Goal: Task Accomplishment & Management: Manage account settings

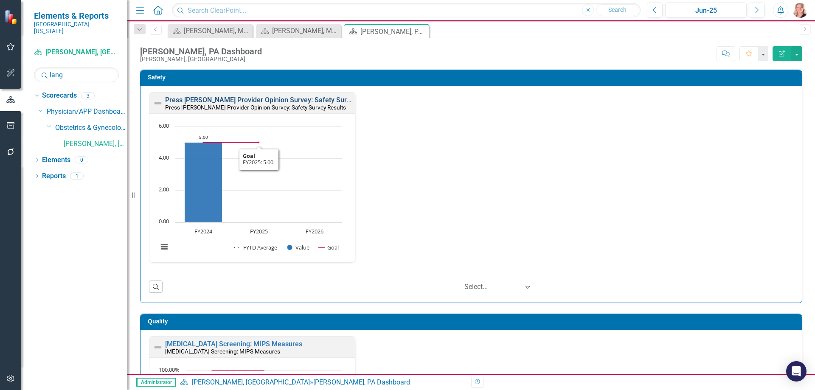
click at [276, 98] on link "Press Ganey Provider Opinion Survey: Safety Survey Results" at bounding box center [273, 100] width 216 height 8
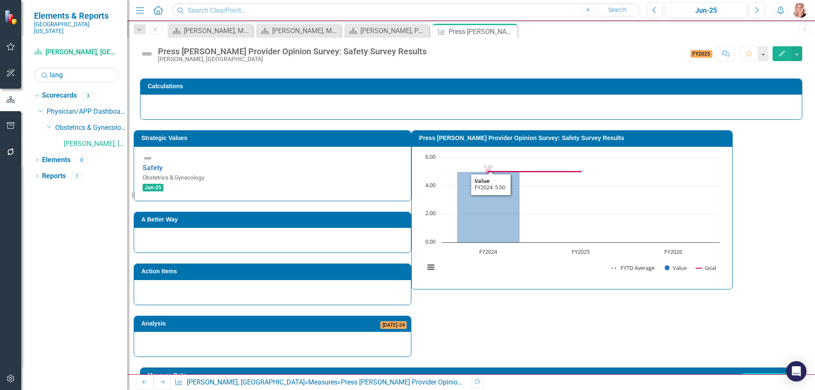
scroll to position [201, 0]
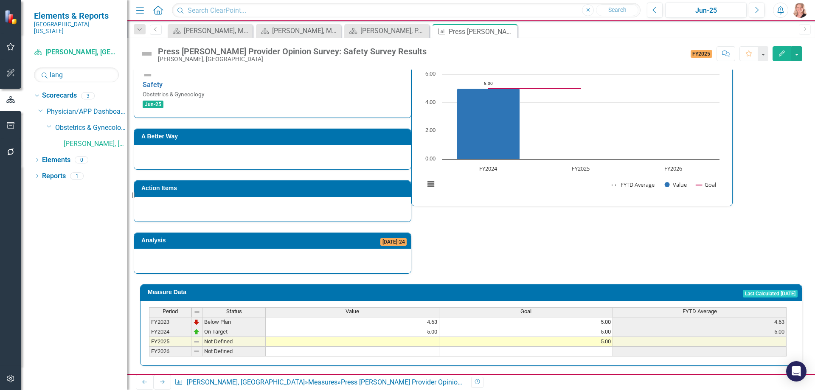
click at [409, 337] on td at bounding box center [353, 342] width 174 height 10
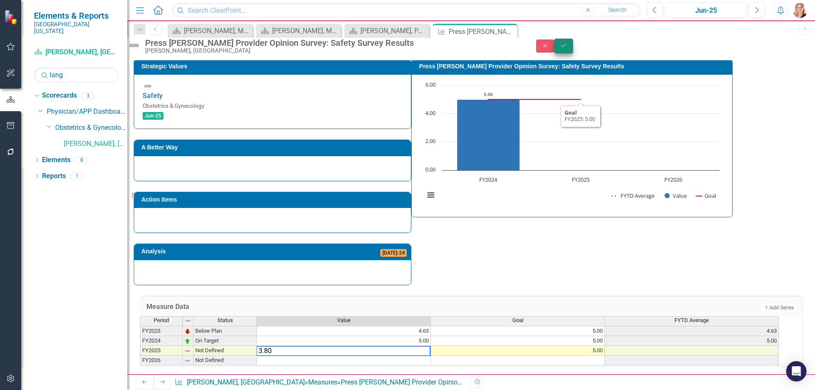
type textarea "3.80"
click at [567, 48] on icon "Save" at bounding box center [564, 45] width 8 height 6
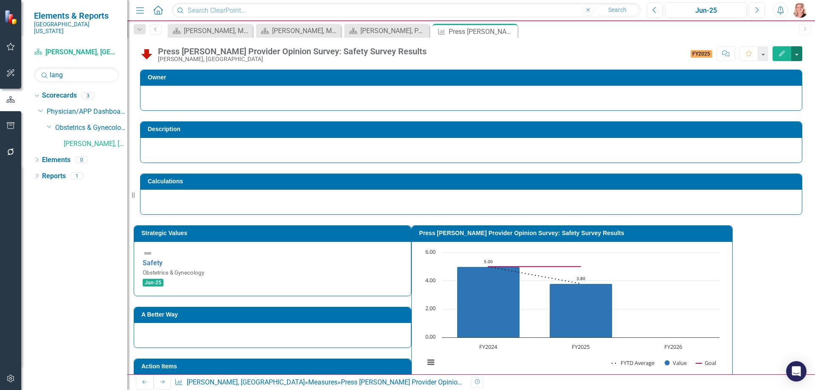
click at [801, 50] on button "button" at bounding box center [796, 53] width 11 height 15
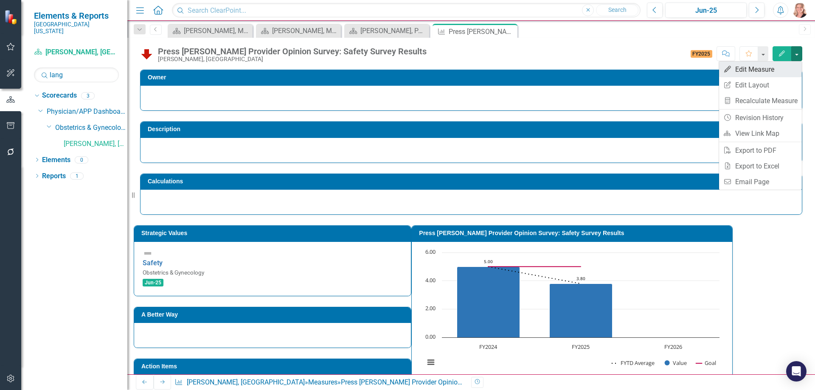
click at [783, 69] on link "Edit Edit Measure" at bounding box center [760, 70] width 83 height 16
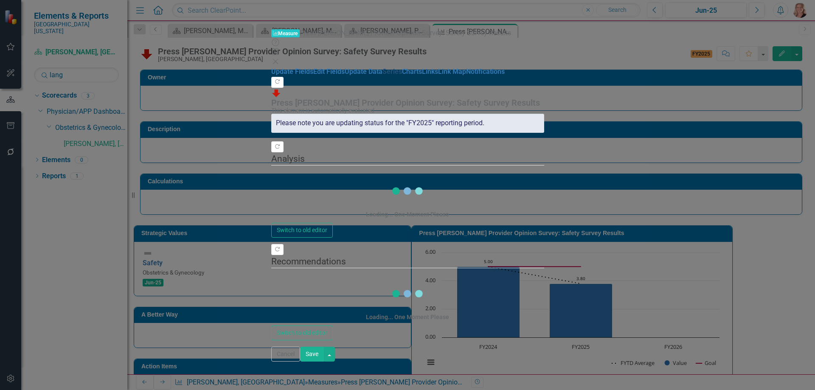
click at [382, 76] on link "Series" at bounding box center [392, 71] width 20 height 8
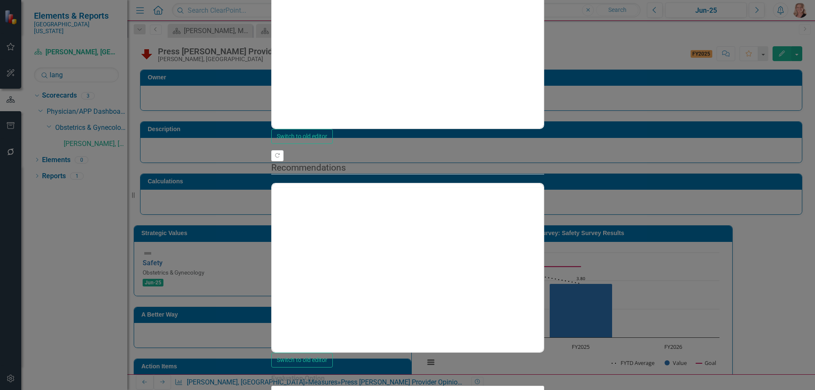
checkbox input "false"
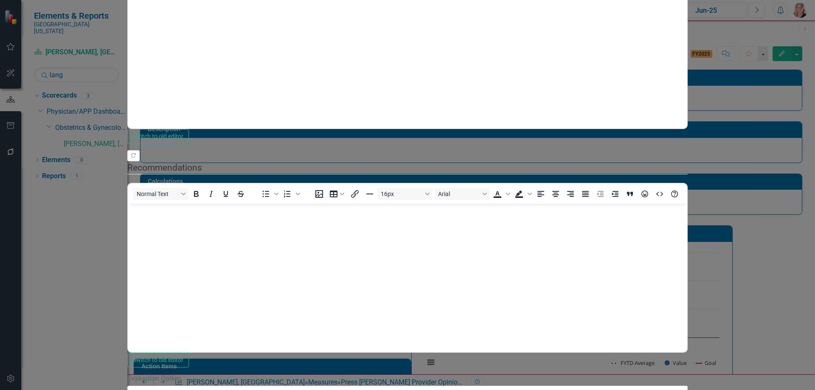
scroll to position [0, 0]
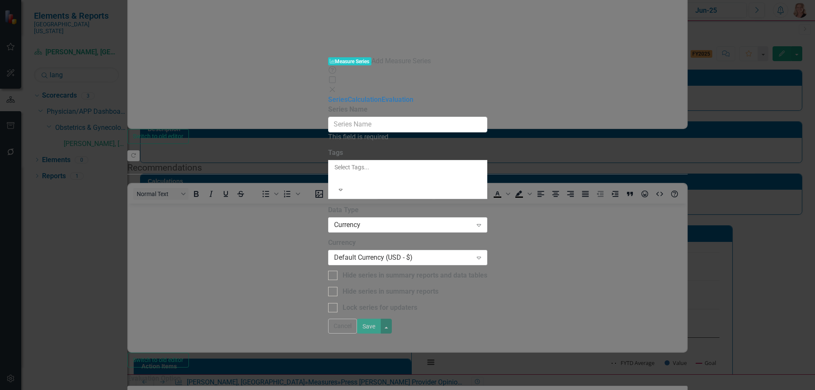
click at [406, 105] on div "Series Name This field is required" at bounding box center [407, 123] width 159 height 37
click at [408, 117] on input "Series Name" at bounding box center [407, 125] width 159 height 16
type input "Percentile Rank"
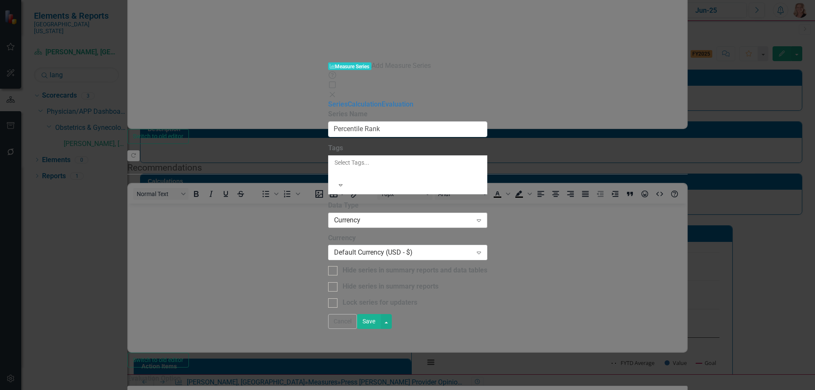
click at [338, 215] on div "Currency" at bounding box center [403, 220] width 138 height 10
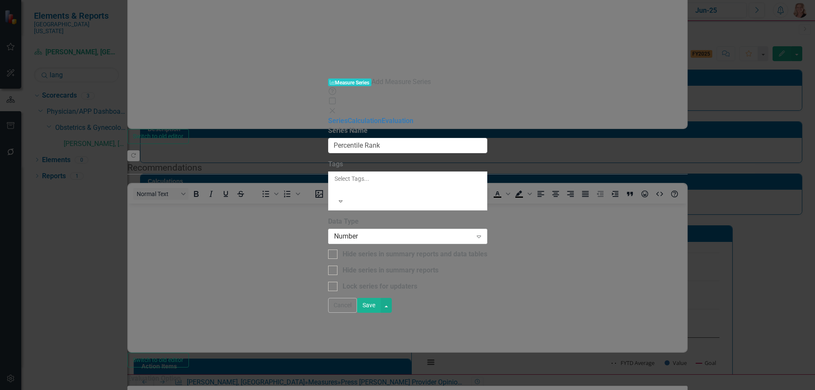
click at [381, 313] on button "Save" at bounding box center [369, 305] width 24 height 15
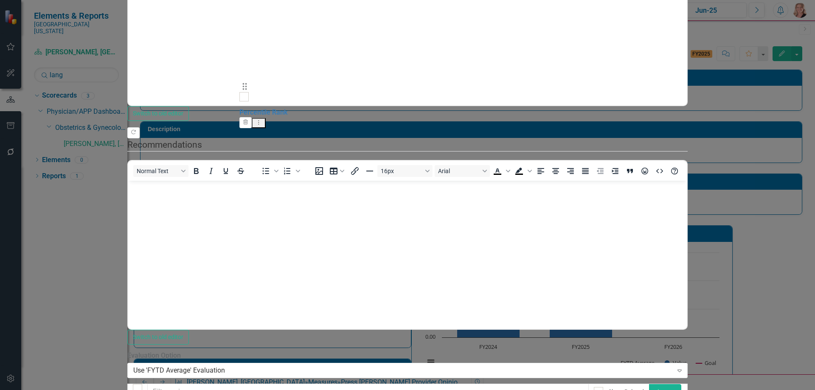
drag, startPoint x: 248, startPoint y: 176, endPoint x: 250, endPoint y: 91, distance: 84.5
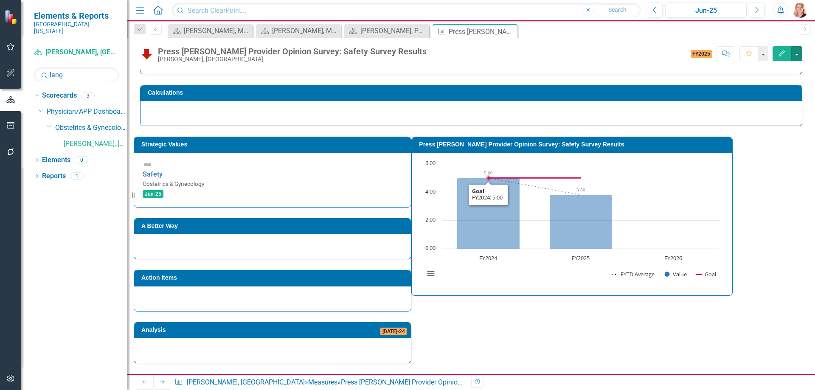
scroll to position [201, 0]
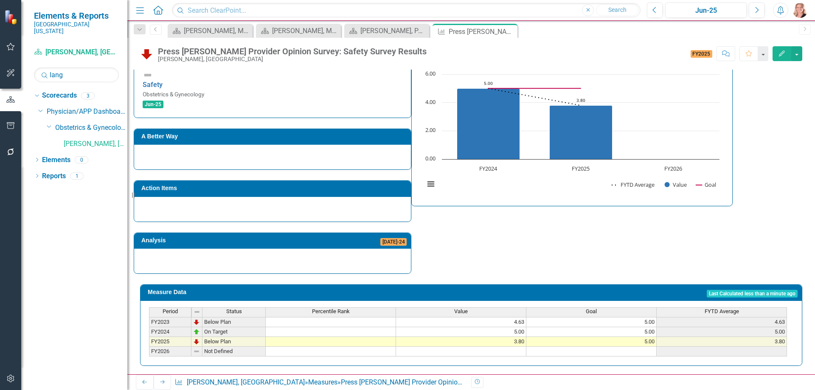
click at [366, 337] on td at bounding box center [331, 342] width 130 height 10
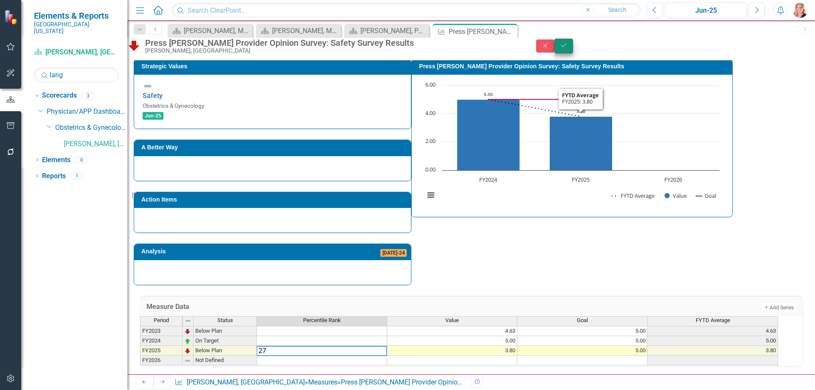
type textarea "27"
click at [567, 48] on icon "Save" at bounding box center [564, 45] width 8 height 6
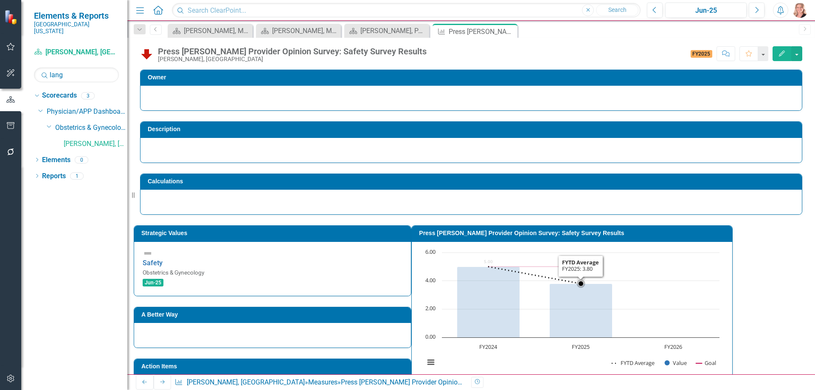
click at [724, 305] on rect "Interactive chart" at bounding box center [571, 311] width 303 height 127
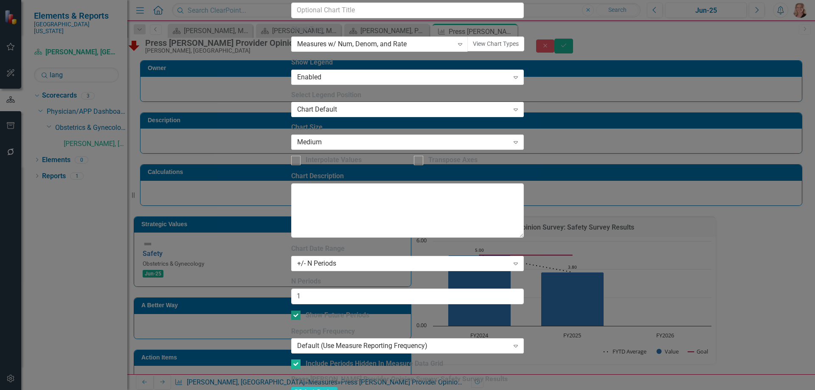
click at [300, 311] on div at bounding box center [295, 315] width 9 height 9
click at [297, 311] on input "Show Future Periods" at bounding box center [294, 314] width 6 height 6
checkbox input "false"
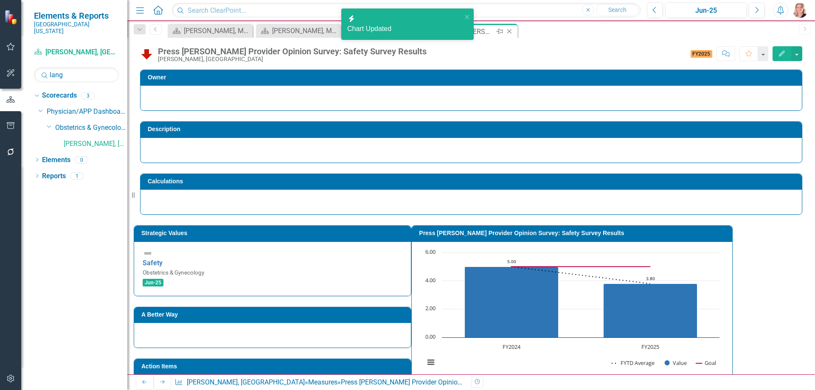
click at [510, 31] on icon "Close" at bounding box center [509, 31] width 8 height 7
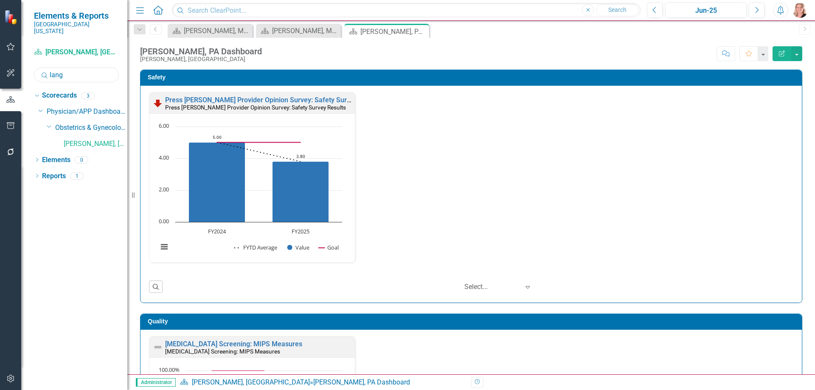
click at [74, 74] on input "lang" at bounding box center [76, 74] width 85 height 15
click at [74, 73] on input "lang" at bounding box center [76, 74] width 85 height 15
click at [73, 72] on input "lang" at bounding box center [76, 74] width 85 height 15
click at [73, 70] on input "lang" at bounding box center [76, 74] width 85 height 15
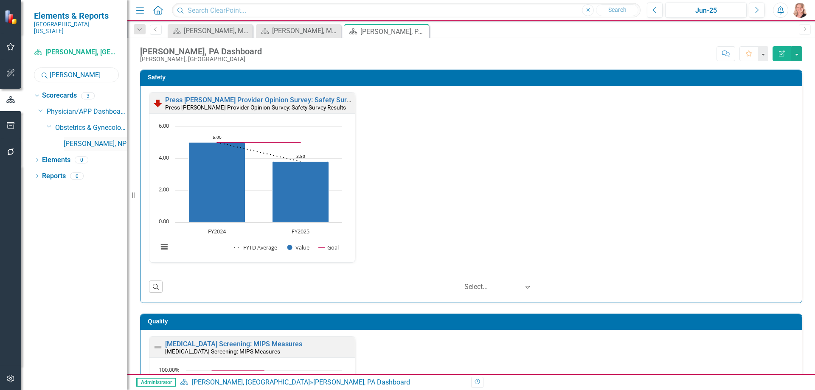
type input "howe"
click at [91, 139] on link "[PERSON_NAME], NP" at bounding box center [96, 144] width 64 height 10
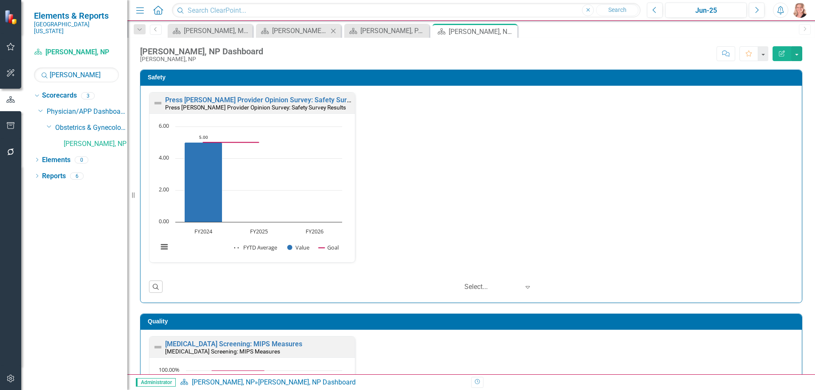
click at [334, 31] on icon "Close" at bounding box center [333, 31] width 8 height 7
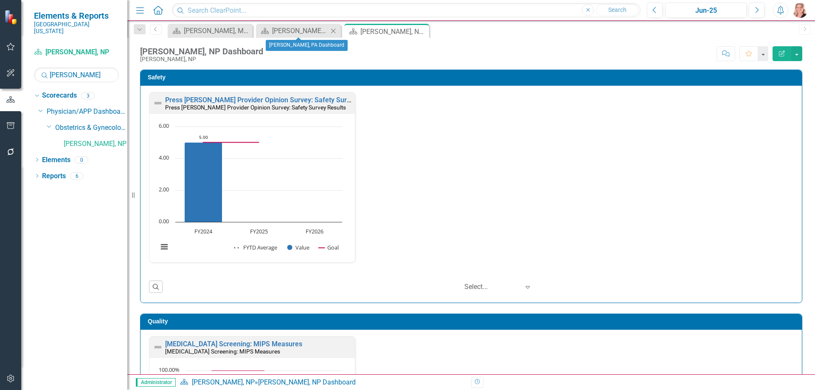
click at [333, 32] on icon "Close" at bounding box center [333, 31] width 8 height 7
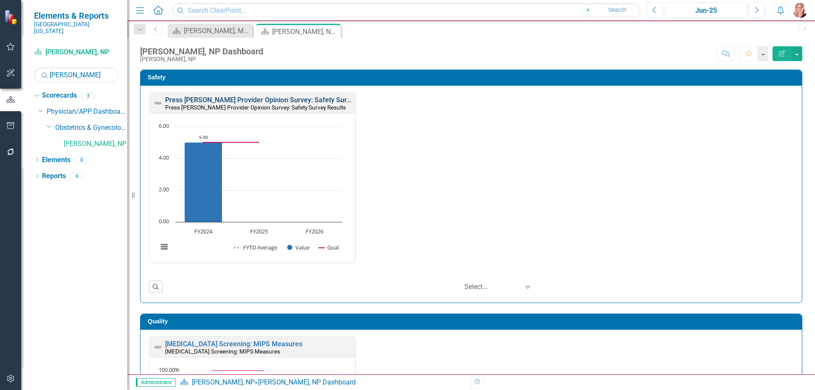
click at [301, 99] on link "Press [PERSON_NAME] Provider Opinion Survey: Safety Survey Results" at bounding box center [273, 100] width 216 height 8
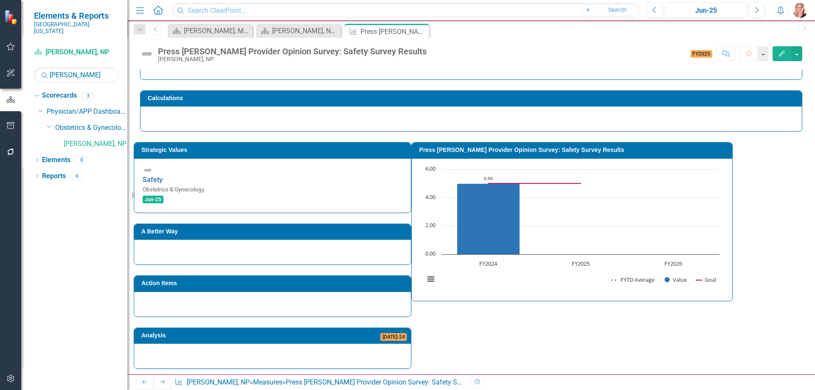
scroll to position [201, 0]
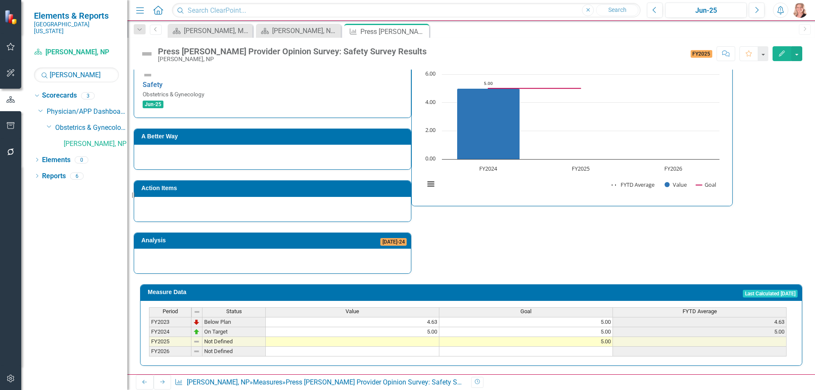
click at [392, 337] on td at bounding box center [353, 342] width 174 height 10
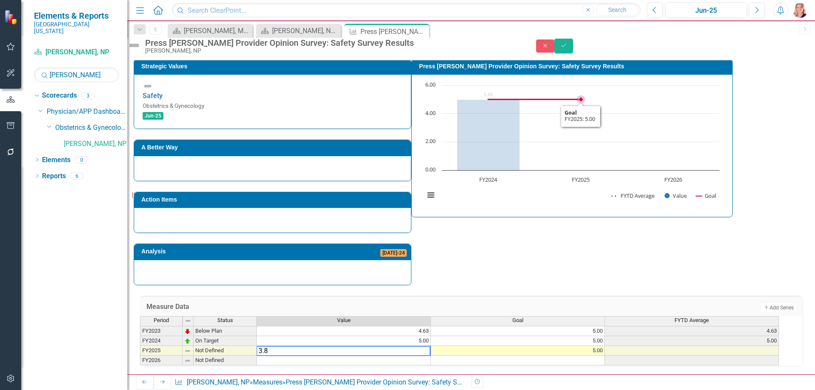
type textarea "3.8"
click at [567, 48] on icon "Save" at bounding box center [564, 45] width 8 height 6
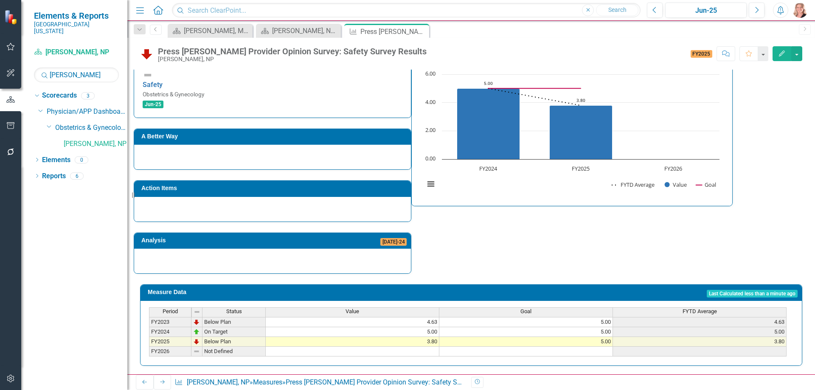
click at [782, 51] on icon "Edit" at bounding box center [782, 53] width 8 height 6
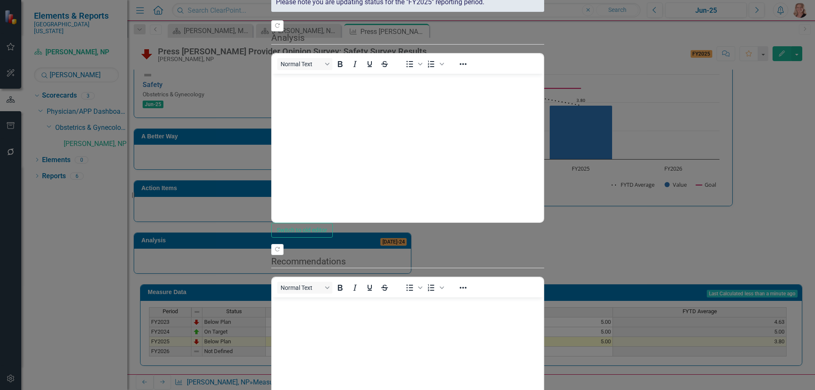
scroll to position [0, 0]
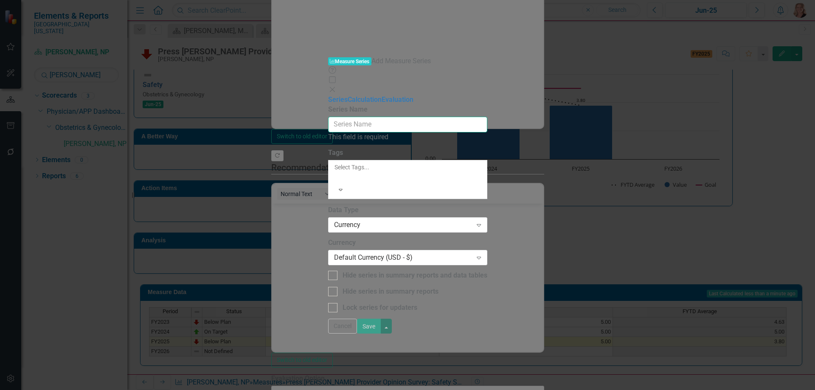
click at [487, 117] on input "Series Name" at bounding box center [407, 125] width 159 height 16
type input "Percentile Rank"
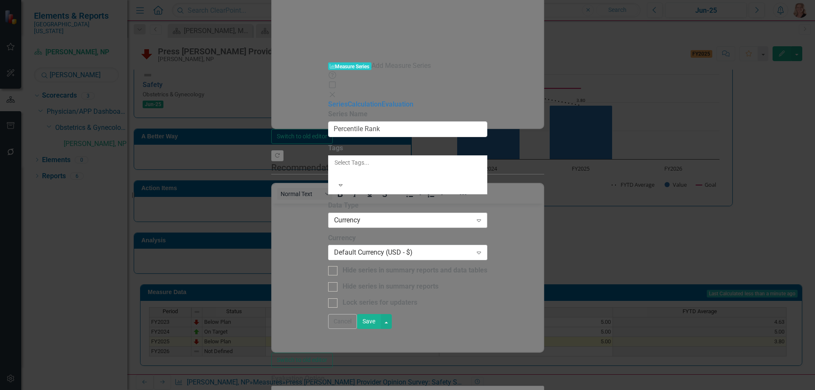
click at [334, 215] on div "Currency" at bounding box center [403, 220] width 138 height 10
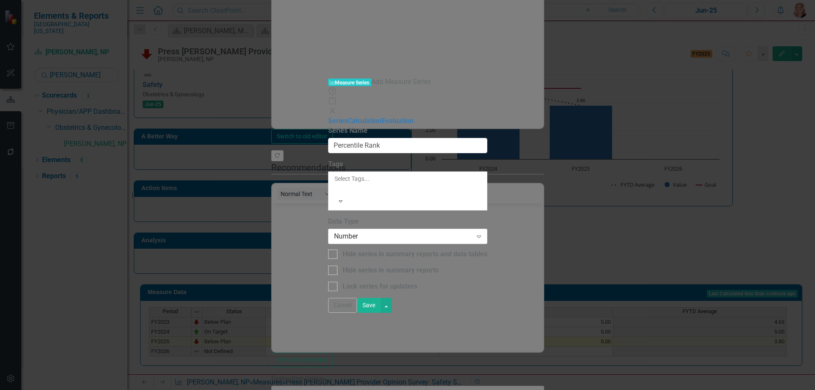
click at [381, 313] on button "Save" at bounding box center [369, 305] width 24 height 15
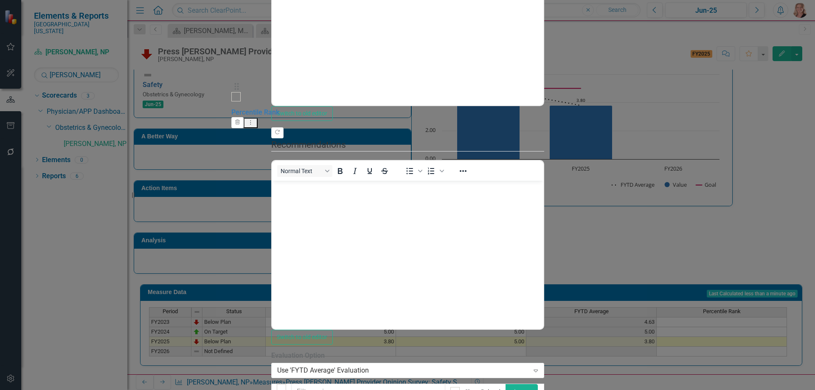
drag, startPoint x: 246, startPoint y: 175, endPoint x: 239, endPoint y: 84, distance: 90.6
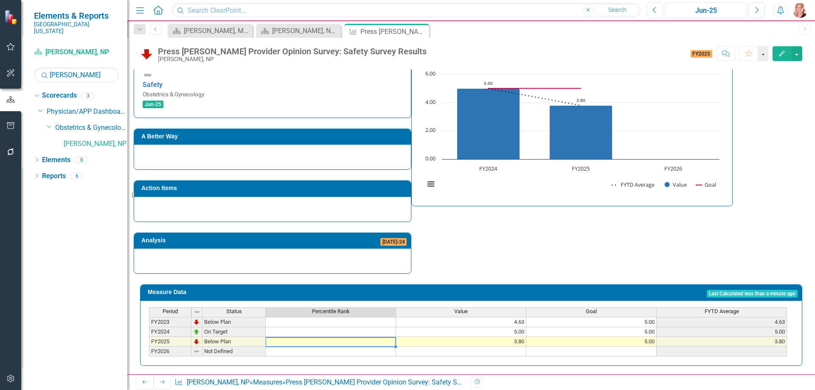
click at [382, 337] on td at bounding box center [331, 342] width 130 height 10
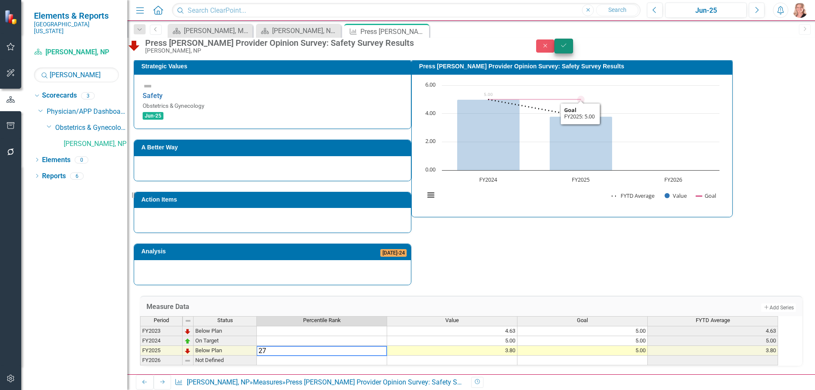
type textarea "27"
click at [567, 48] on icon "Save" at bounding box center [564, 45] width 8 height 6
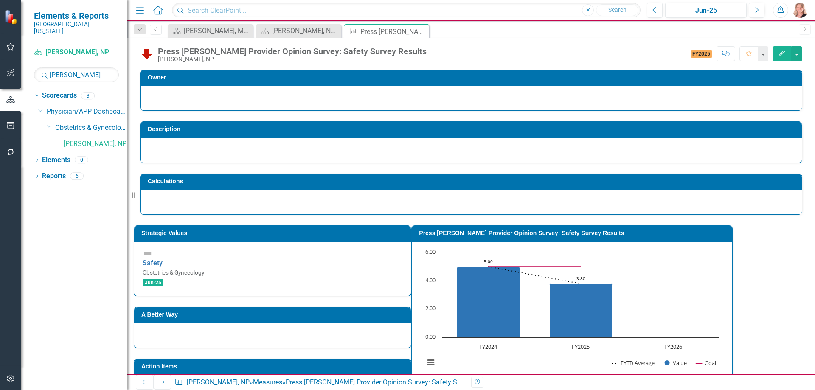
click at [616, 252] on rect "Interactive chart" at bounding box center [571, 311] width 303 height 127
drag, startPoint x: 617, startPoint y: 258, endPoint x: 611, endPoint y: 251, distance: 9.0
click at [616, 251] on rect "Interactive chart" at bounding box center [571, 311] width 303 height 127
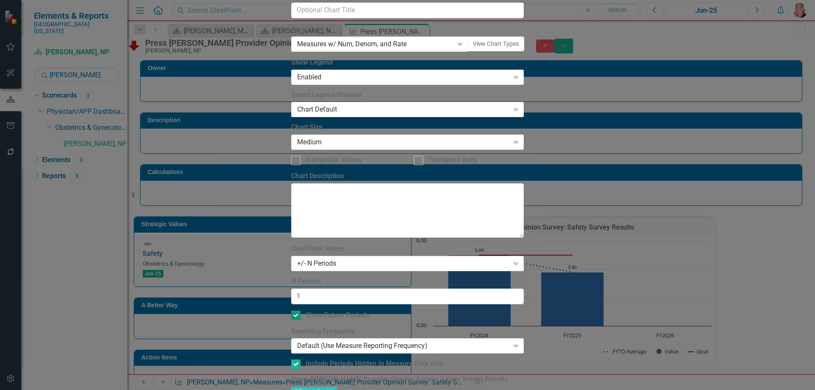
click at [300, 311] on div at bounding box center [295, 315] width 9 height 9
click at [297, 311] on input "Show Future Periods" at bounding box center [294, 314] width 6 height 6
checkbox input "false"
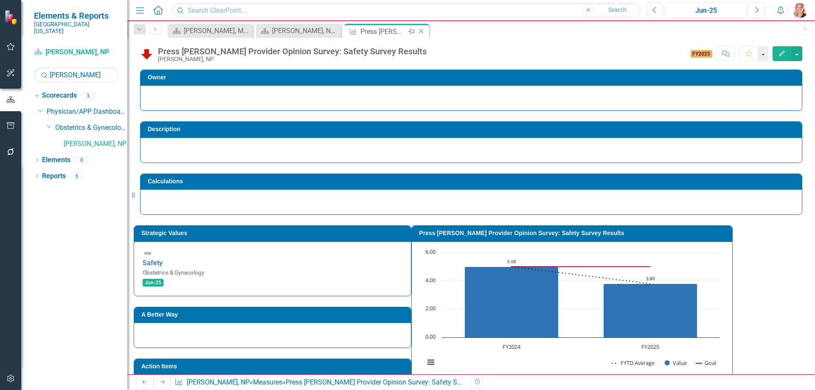
click at [421, 31] on icon at bounding box center [421, 31] width 5 height 5
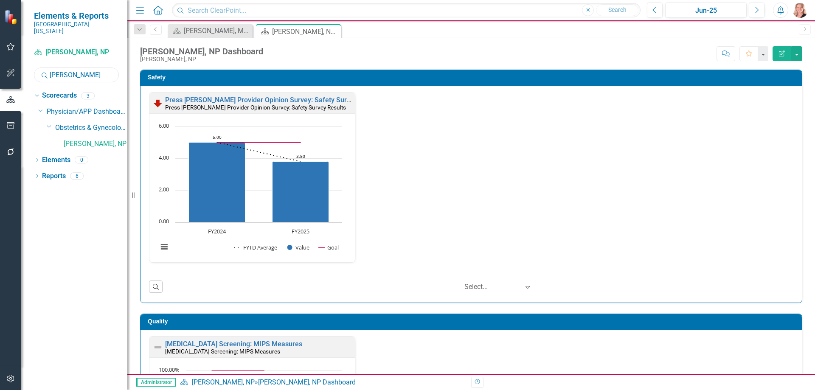
click at [96, 72] on input "howe" at bounding box center [76, 74] width 85 height 15
click at [132, 171] on div "Resize" at bounding box center [130, 195] width 7 height 390
type input "young"
click at [112, 171] on link "[PERSON_NAME], NP" at bounding box center [96, 176] width 64 height 10
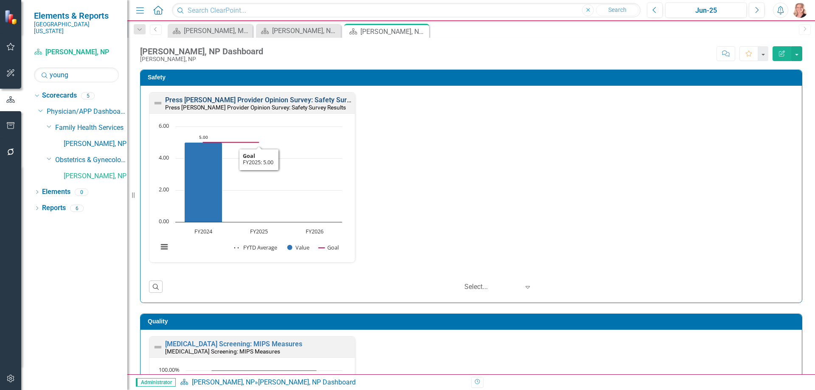
click at [323, 99] on link "Press [PERSON_NAME] Provider Opinion Survey: Safety Survey Results" at bounding box center [273, 100] width 216 height 8
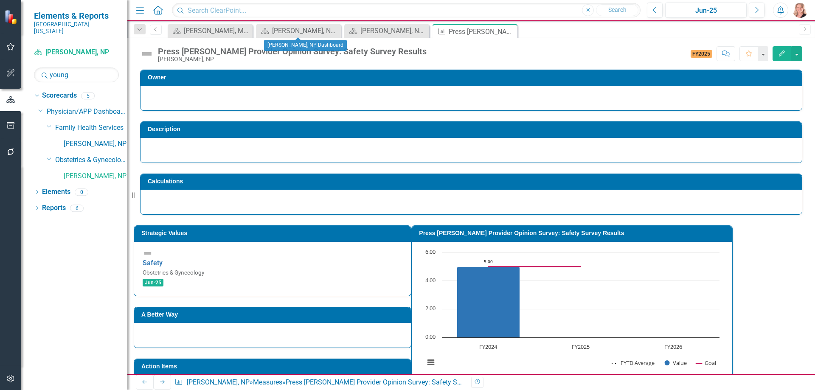
drag, startPoint x: 334, startPoint y: 31, endPoint x: 350, endPoint y: 48, distance: 23.7
click at [0, 0] on icon "Close" at bounding box center [0, 0] width 0 height 0
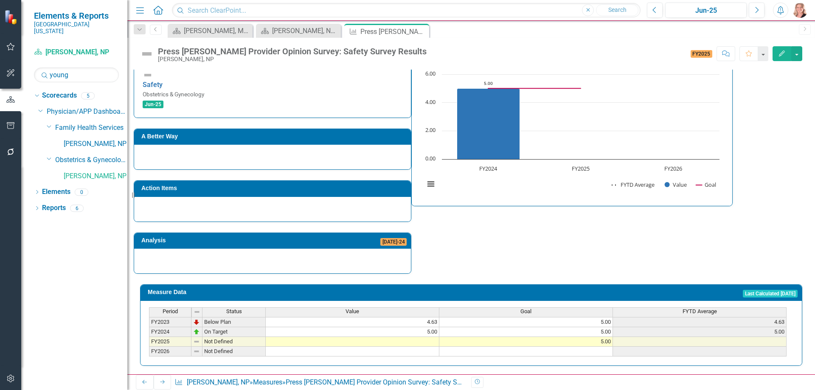
scroll to position [201, 0]
click at [367, 337] on td at bounding box center [353, 342] width 174 height 10
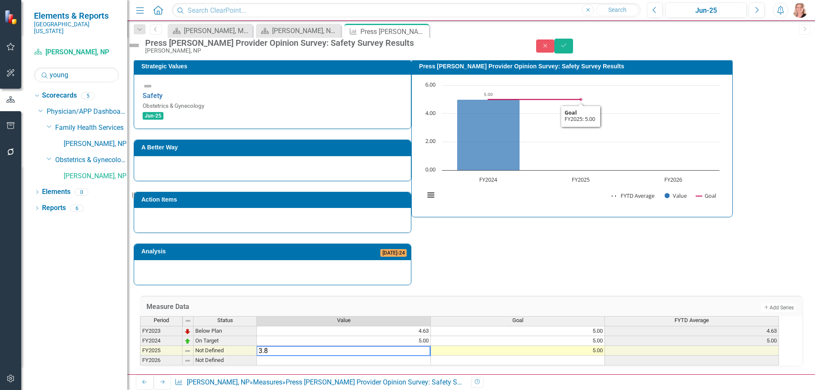
type textarea "3.8"
click at [567, 48] on icon "Save" at bounding box center [564, 45] width 8 height 6
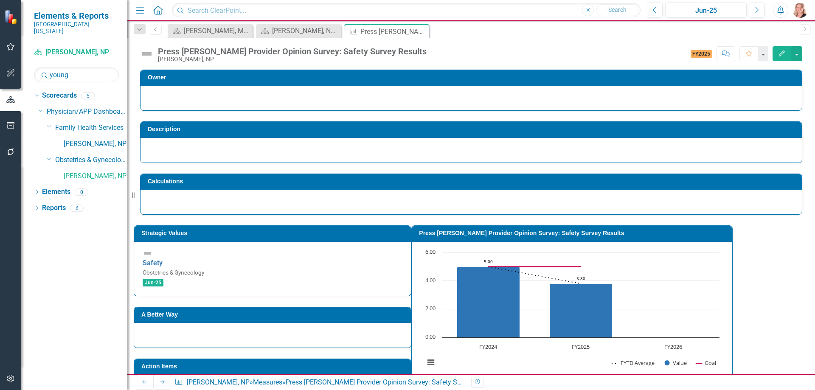
click at [781, 56] on icon "Edit" at bounding box center [782, 53] width 8 height 6
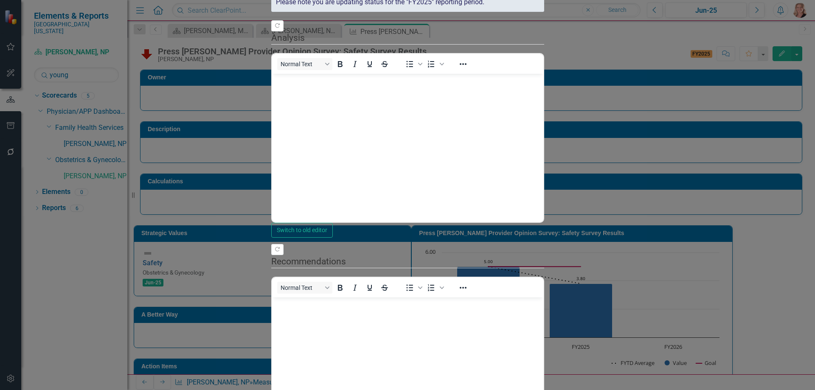
scroll to position [0, 0]
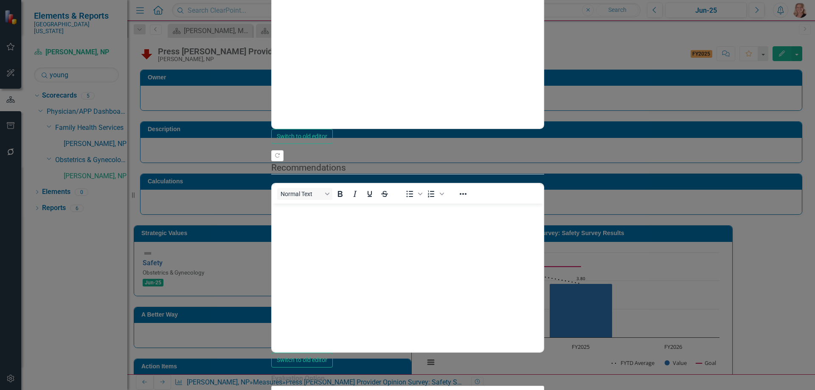
checkbox input "false"
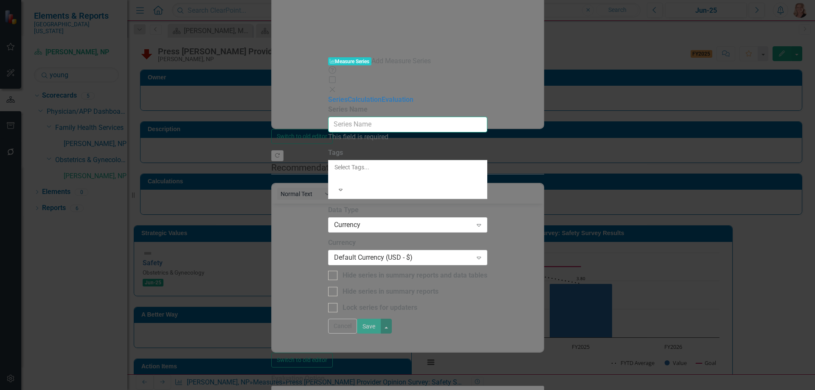
click at [329, 117] on input "Series Name" at bounding box center [407, 125] width 159 height 16
type input "Percentile Rank"
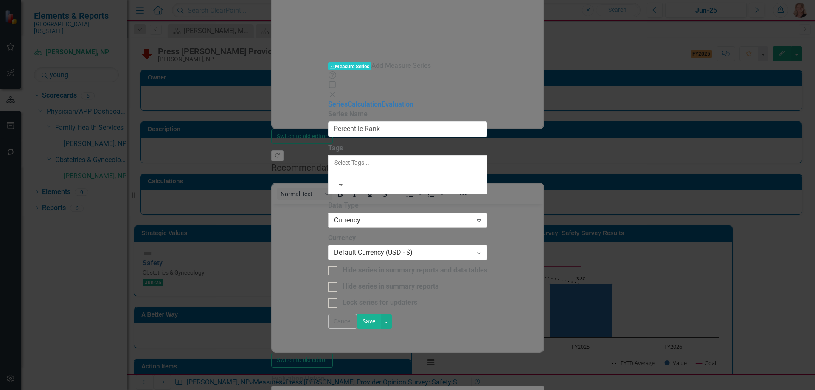
click at [334, 215] on div "Currency" at bounding box center [403, 220] width 138 height 10
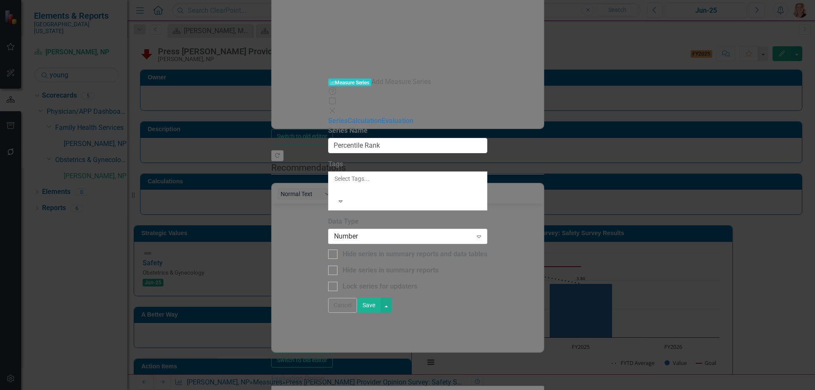
click at [381, 313] on button "Save" at bounding box center [369, 305] width 24 height 15
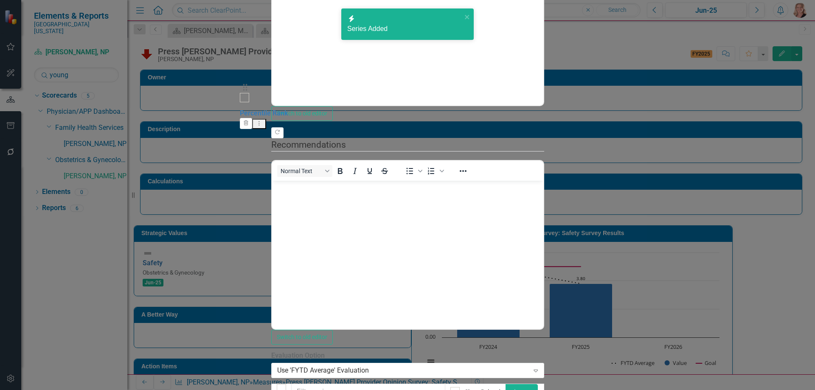
drag, startPoint x: 245, startPoint y: 174, endPoint x: 248, endPoint y: 88, distance: 85.3
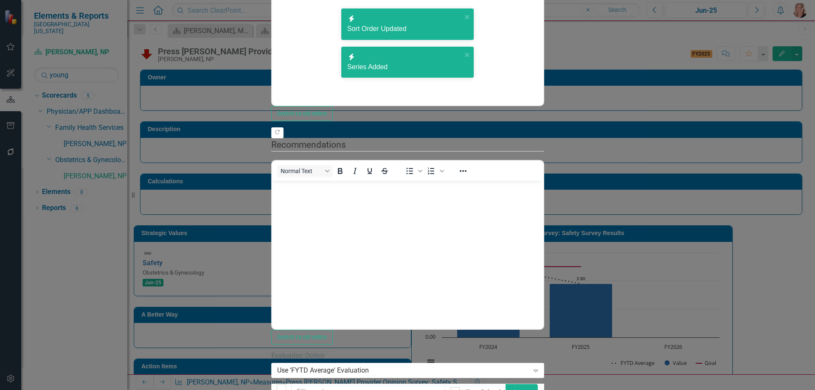
drag, startPoint x: 775, startPoint y: 377, endPoint x: 607, endPoint y: 282, distance: 193.1
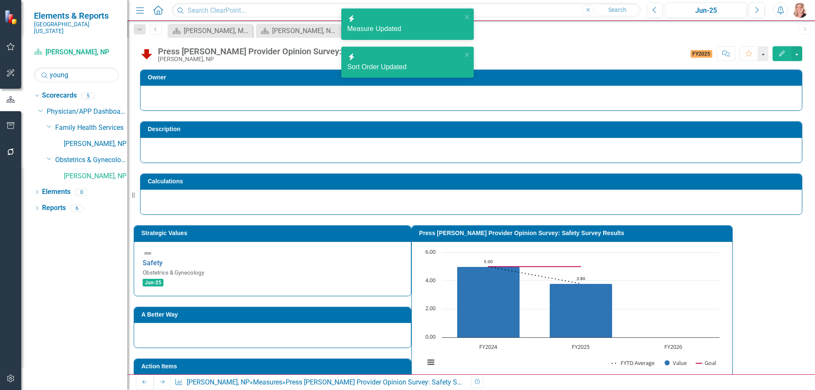
scroll to position [201, 0]
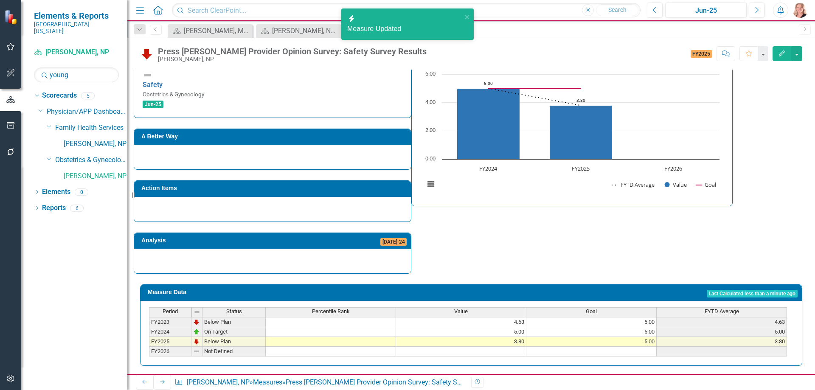
click at [365, 337] on td at bounding box center [331, 342] width 130 height 10
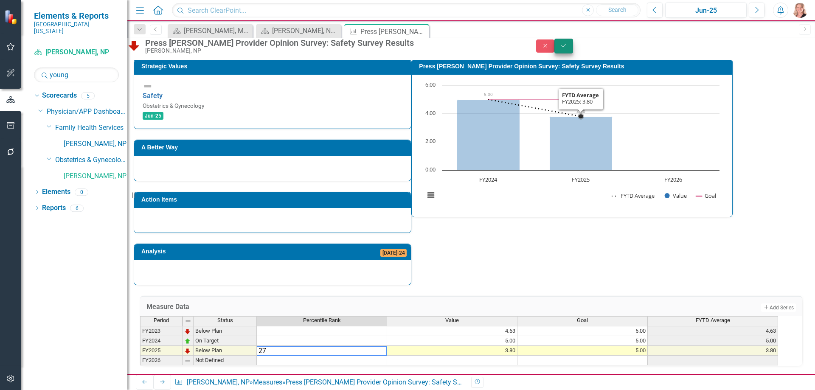
type textarea "27"
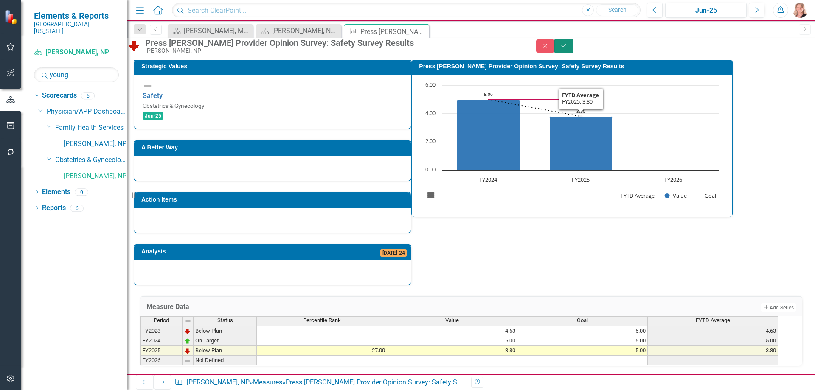
click at [567, 48] on icon "Save" at bounding box center [564, 45] width 8 height 6
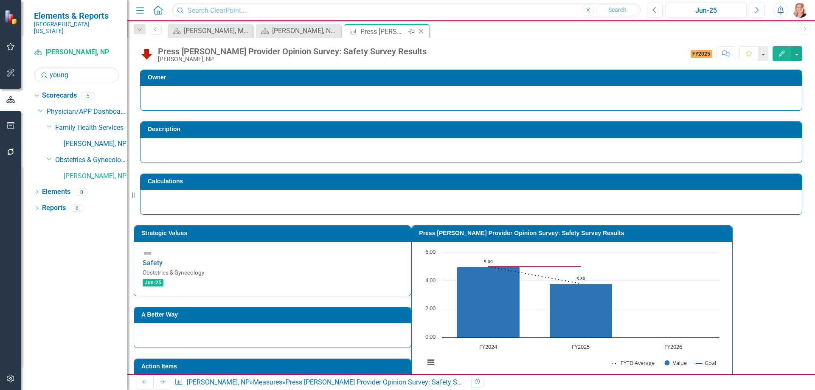
click at [421, 34] on icon "Close" at bounding box center [421, 31] width 8 height 7
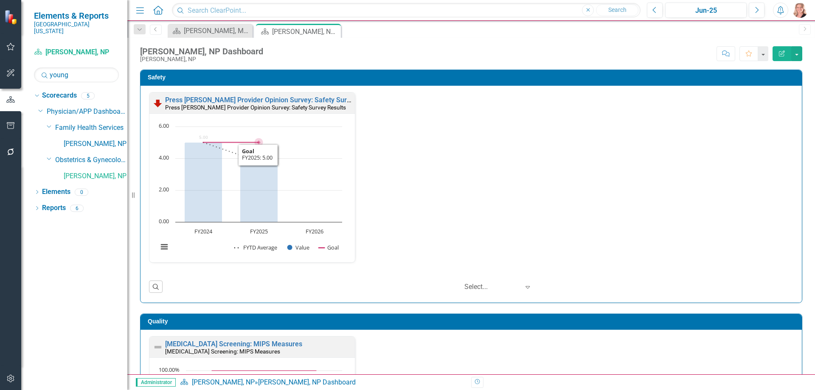
click at [303, 146] on rect "Interactive chart" at bounding box center [250, 191] width 193 height 138
click at [302, 146] on rect "Interactive chart" at bounding box center [250, 191] width 193 height 138
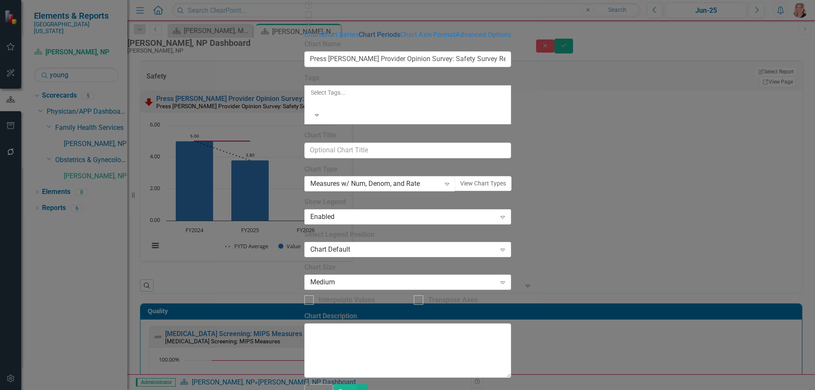
click at [359, 39] on link "Chart Periods" at bounding box center [380, 35] width 42 height 8
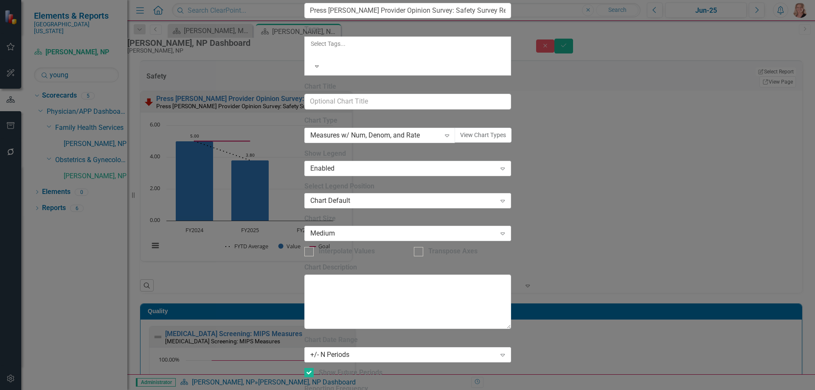
checkbox input "true"
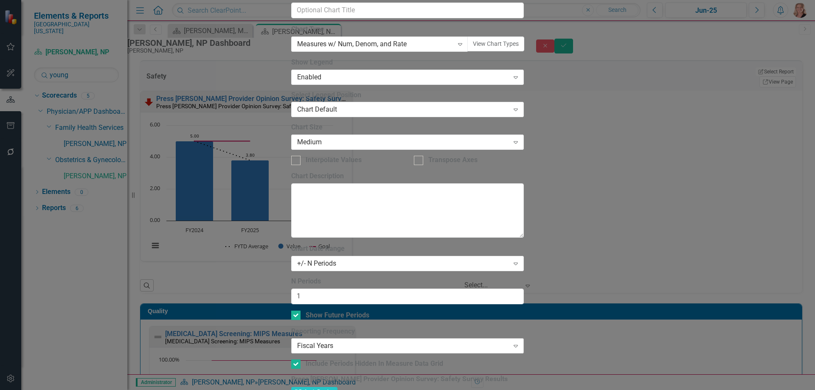
drag, startPoint x: 304, startPoint y: 101, endPoint x: 345, endPoint y: 127, distance: 48.5
click at [297, 311] on input "Show Future Periods" at bounding box center [294, 314] width 6 height 6
checkbox input "false"
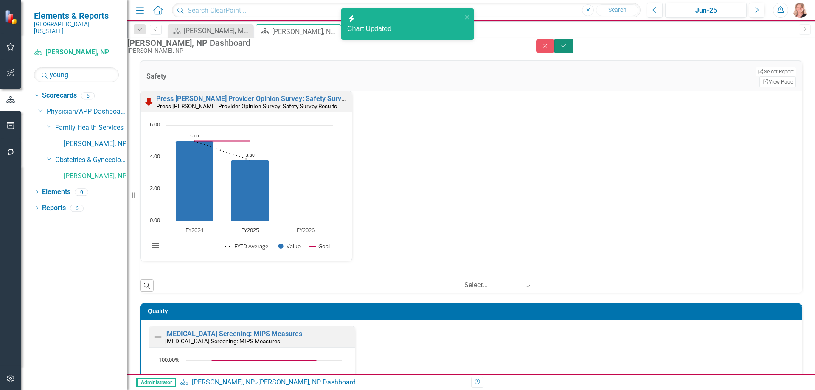
click at [567, 48] on icon "Save" at bounding box center [564, 45] width 8 height 6
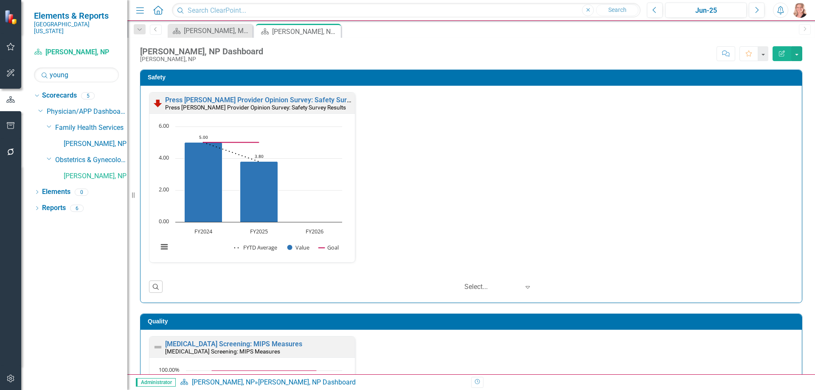
click at [800, 162] on div "Safety Press Ganey Provider Opinion Survey: Safety Survey Results Press Ganey P…" at bounding box center [471, 181] width 675 height 244
click at [334, 31] on icon "Close" at bounding box center [332, 31] width 8 height 7
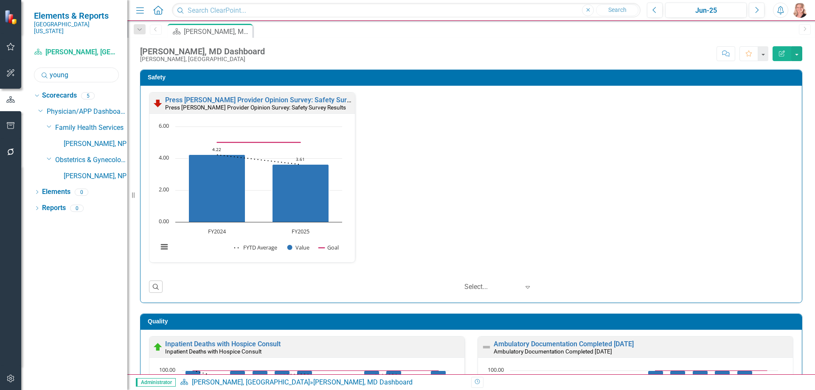
click at [86, 67] on input "young" at bounding box center [76, 74] width 85 height 15
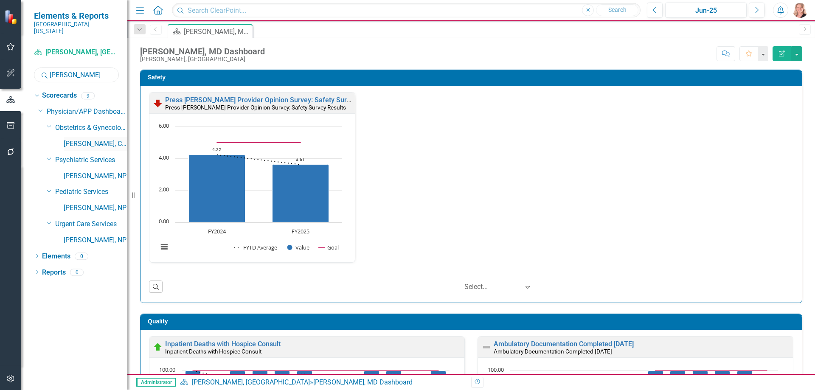
type input "harris"
click at [95, 139] on link "Tiffany Harris, CNM" at bounding box center [96, 144] width 64 height 10
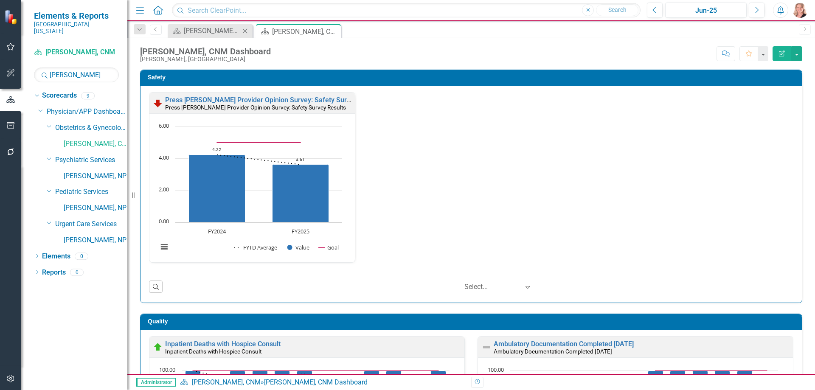
click at [246, 33] on icon "Close" at bounding box center [245, 31] width 8 height 7
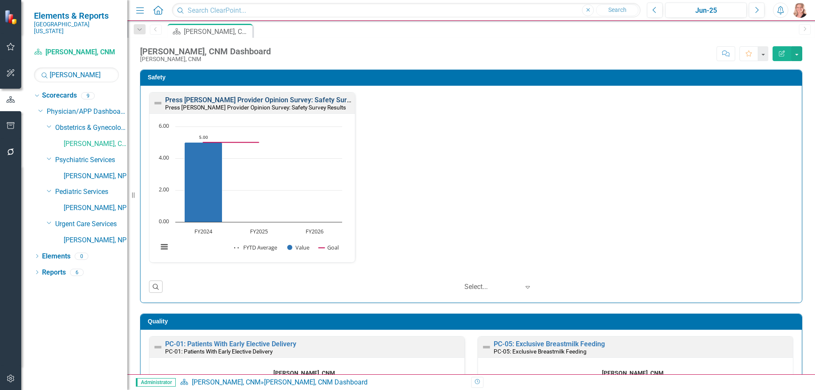
click at [277, 98] on link "Press [PERSON_NAME] Provider Opinion Survey: Safety Survey Results" at bounding box center [273, 100] width 216 height 8
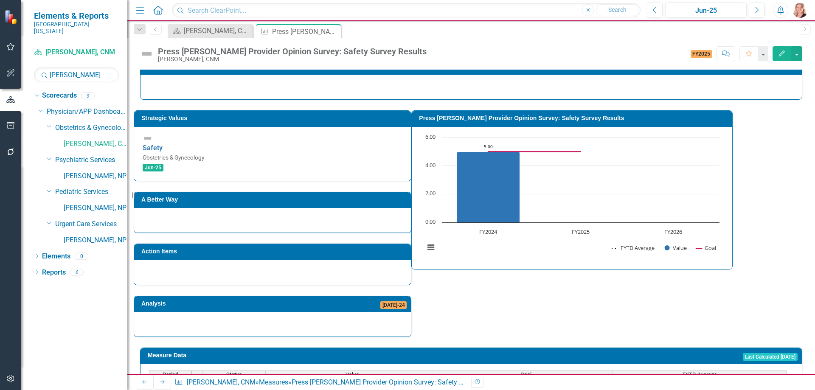
scroll to position [201, 0]
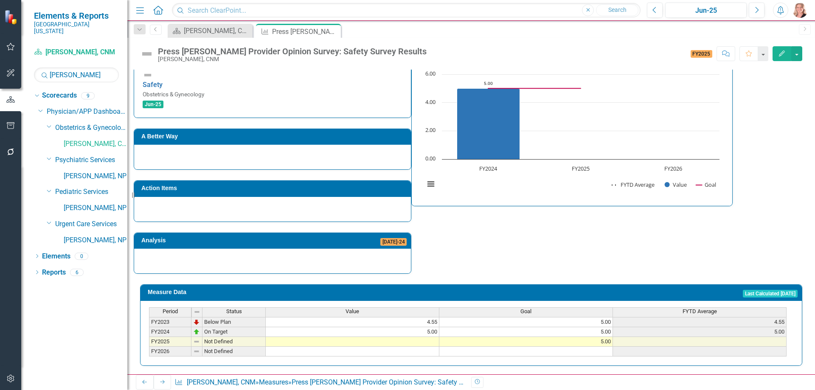
click at [409, 337] on td at bounding box center [353, 342] width 174 height 10
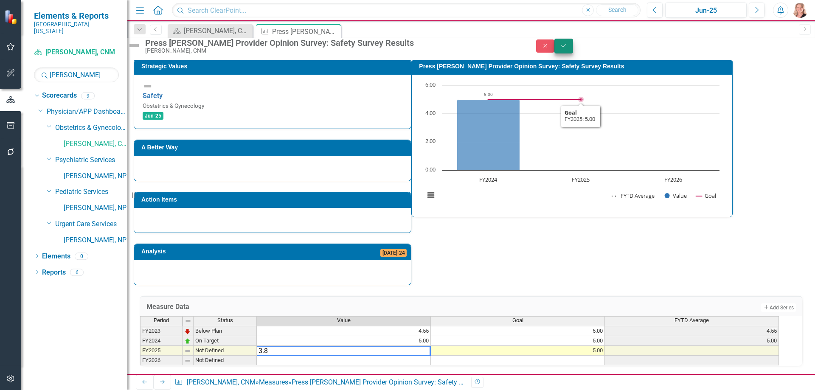
type textarea "3.8"
click at [573, 50] on button "Save" at bounding box center [563, 46] width 19 height 15
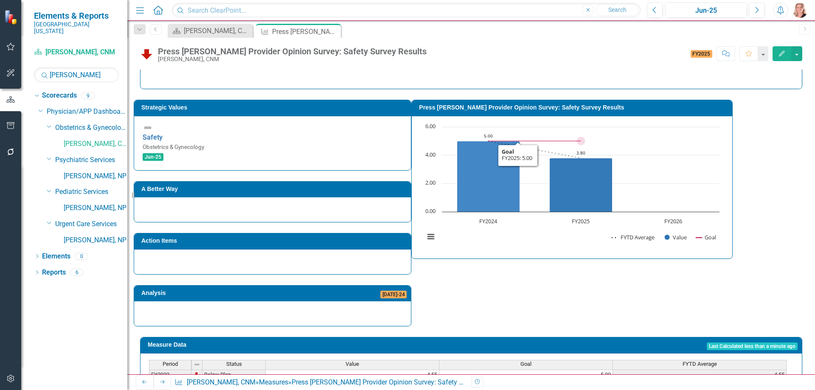
scroll to position [127, 0]
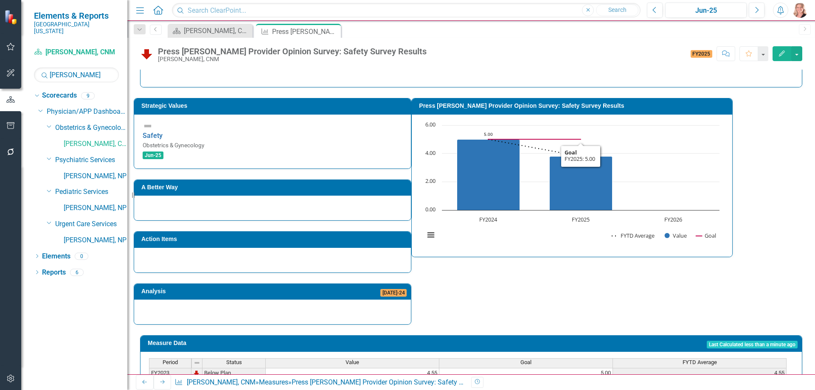
click at [785, 58] on button "Edit" at bounding box center [781, 53] width 19 height 15
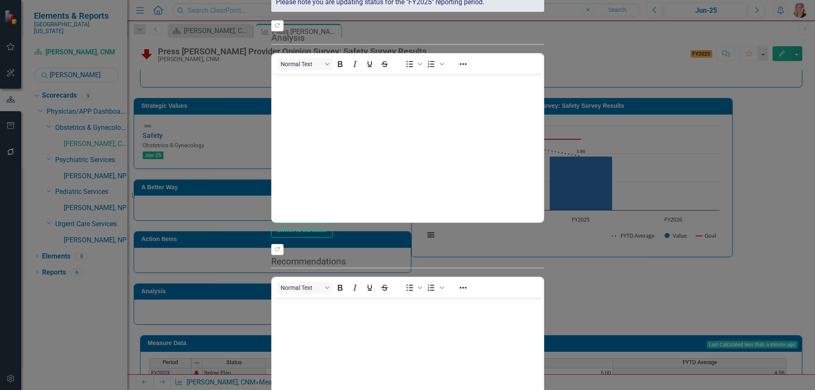
scroll to position [0, 0]
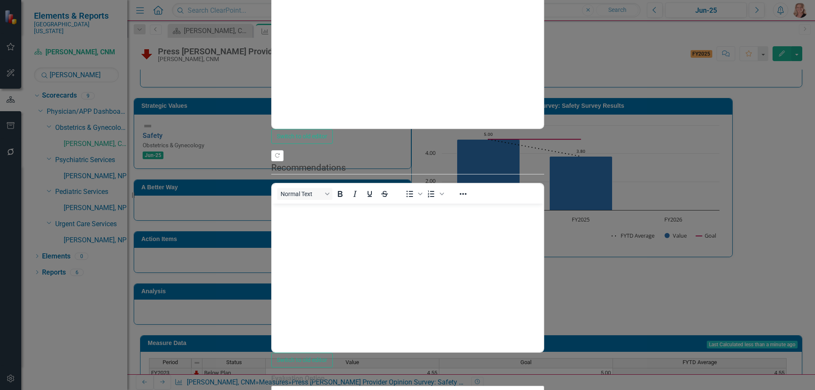
checkbox input "false"
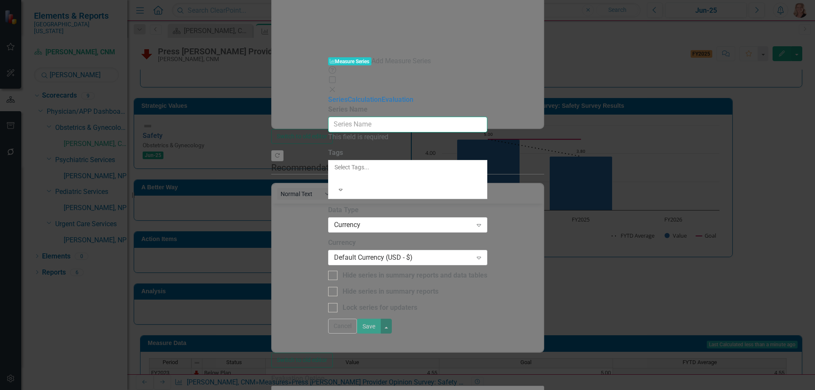
click at [328, 117] on input "Series Name" at bounding box center [407, 125] width 159 height 16
type input "Percentile Rank"
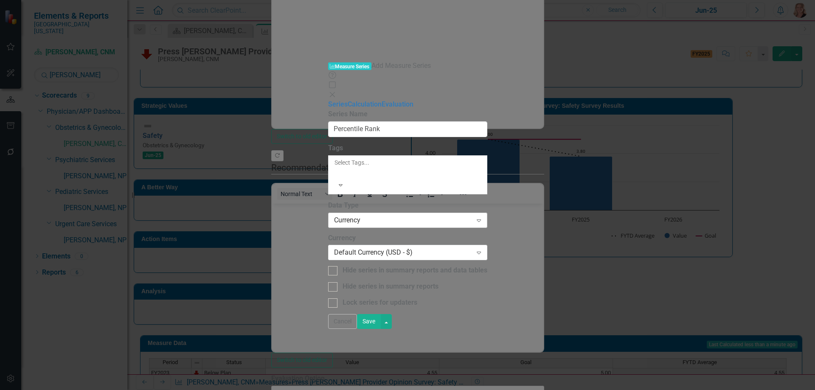
click at [350, 215] on div "Currency" at bounding box center [403, 220] width 138 height 10
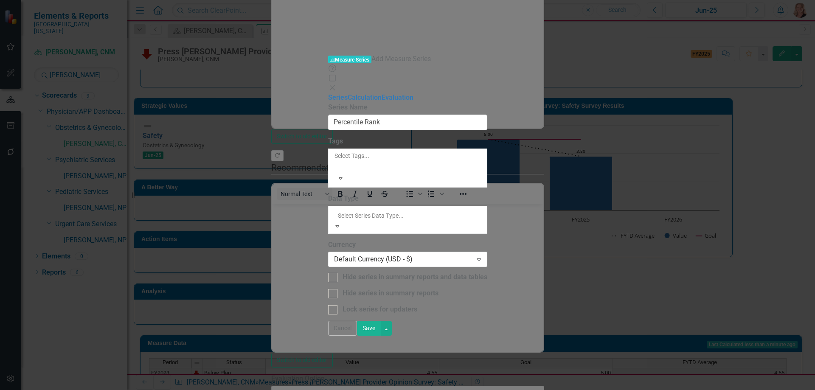
drag, startPoint x: 352, startPoint y: 132, endPoint x: 352, endPoint y: 145, distance: 13.6
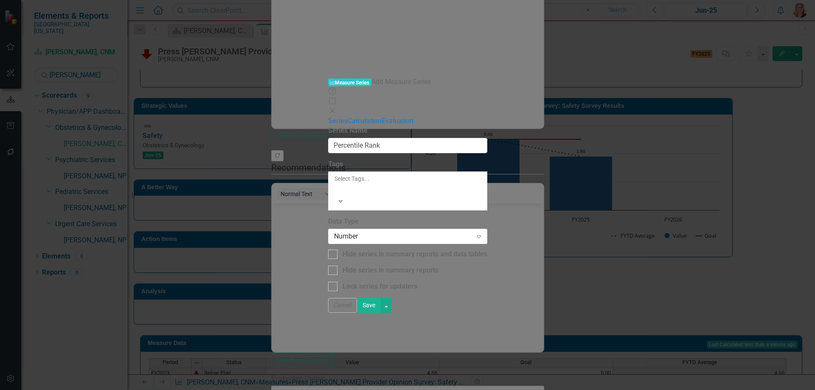
click at [381, 313] on button "Save" at bounding box center [369, 305] width 24 height 15
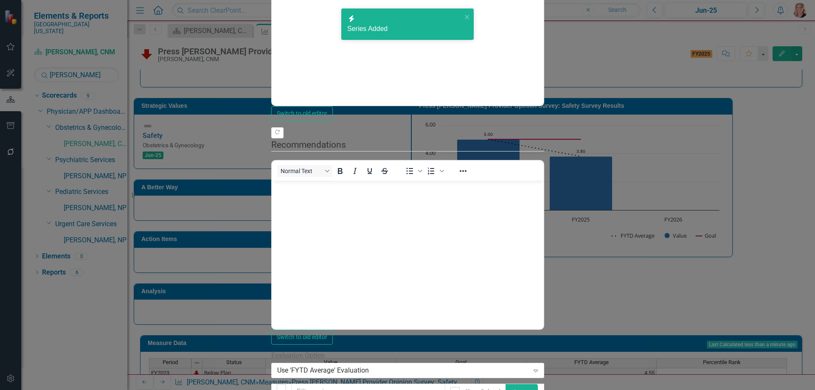
drag, startPoint x: 247, startPoint y: 174, endPoint x: 248, endPoint y: 78, distance: 95.9
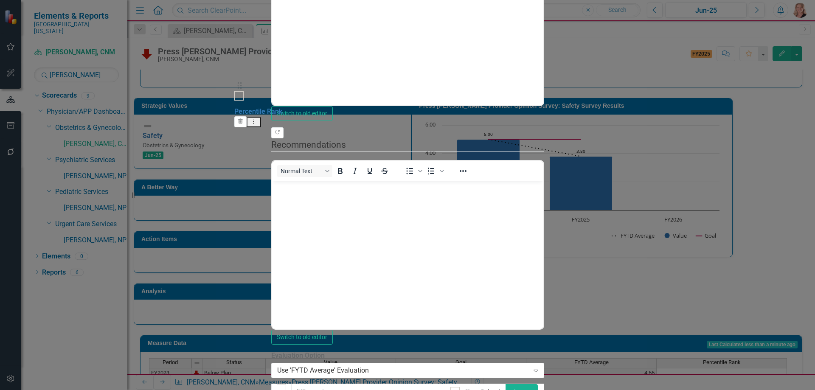
drag, startPoint x: 247, startPoint y: 177, endPoint x: 245, endPoint y: 94, distance: 82.4
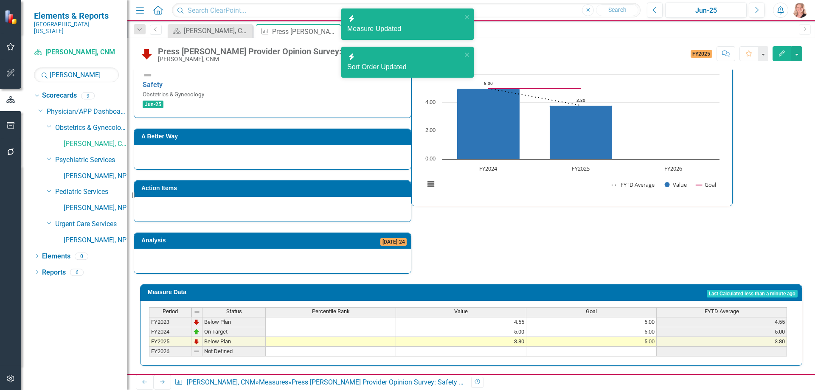
scroll to position [201, 0]
click at [376, 337] on td at bounding box center [331, 342] width 130 height 10
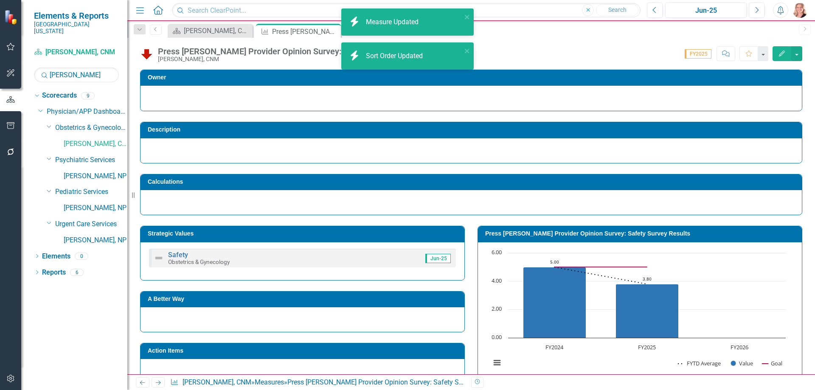
scroll to position [201, 0]
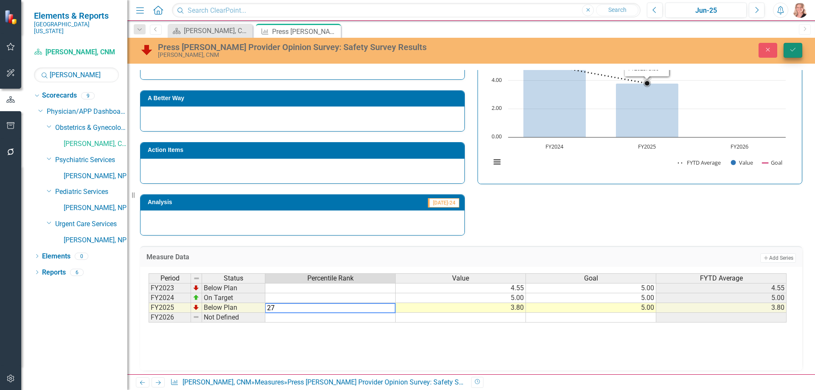
type textarea "27"
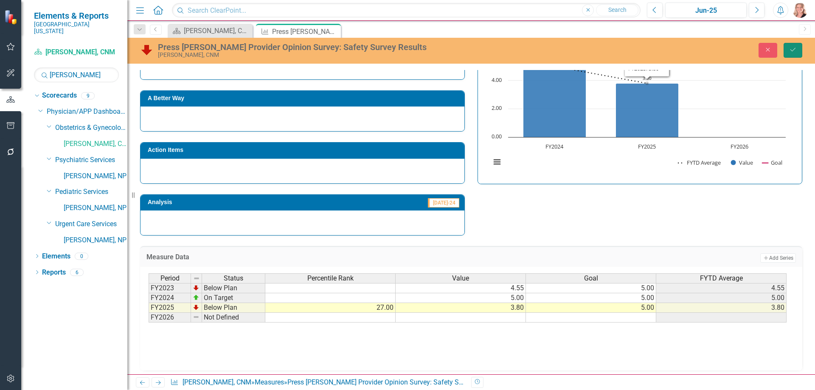
click at [799, 48] on button "Save" at bounding box center [792, 50] width 19 height 15
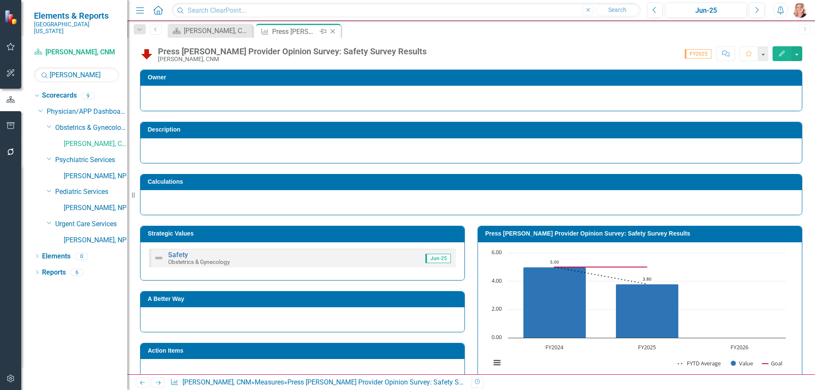
click at [331, 31] on icon "Close" at bounding box center [332, 31] width 8 height 7
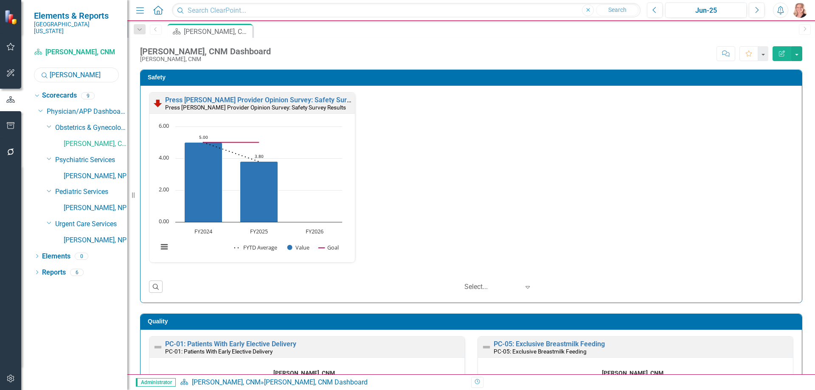
click at [101, 70] on input "[PERSON_NAME]" at bounding box center [76, 74] width 85 height 15
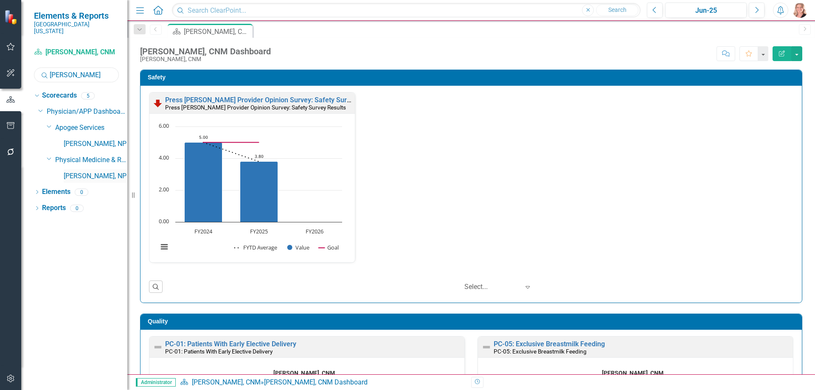
type input "horner"
click at [92, 171] on link "[PERSON_NAME], NP" at bounding box center [96, 176] width 64 height 10
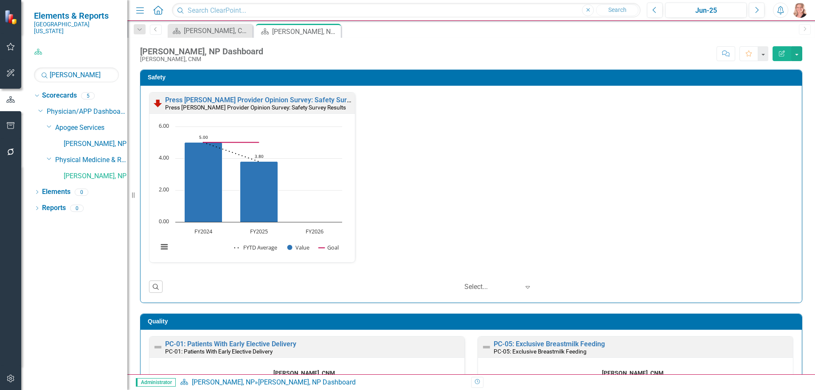
click at [0, 0] on icon "Close" at bounding box center [0, 0] width 0 height 0
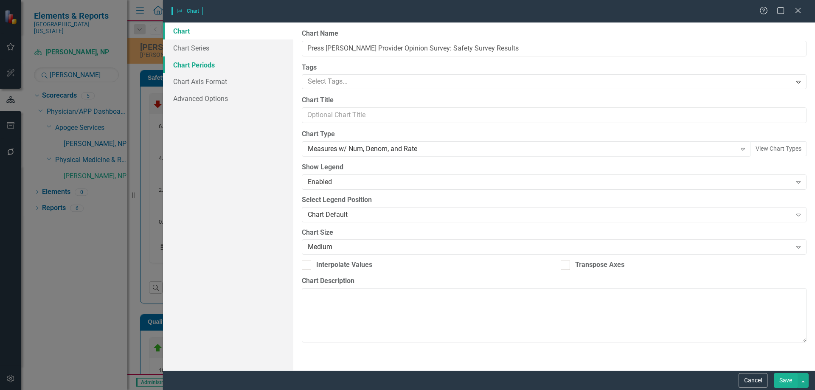
click at [201, 64] on link "Chart Periods" at bounding box center [228, 64] width 130 height 17
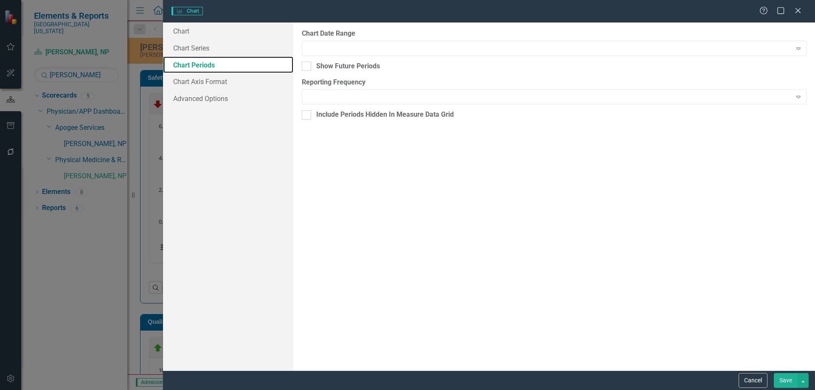
checkbox input "true"
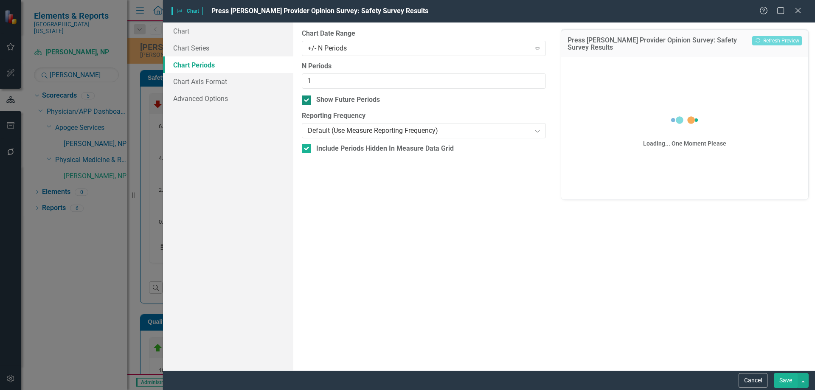
click at [305, 100] on input "Show Future Periods" at bounding box center [305, 98] width 6 height 6
checkbox input "false"
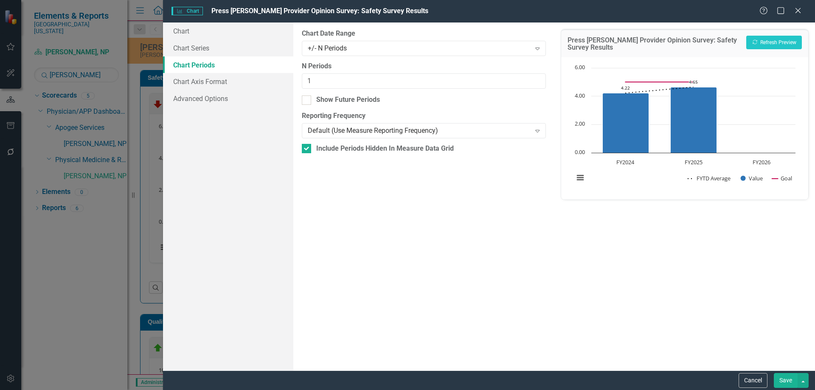
click at [786, 381] on button "Save" at bounding box center [786, 380] width 24 height 15
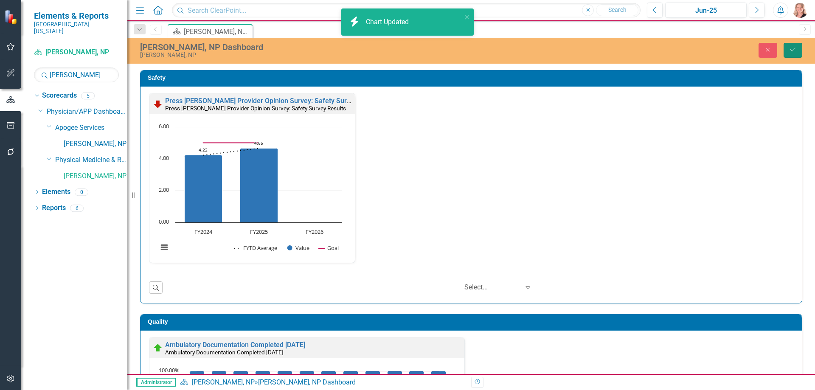
click at [795, 49] on icon "Save" at bounding box center [793, 50] width 8 height 6
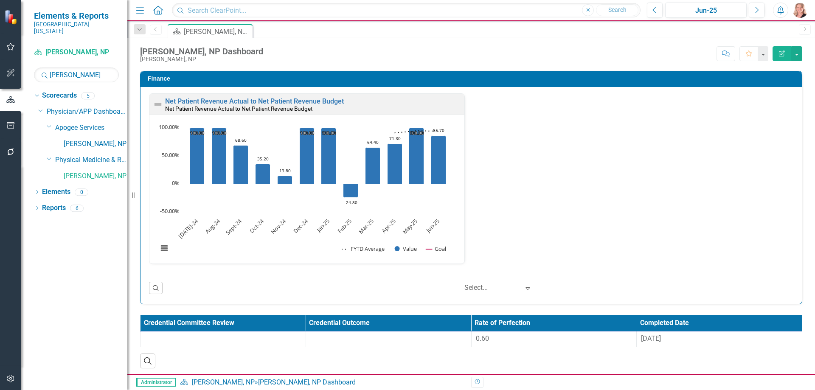
scroll to position [1159, 0]
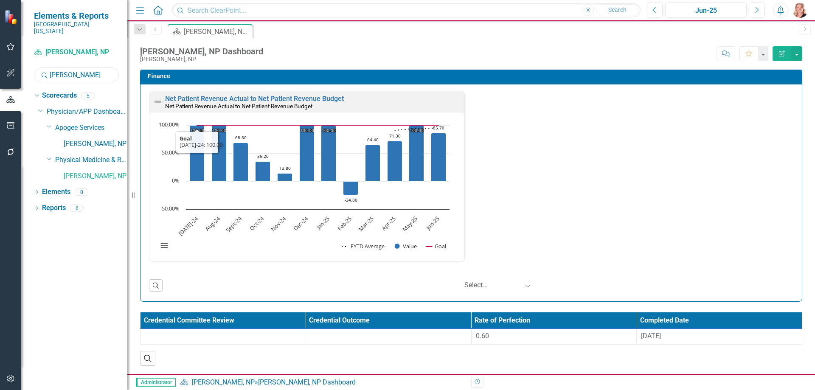
click at [87, 67] on input "horner" at bounding box center [76, 74] width 85 height 15
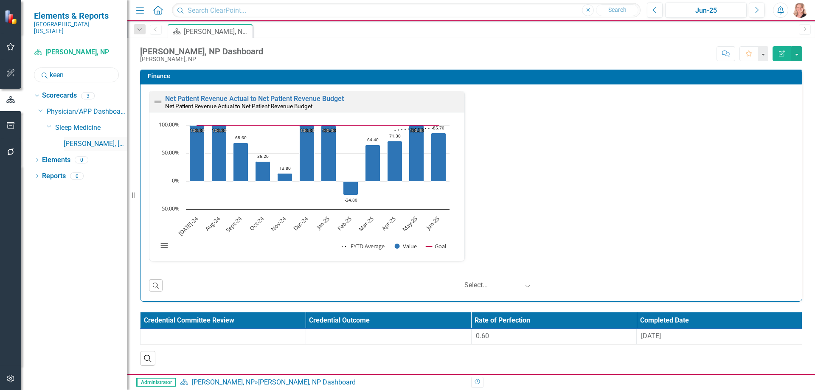
type input "keen"
click at [95, 139] on link "[PERSON_NAME], [GEOGRAPHIC_DATA]" at bounding box center [96, 144] width 64 height 10
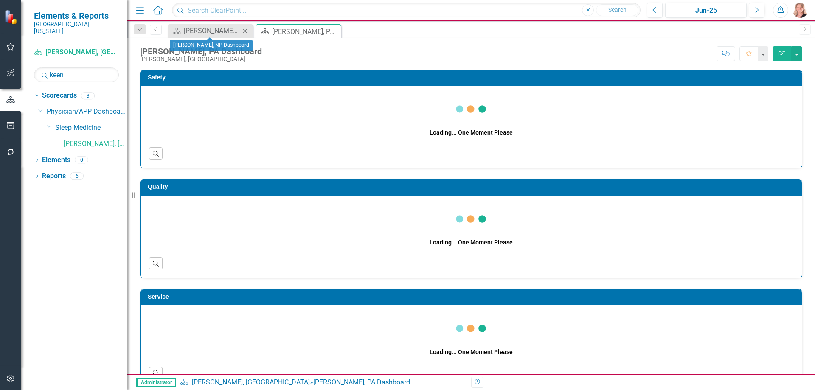
click at [246, 30] on icon at bounding box center [245, 30] width 5 height 5
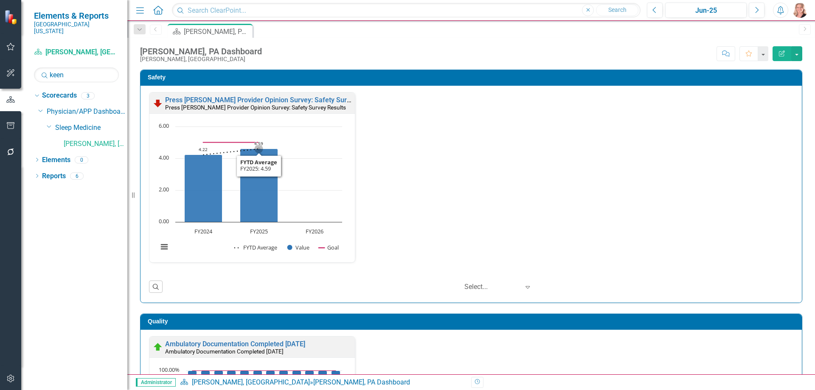
click at [320, 154] on rect "Interactive chart" at bounding box center [250, 191] width 193 height 138
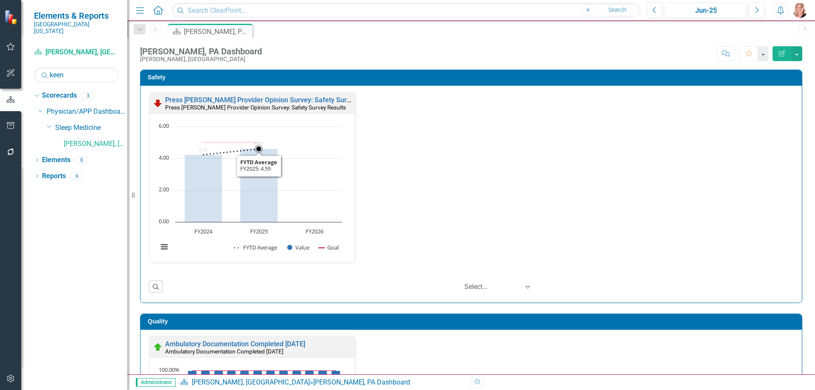
click at [319, 154] on rect "Interactive chart" at bounding box center [250, 191] width 193 height 138
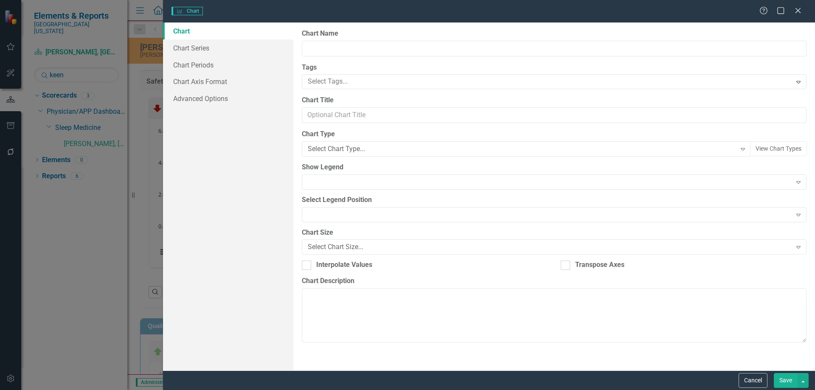
click at [194, 66] on div "Charts Chart Help Maximize Close Chart Chart Series Chart Periods Chart Axis Fo…" at bounding box center [407, 195] width 815 height 390
type input "Press Ganey Provider Opinion Survey: Safety Survey Results"
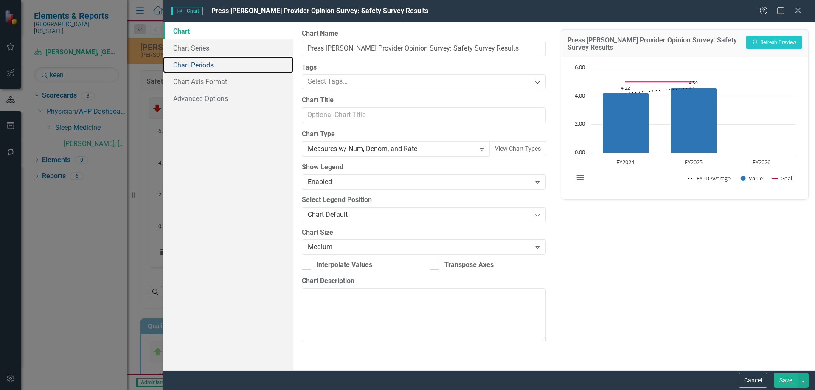
click at [194, 66] on link "Chart Periods" at bounding box center [228, 64] width 130 height 17
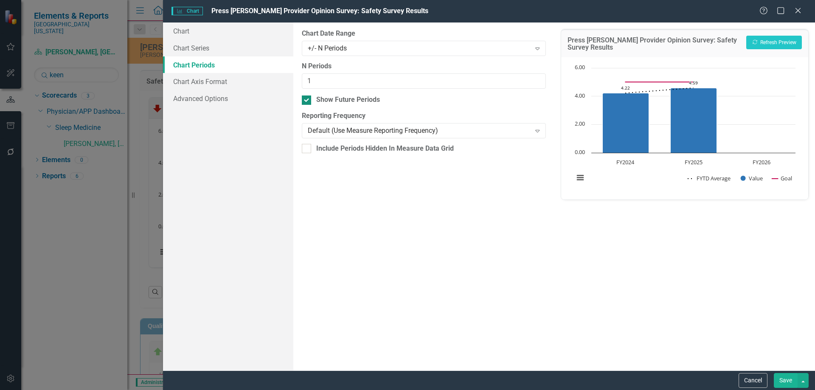
click at [306, 99] on input "Show Future Periods" at bounding box center [305, 98] width 6 height 6
checkbox input "false"
click at [788, 384] on button "Save" at bounding box center [786, 380] width 24 height 15
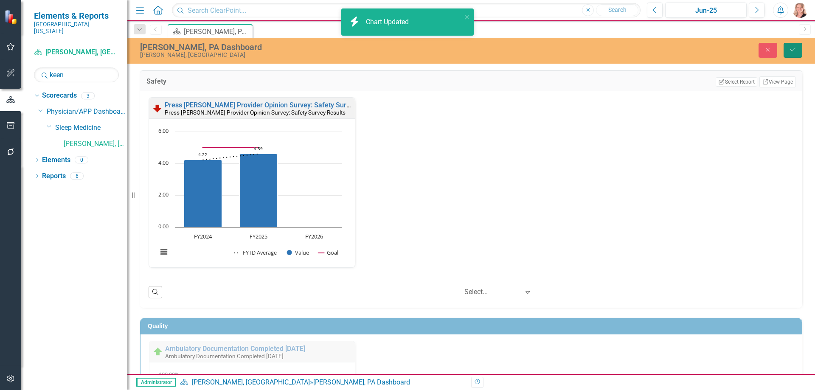
click at [797, 54] on button "Save" at bounding box center [792, 50] width 19 height 15
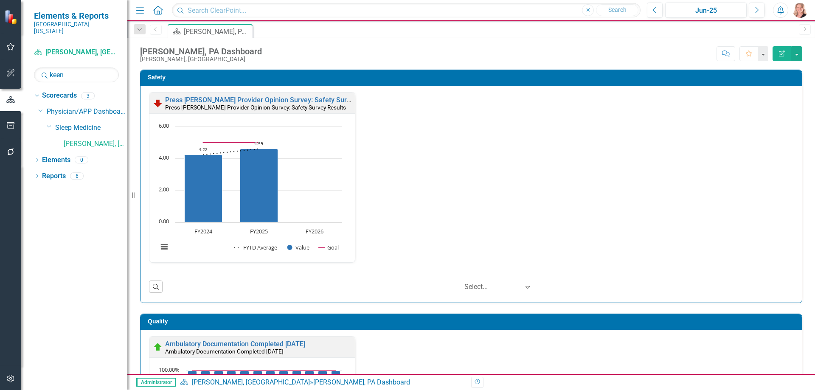
click at [800, 150] on div "Safety Press Ganey Provider Opinion Survey: Safety Survey Results Press Ganey P…" at bounding box center [471, 181] width 675 height 244
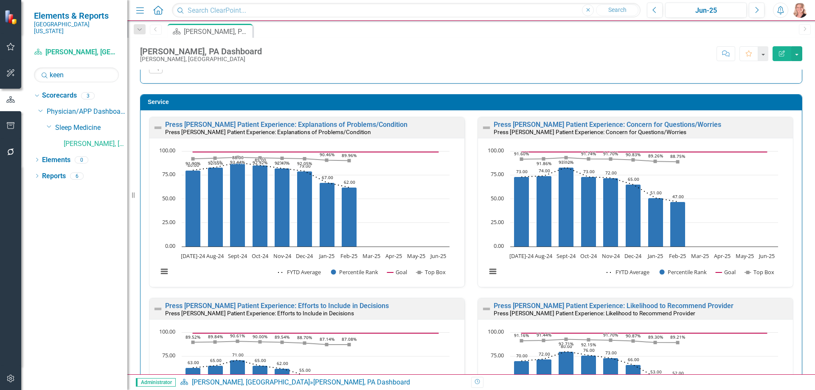
scroll to position [467, 0]
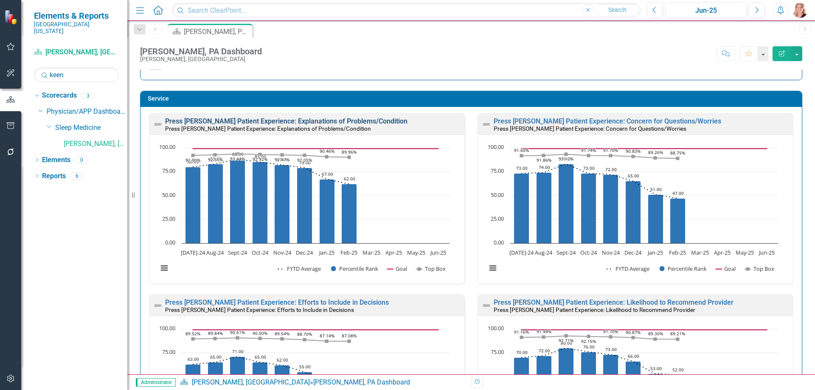
click at [363, 124] on link "Press [PERSON_NAME] Patient Experience: Explanations of Problems/Condition" at bounding box center [286, 121] width 242 height 8
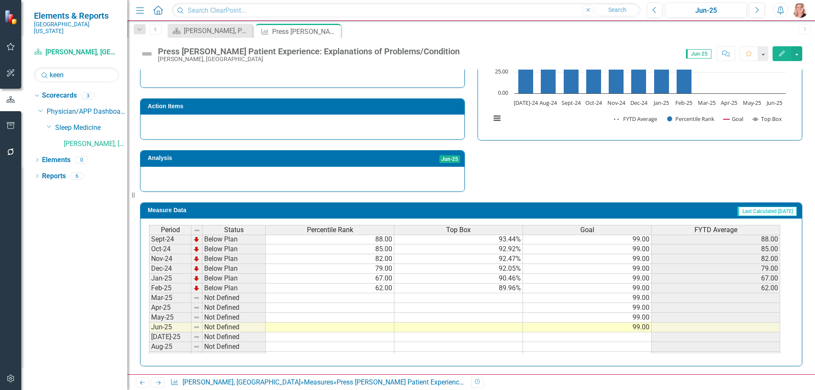
scroll to position [297, 0]
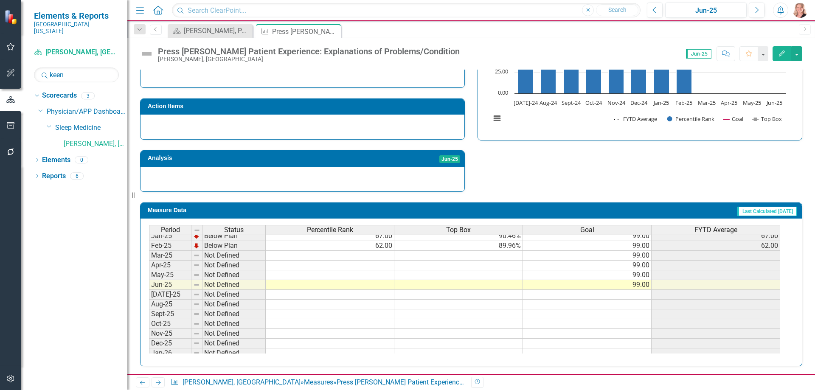
click at [327, 285] on td at bounding box center [330, 285] width 129 height 10
click at [364, 286] on td at bounding box center [330, 285] width 129 height 10
type textarea "50"
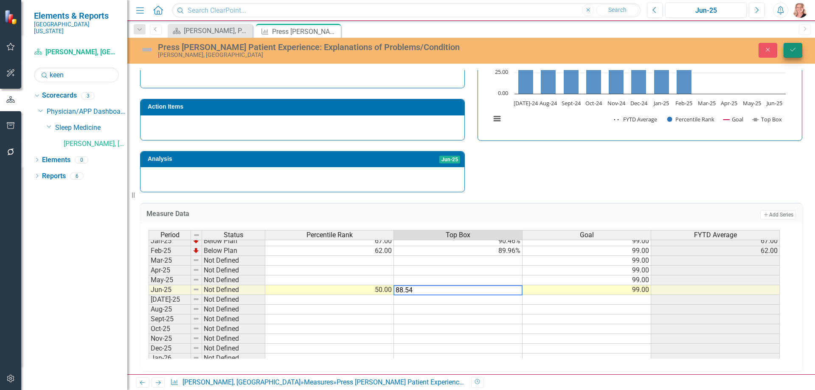
type textarea "88.54"
click at [788, 54] on button "Save" at bounding box center [792, 50] width 19 height 15
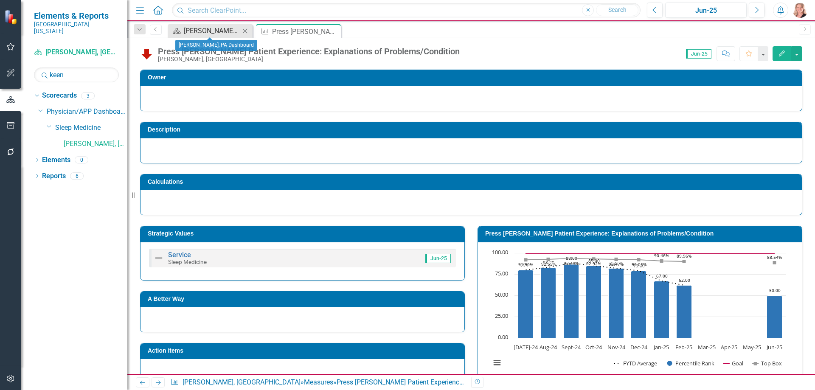
click at [207, 32] on div "[PERSON_NAME], PA Dashboard" at bounding box center [212, 30] width 56 height 11
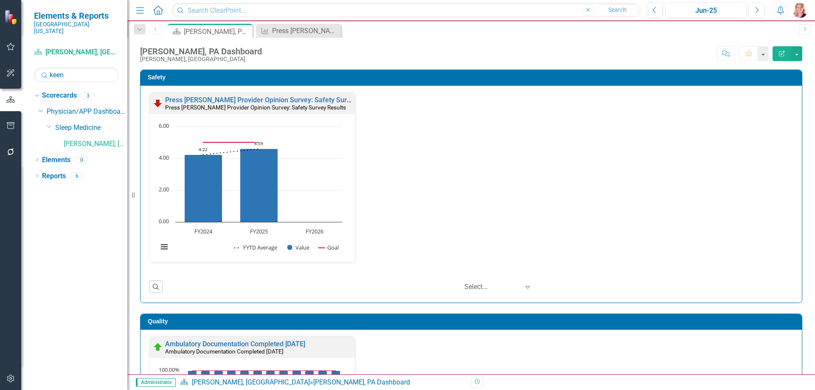
click at [799, 161] on div "Safety Press Ganey Provider Opinion Survey: Safety Survey Results Press Ganey P…" at bounding box center [471, 181] width 675 height 244
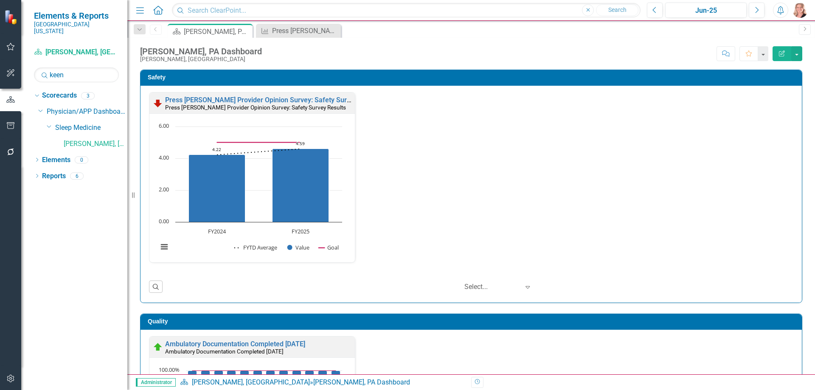
scroll to position [424, 0]
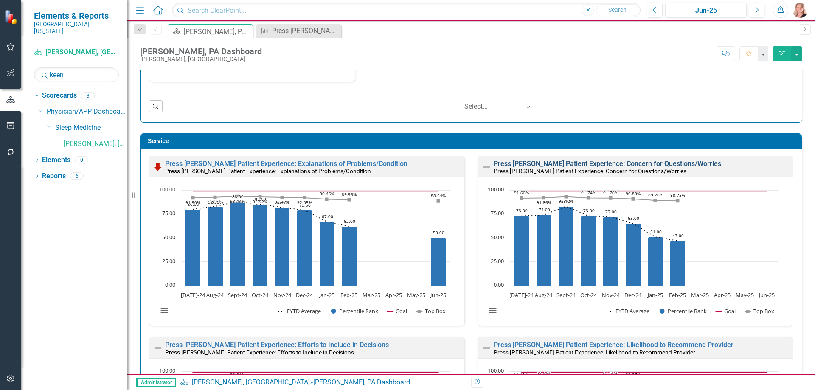
click at [669, 161] on link "Press [PERSON_NAME] Patient Experience: Concern for Questions/Worries" at bounding box center [607, 164] width 227 height 8
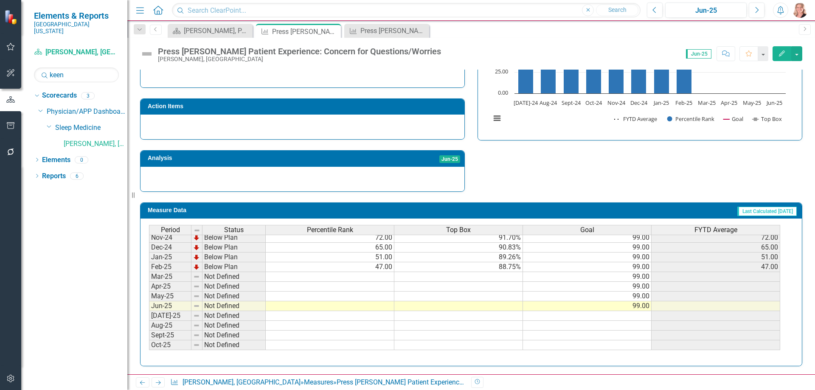
scroll to position [297, 0]
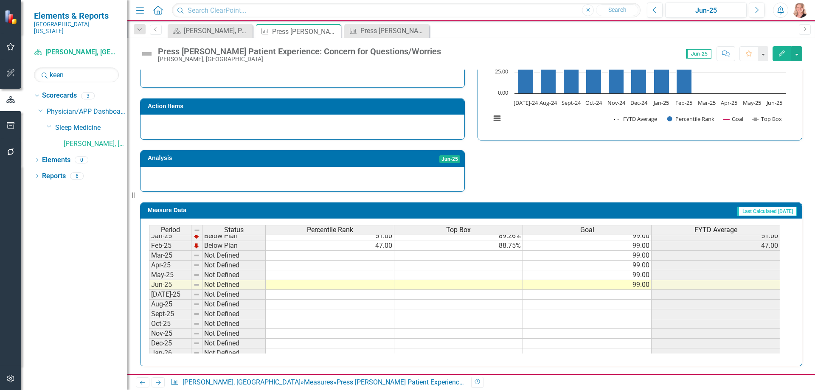
click at [384, 286] on tbody "Jan-24 Below Plan 46.00 87.88% 99.00 46.00 Feb-24 Below Plan 50.00 88.49% 99.00…" at bounding box center [464, 260] width 631 height 293
click at [376, 283] on td at bounding box center [330, 285] width 129 height 10
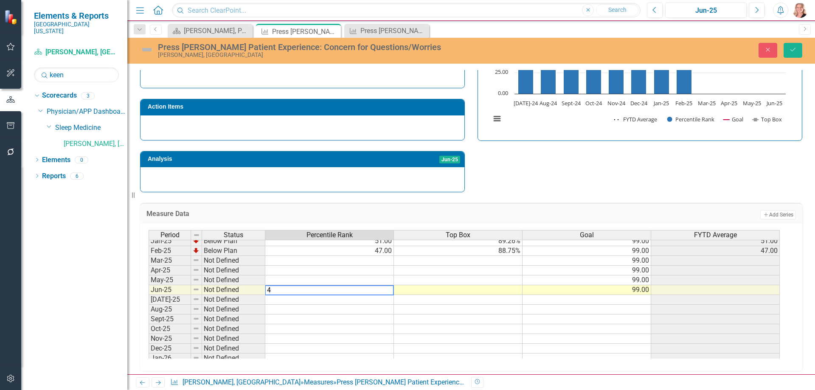
type textarea "47"
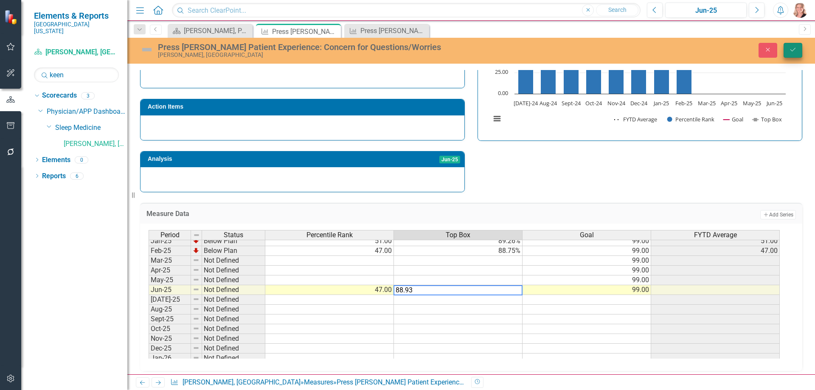
type textarea "88.93"
click at [793, 56] on button "Save" at bounding box center [792, 50] width 19 height 15
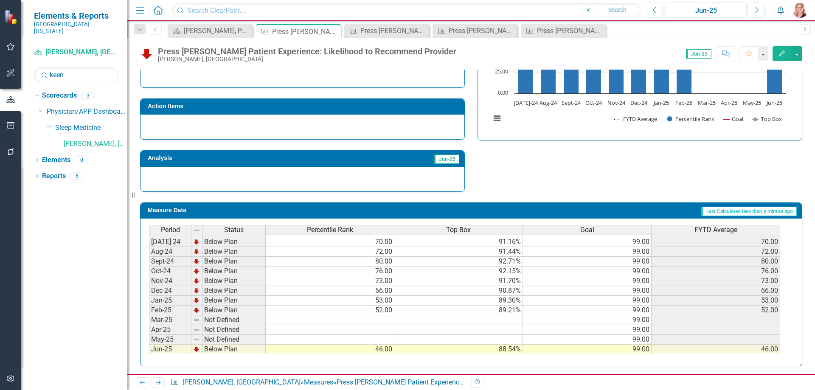
scroll to position [297, 0]
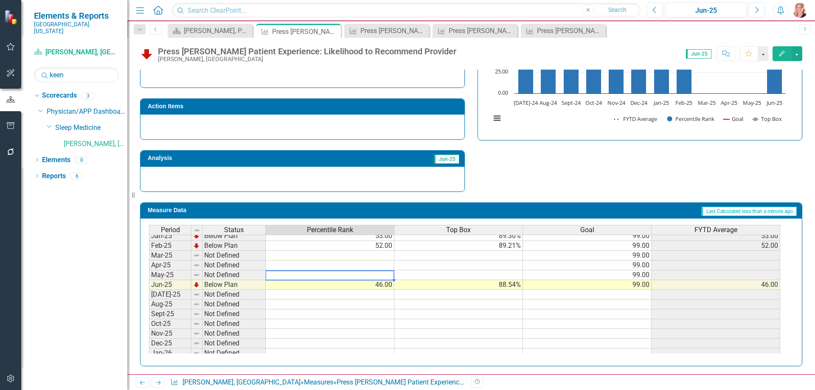
click at [383, 277] on tbody "Jan-24 Below Plan 49.00 88.17% 99.00 49.00 Feb-24 Below Plan 53.00 88.77% 99.00…" at bounding box center [464, 260] width 631 height 293
click at [389, 275] on td at bounding box center [330, 275] width 129 height 10
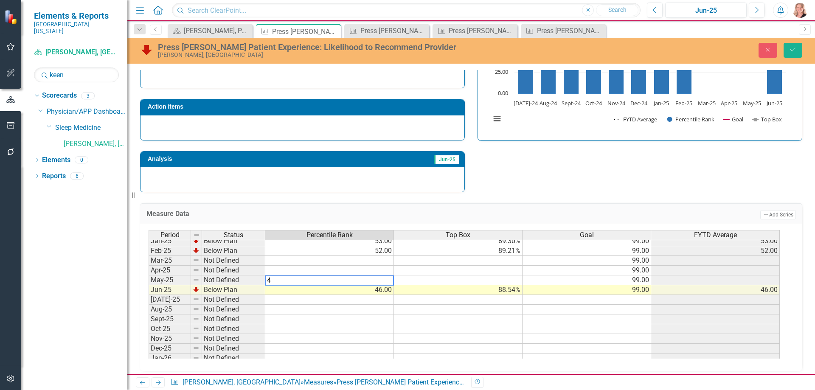
type textarea "43"
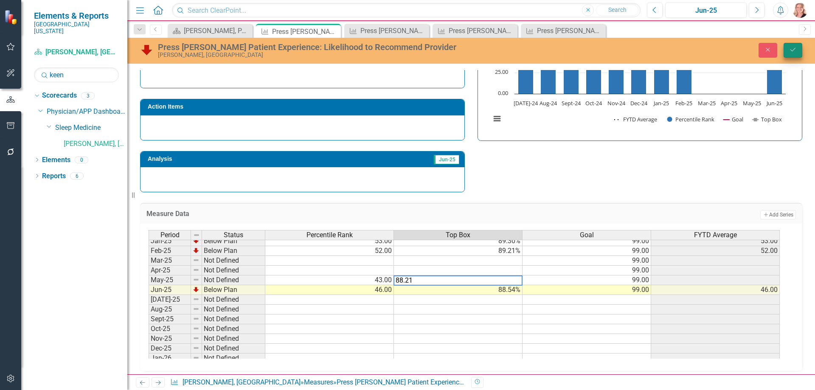
type textarea "88.21"
click at [797, 53] on button "Save" at bounding box center [792, 50] width 19 height 15
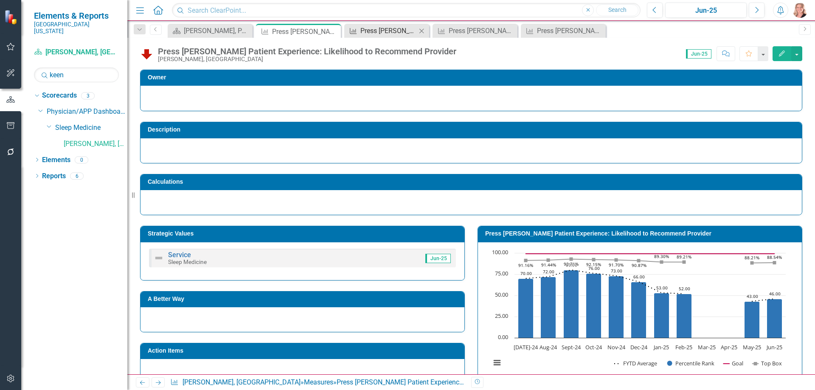
click at [379, 31] on div "Press [PERSON_NAME] Patient Experience: Efforts to Include in Decisions" at bounding box center [388, 30] width 56 height 11
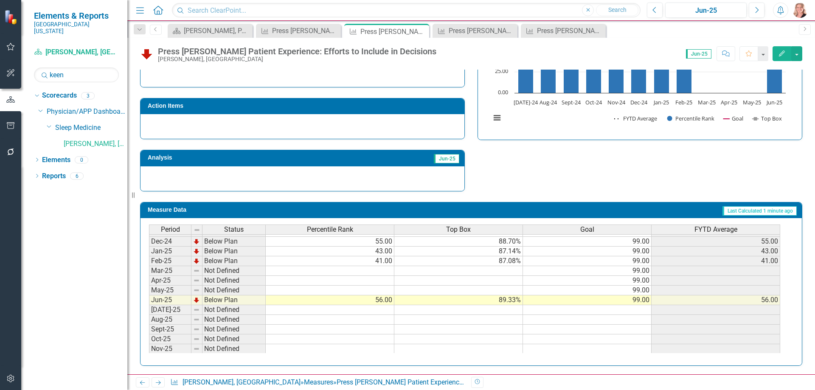
scroll to position [297, 0]
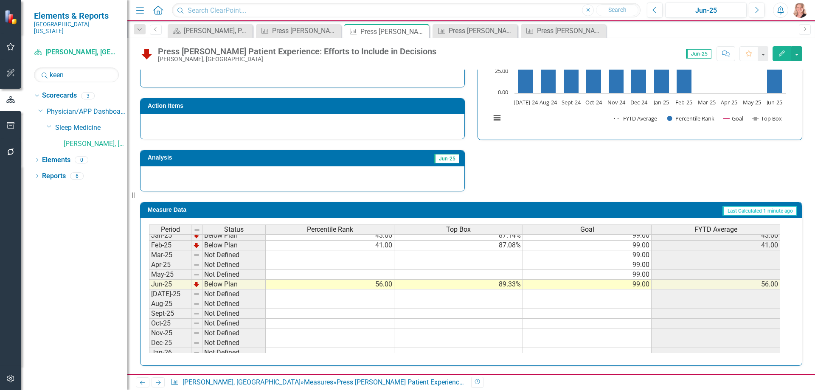
click at [359, 272] on tbody "Aug-23 Below Plan 66.00 89.35% 99.00 66.00 Sep-23 Below Plan 60.00 88.60% 99.00…" at bounding box center [464, 216] width 631 height 303
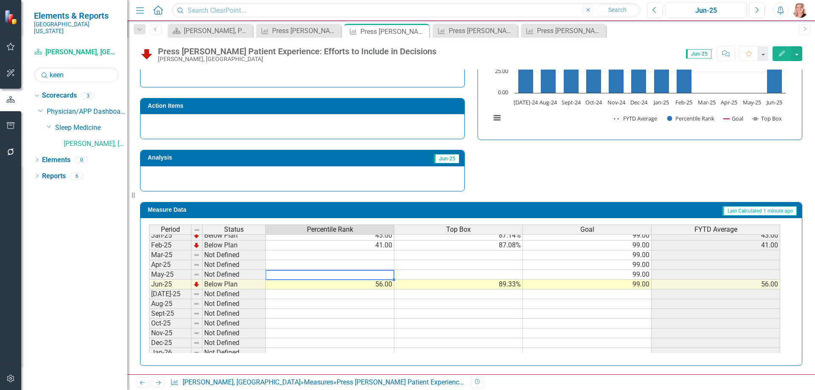
click at [328, 276] on td at bounding box center [330, 275] width 129 height 10
type textarea "51"
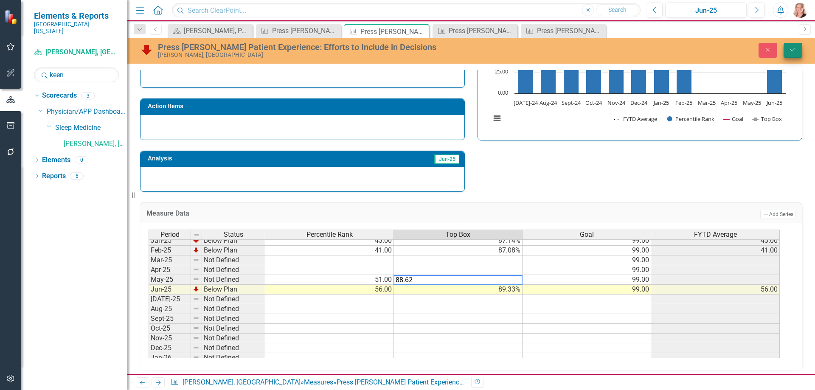
type textarea "88.62"
click at [788, 52] on button "Save" at bounding box center [792, 50] width 19 height 15
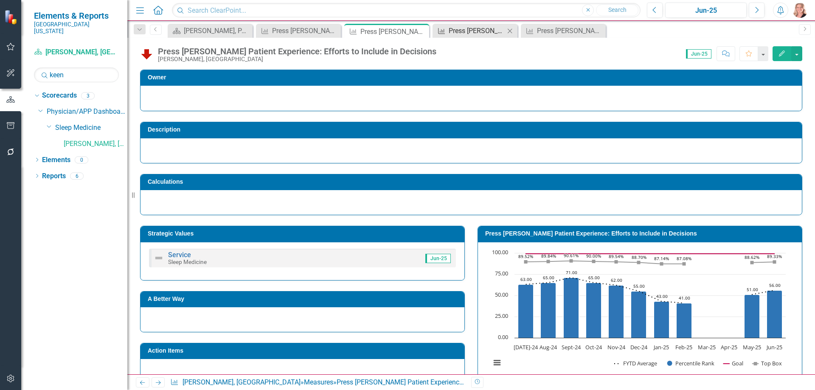
click at [481, 32] on div "Press [PERSON_NAME] Patient Experience: Concern for Questions/Worries" at bounding box center [477, 30] width 56 height 11
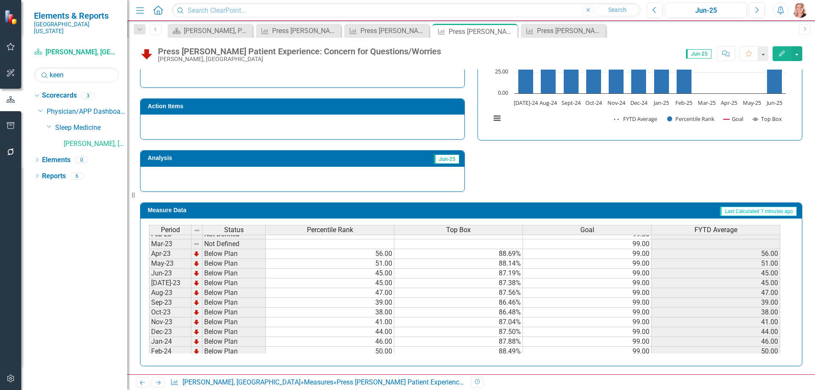
scroll to position [255, 0]
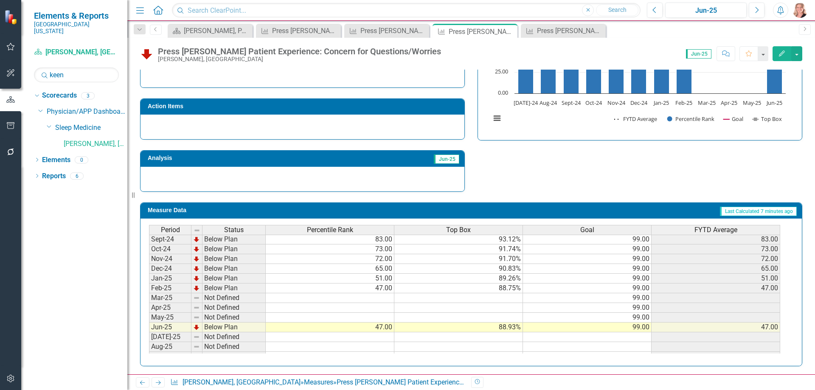
click at [374, 318] on tbody "Sep-23 Below Plan 39.00 86.46% 99.00 39.00 Oct-23 Below Plan 38.00 86.48% 99.00…" at bounding box center [464, 268] width 631 height 303
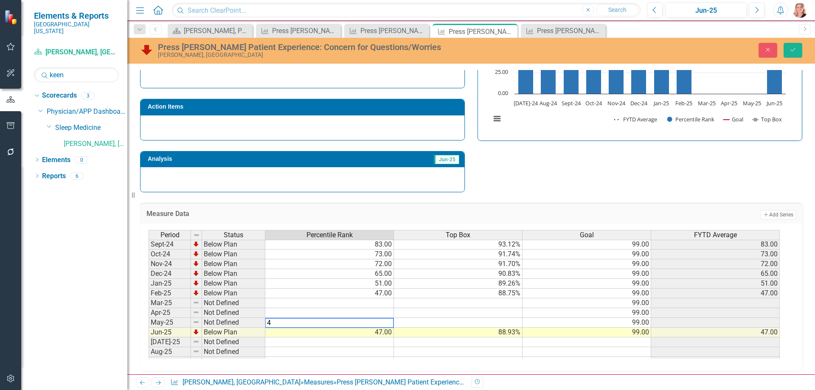
type textarea "42"
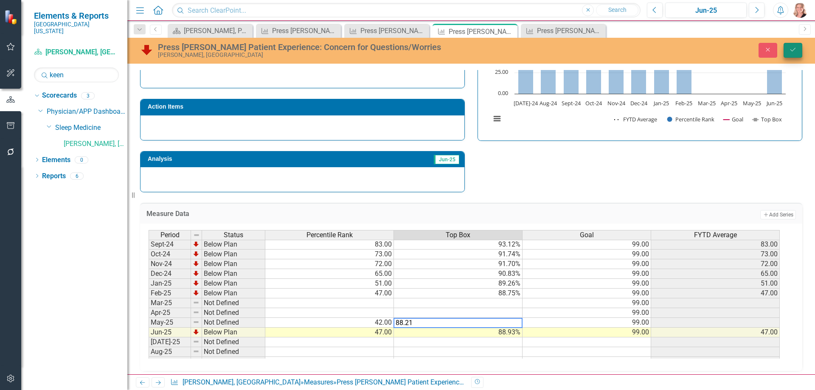
type textarea "88.21"
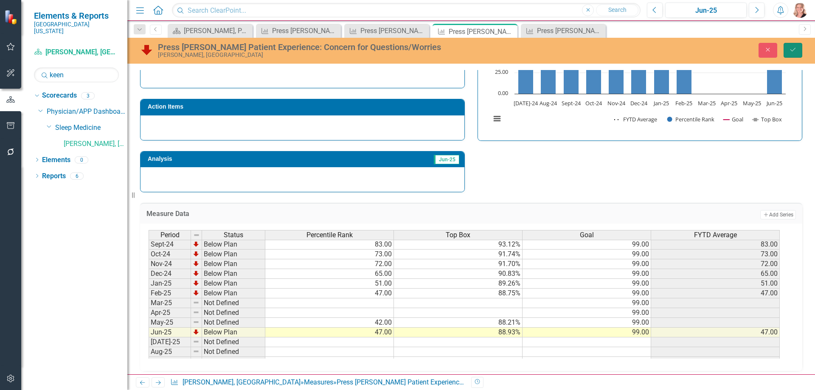
click at [794, 50] on icon "Save" at bounding box center [793, 50] width 8 height 6
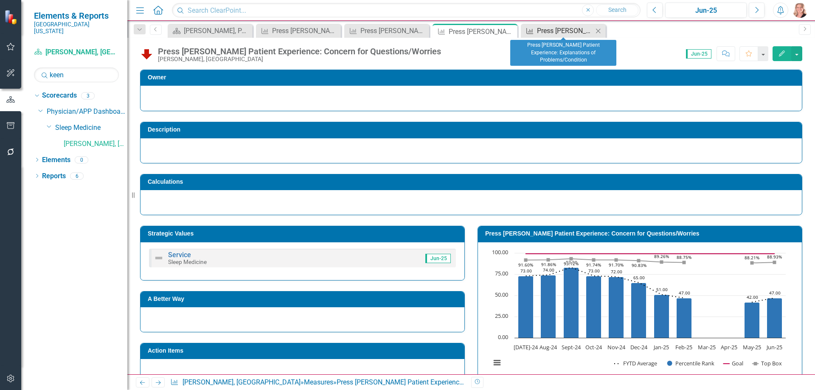
click at [556, 31] on div "Press [PERSON_NAME] Patient Experience: Explanations of Problems/Condition" at bounding box center [565, 30] width 56 height 11
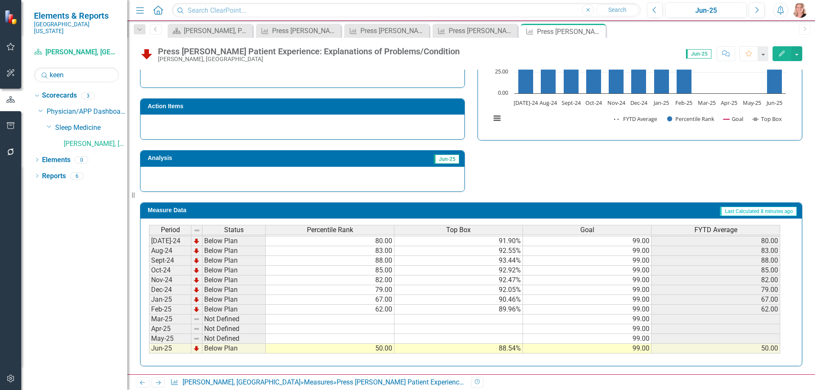
scroll to position [255, 0]
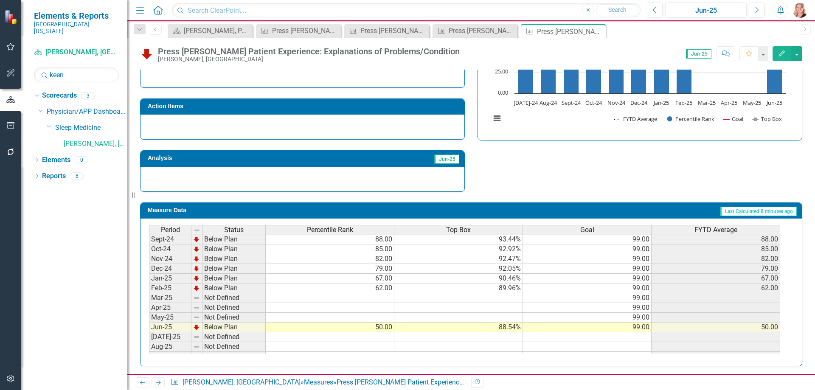
click at [387, 321] on tbody "Sep-23 Below Plan 45.00 86.52% 99.00 45.00 Oct-23 Below Plan 41.00 86.07% 99.00…" at bounding box center [464, 268] width 631 height 303
click at [388, 318] on td at bounding box center [330, 318] width 129 height 10
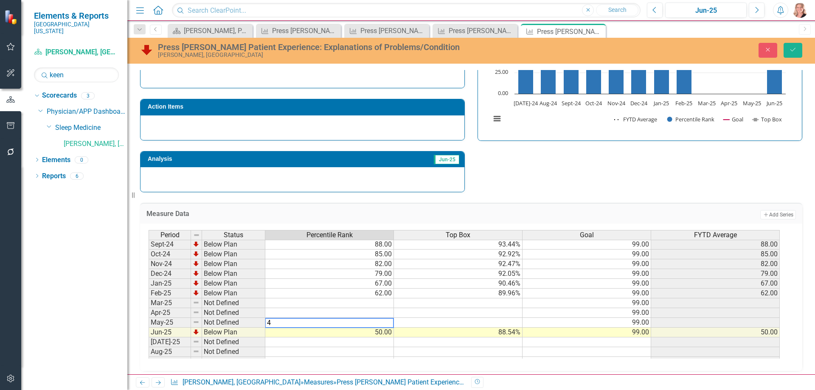
type textarea "47"
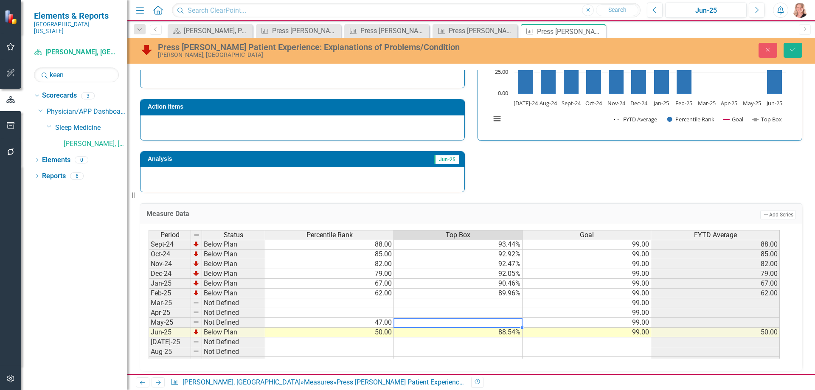
click at [487, 325] on td at bounding box center [458, 323] width 129 height 10
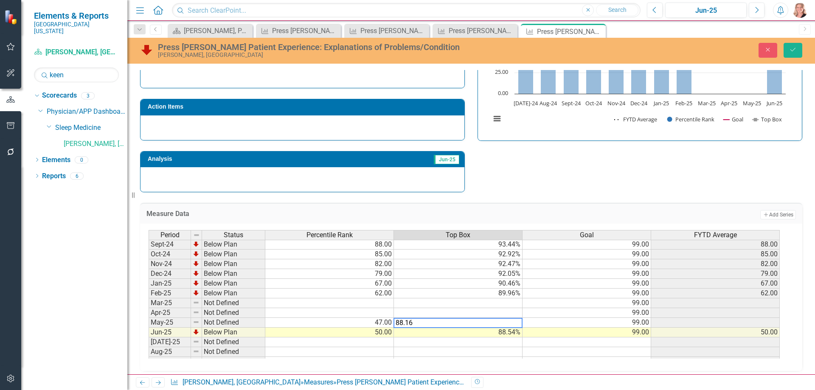
type textarea "88.16"
click at [792, 53] on icon "Save" at bounding box center [793, 50] width 8 height 6
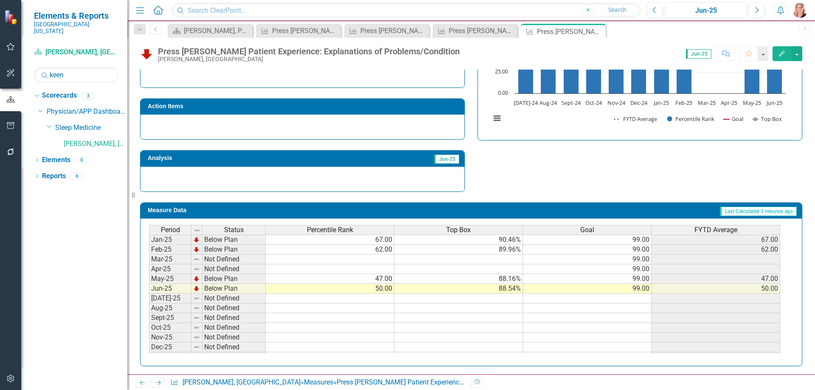
scroll to position [0, 0]
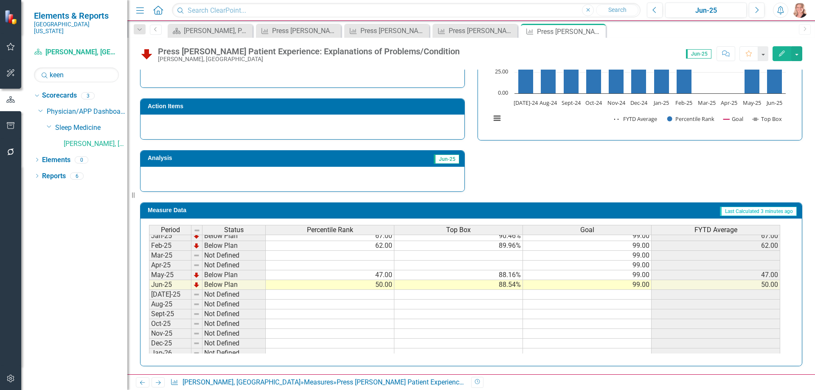
click at [386, 266] on tbody "Dec-23 Below Plan 50.00 87.50% 99.00 50.00 Jan-24 Below Plan 49.00 87.50% 99.00…" at bounding box center [464, 255] width 631 height 303
click at [373, 266] on td at bounding box center [330, 266] width 129 height 10
type textarea "57"
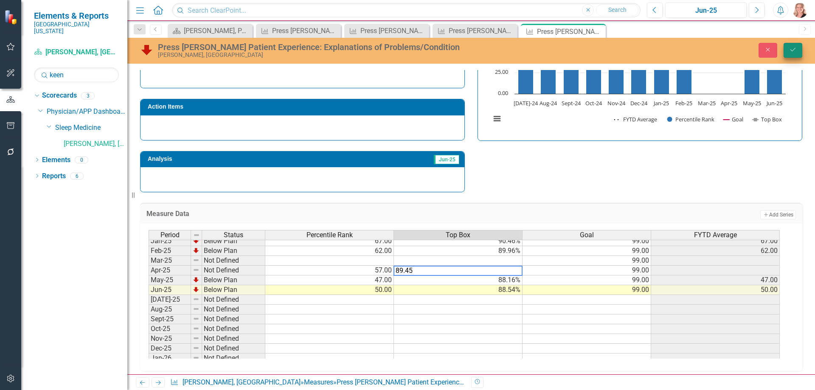
type textarea "89.45"
click at [790, 50] on icon "Save" at bounding box center [793, 50] width 8 height 6
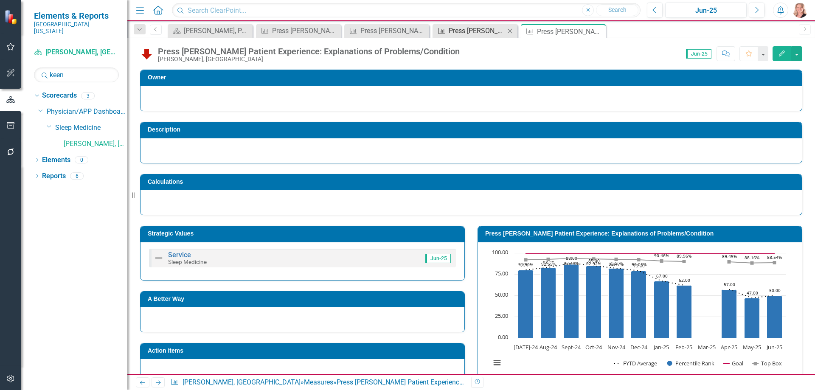
click at [478, 32] on div "Press [PERSON_NAME] Patient Experience: Concern for Questions/Worries" at bounding box center [477, 30] width 56 height 11
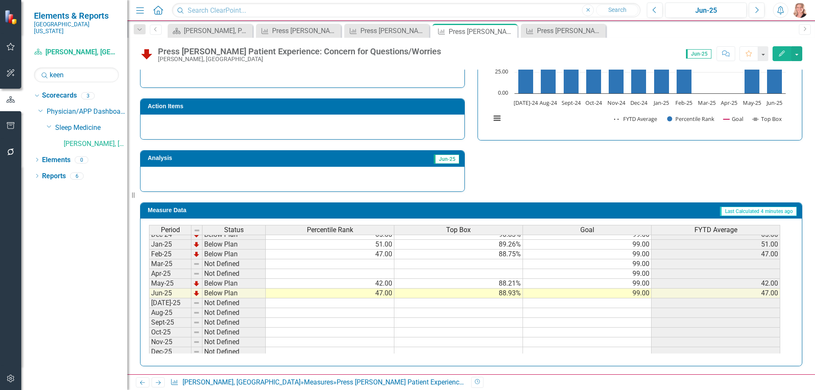
scroll to position [297, 0]
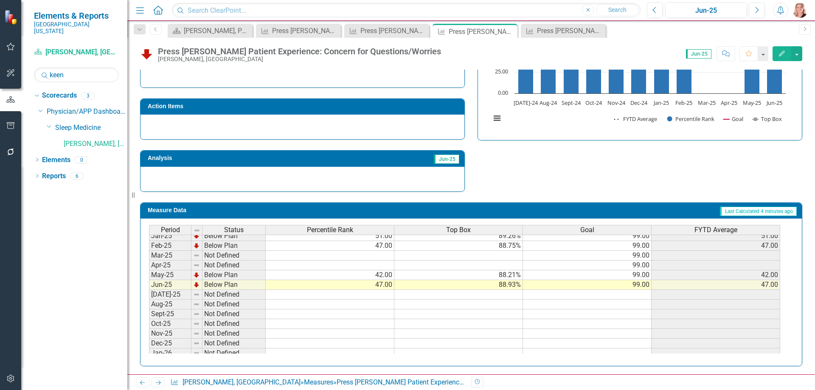
click at [377, 268] on td at bounding box center [330, 266] width 129 height 10
click at [343, 266] on td at bounding box center [330, 266] width 129 height 10
type textarea "45"
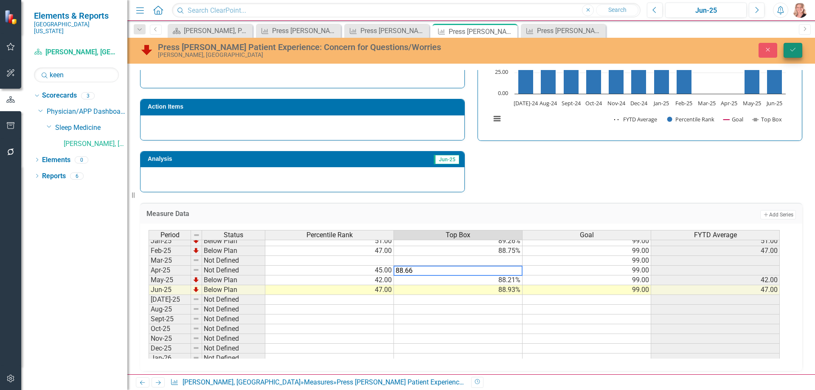
type textarea "88.66"
click at [794, 50] on icon "Save" at bounding box center [793, 50] width 8 height 6
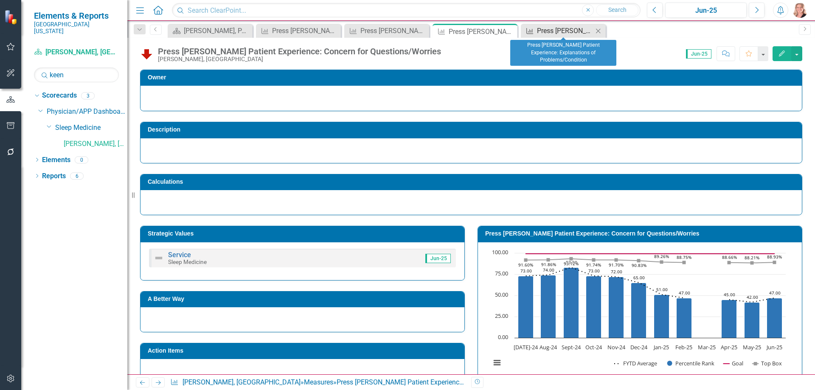
click at [555, 30] on div "Press [PERSON_NAME] Patient Experience: Explanations of Problems/Condition" at bounding box center [565, 30] width 56 height 11
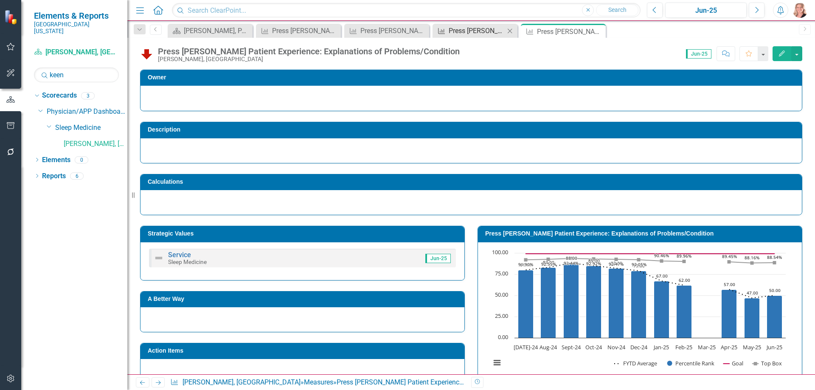
click at [466, 28] on div "Press [PERSON_NAME] Patient Experience: Concern for Questions/Worries" at bounding box center [477, 30] width 56 height 11
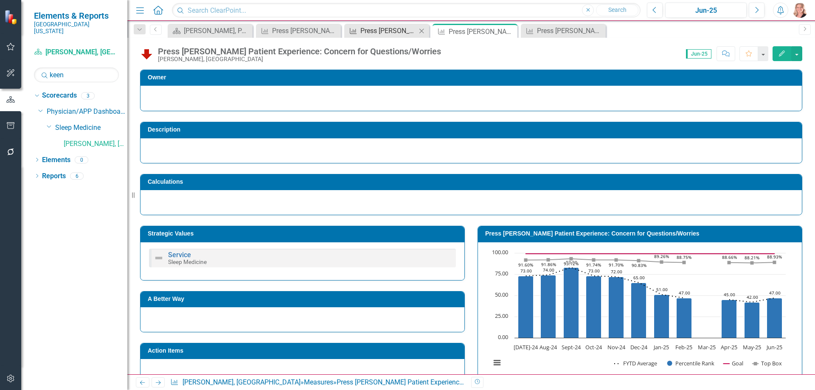
click at [393, 30] on div "Press [PERSON_NAME] Patient Experience: Efforts to Include in Decisions" at bounding box center [388, 30] width 56 height 11
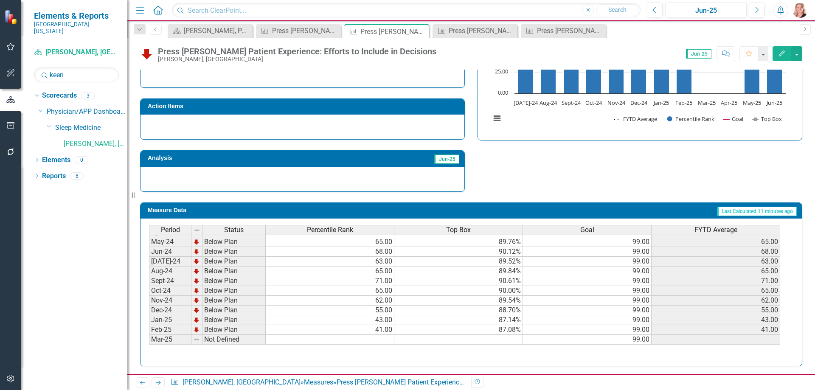
scroll to position [251, 0]
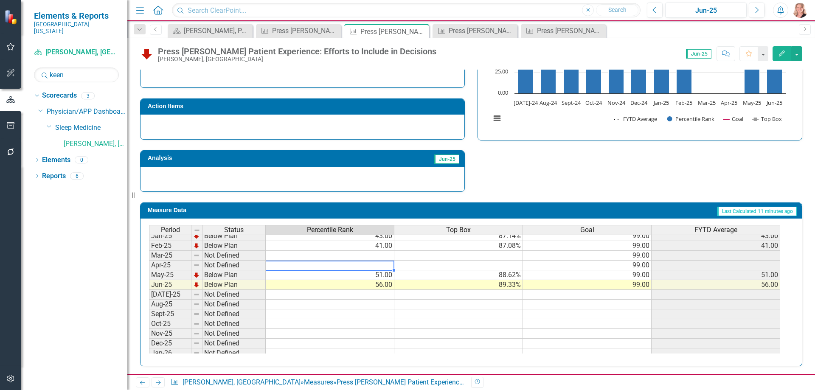
click at [377, 267] on tbody "Jul-23 Below Plan 65.00 89.20% 99.00 65.00 Aug-23 Below Plan 66.00 89.35% 99.00…" at bounding box center [464, 206] width 631 height 303
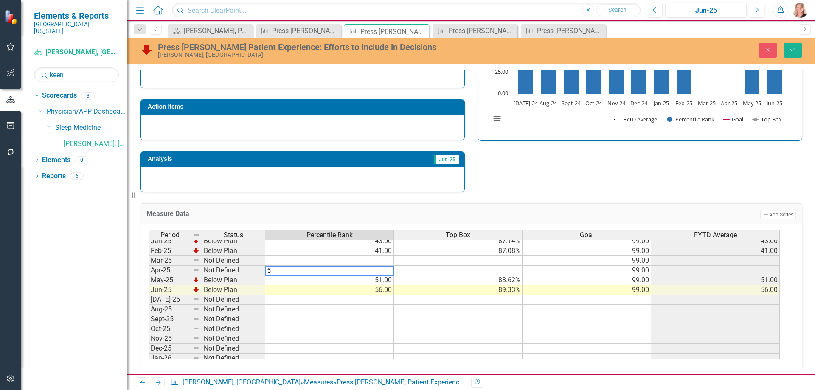
type textarea "51"
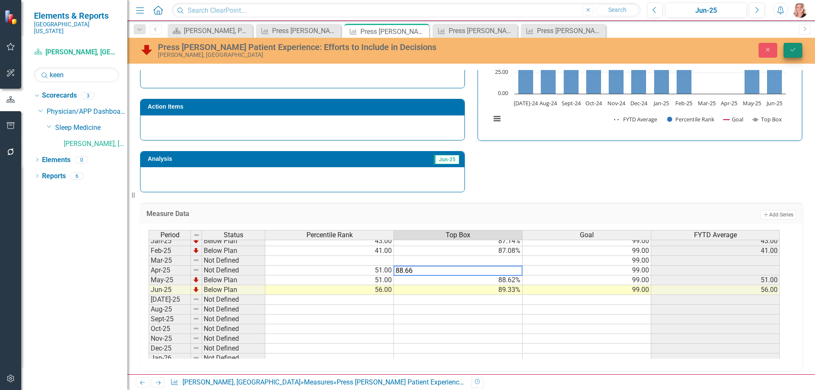
type textarea "88.66"
click at [796, 50] on icon "Save" at bounding box center [793, 50] width 8 height 6
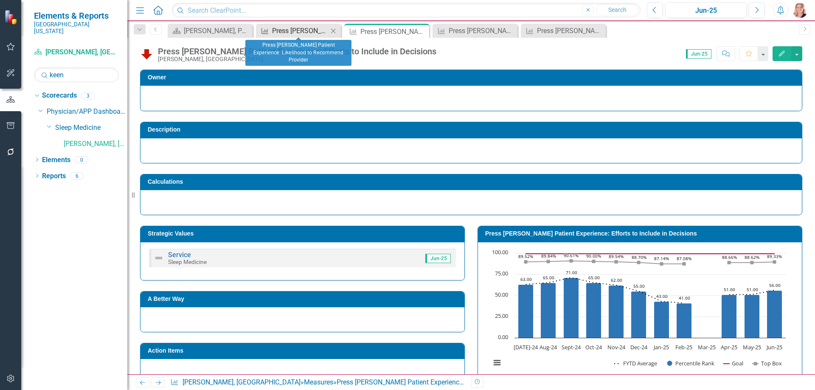
click at [301, 31] on div "Press [PERSON_NAME] Patient Experience: Likelihood to Recommend Provider" at bounding box center [300, 30] width 56 height 11
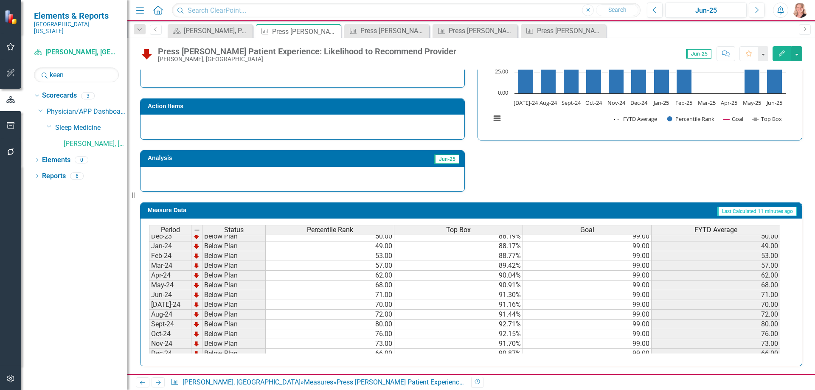
scroll to position [209, 0]
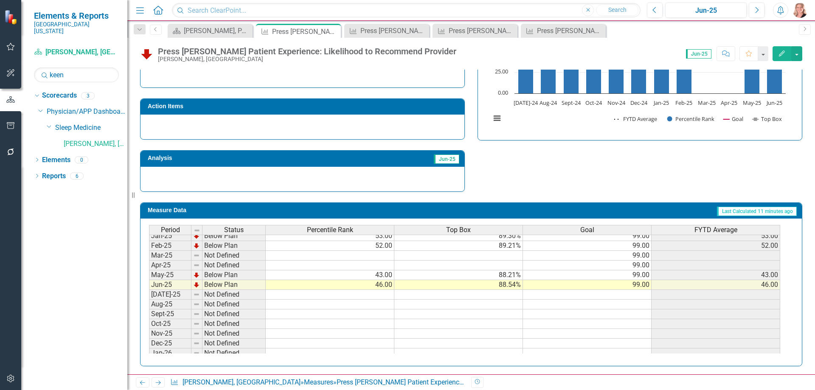
click at [338, 264] on tbody "Jan-24 Below Plan 49.00 88.17% 99.00 49.00 Feb-24 Below Plan 53.00 88.77% 99.00…" at bounding box center [464, 260] width 631 height 293
click at [384, 267] on td at bounding box center [330, 266] width 129 height 10
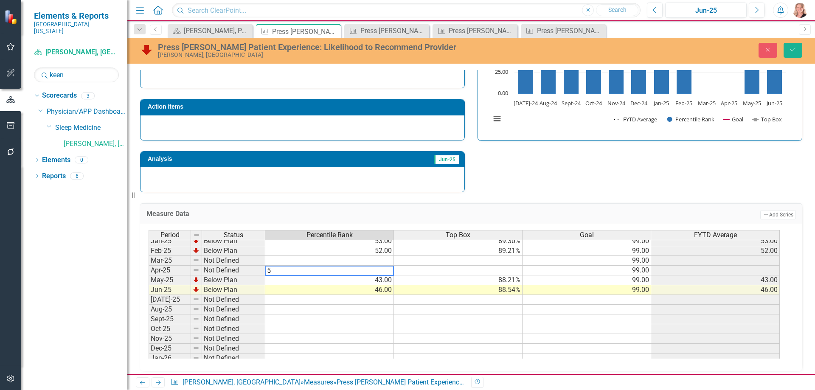
type textarea "53"
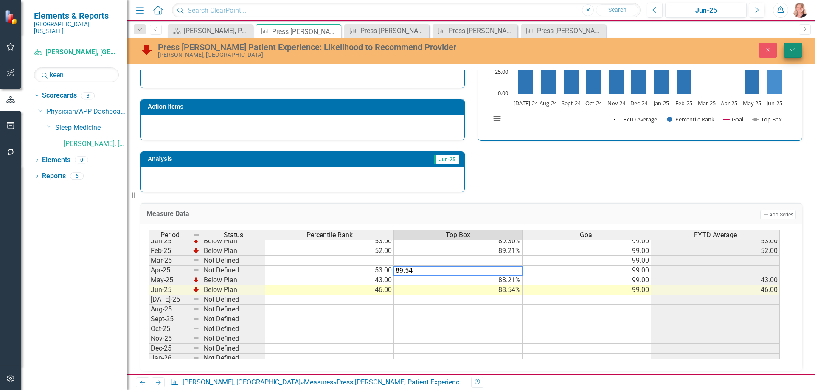
type textarea "89.54"
click at [792, 54] on button "Save" at bounding box center [792, 50] width 19 height 15
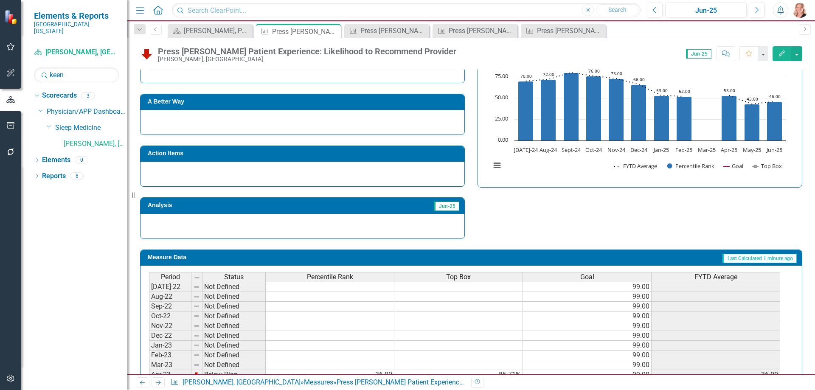
scroll to position [220, 0]
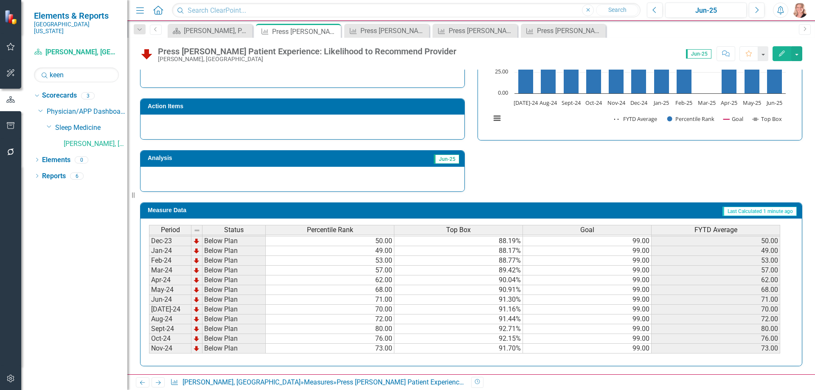
scroll to position [212, 0]
click at [383, 342] on td at bounding box center [330, 341] width 129 height 10
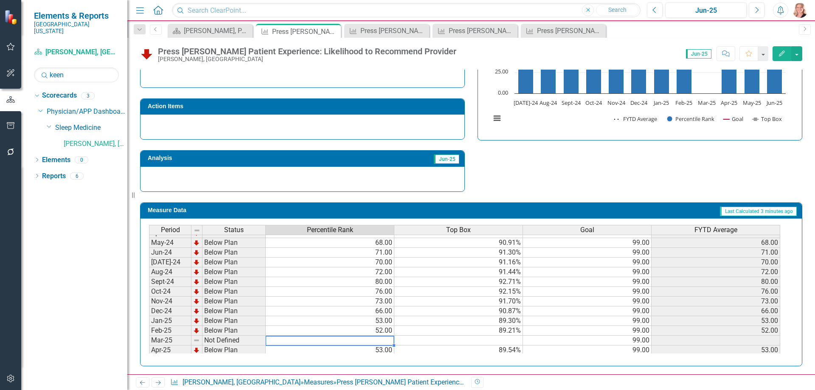
click at [383, 342] on td at bounding box center [330, 341] width 129 height 10
type textarea "56"
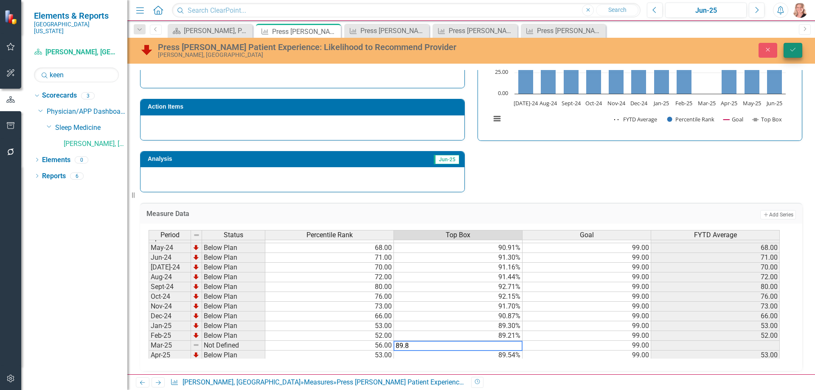
type textarea "89.8"
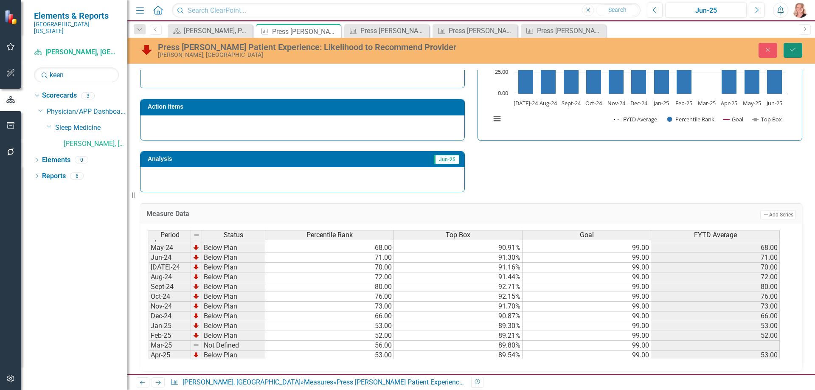
click at [794, 49] on icon "Save" at bounding box center [793, 50] width 8 height 6
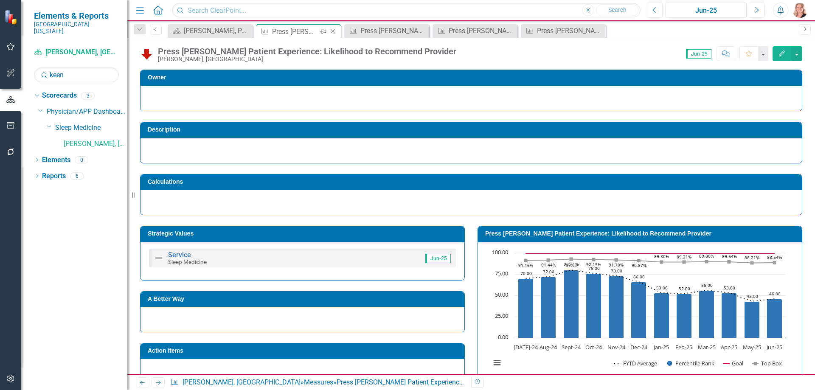
click at [334, 33] on icon "Close" at bounding box center [332, 31] width 8 height 7
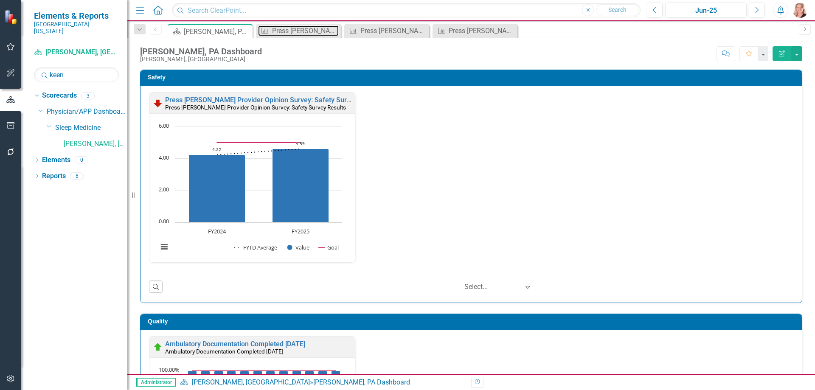
click at [296, 31] on div "Press [PERSON_NAME] Patient Experience: Efforts to Include in Decisions" at bounding box center [305, 30] width 67 height 11
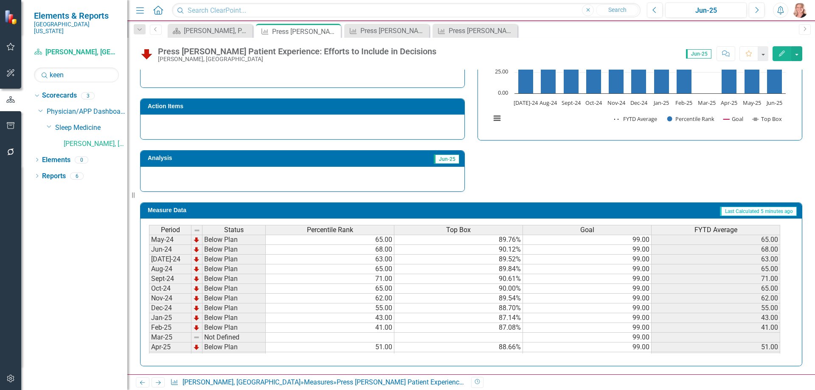
scroll to position [255, 0]
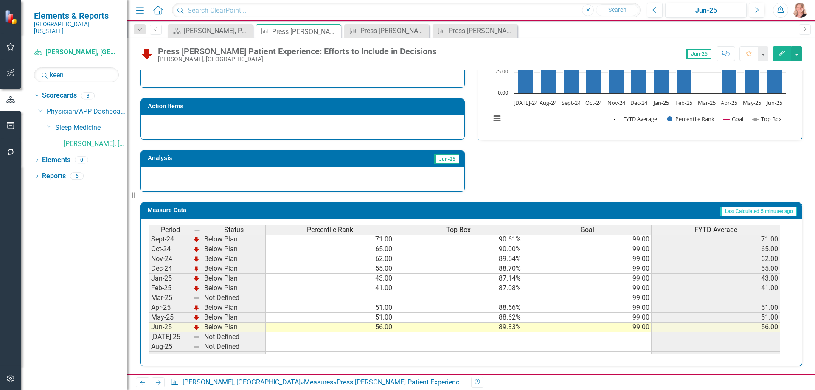
click at [334, 298] on td at bounding box center [330, 298] width 129 height 10
click at [335, 300] on td at bounding box center [330, 298] width 129 height 10
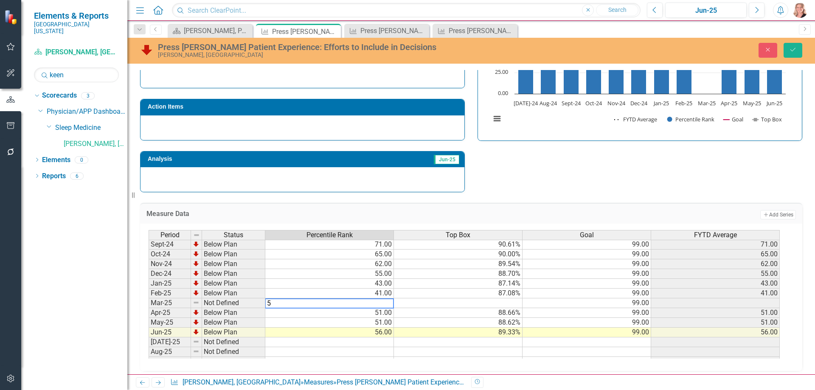
type textarea "57"
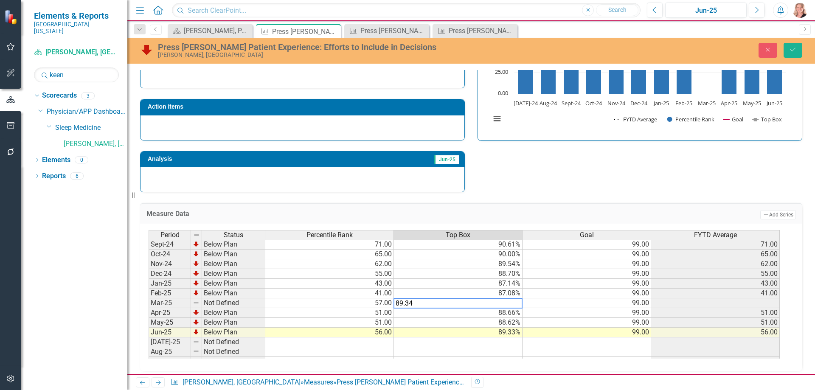
type textarea "89.34"
click at [549, 183] on div "Strategic Values Service Sleep Medicine Jun-25 A Better Way Action Items Analys…" at bounding box center [471, 82] width 675 height 221
click at [787, 53] on button "Save" at bounding box center [792, 50] width 19 height 15
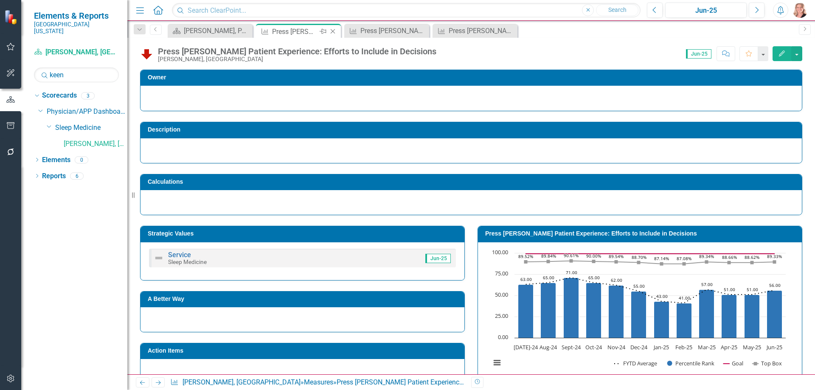
click at [333, 32] on icon "Close" at bounding box center [332, 31] width 8 height 7
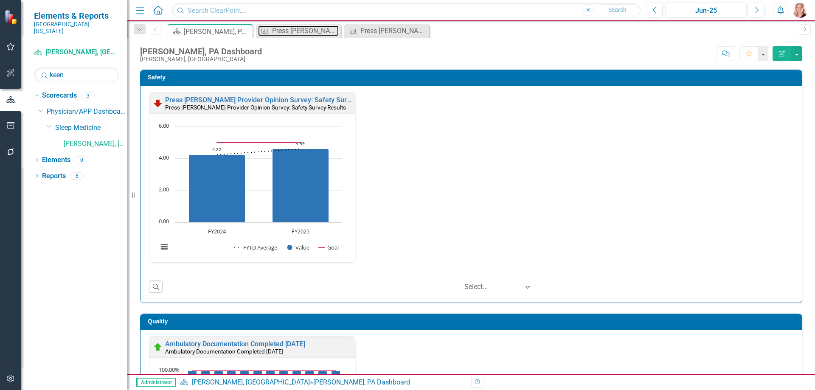
click at [292, 32] on div "Press [PERSON_NAME] Patient Experience: Concern for Questions/Worries" at bounding box center [305, 30] width 67 height 11
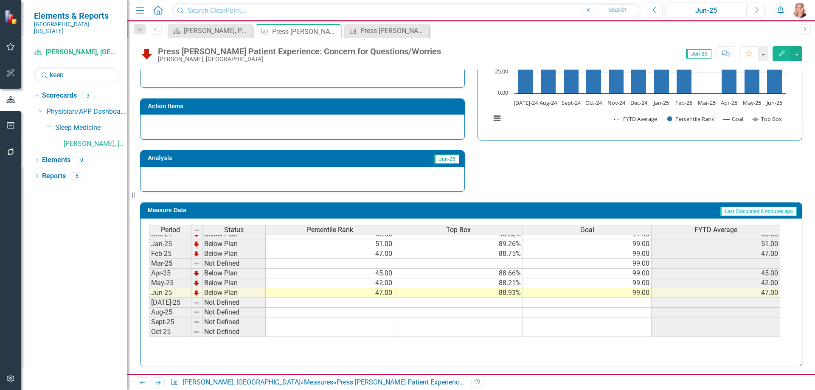
scroll to position [297, 0]
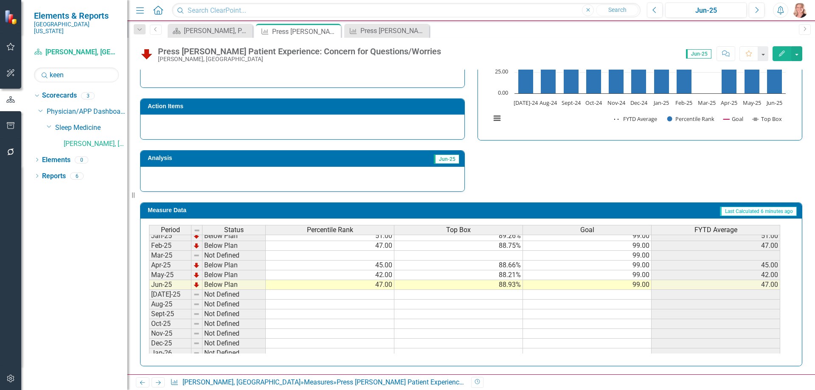
click at [347, 256] on tbody "Jan-24 Below Plan 46.00 87.88% 99.00 46.00 Feb-24 Below Plan 50.00 88.49% 99.00…" at bounding box center [464, 260] width 631 height 293
click at [368, 255] on td at bounding box center [330, 256] width 129 height 10
type textarea "54"
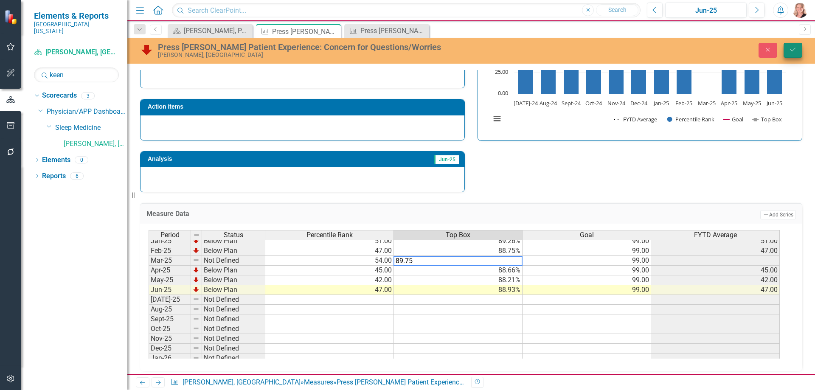
type textarea "89.75"
click at [796, 48] on icon "Save" at bounding box center [793, 50] width 8 height 6
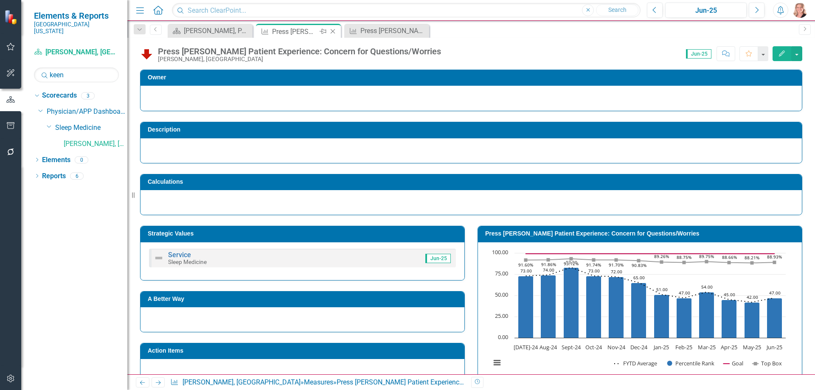
click at [331, 33] on icon at bounding box center [333, 31] width 5 height 5
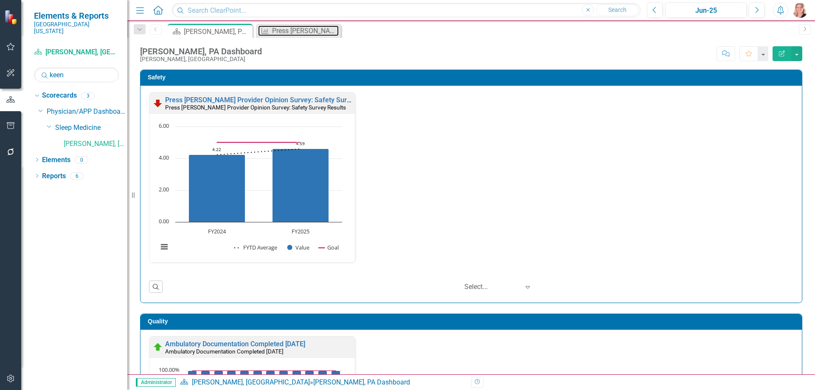
click at [300, 32] on div "Press [PERSON_NAME] Patient Experience: Explanations of Problems/Condition" at bounding box center [305, 30] width 67 height 11
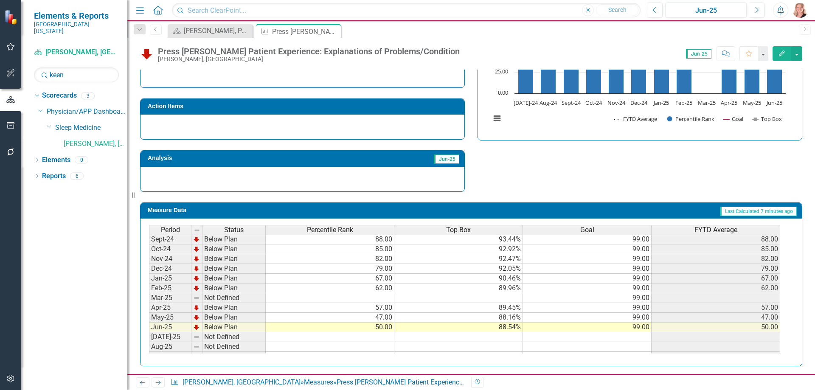
click at [370, 297] on tbody "Oct-23 Below Plan 41.00 86.07% 99.00 41.00 Nov-23 Below Plan 47.00 87.04% 99.00…" at bounding box center [464, 288] width 631 height 323
click at [368, 299] on td at bounding box center [330, 298] width 129 height 10
type textarea "62"
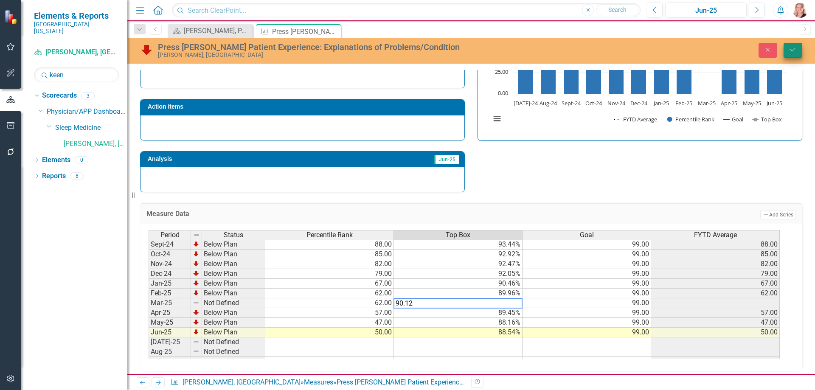
type textarea "90.12"
click at [790, 50] on icon "Save" at bounding box center [793, 50] width 8 height 6
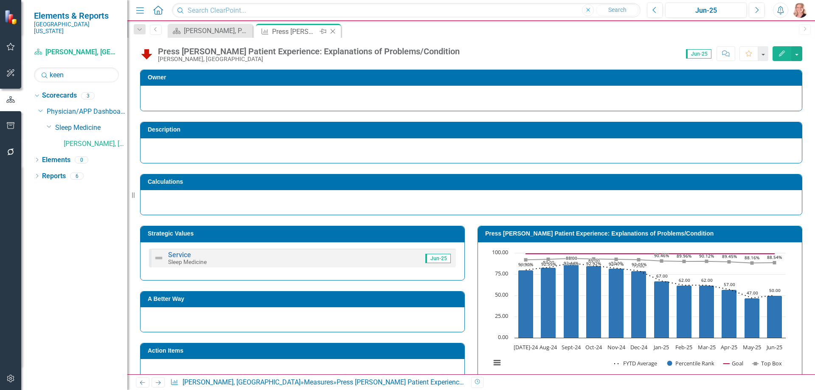
click at [333, 32] on icon "Close" at bounding box center [332, 31] width 8 height 7
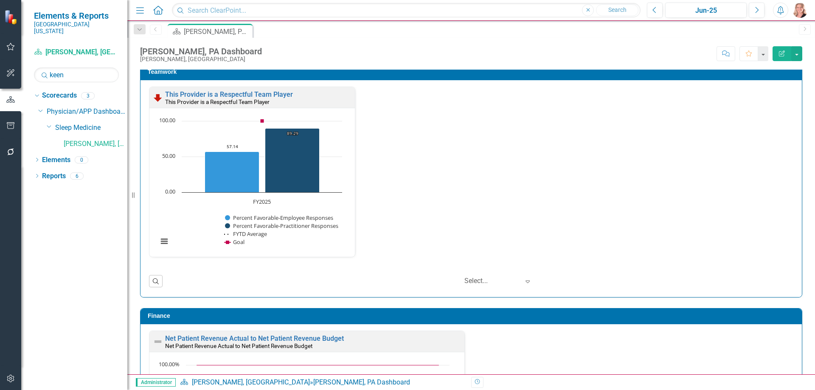
scroll to position [934, 0]
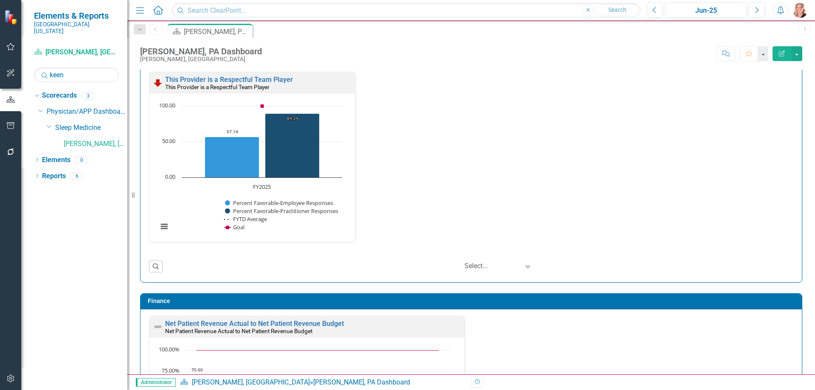
click at [291, 232] on rect "Interactive chart" at bounding box center [250, 171] width 193 height 138
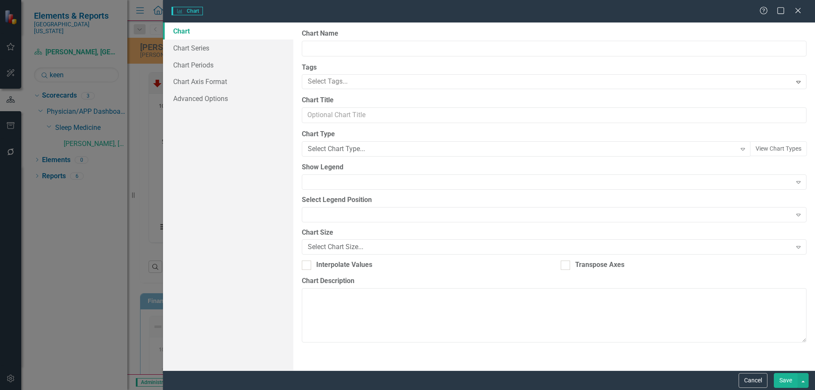
type input "This Provider is a Respectful Team Player"
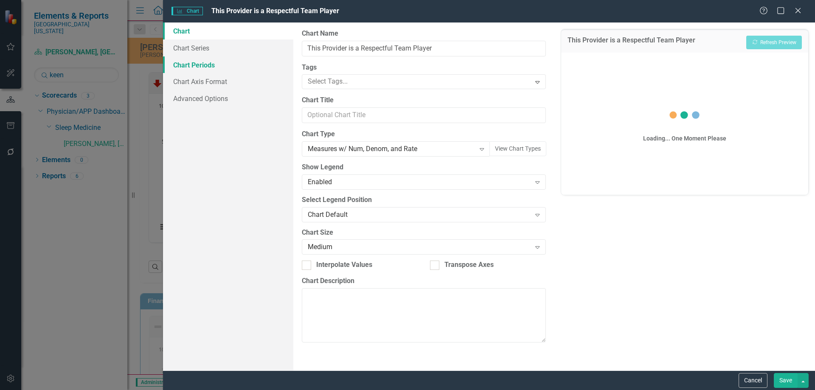
click at [207, 66] on link "Chart Periods" at bounding box center [228, 64] width 130 height 17
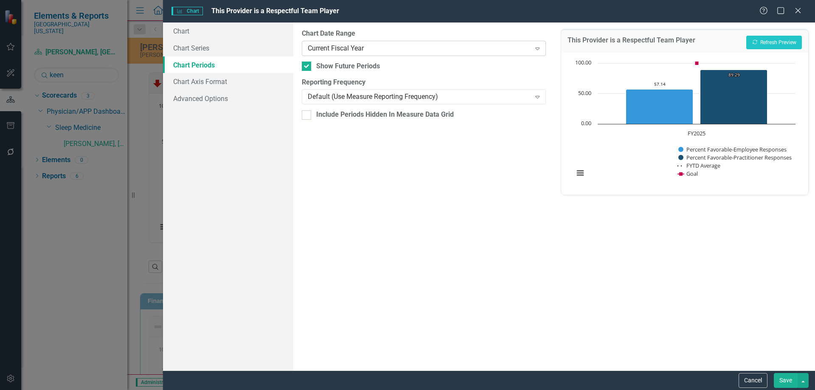
click at [323, 50] on div "Current Fiscal Year" at bounding box center [419, 48] width 223 height 10
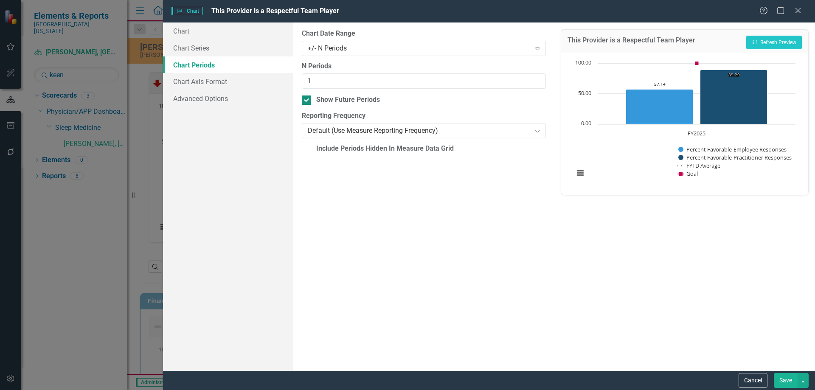
click at [309, 101] on div at bounding box center [306, 99] width 9 height 9
click at [307, 101] on input "Show Future Periods" at bounding box center [305, 98] width 6 height 6
checkbox input "false"
click at [764, 47] on button "Recalculate Refresh Preview" at bounding box center [774, 43] width 56 height 14
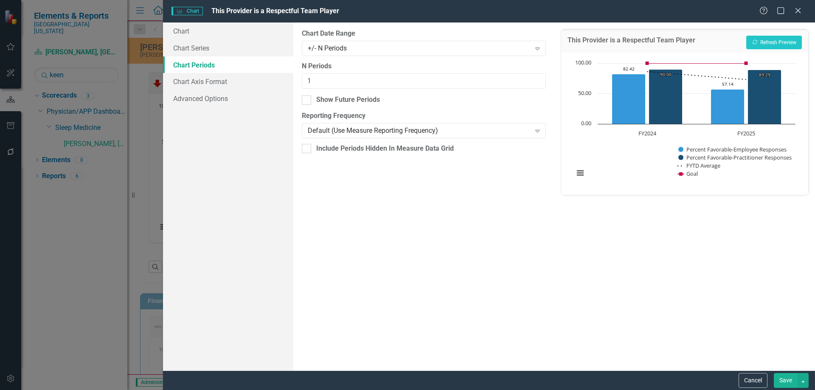
click at [786, 379] on button "Save" at bounding box center [786, 380] width 24 height 15
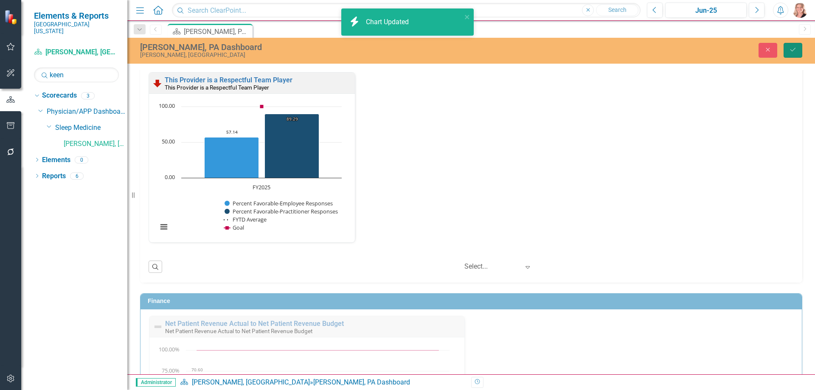
click at [795, 54] on button "Save" at bounding box center [792, 50] width 19 height 15
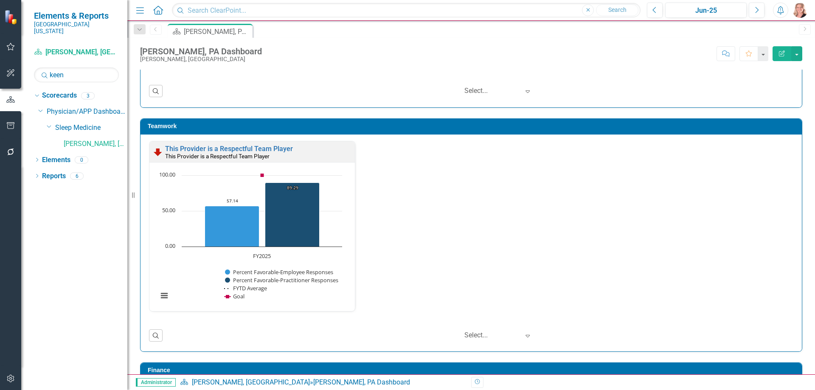
scroll to position [891, 0]
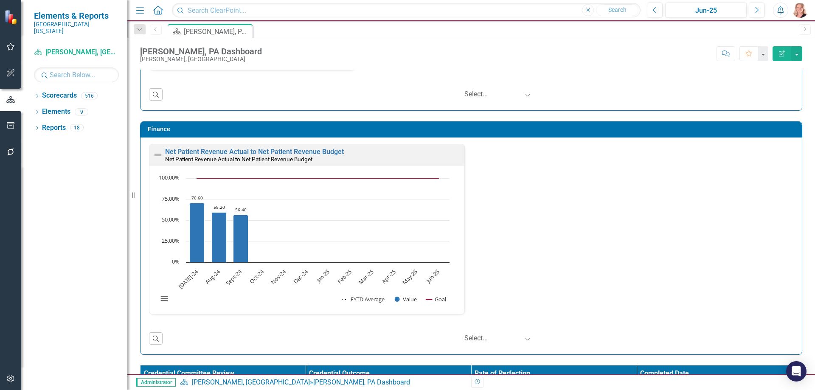
scroll to position [1159, 0]
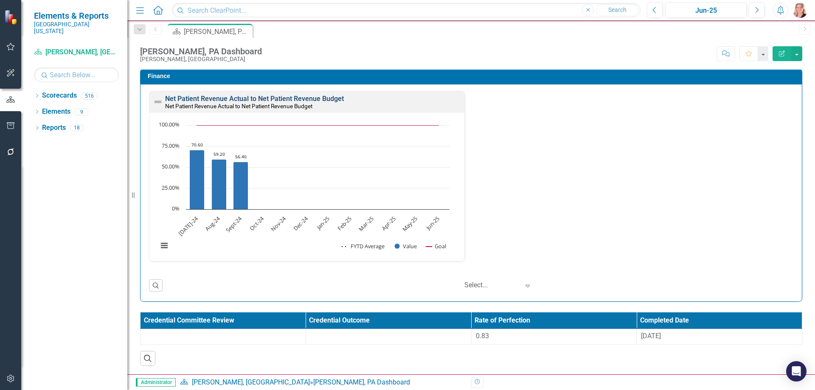
click at [323, 98] on link "Net Patient Revenue Actual to Net Patient Revenue Budget" at bounding box center [254, 99] width 179 height 8
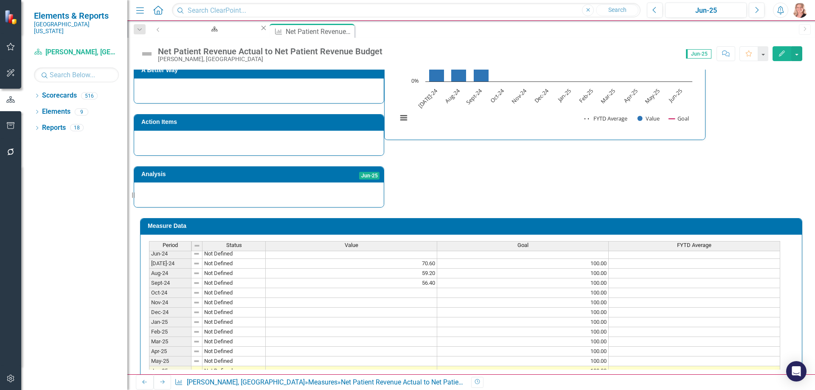
scroll to position [212, 0]
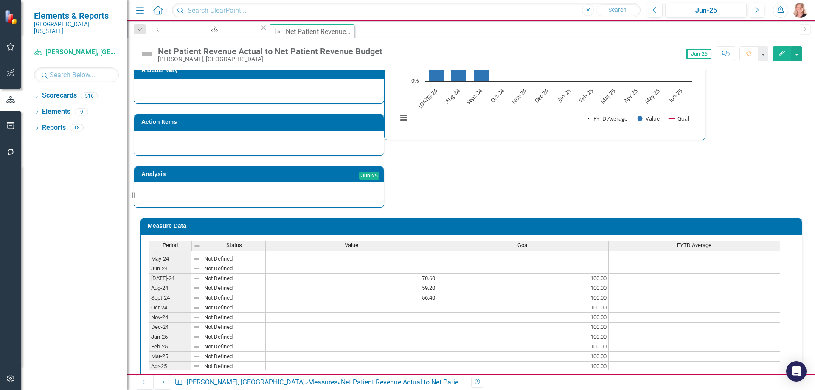
click at [403, 293] on tbody "Jan-24 Not Defined Feb-24 Not Defined Mar-24 Not Defined Apr-24 Not Defined May…" at bounding box center [464, 361] width 631 height 293
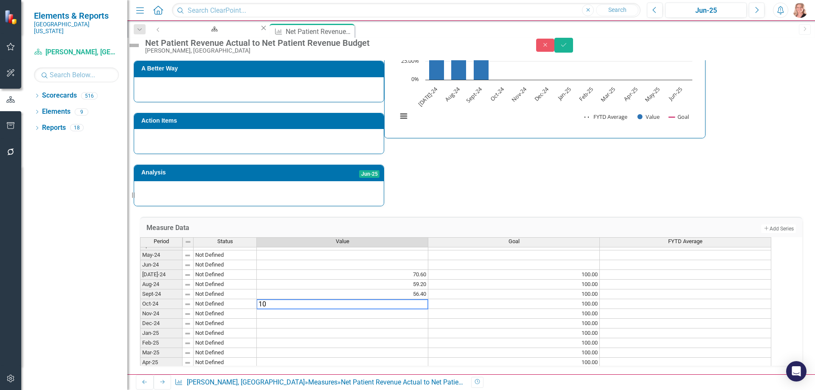
type textarea "100"
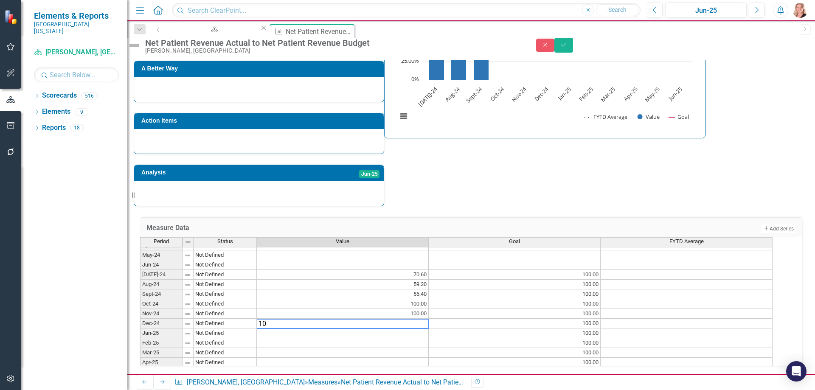
type textarea "100"
type textarea "-93.1"
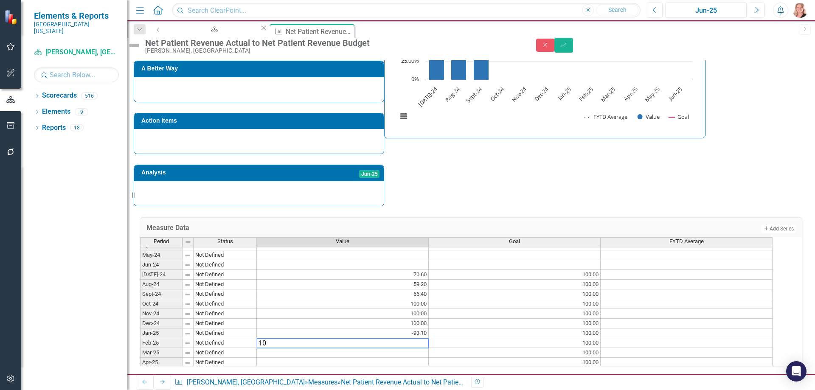
type textarea "100"
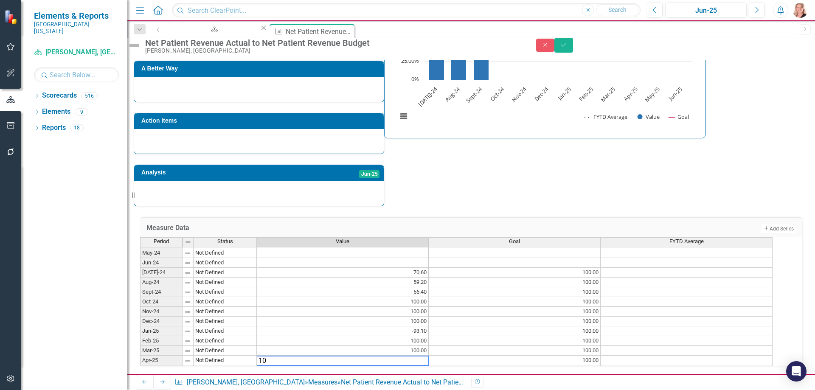
type textarea "100"
type textarea "81"
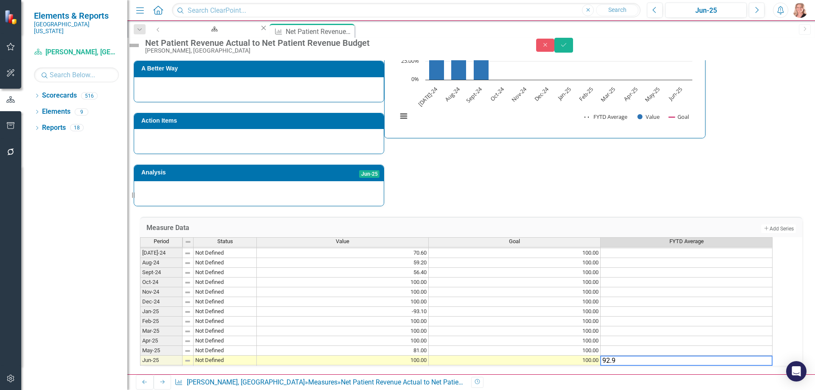
type textarea "92.9"
click at [646, 190] on div "Strategic Values Finance Sleep Medicine Jun-25 A Better Way Action Items Analys…" at bounding box center [471, 87] width 675 height 237
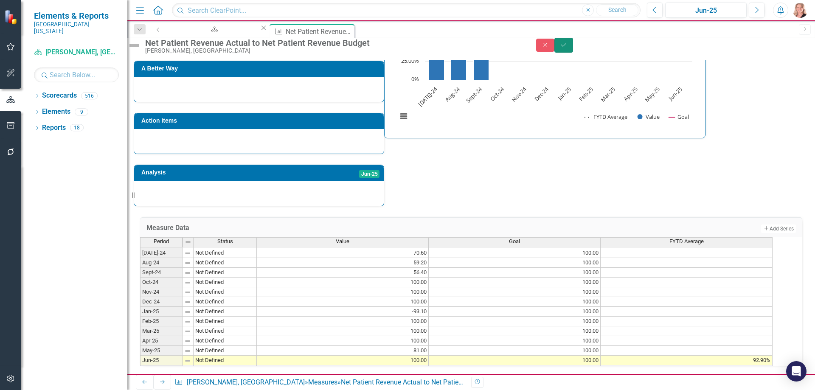
click at [567, 48] on icon "Save" at bounding box center [564, 45] width 8 height 6
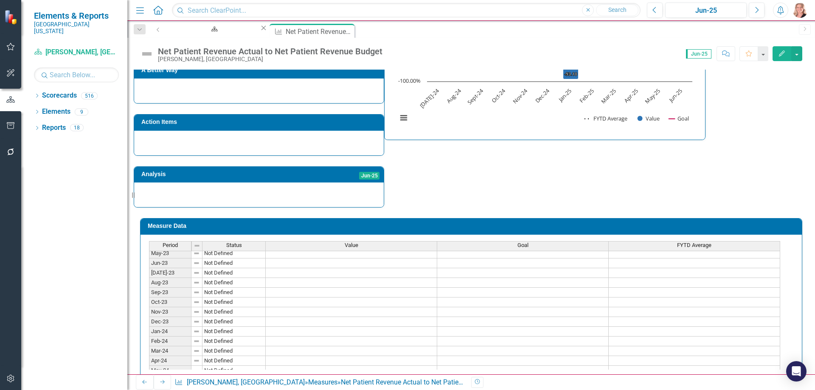
scroll to position [163, 0]
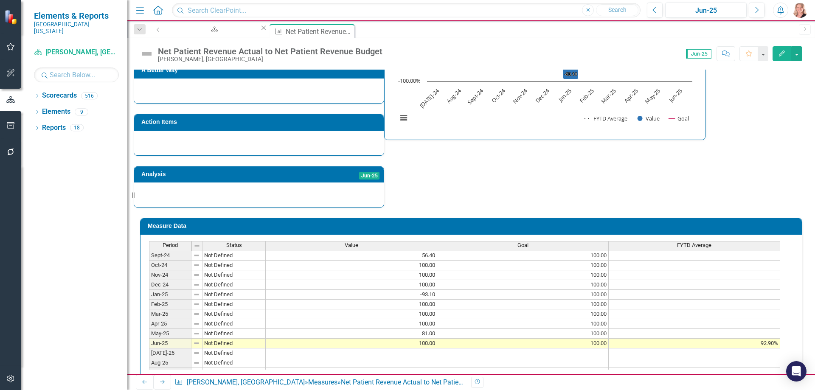
drag, startPoint x: 679, startPoint y: 318, endPoint x: 692, endPoint y: 317, distance: 12.8
click at [679, 329] on td at bounding box center [694, 334] width 171 height 10
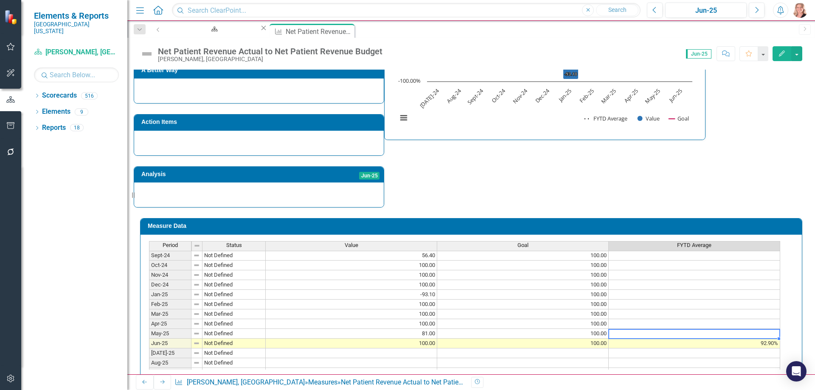
click at [638, 329] on td at bounding box center [694, 334] width 171 height 10
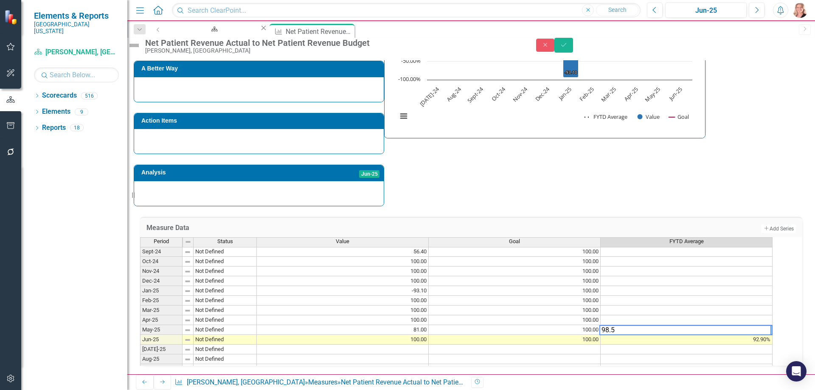
click at [632, 316] on td at bounding box center [686, 320] width 172 height 10
type textarea "99.5"
click at [567, 48] on icon "Save" at bounding box center [564, 45] width 8 height 6
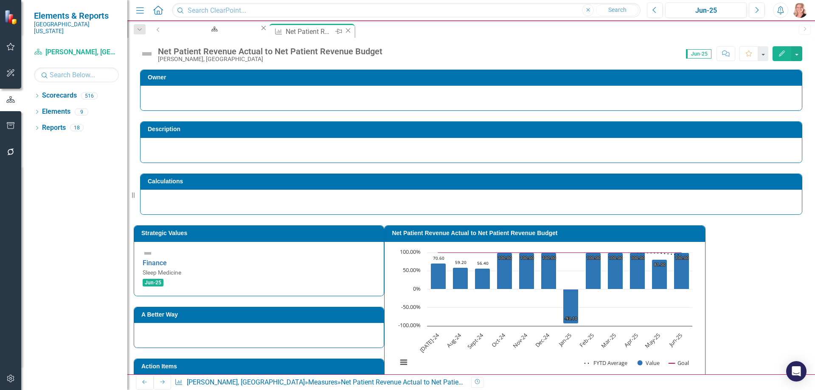
click at [344, 31] on icon "Close" at bounding box center [348, 30] width 8 height 7
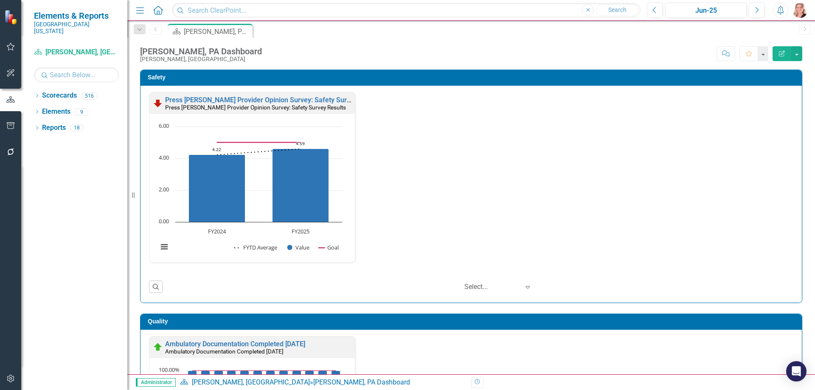
click at [794, 165] on div "Press [PERSON_NAME] Provider Opinion Survey: Safety Survey Results Press [PERSO…" at bounding box center [470, 194] width 661 height 217
click at [794, 167] on div "Press [PERSON_NAME] Provider Opinion Survey: Safety Survey Results Press [PERSO…" at bounding box center [470, 194] width 661 height 217
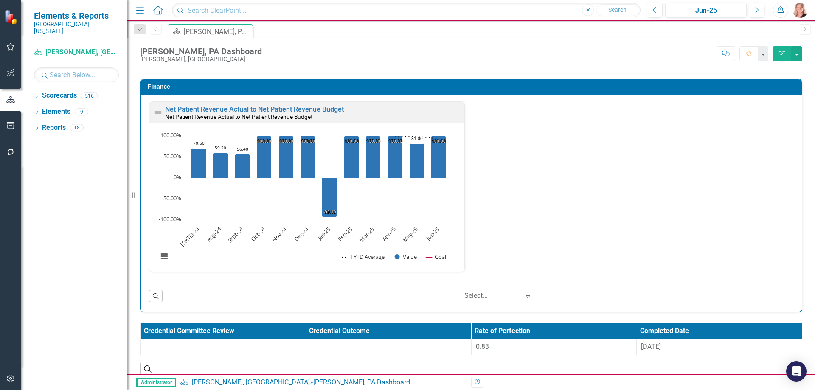
scroll to position [1159, 0]
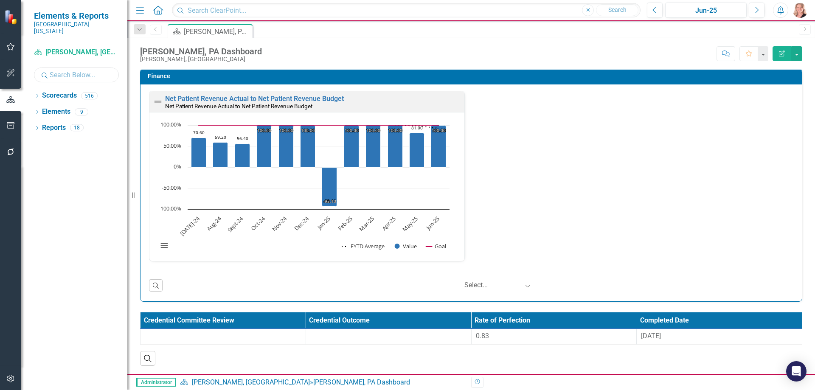
click at [98, 67] on input "text" at bounding box center [76, 74] width 85 height 15
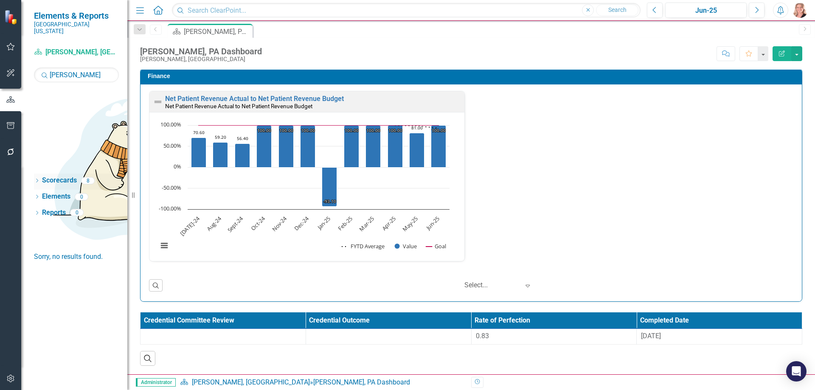
click at [36, 179] on icon "Dropdown" at bounding box center [37, 181] width 6 height 5
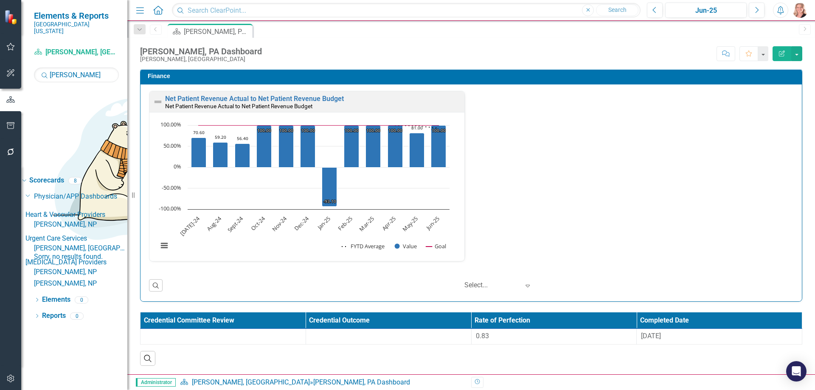
click at [101, 244] on link "[PERSON_NAME], [GEOGRAPHIC_DATA]" at bounding box center [80, 249] width 93 height 10
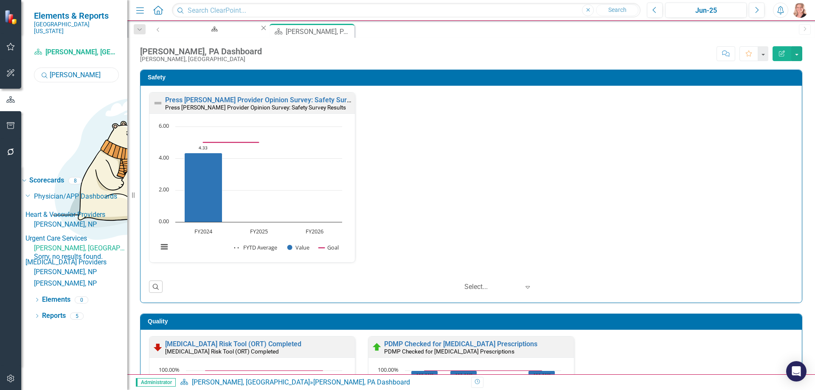
click at [74, 67] on input "william" at bounding box center [76, 74] width 85 height 15
click at [73, 67] on input "william" at bounding box center [76, 74] width 85 height 15
type input "w"
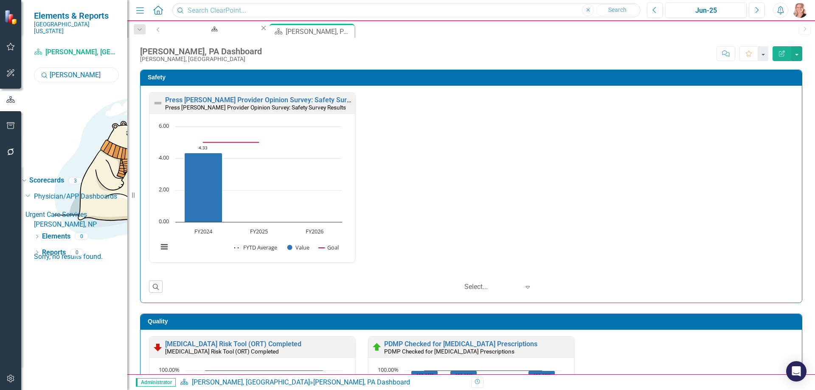
type input "[PERSON_NAME]"
click at [85, 220] on link "[PERSON_NAME], NP" at bounding box center [80, 225] width 93 height 10
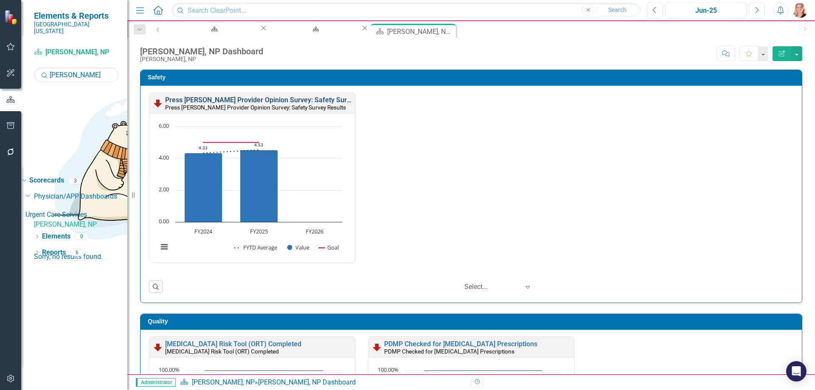
click at [262, 99] on link "Press [PERSON_NAME] Provider Opinion Survey: Safety Survey Results" at bounding box center [273, 100] width 216 height 8
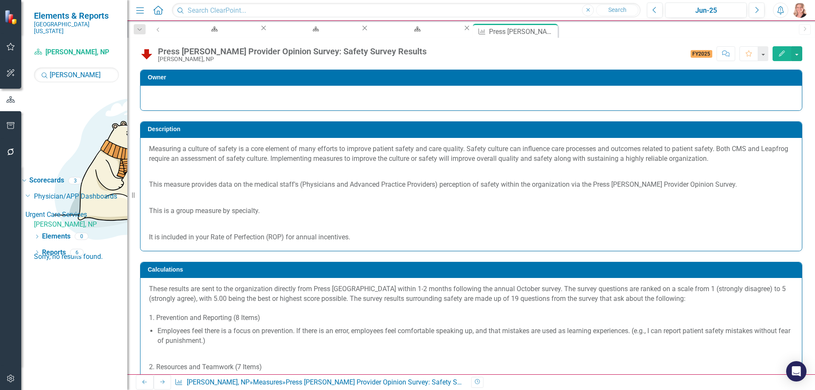
scroll to position [446, 0]
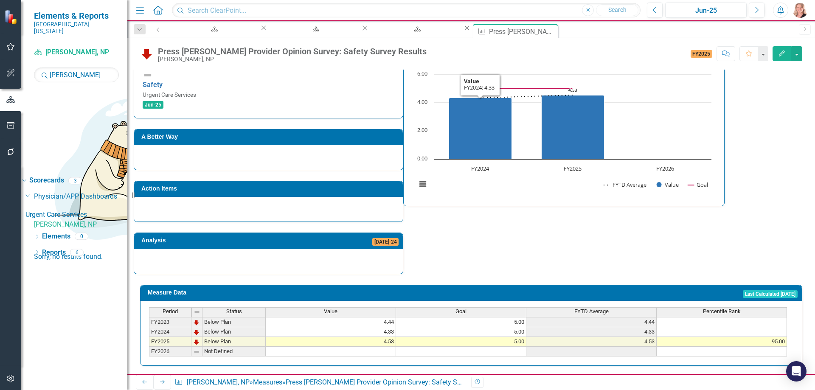
click at [575, 164] on rect "Interactive chart" at bounding box center [563, 133] width 303 height 127
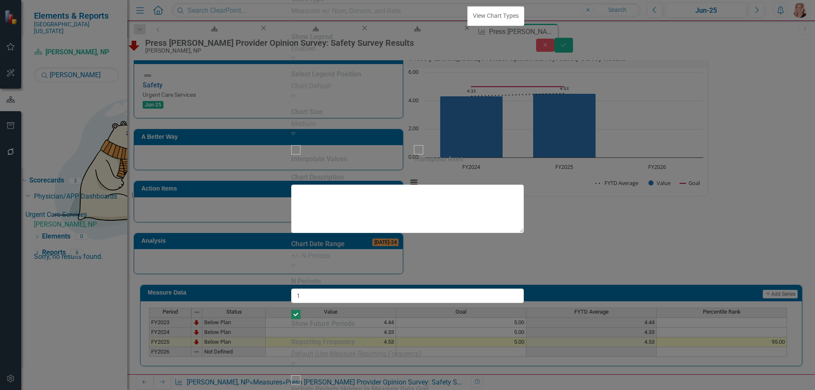
click at [311, 309] on div "Show Future Periods" at bounding box center [323, 319] width 64 height 20
click at [302, 308] on input "Show Future Periods" at bounding box center [295, 314] width 13 height 13
checkbox input "false"
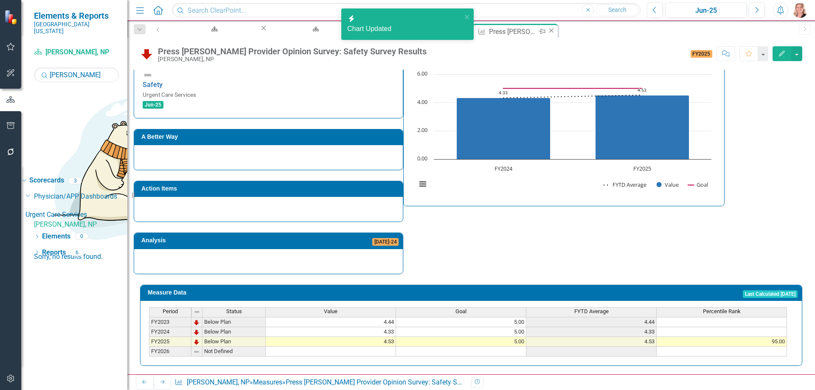
click at [547, 30] on icon "Close" at bounding box center [551, 30] width 8 height 7
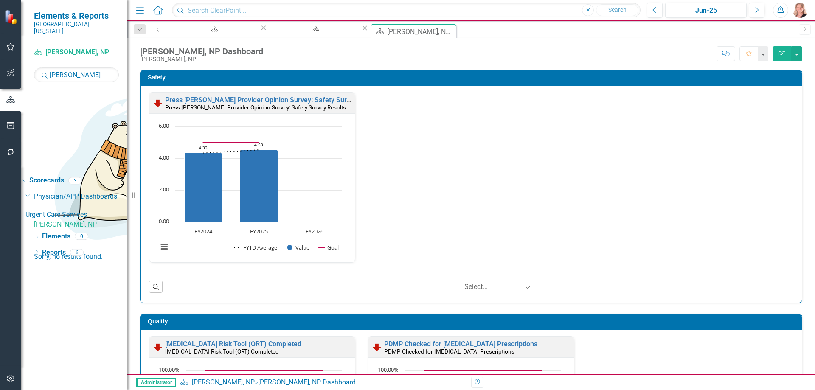
drag, startPoint x: 425, startPoint y: 31, endPoint x: 254, endPoint y: 54, distance: 172.5
click at [0, 0] on icon "Close" at bounding box center [0, 0] width 0 height 0
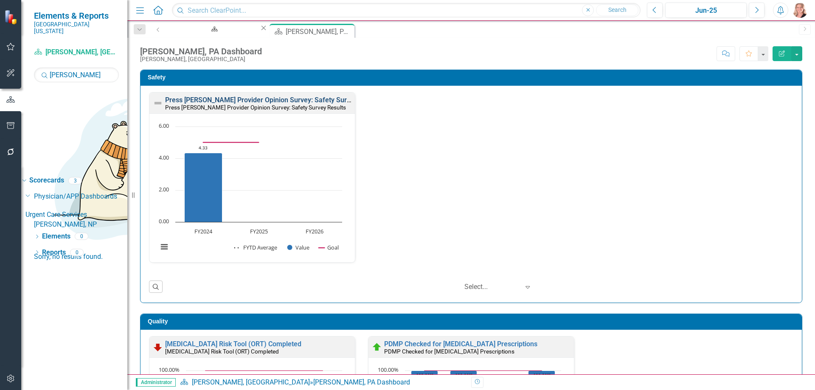
click at [279, 101] on link "Press Ganey Provider Opinion Survey: Safety Survey Results" at bounding box center [273, 100] width 216 height 8
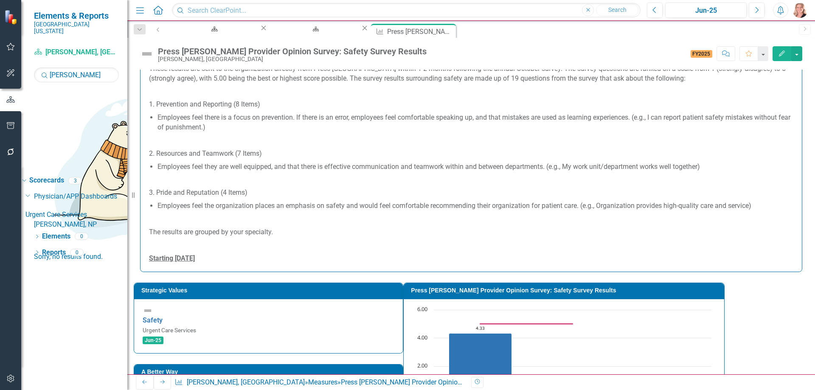
scroll to position [467, 0]
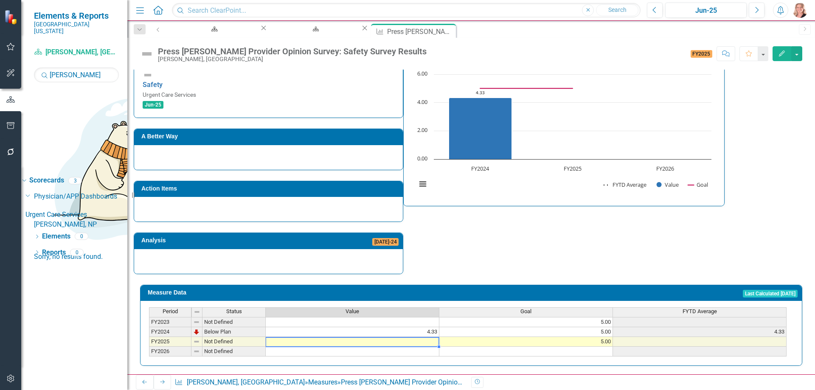
click at [390, 337] on td at bounding box center [353, 342] width 174 height 10
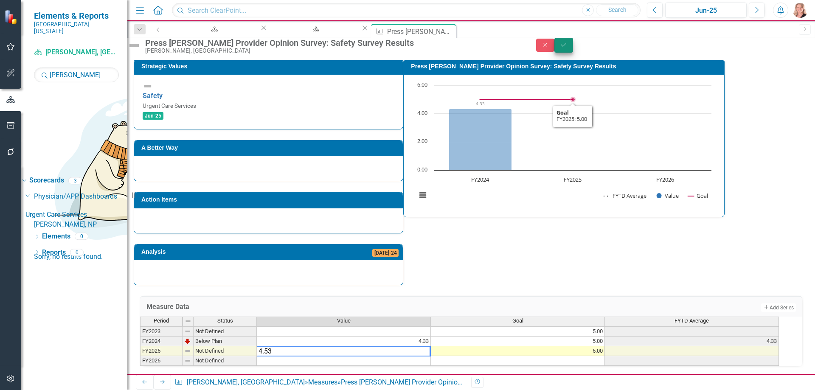
type textarea "4.53"
click at [573, 46] on button "Save" at bounding box center [563, 45] width 19 height 15
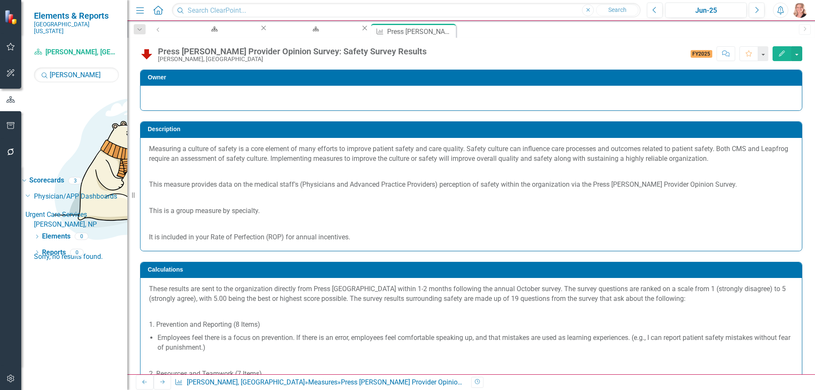
click at [783, 56] on icon "Edit" at bounding box center [782, 53] width 8 height 6
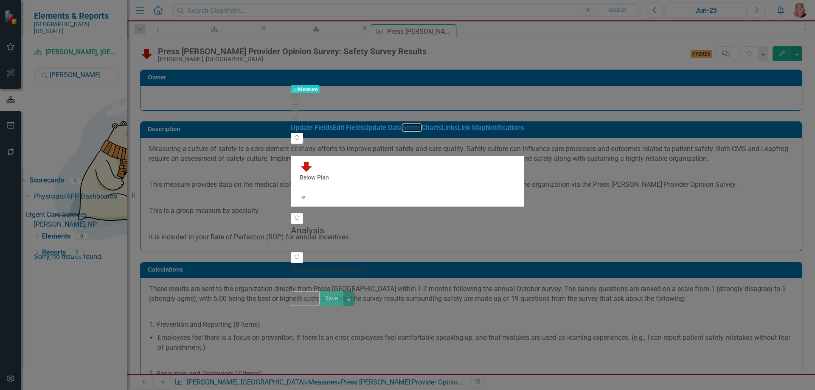
click at [402, 123] on link "Series" at bounding box center [412, 127] width 20 height 8
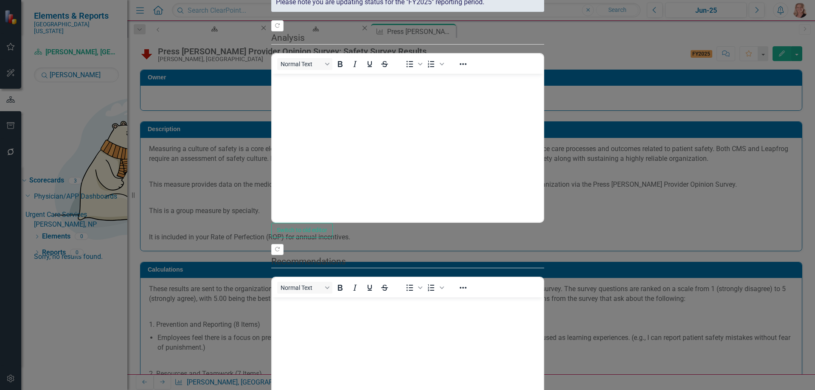
scroll to position [0, 0]
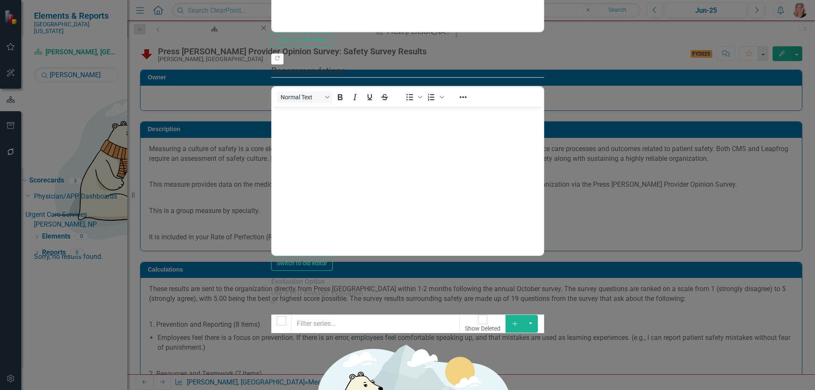
click at [519, 321] on icon "Add" at bounding box center [515, 324] width 8 height 6
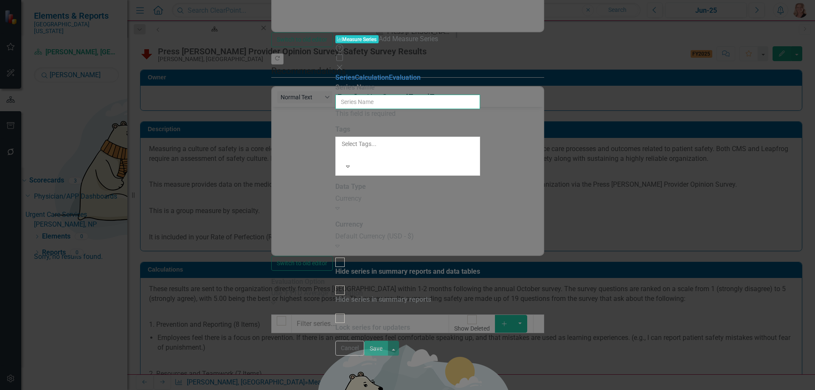
click at [377, 95] on input "Series Name" at bounding box center [407, 102] width 145 height 14
type input "Percentile Rank"
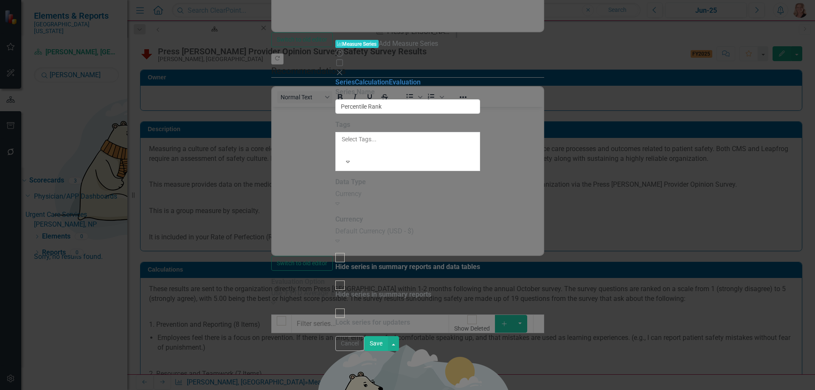
click at [335, 189] on div "Currency" at bounding box center [407, 194] width 145 height 10
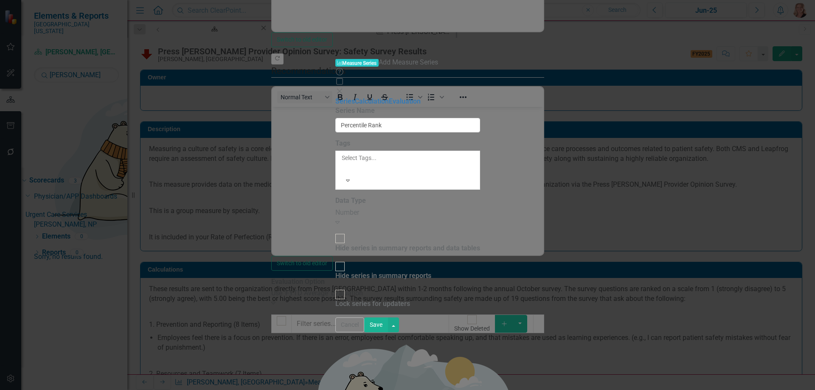
click at [388, 332] on button "Save" at bounding box center [376, 324] width 24 height 15
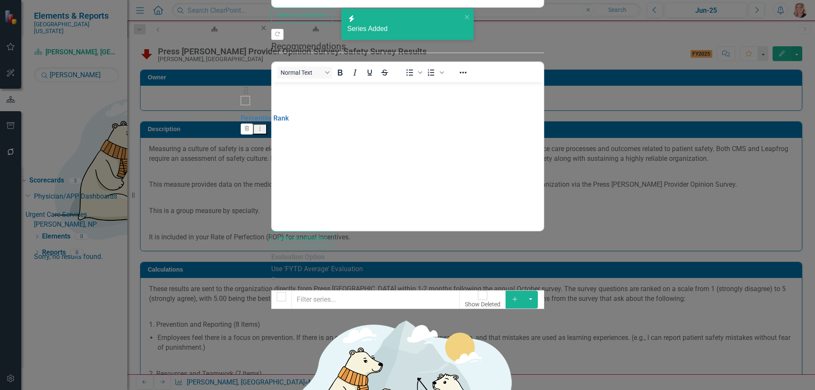
drag, startPoint x: 249, startPoint y: 148, endPoint x: 250, endPoint y: 91, distance: 56.4
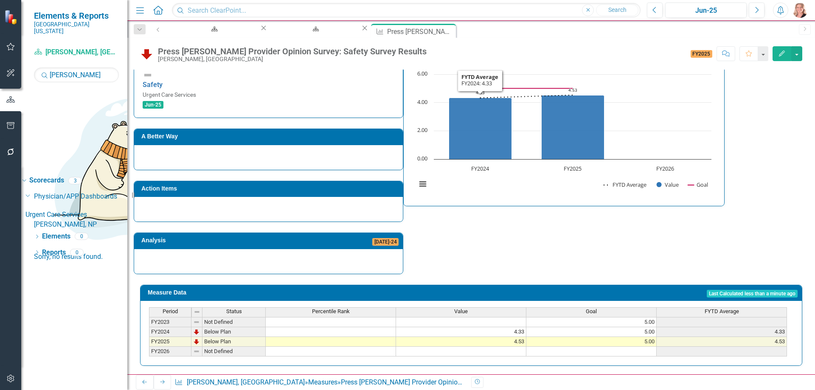
scroll to position [479, 0]
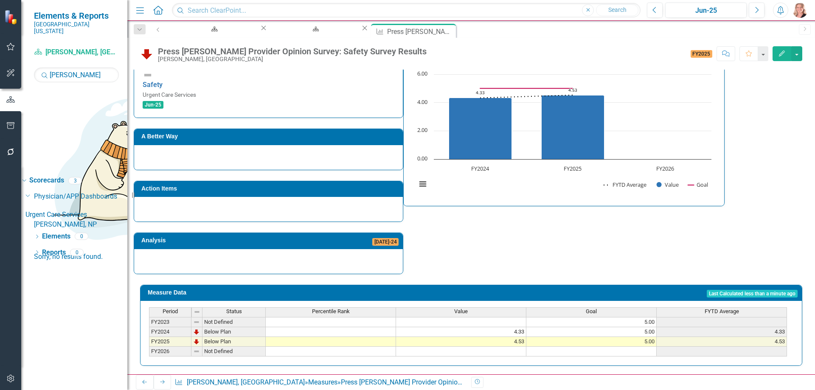
click at [383, 337] on td at bounding box center [331, 342] width 130 height 10
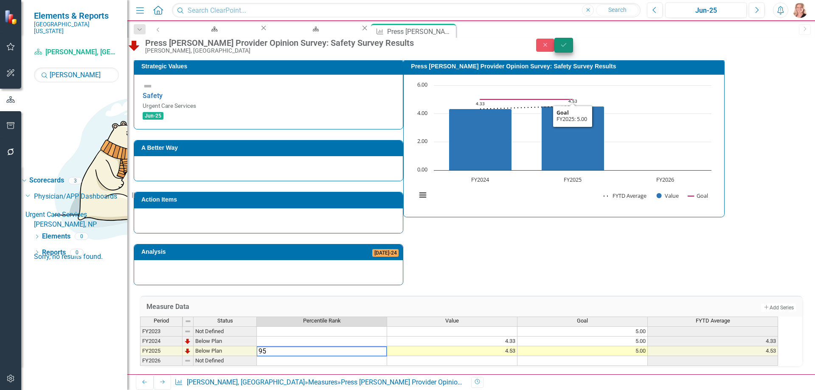
type textarea "95"
click at [573, 53] on button "Save" at bounding box center [563, 45] width 19 height 15
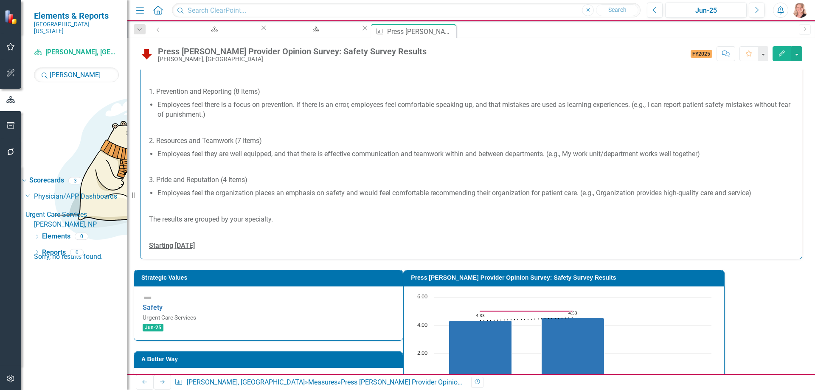
scroll to position [339, 0]
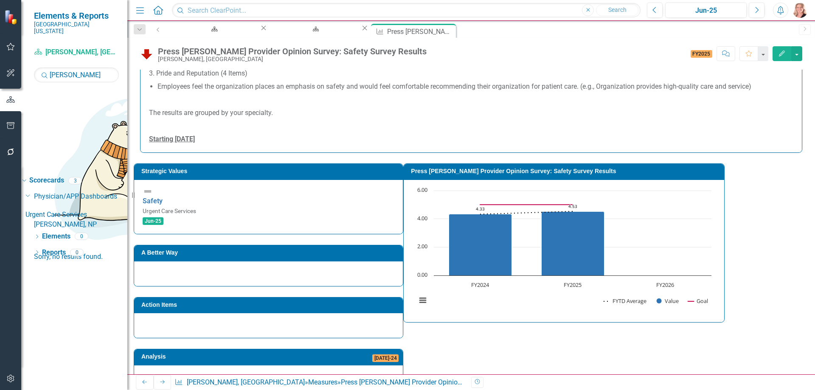
click at [715, 247] on rect "Interactive chart" at bounding box center [563, 249] width 303 height 127
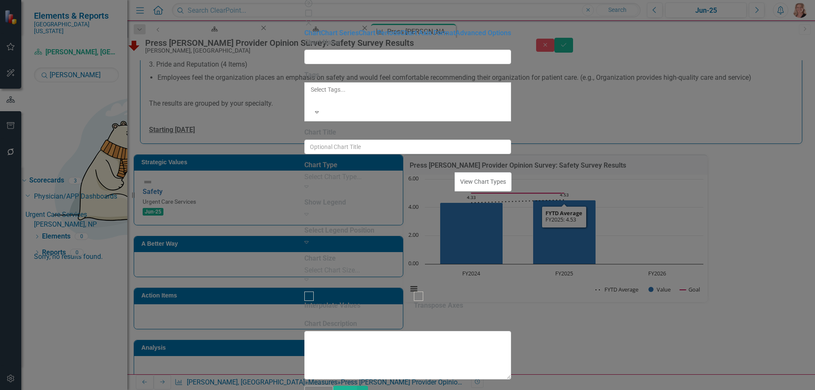
type input "Press [PERSON_NAME] Provider Opinion Survey: Safety Survey Results"
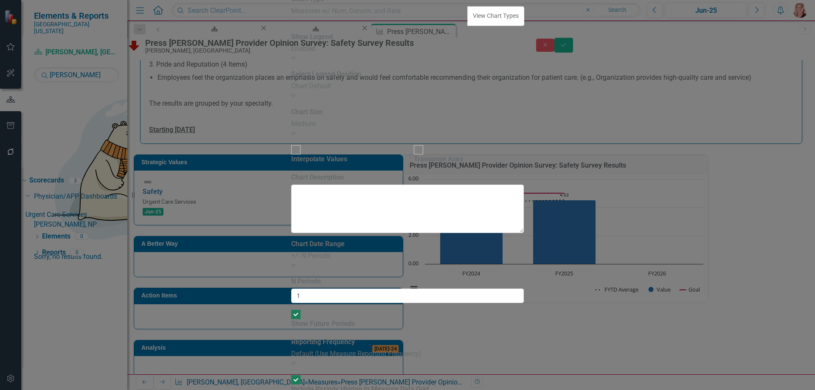
click at [302, 239] on div "From this tab, you define the periods you want included in the chart. For examp…" at bounding box center [407, 317] width 233 height 157
click at [300, 310] on div at bounding box center [295, 314] width 9 height 9
click at [302, 308] on input "Show Future Periods" at bounding box center [295, 314] width 13 height 13
checkbox input "false"
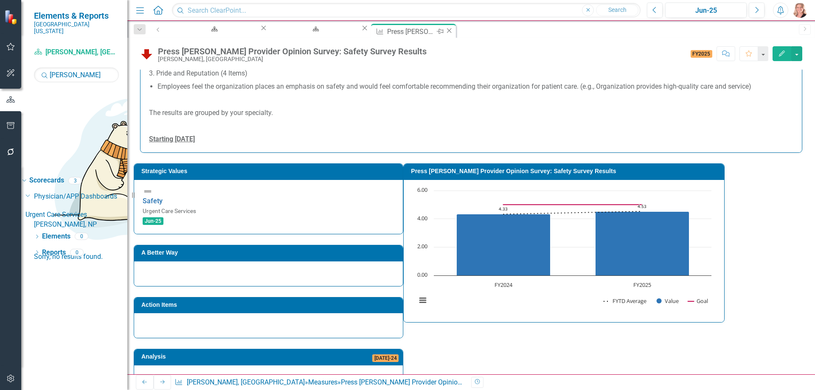
click at [445, 31] on icon "Close" at bounding box center [449, 30] width 8 height 7
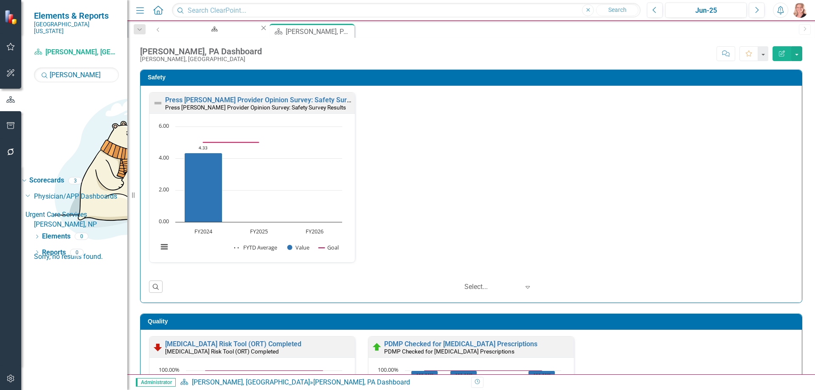
click at [0, 0] on icon "Close" at bounding box center [0, 0] width 0 height 0
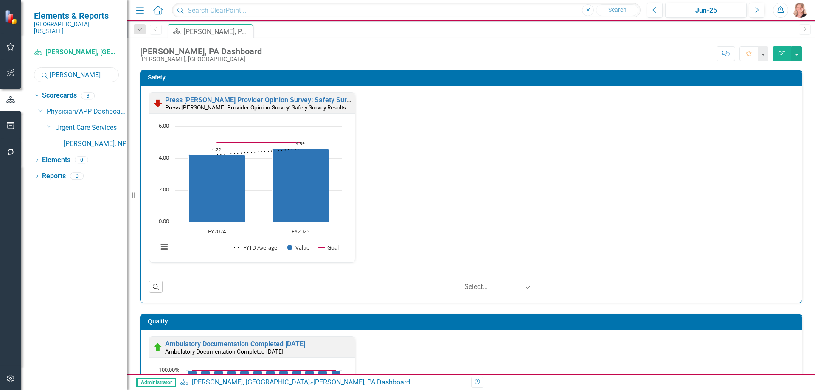
click at [95, 67] on input "[PERSON_NAME]" at bounding box center [76, 74] width 85 height 15
click at [94, 67] on input "[PERSON_NAME]" at bounding box center [76, 74] width 85 height 15
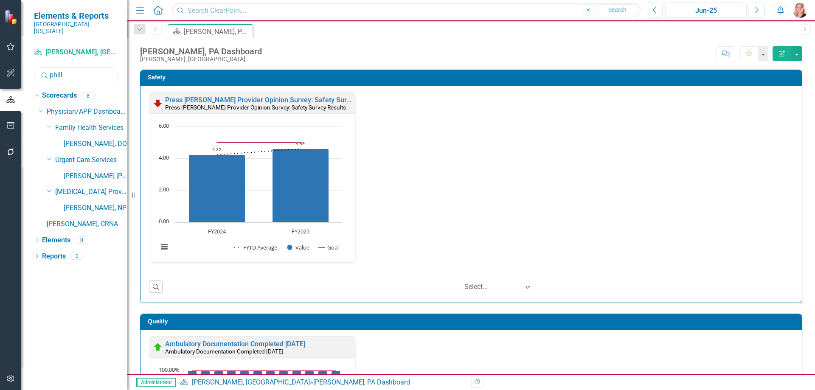
type input "phill"
click at [109, 171] on link "[PERSON_NAME] [PERSON_NAME], DO" at bounding box center [96, 176] width 64 height 10
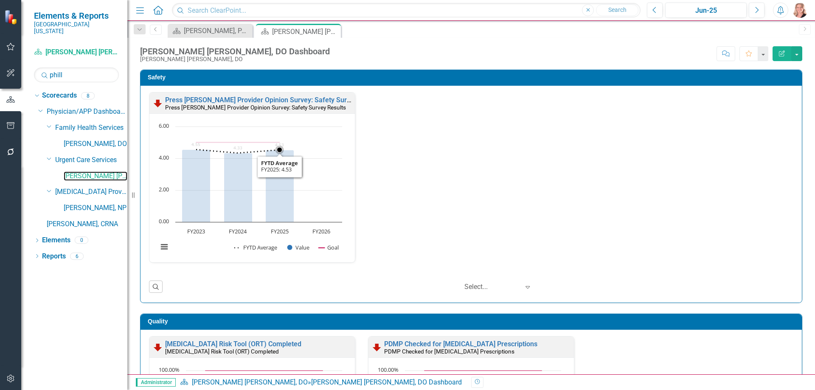
click at [331, 157] on rect "Interactive chart" at bounding box center [250, 191] width 193 height 138
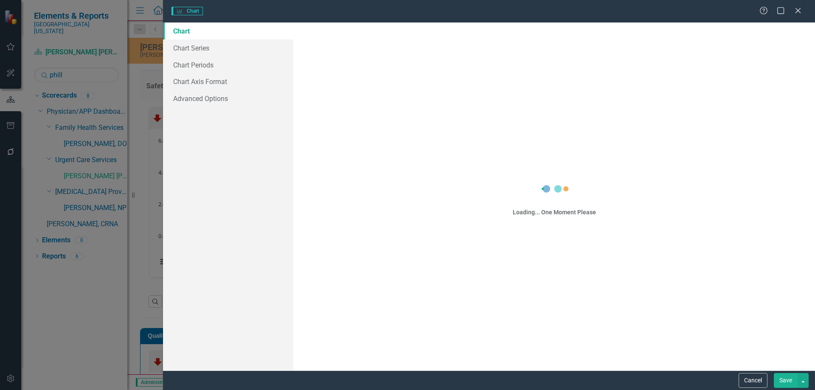
click at [205, 66] on div "Charts Chart Help Maximize Close Chart Chart Series Chart Periods Chart Axis Fo…" at bounding box center [407, 195] width 815 height 390
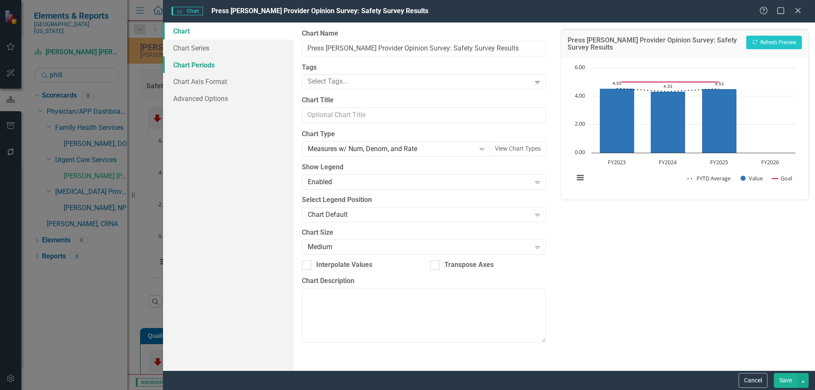
click at [211, 64] on link "Chart Periods" at bounding box center [228, 64] width 130 height 17
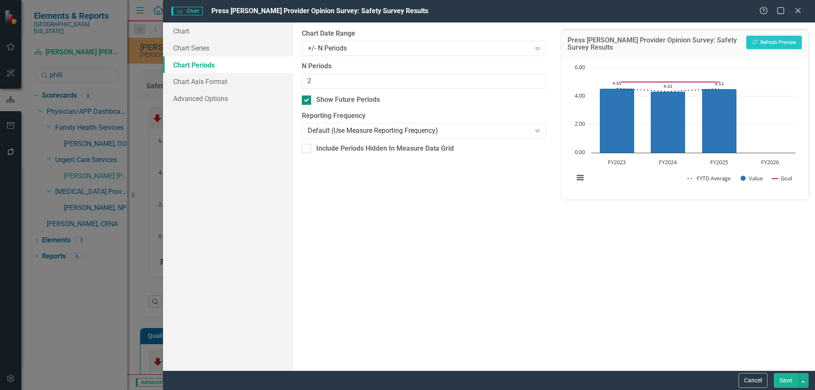
click at [305, 99] on input "Show Future Periods" at bounding box center [305, 98] width 6 height 6
checkbox input "false"
click at [789, 376] on button "Save" at bounding box center [786, 380] width 24 height 15
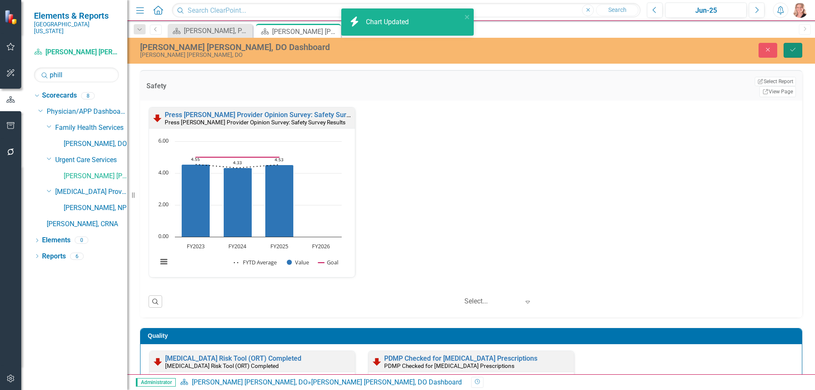
click at [792, 54] on button "Save" at bounding box center [792, 50] width 19 height 15
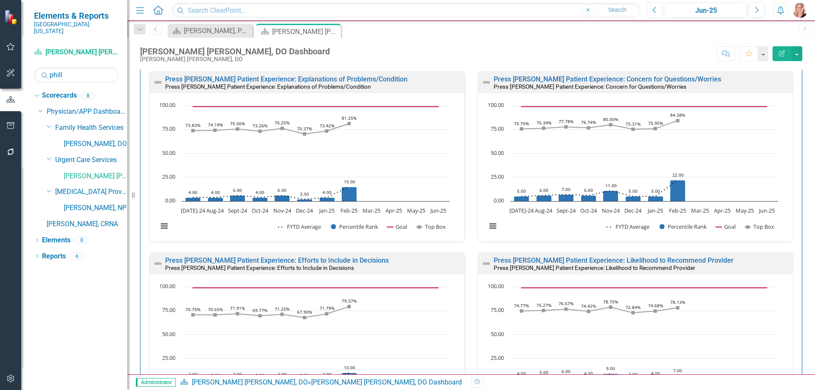
scroll to position [509, 0]
click at [365, 77] on link "Press [PERSON_NAME] Patient Experience: Explanations of Problems/Condition" at bounding box center [286, 79] width 242 height 8
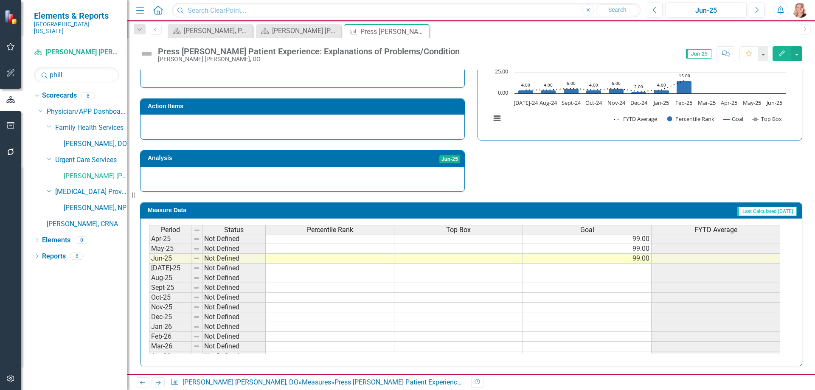
scroll to position [309, 0]
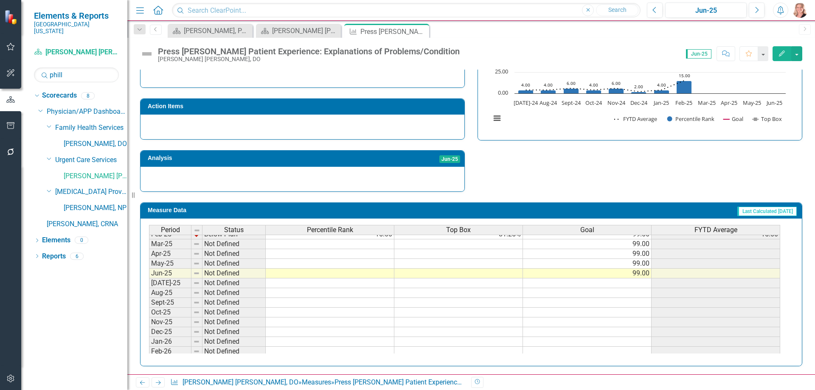
click at [357, 273] on tbody "May-24 Below Plan 4.00 72.73% 99.00 4.00 Jun-24 Below Plan 3.00 72.65% 99.00 3.…" at bounding box center [464, 268] width 631 height 254
click at [338, 274] on td at bounding box center [330, 274] width 129 height 10
type textarea "13"
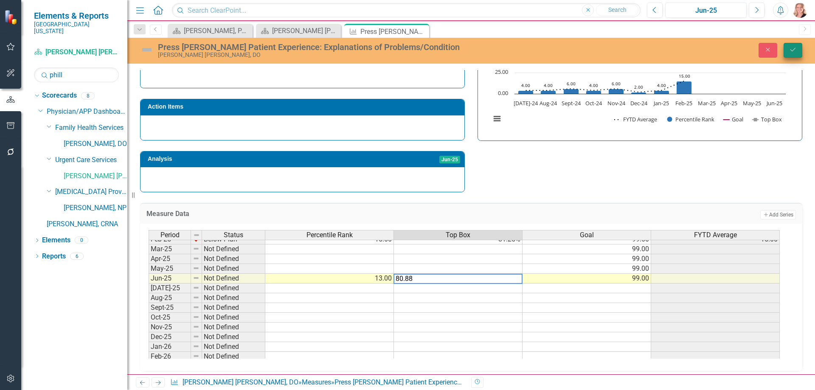
type textarea "80.88"
click at [798, 50] on button "Save" at bounding box center [792, 50] width 19 height 15
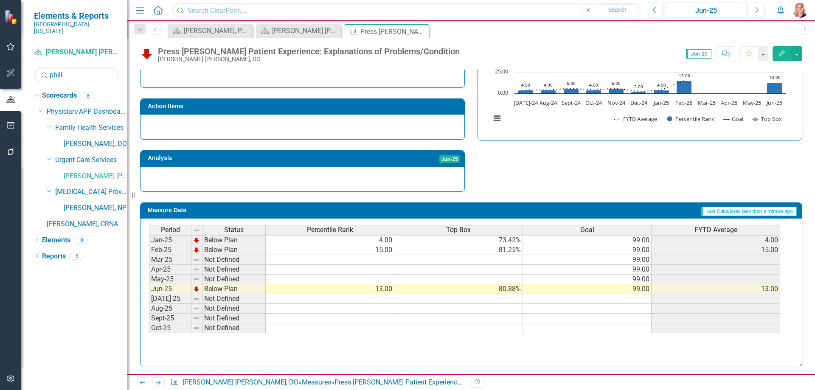
scroll to position [297, 0]
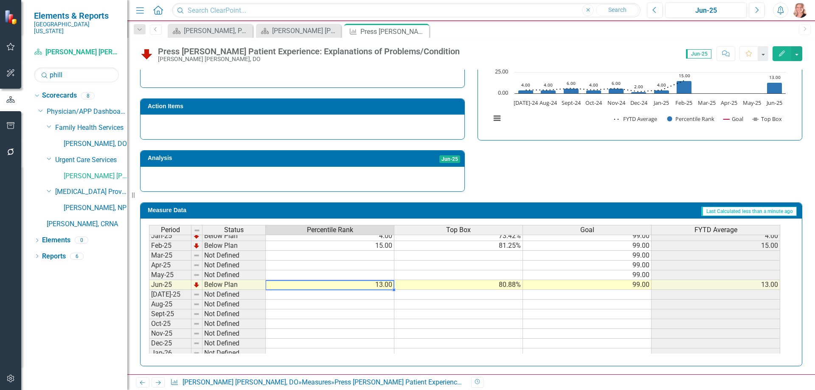
click at [149, 290] on div "Period Status Percentile Rank Top Box Goal FYTD Average Jan-24 Below Plan 6.00 …" at bounding box center [149, 255] width 0 height 303
click at [370, 254] on td at bounding box center [330, 256] width 129 height 10
type textarea "13"
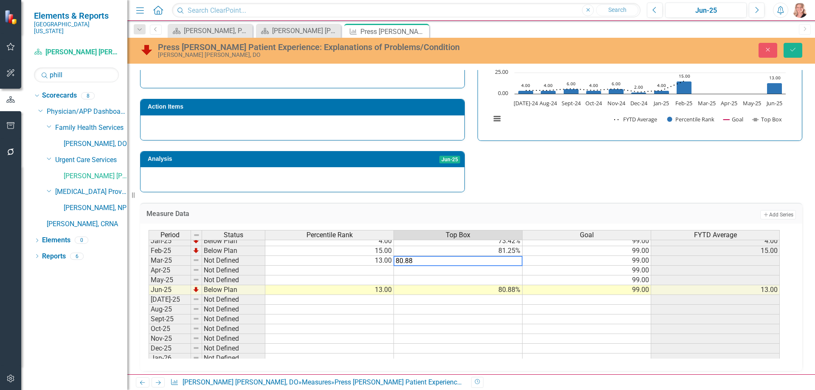
type textarea "13"
click at [353, 292] on td "13.00" at bounding box center [329, 290] width 129 height 10
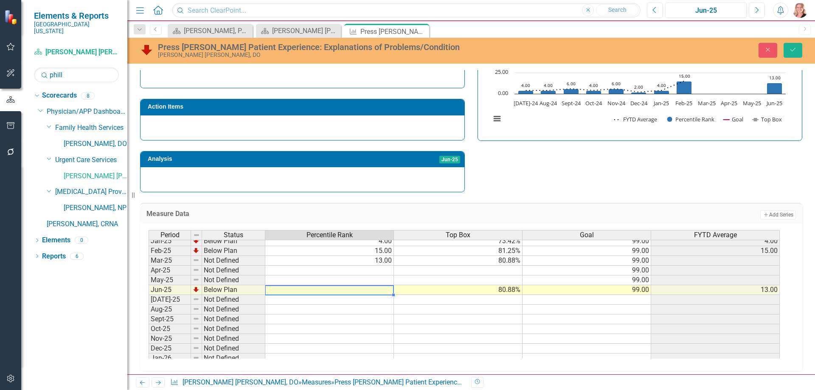
click at [474, 291] on td "80.88%" at bounding box center [458, 290] width 129 height 10
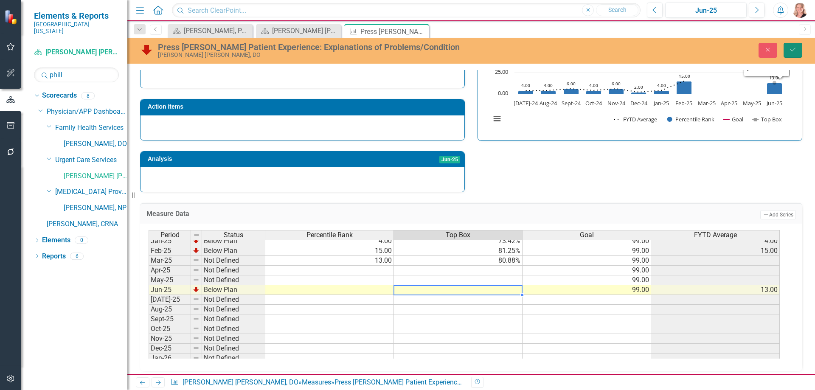
click at [800, 48] on button "Save" at bounding box center [792, 50] width 19 height 15
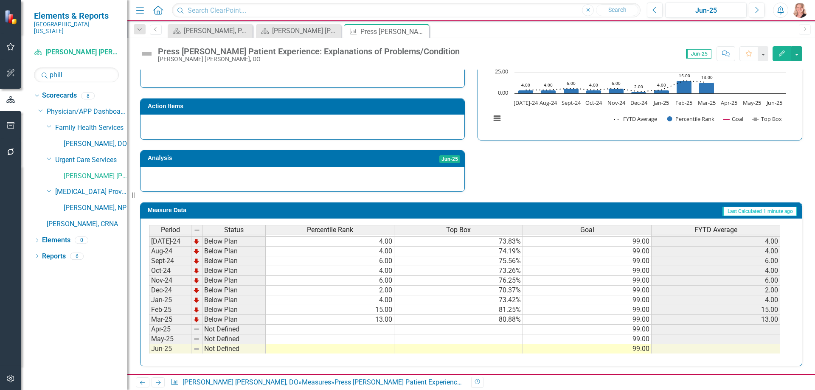
scroll to position [255, 0]
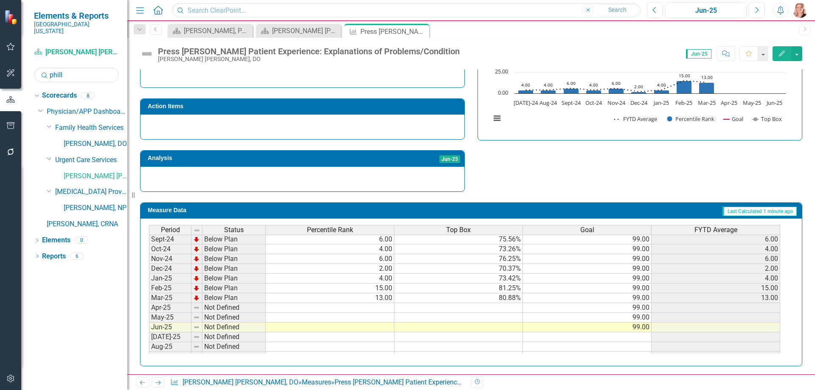
click at [385, 310] on td at bounding box center [330, 308] width 129 height 10
type textarea "14"
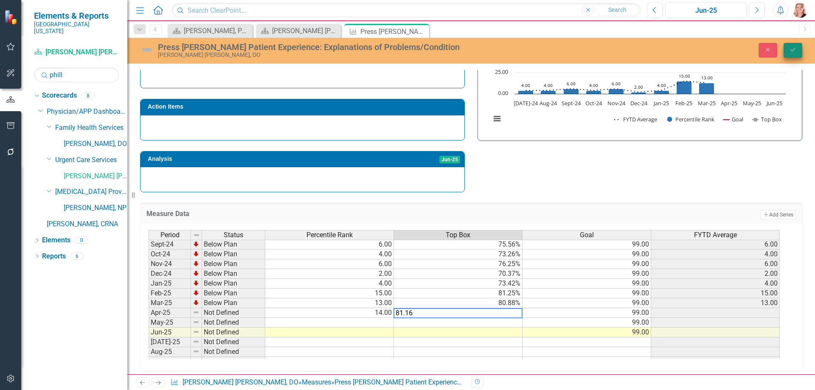
type textarea "81.16"
click at [790, 45] on button "Save" at bounding box center [792, 50] width 19 height 15
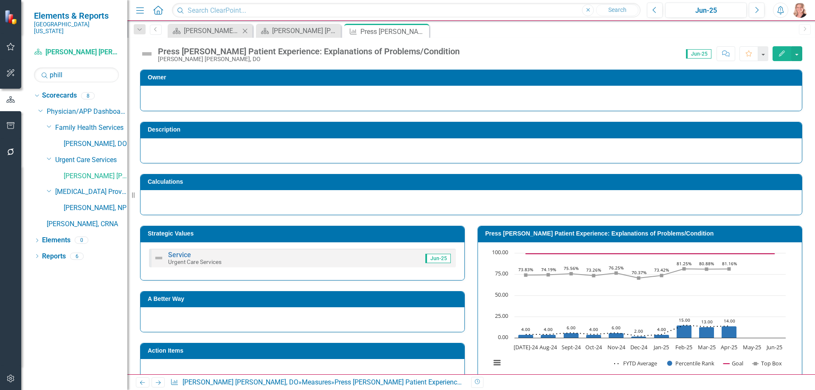
click at [245, 31] on icon "Close" at bounding box center [245, 31] width 8 height 7
click at [218, 31] on div "Roger Matthew Phillips, DO Dashboard" at bounding box center [212, 30] width 56 height 11
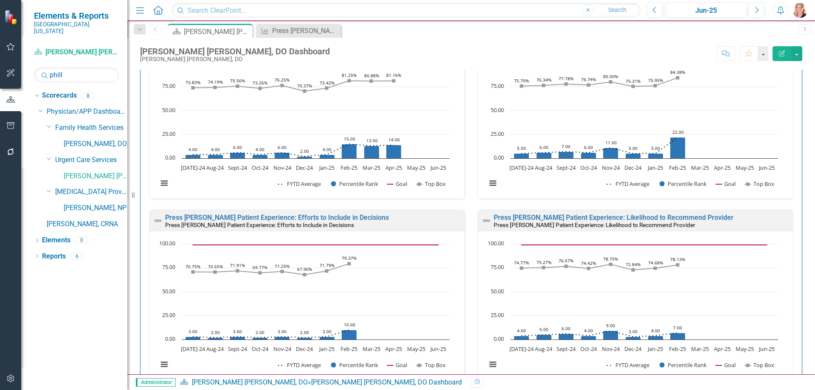
scroll to position [424, 0]
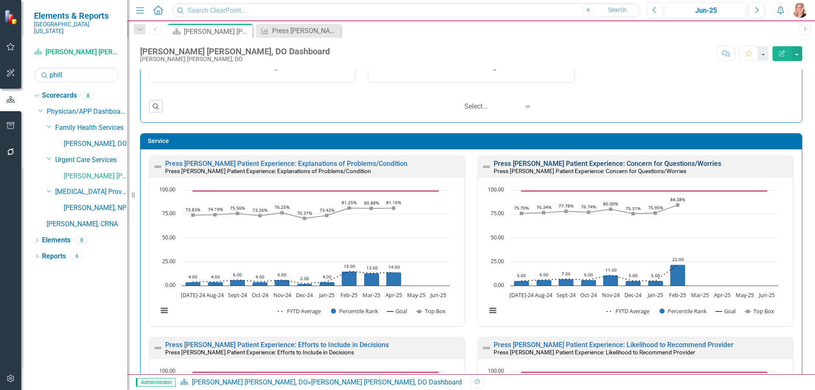
click at [666, 162] on link "Press Ganey Patient Experience: Concern for Questions/Worries" at bounding box center [607, 164] width 227 height 8
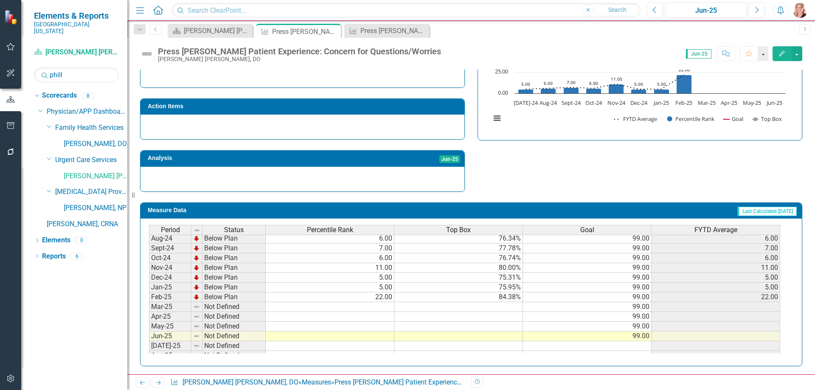
scroll to position [297, 0]
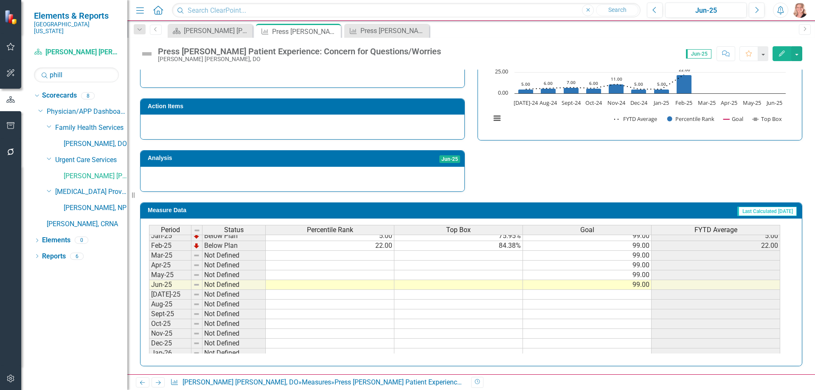
click at [383, 255] on tbody "Jan-24 Below Plan 6.00 76.19% 99.00 6.00 Feb-24 Below Plan 4.00 73.38% 99.00 4.…" at bounding box center [464, 260] width 631 height 293
click at [377, 254] on td at bounding box center [330, 256] width 129 height 10
type textarea "20"
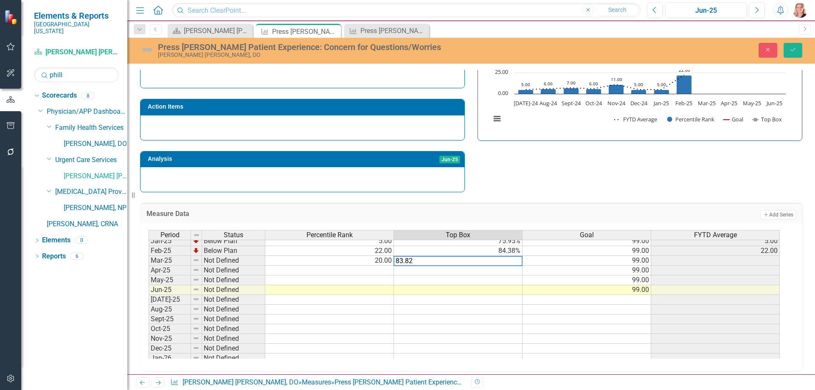
type textarea "83.82"
click at [543, 179] on div "Strategic Values Service Urgent Care Services Jun-25 A Better Way Action Items …" at bounding box center [471, 82] width 675 height 221
click at [790, 48] on icon "Save" at bounding box center [793, 50] width 8 height 6
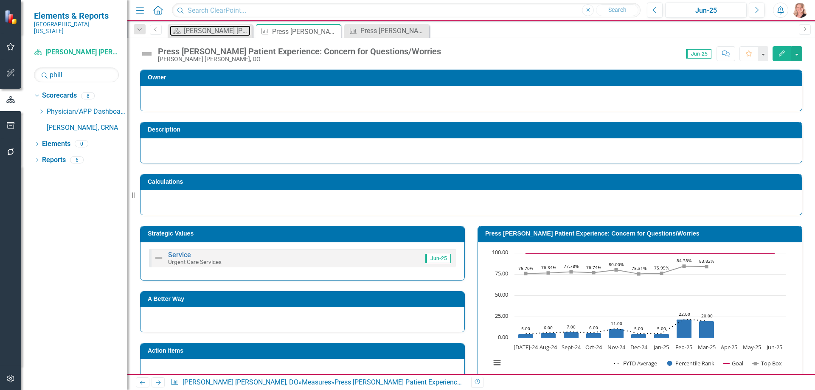
click at [216, 32] on div "Roger Matthew Phillips, DO Dashboard" at bounding box center [217, 30] width 67 height 11
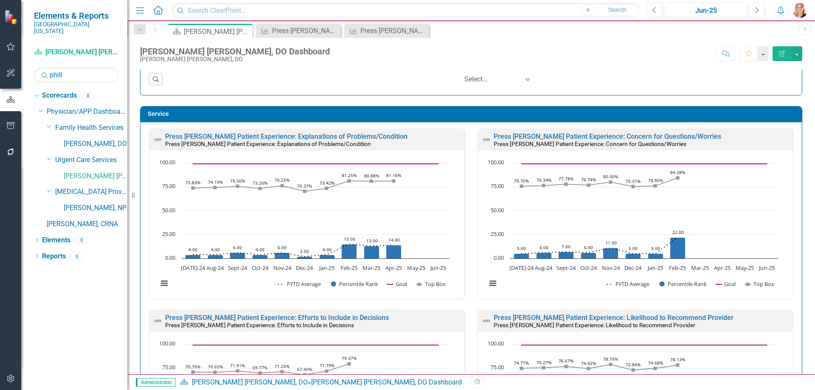
scroll to position [552, 0]
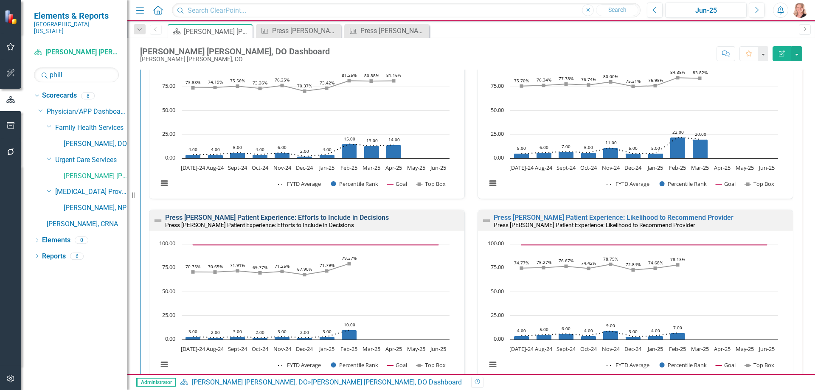
click at [344, 218] on link "Press Ganey Patient Experience: Efforts to Include in Decisions" at bounding box center [277, 217] width 224 height 8
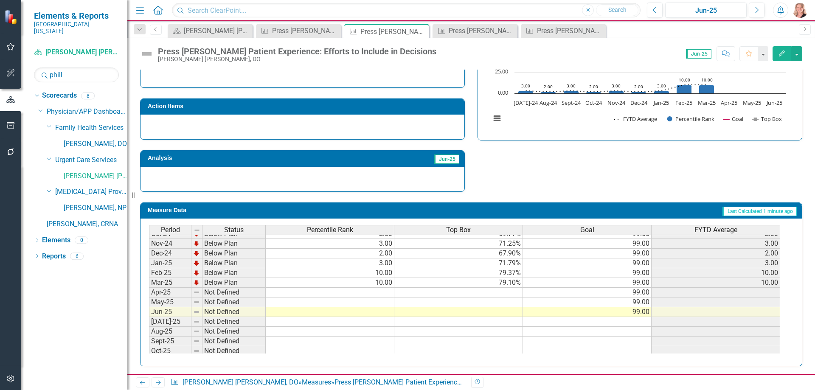
scroll to position [255, 0]
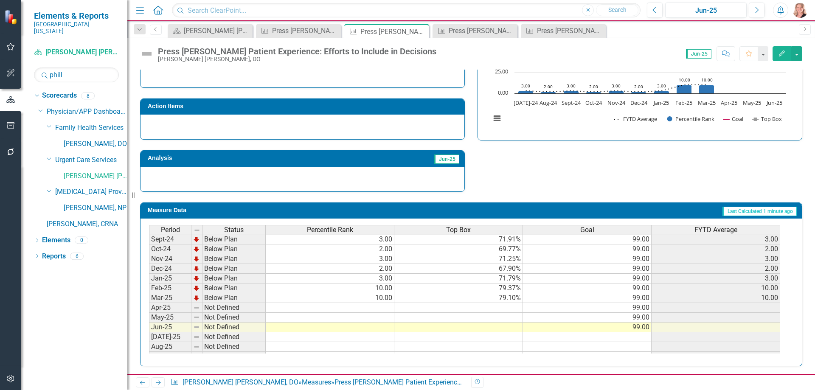
click at [353, 309] on tbody "Sep-23 Below Plan 4.00 72.09% 99.00 4.00 Oct-23 Below Plan 3.00 71.11% 99.00 3.…" at bounding box center [464, 268] width 631 height 303
click at [380, 309] on td at bounding box center [330, 308] width 129 height 10
type textarea "10"
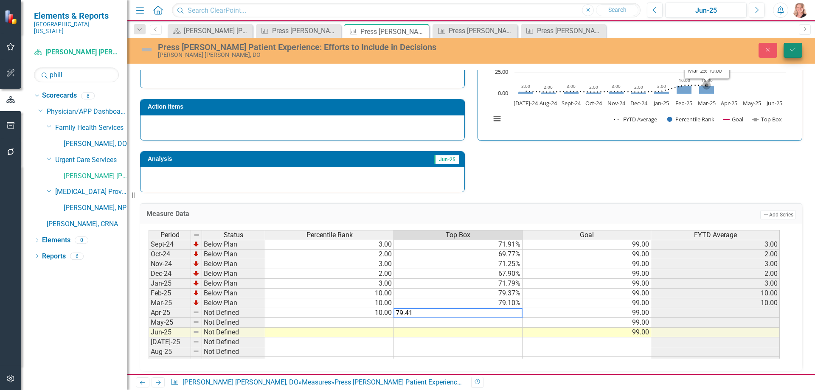
type textarea "79.41"
click at [793, 53] on button "Save" at bounding box center [792, 50] width 19 height 15
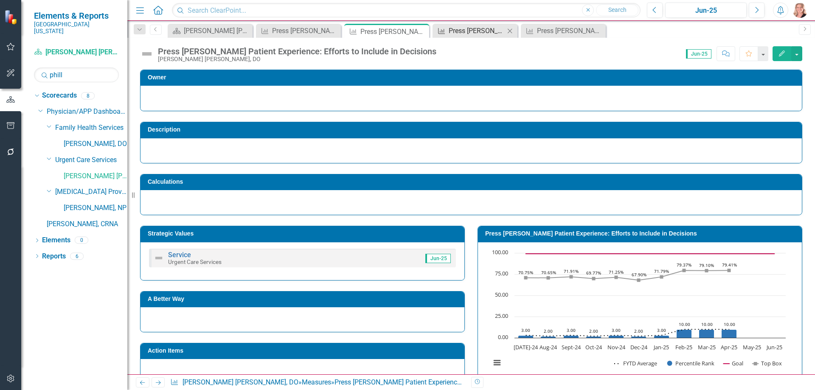
click at [472, 33] on div "Press [PERSON_NAME] Patient Experience: Concern for Questions/Worries" at bounding box center [477, 30] width 56 height 11
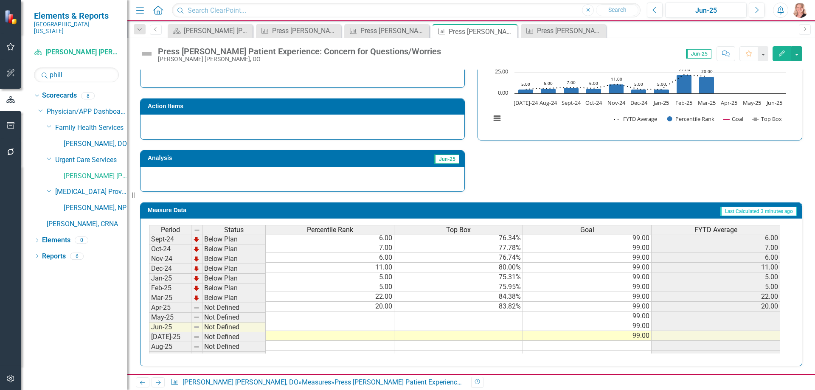
scroll to position [255, 0]
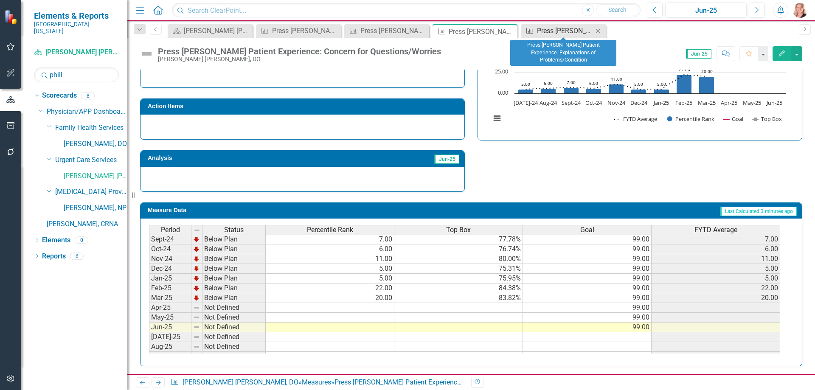
click at [568, 34] on div "Press [PERSON_NAME] Patient Experience: Explanations of Problems/Condition" at bounding box center [565, 30] width 56 height 11
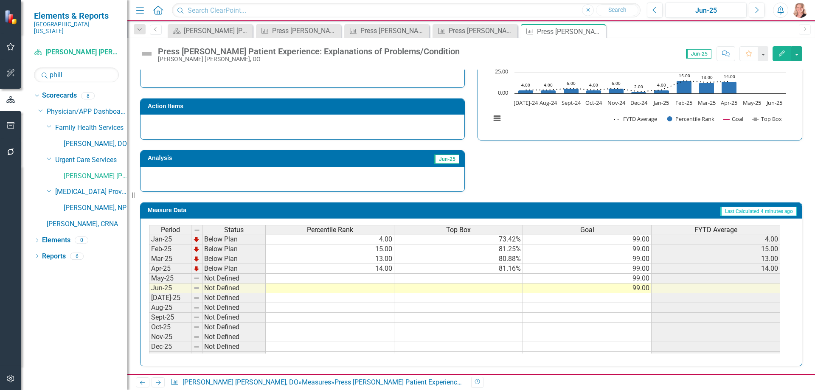
scroll to position [297, 0]
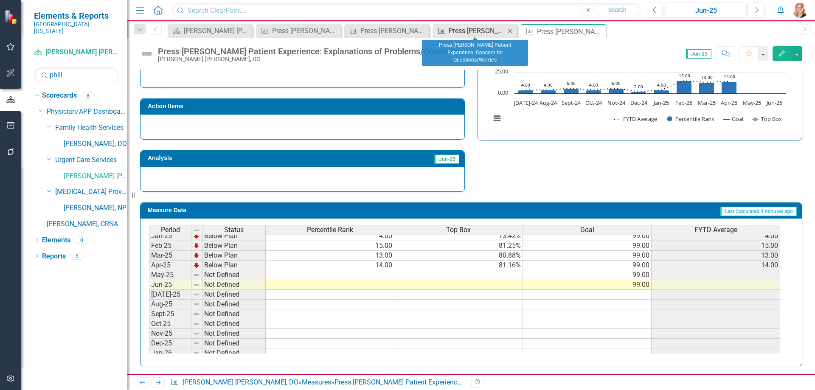
click at [475, 34] on div "Press [PERSON_NAME] Patient Experience: Concern for Questions/Worries" at bounding box center [477, 30] width 56 height 11
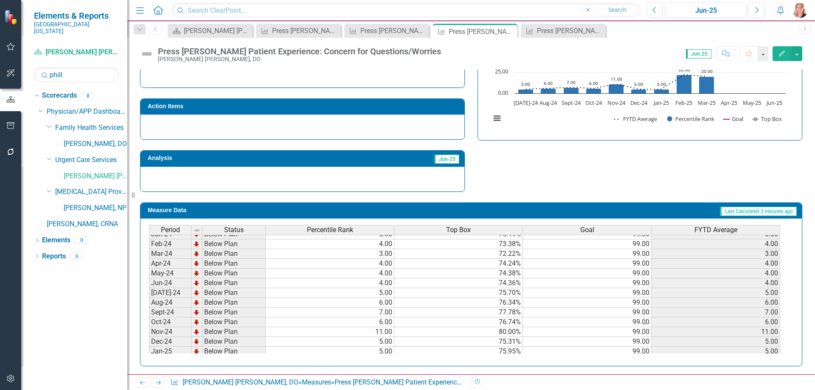
scroll to position [297, 0]
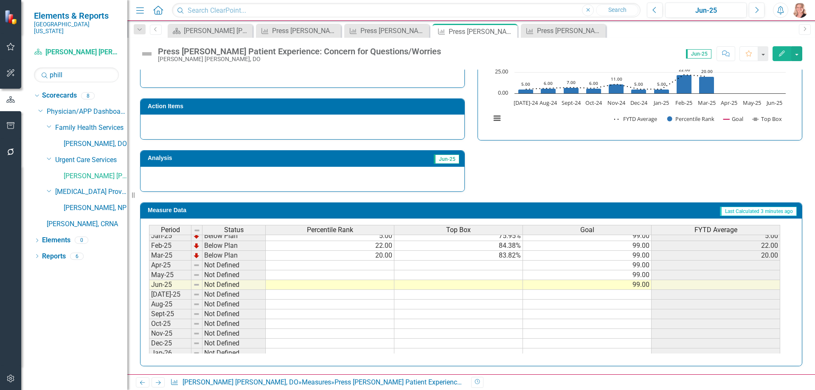
click at [336, 267] on tbody "Sep-23 Below Plan 7.00 76.34% 99.00 7.00 Oct-23 Below Plan 6.00 75.36% 99.00 6.…" at bounding box center [464, 226] width 631 height 303
click at [372, 267] on td at bounding box center [330, 266] width 129 height 10
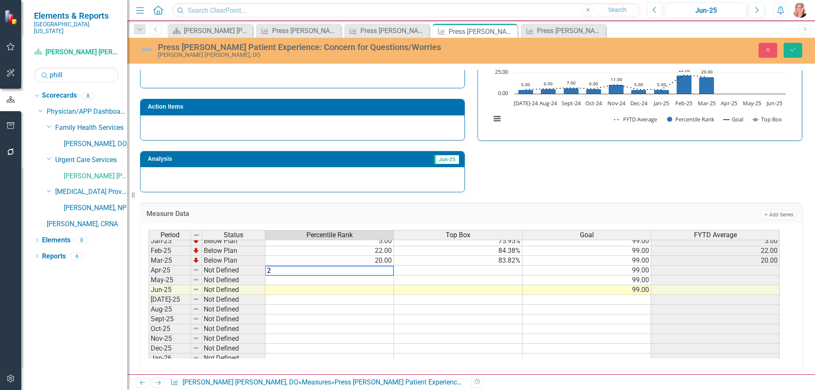
type textarea "20"
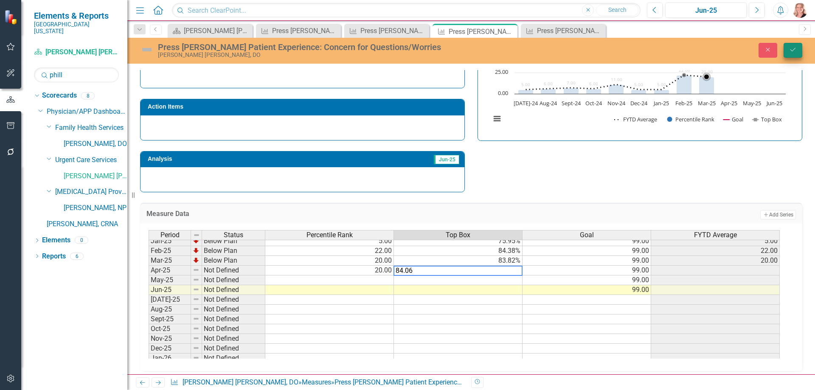
type textarea "84.06"
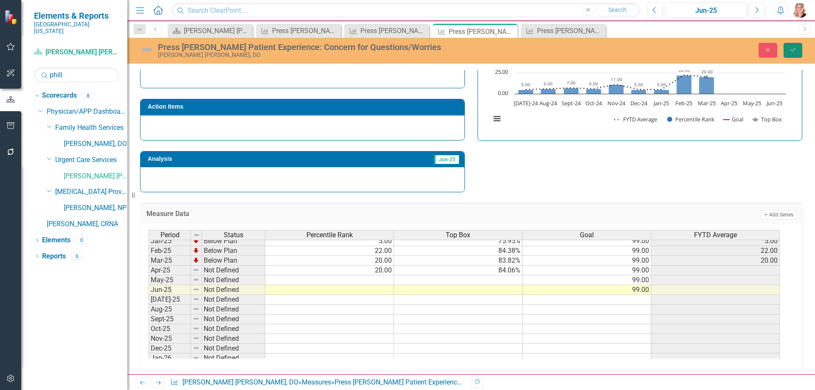
click at [789, 47] on icon "Save" at bounding box center [793, 50] width 8 height 6
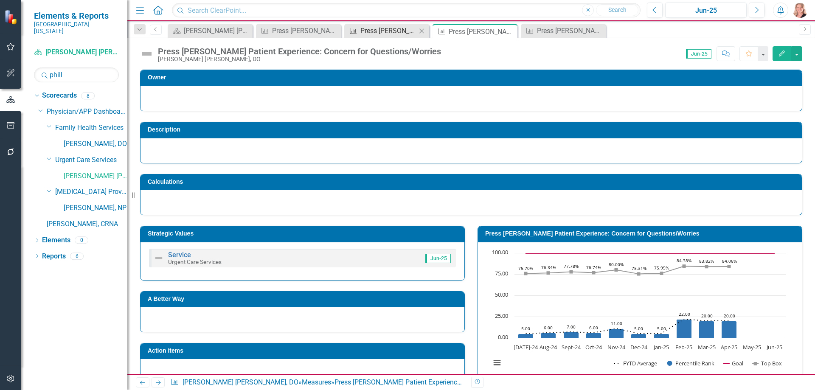
click at [388, 31] on div "Press [PERSON_NAME] Patient Experience: Efforts to Include in Decisions" at bounding box center [388, 30] width 56 height 11
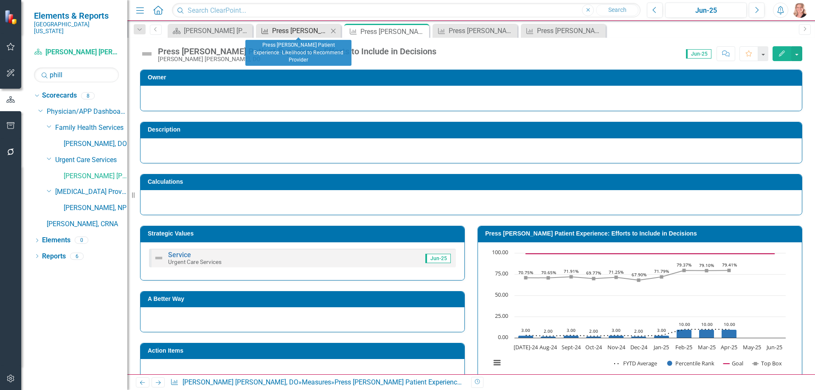
click at [291, 32] on div "Press [PERSON_NAME] Patient Experience: Likelihood to Recommend Provider" at bounding box center [300, 30] width 56 height 11
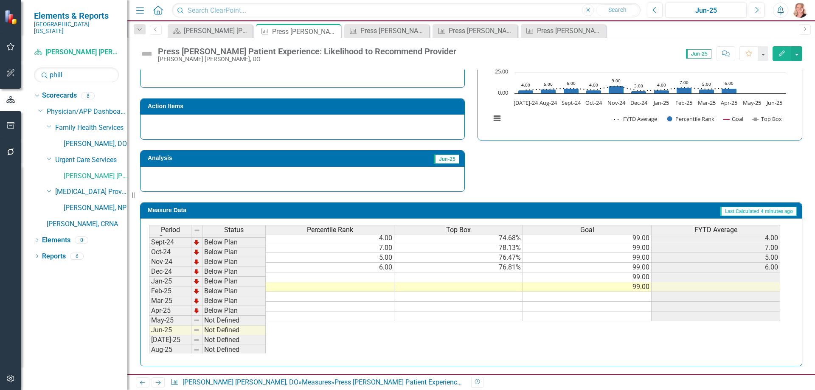
scroll to position [297, 0]
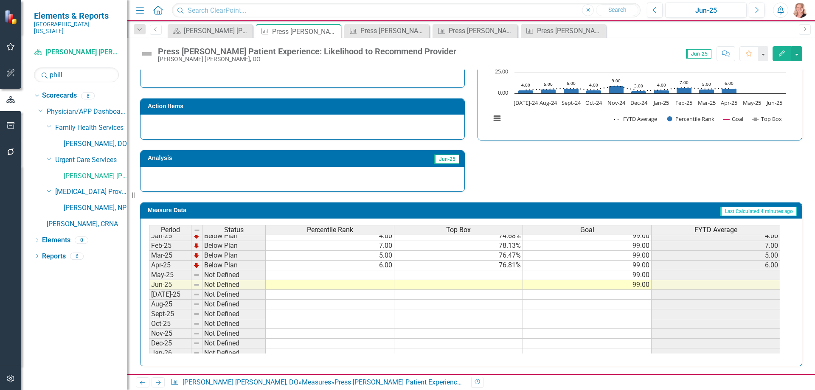
click at [356, 275] on tbody "Dec-23 Below Plan 6.00 75.17% 99.00 6.00 Jan-24 Below Plan 5.00 74.15% 99.00 5.…" at bounding box center [464, 255] width 631 height 303
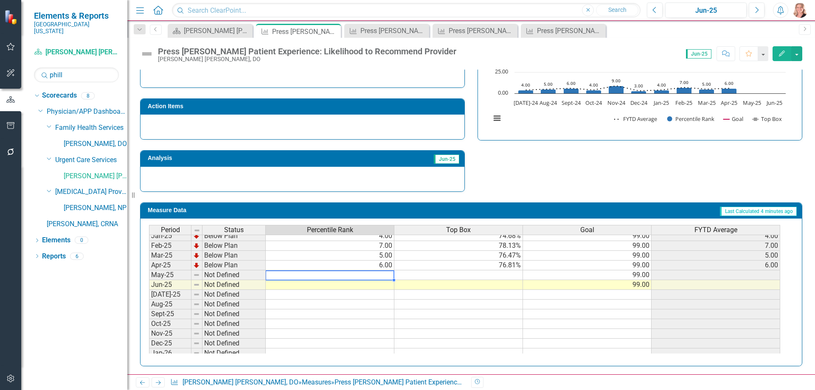
type textarea "5"
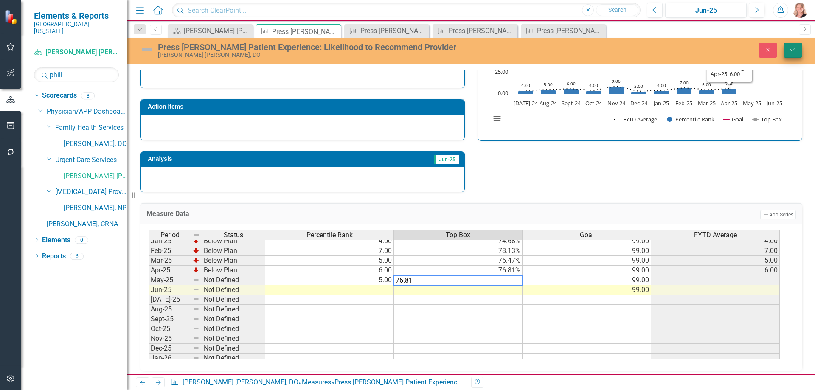
type textarea "76.81"
click at [797, 51] on button "Save" at bounding box center [792, 50] width 19 height 15
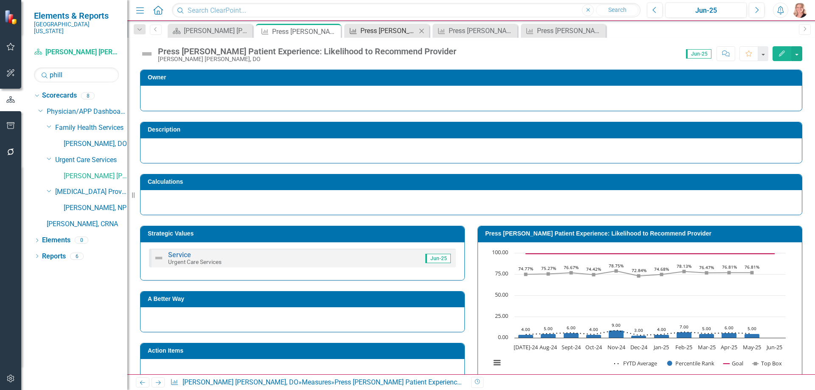
click at [399, 31] on div "Press [PERSON_NAME] Patient Experience: Efforts to Include in Decisions" at bounding box center [388, 30] width 56 height 11
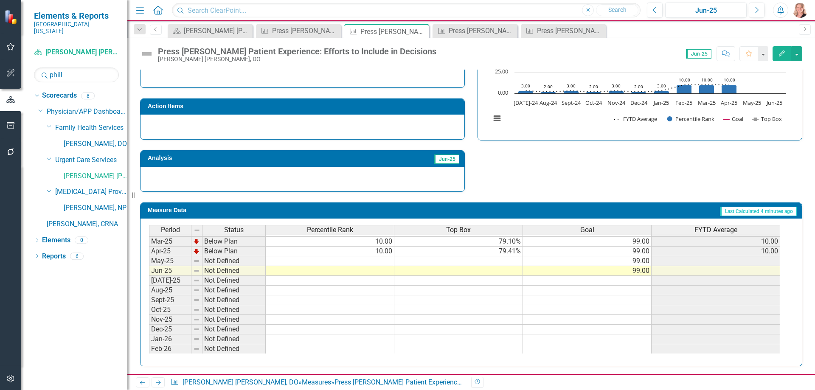
scroll to position [297, 0]
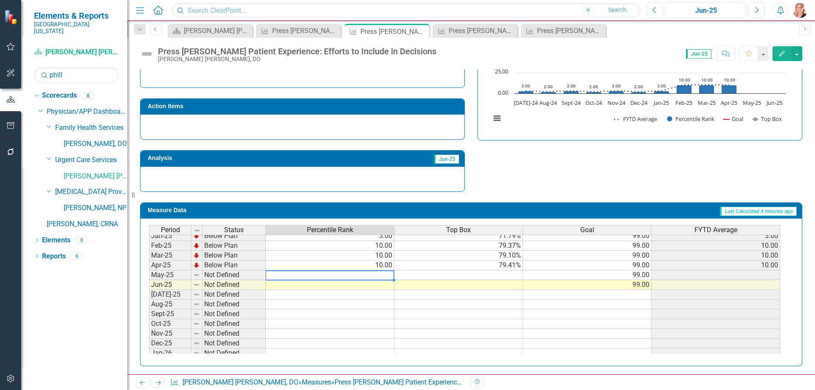
click at [384, 275] on tbody "Oct-23 Below Plan 3.00 71.11% 99.00 3.00 Nov-23 Below Plan 4.00 72.66% 99.00 4.…" at bounding box center [464, 245] width 631 height 323
type textarea "8"
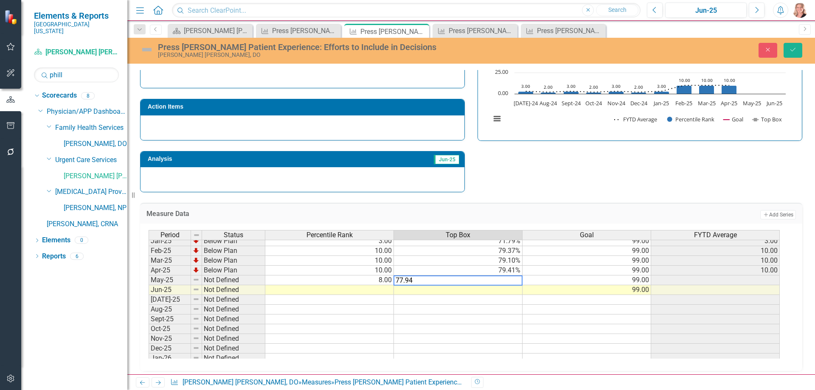
type textarea "77.94"
click at [602, 188] on div "Strategic Values Service Urgent Care Services Jun-25 A Better Way Action Items …" at bounding box center [471, 82] width 675 height 221
click at [788, 50] on button "Save" at bounding box center [792, 50] width 19 height 15
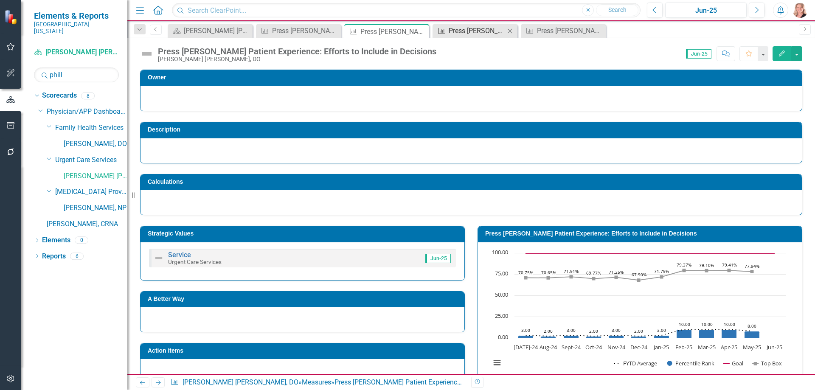
click at [465, 31] on div "Press [PERSON_NAME] Patient Experience: Concern for Questions/Worries" at bounding box center [477, 30] width 56 height 11
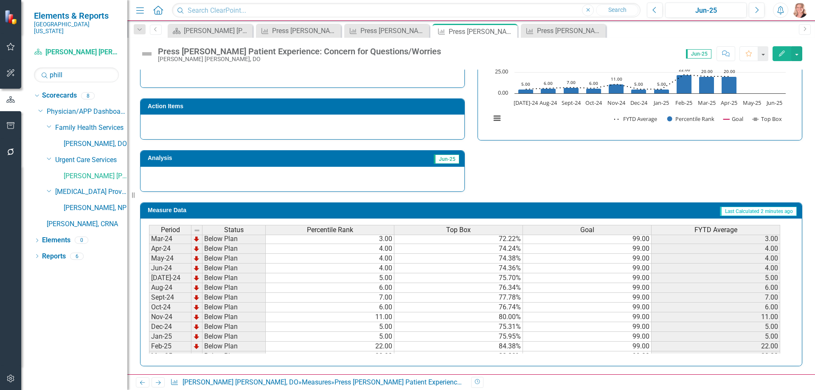
scroll to position [255, 0]
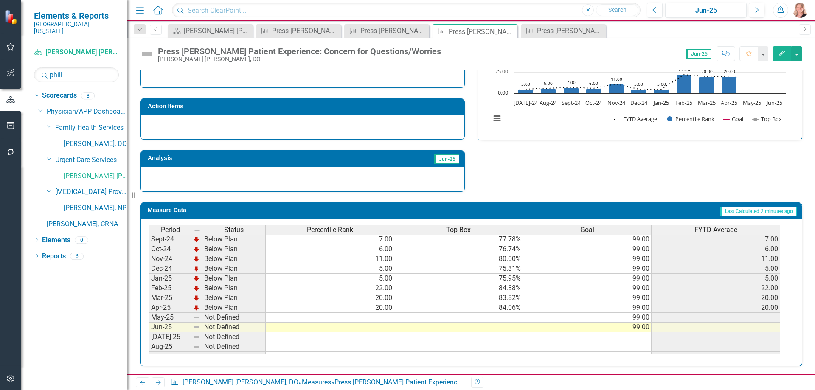
click at [382, 315] on tbody "Oct-23 Below Plan 6.00 75.36% 99.00 6.00 Nov-23 Below Plan 6.00 76.06% 99.00 6.…" at bounding box center [464, 278] width 631 height 303
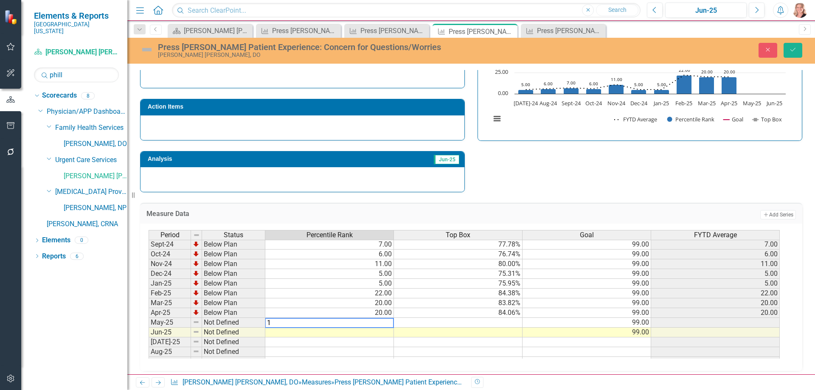
type textarea "15"
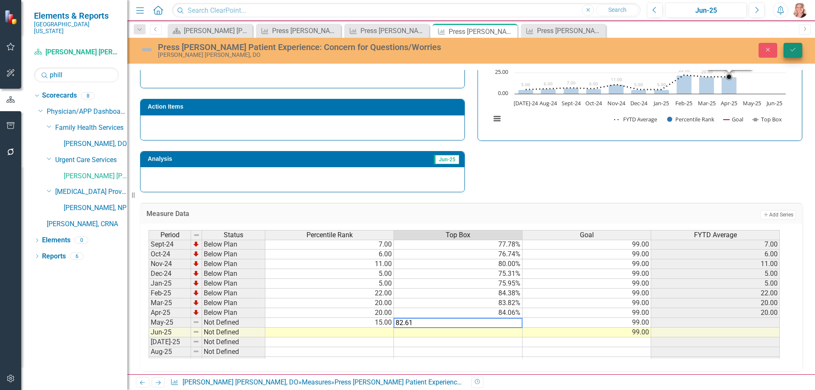
type textarea "82.61"
click at [787, 49] on button "Save" at bounding box center [792, 50] width 19 height 15
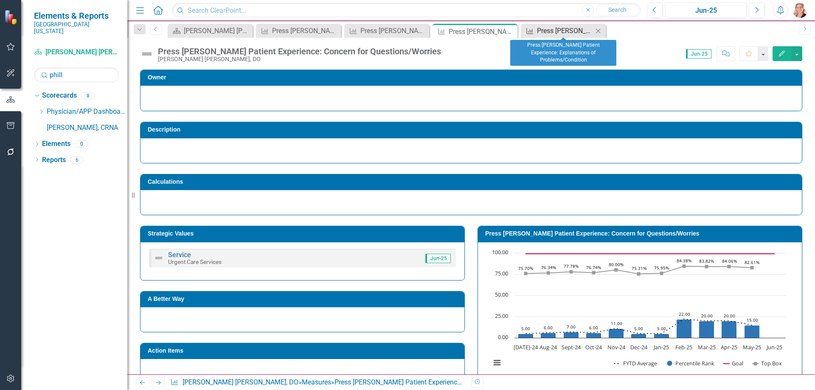
click at [558, 31] on div "Press [PERSON_NAME] Patient Experience: Explanations of Problems/Condition" at bounding box center [565, 30] width 56 height 11
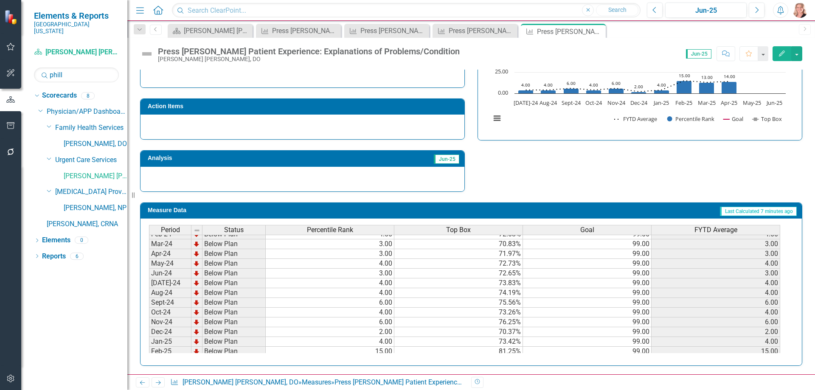
scroll to position [255, 0]
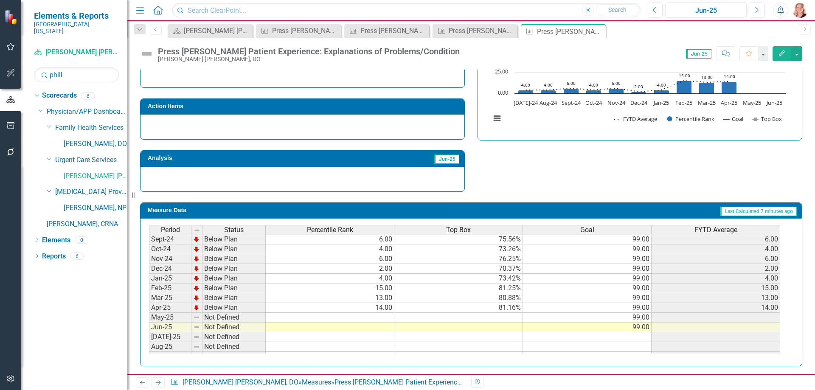
click at [357, 319] on td at bounding box center [330, 318] width 129 height 10
click at [382, 317] on td at bounding box center [330, 318] width 129 height 10
type textarea "10"
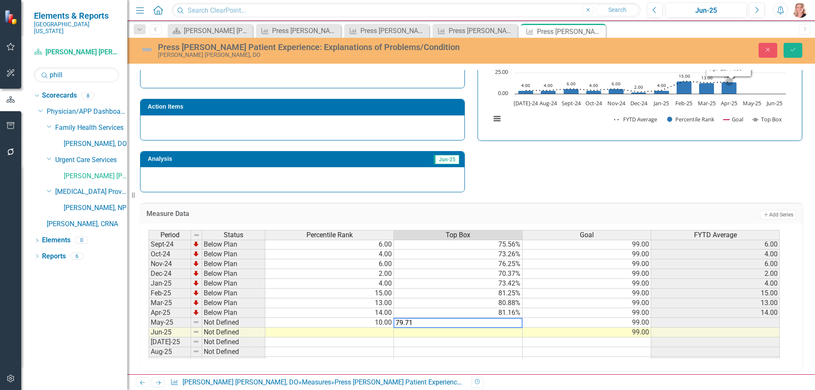
type textarea "79.71"
click at [792, 50] on icon "Save" at bounding box center [793, 50] width 8 height 6
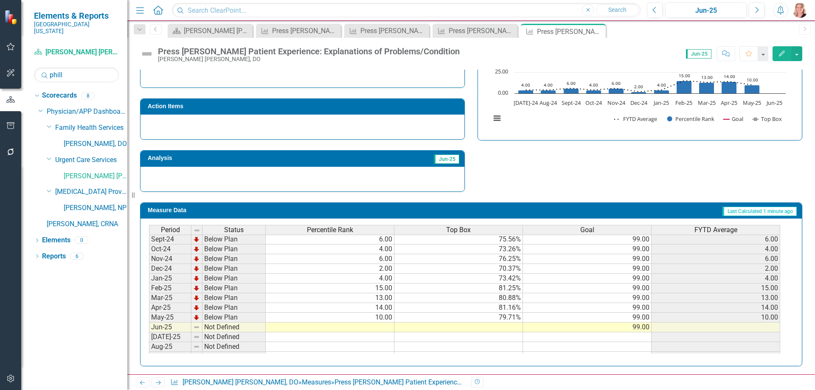
click at [348, 329] on tbody "Feb-24 Below Plan 4.00 72.08% 99.00 4.00 Mar-24 Below Plan 3.00 70.83% 99.00 3.…" at bounding box center [464, 307] width 631 height 283
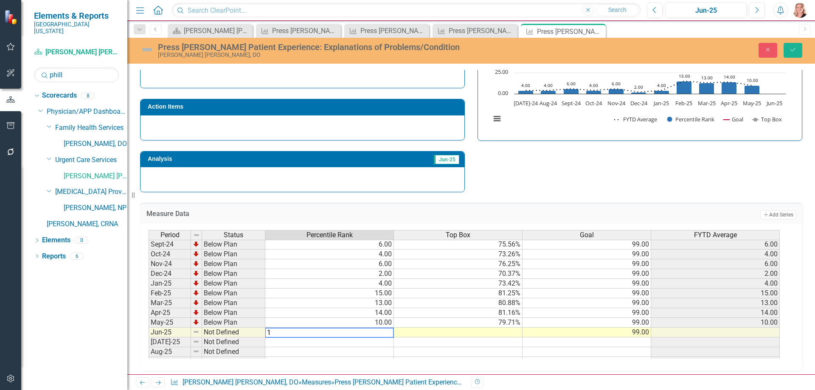
type textarea "14"
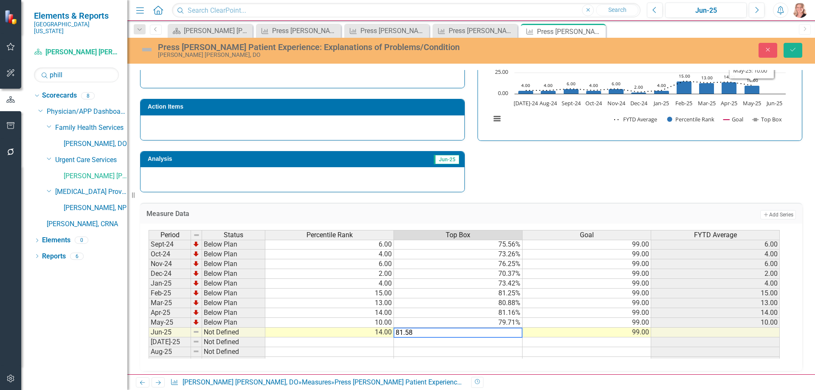
type textarea "81.58"
click at [793, 50] on icon "Save" at bounding box center [793, 50] width 8 height 6
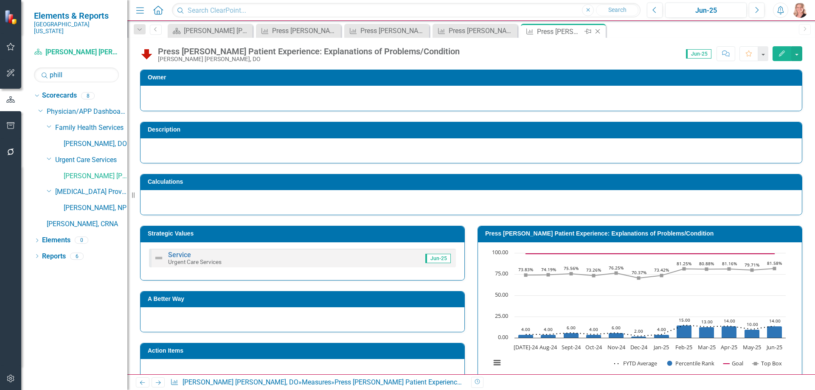
click at [598, 31] on icon at bounding box center [597, 31] width 5 height 5
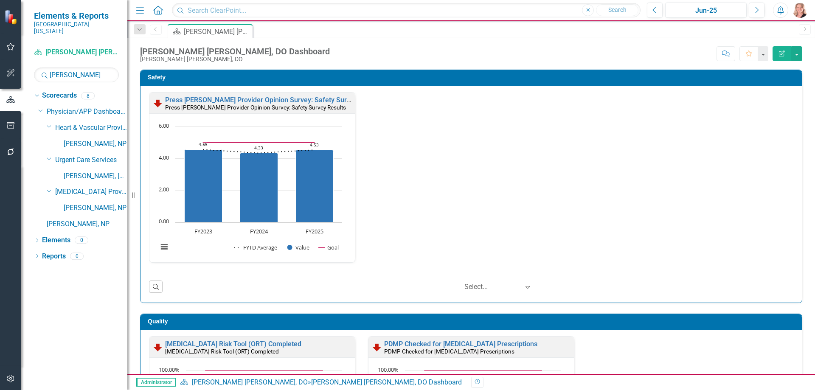
type input "[PERSON_NAME]"
click at [91, 171] on link "[PERSON_NAME], [GEOGRAPHIC_DATA]" at bounding box center [96, 176] width 64 height 10
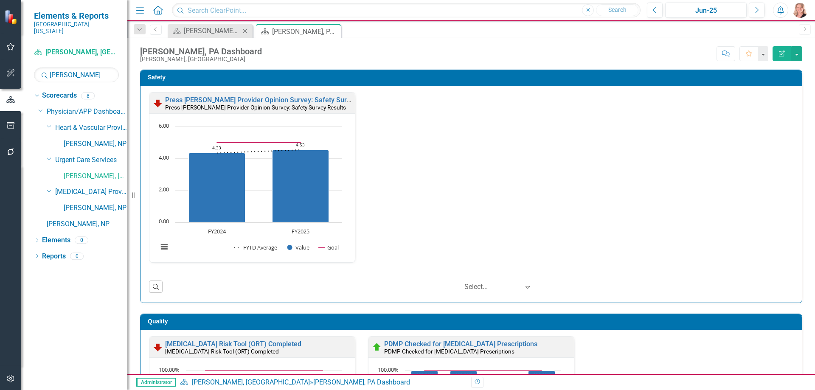
click at [245, 32] on icon "Close" at bounding box center [245, 31] width 8 height 7
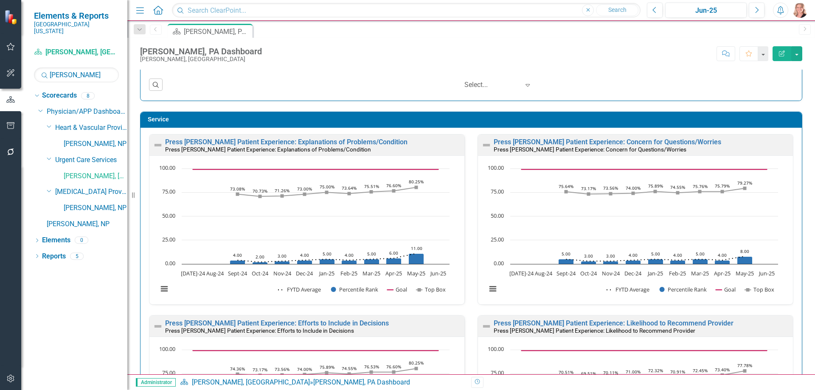
scroll to position [467, 0]
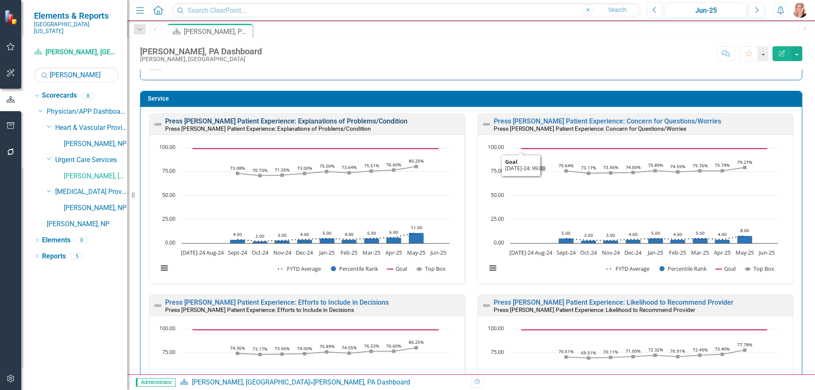
click at [345, 122] on link "Press [PERSON_NAME] Patient Experience: Explanations of Problems/Condition" at bounding box center [286, 121] width 242 height 8
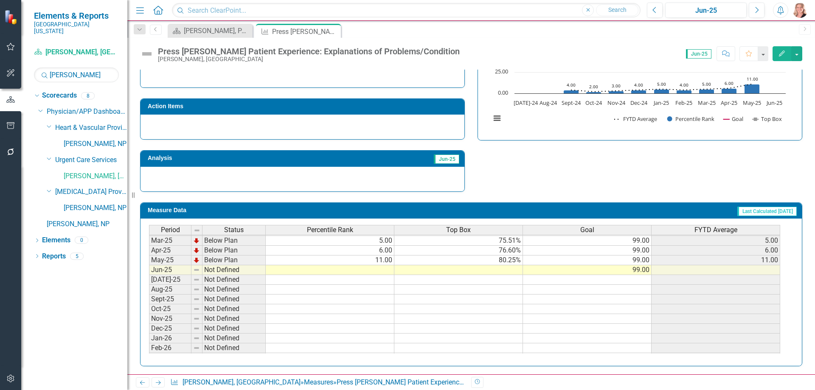
scroll to position [297, 0]
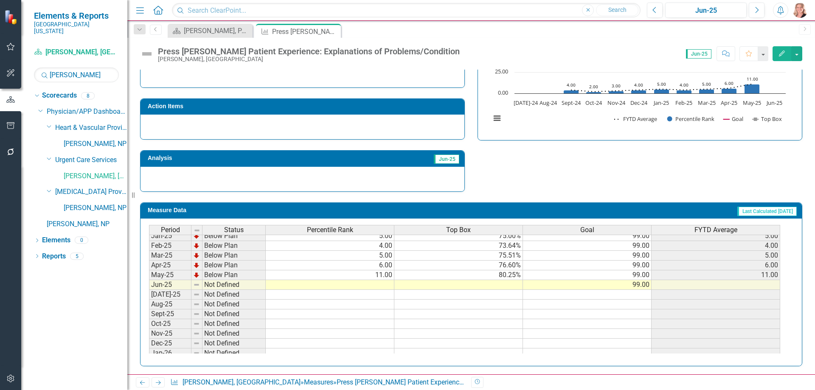
click at [382, 282] on tbody "Nov-23 Not Defined 99.00 Dec-23 Not Defined 99.00 Jan-24 On Target 99.00 100.00…" at bounding box center [464, 250] width 631 height 313
type textarea "13"
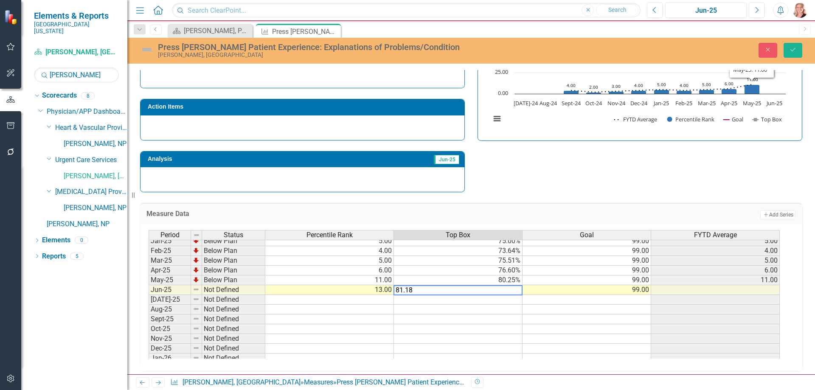
type textarea "81.18"
click at [798, 47] on button "Save" at bounding box center [792, 50] width 19 height 15
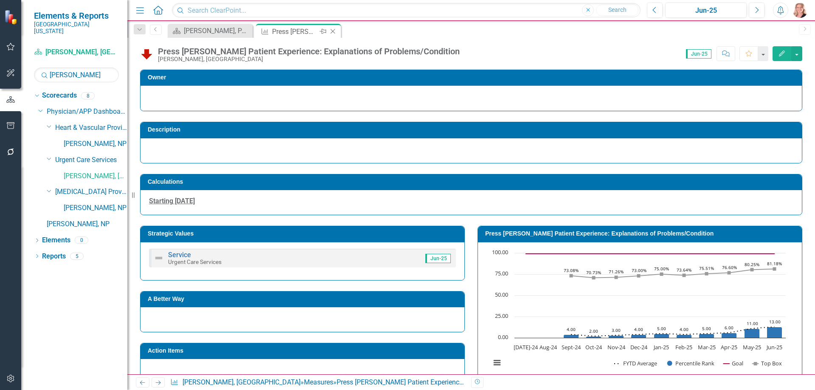
click at [335, 31] on icon "Close" at bounding box center [332, 31] width 8 height 7
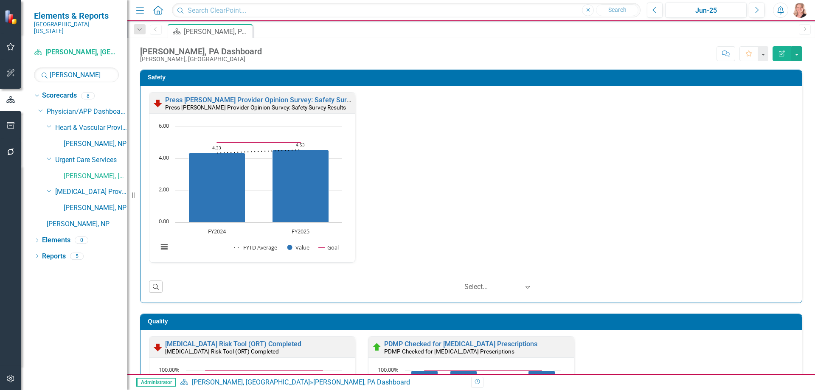
click at [800, 168] on div "Safety Press [PERSON_NAME] Provider Opinion Survey: Safety Survey Results Press…" at bounding box center [471, 181] width 675 height 244
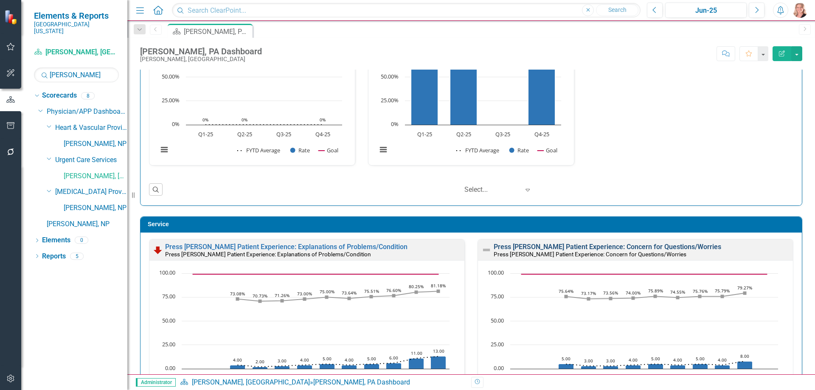
scroll to position [424, 0]
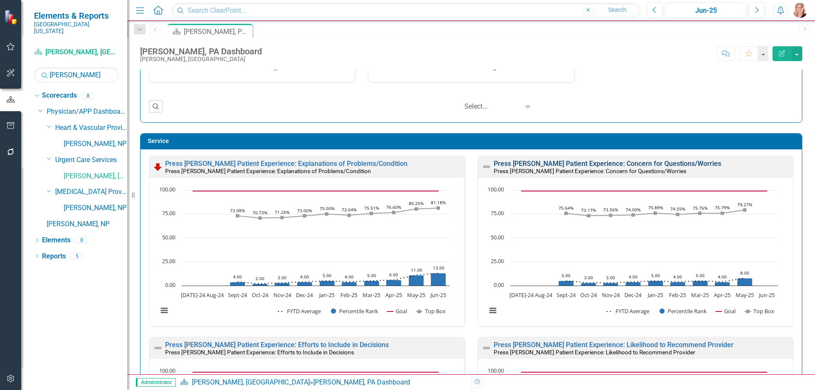
click at [679, 163] on link "Press [PERSON_NAME] Patient Experience: Concern for Questions/Worries" at bounding box center [607, 164] width 227 height 8
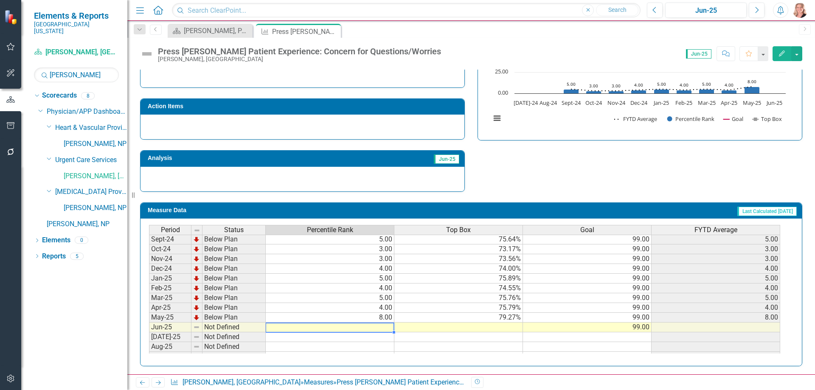
click at [351, 329] on tbody "Aug-23 Not Defined 99.00 Sep-23 Not Defined 99.00 Oct-23 Not Defined 99.00 Nov-…" at bounding box center [464, 258] width 631 height 303
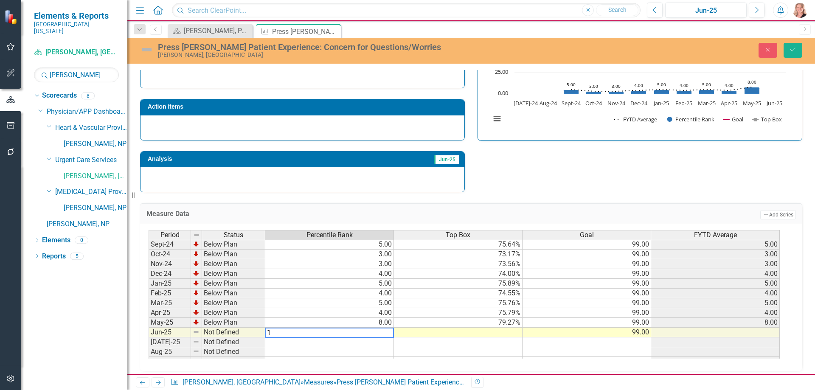
type textarea "14"
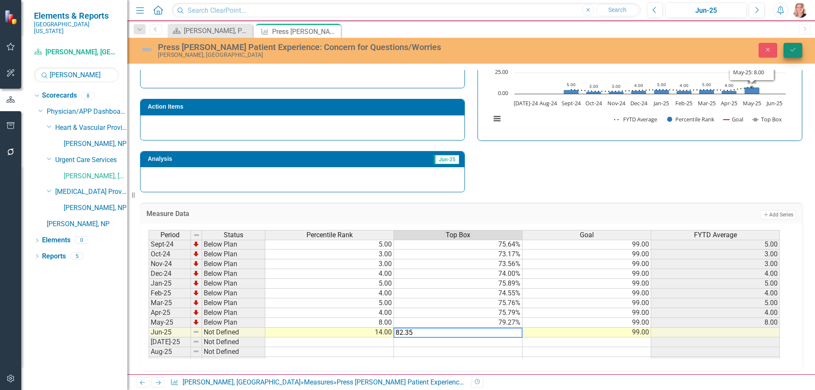
type textarea "82.35"
click at [786, 52] on button "Save" at bounding box center [792, 50] width 19 height 15
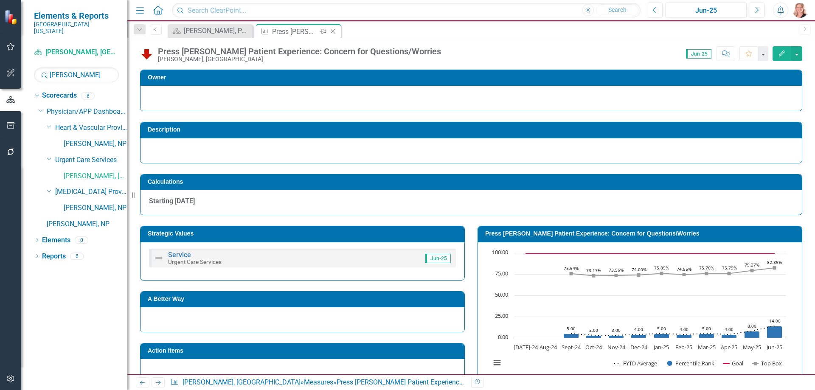
click at [333, 32] on icon "Close" at bounding box center [332, 31] width 8 height 7
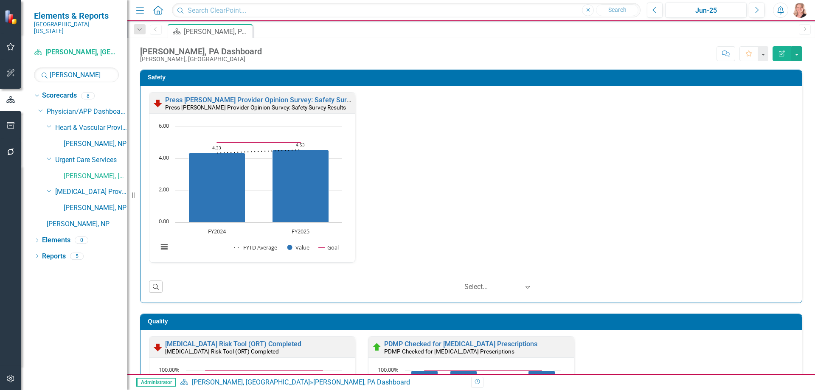
click at [797, 103] on div "Safety Press [PERSON_NAME] Provider Opinion Survey: Safety Survey Results Press…" at bounding box center [471, 181] width 675 height 244
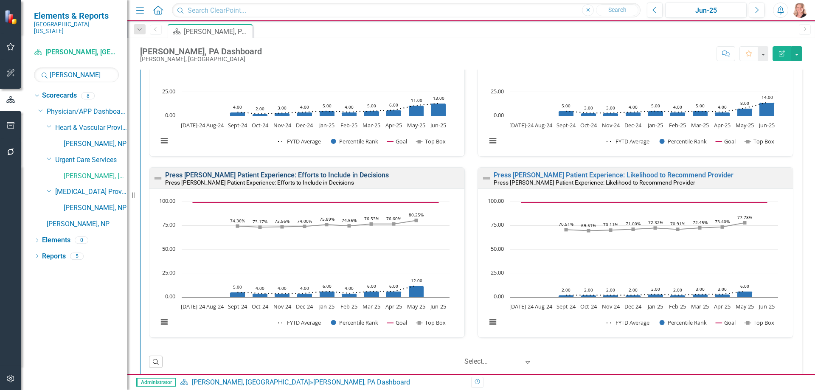
click at [313, 176] on link "Press [PERSON_NAME] Patient Experience: Efforts to Include in Decisions" at bounding box center [277, 175] width 224 height 8
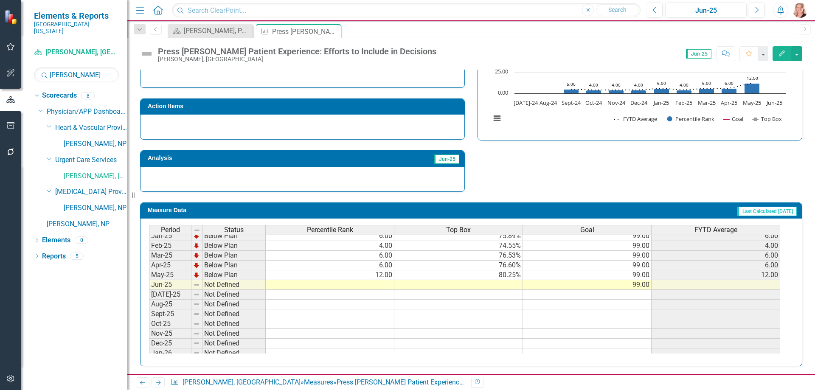
click at [149, 290] on div "Period Status Percentile Rank Top Box Goal FYTD Average Dec-23 Not Defined 99.0…" at bounding box center [149, 250] width 0 height 313
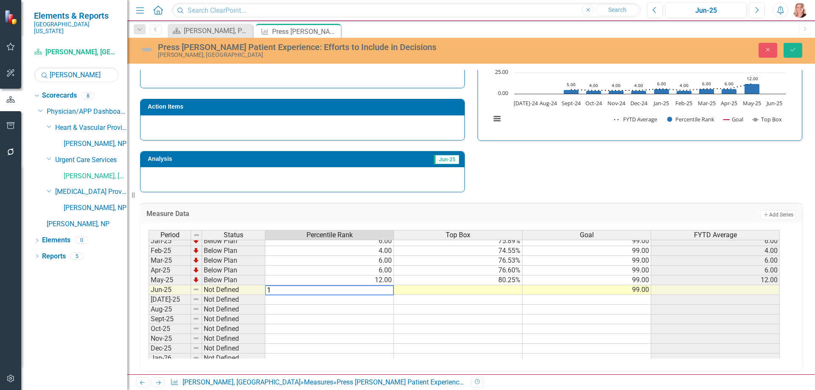
type textarea "17"
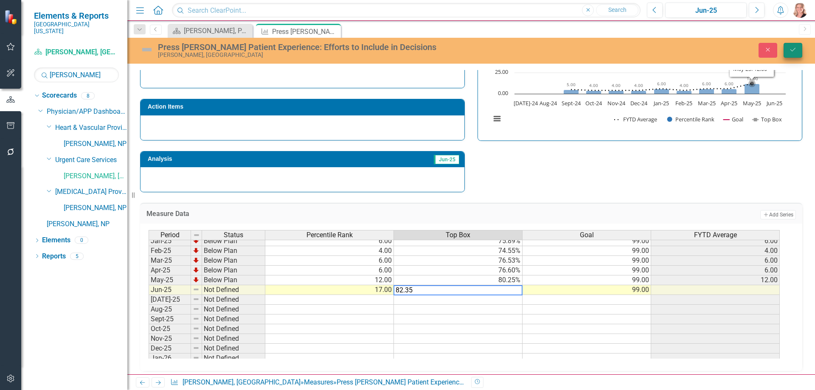
type textarea "82.35"
click at [793, 55] on button "Save" at bounding box center [792, 50] width 19 height 15
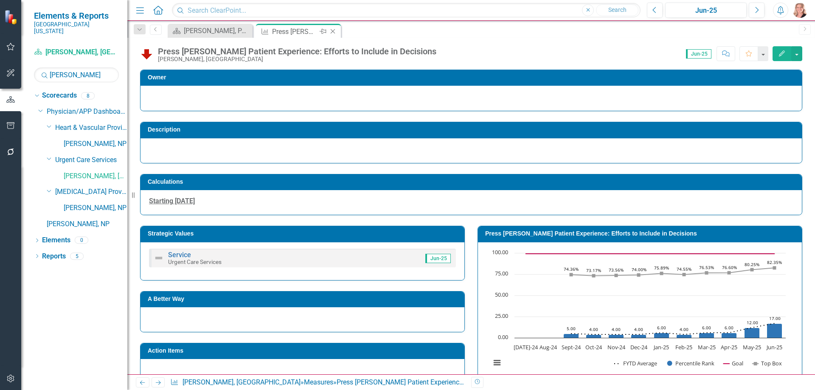
click at [334, 31] on icon "Close" at bounding box center [332, 31] width 8 height 7
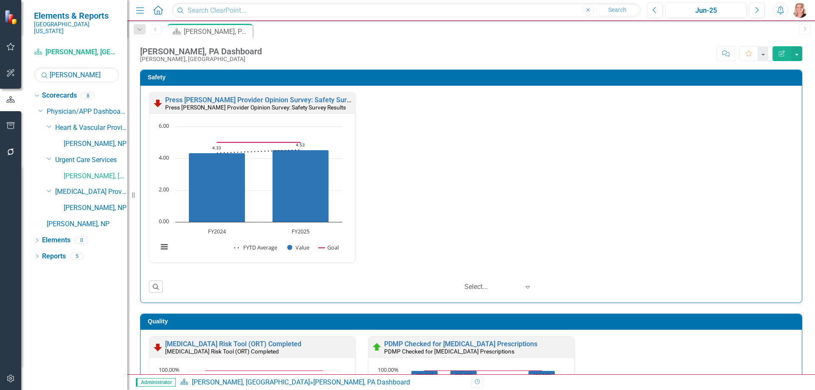
click at [800, 230] on div "Safety Press [PERSON_NAME] Provider Opinion Survey: Safety Survey Results Press…" at bounding box center [471, 181] width 675 height 244
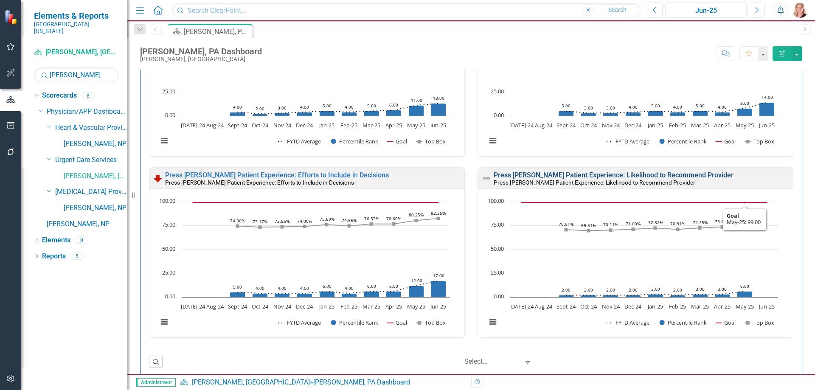
click at [686, 177] on link "Press [PERSON_NAME] Patient Experience: Likelihood to Recommend Provider" at bounding box center [614, 175] width 240 height 8
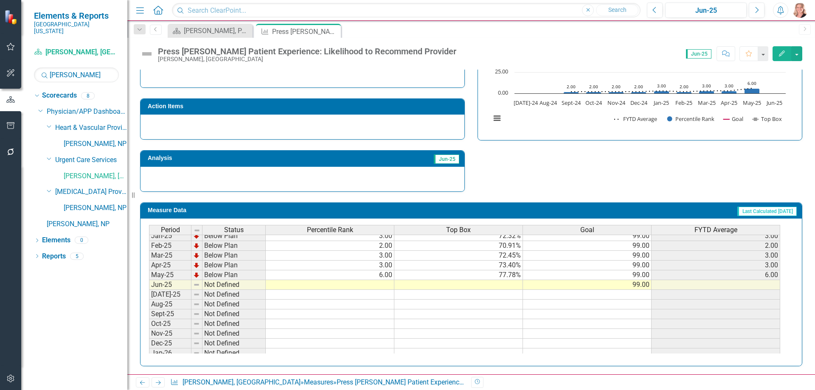
click at [357, 283] on tbody "Apr-24 Below Plan 1.00 65.22% 99.00 1.00 May-24 Below Plan 1.00 61.54% 99.00 1.…" at bounding box center [464, 275] width 631 height 264
type textarea "12"
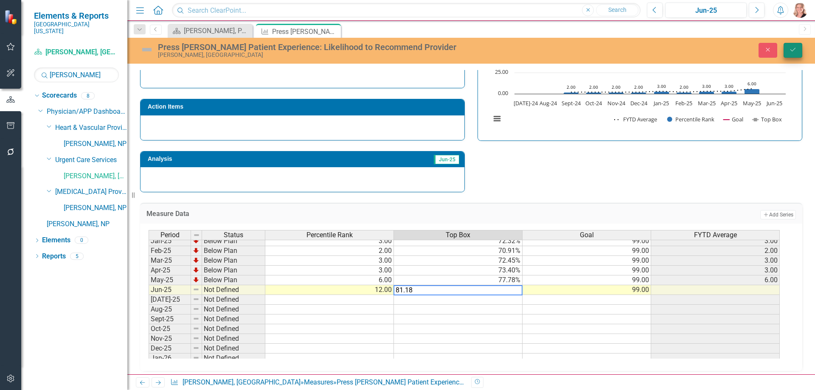
type textarea "81.18"
click at [792, 51] on icon "submit" at bounding box center [792, 49] width 5 height 3
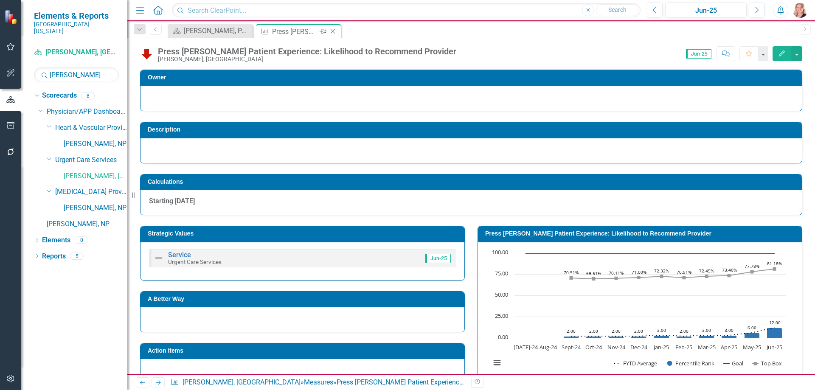
click at [333, 31] on icon "Close" at bounding box center [332, 31] width 8 height 7
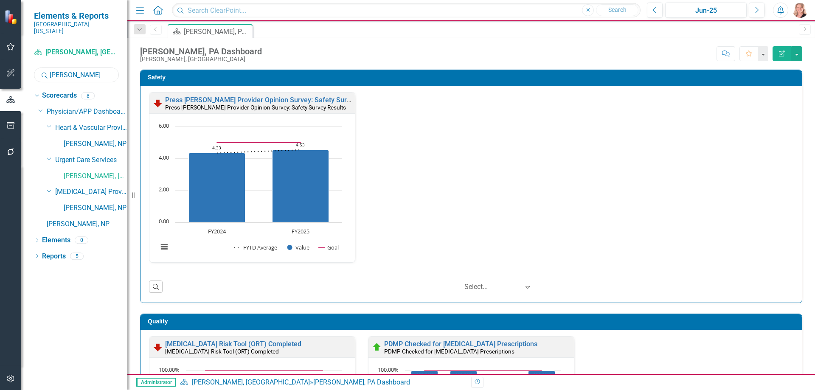
click at [80, 72] on input "[PERSON_NAME]" at bounding box center [76, 74] width 85 height 15
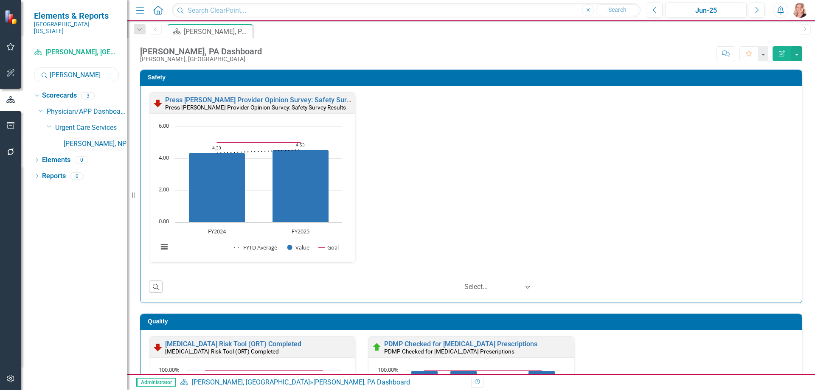
type input "[PERSON_NAME]"
click at [90, 139] on link "[PERSON_NAME], NP" at bounding box center [96, 144] width 64 height 10
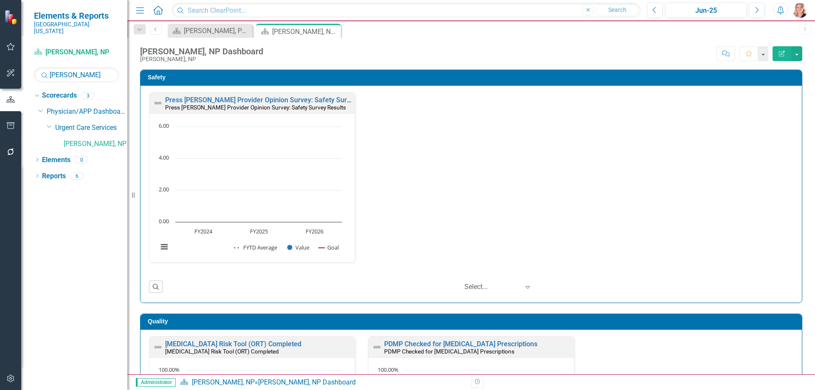
click at [794, 149] on div "Press Ganey Provider Opinion Survey: Safety Survey Results Press Ganey Provider…" at bounding box center [470, 194] width 661 height 217
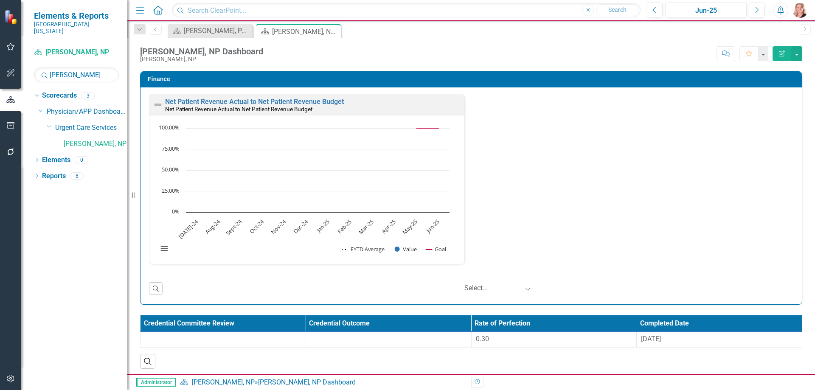
scroll to position [1159, 0]
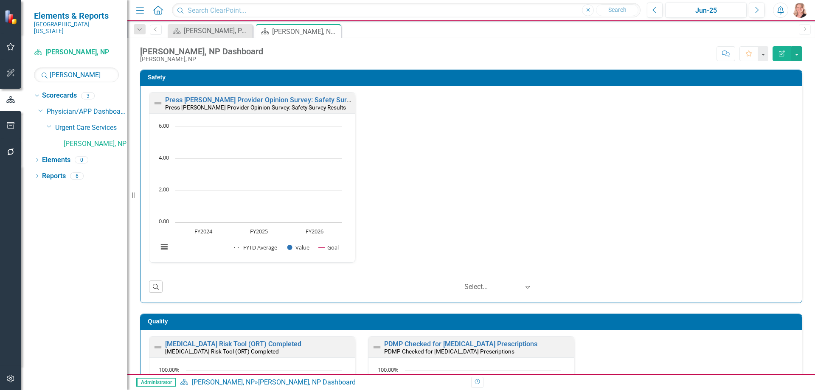
scroll to position [1159, 0]
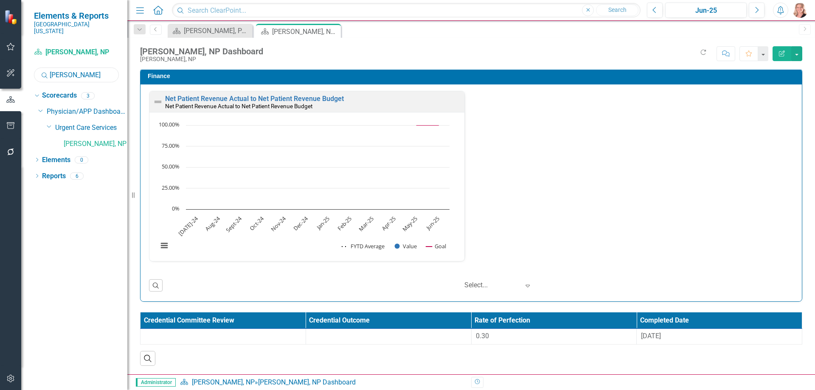
click at [80, 68] on input "[PERSON_NAME]" at bounding box center [76, 74] width 85 height 15
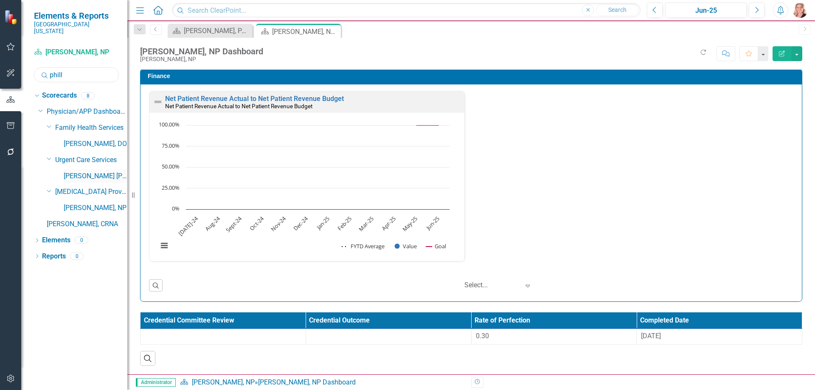
type input "phill"
click at [98, 171] on link "[PERSON_NAME] [PERSON_NAME], DO" at bounding box center [96, 176] width 64 height 10
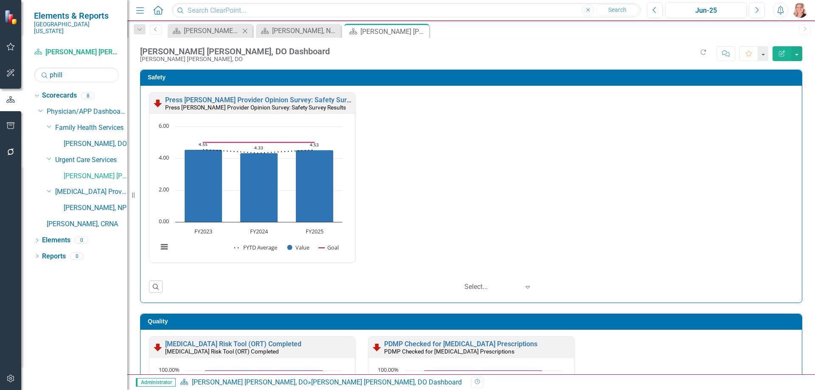
click at [247, 32] on icon "Close" at bounding box center [245, 31] width 8 height 7
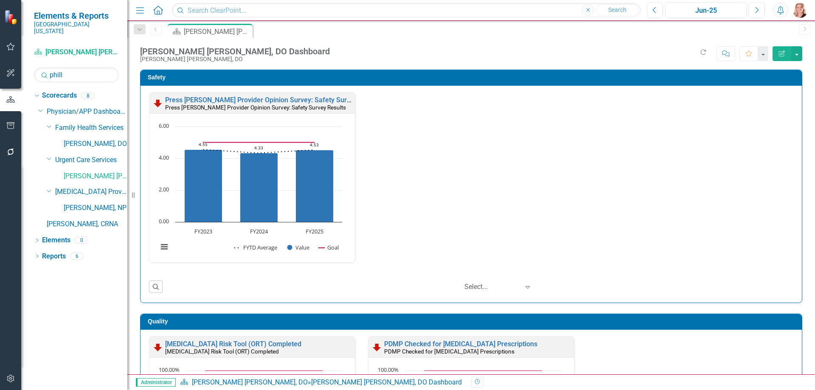
click at [801, 163] on div "Safety Press [PERSON_NAME] Provider Opinion Survey: Safety Survey Results Press…" at bounding box center [471, 181] width 675 height 244
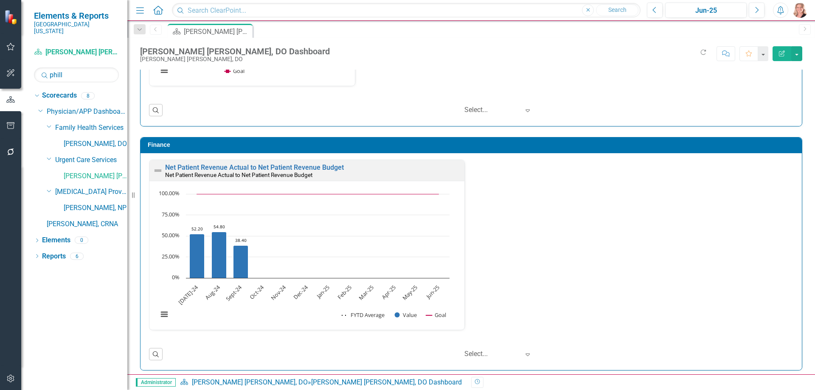
scroll to position [1159, 0]
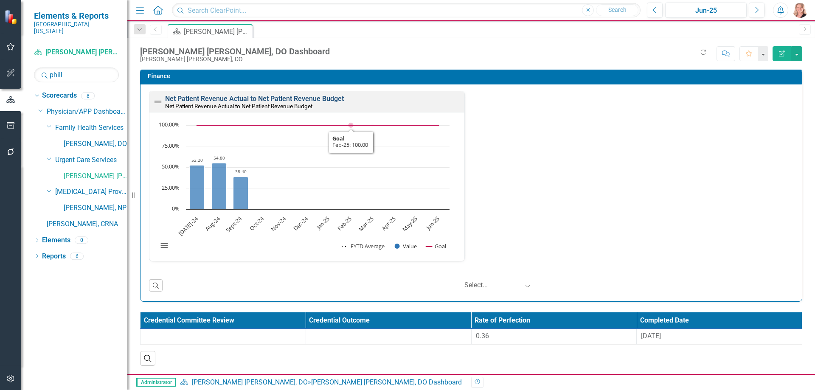
click at [326, 95] on link "Net Patient Revenue Actual to Net Patient Revenue Budget" at bounding box center [254, 99] width 179 height 8
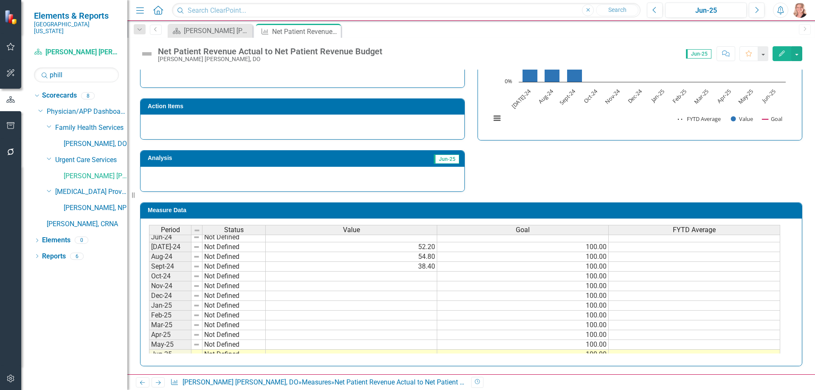
scroll to position [212, 0]
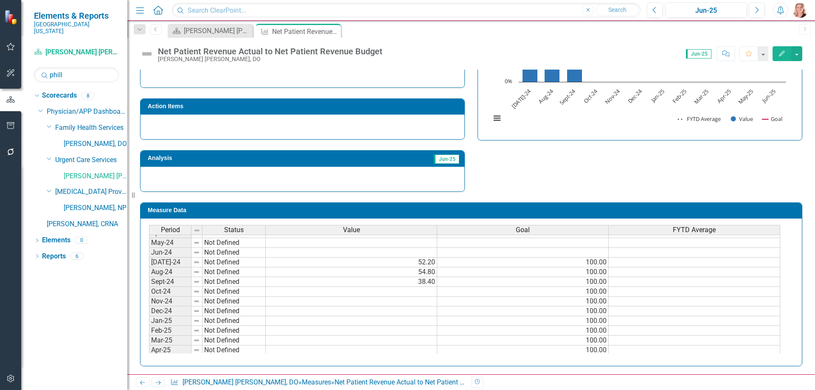
click at [149, 296] on div "Period Status Value Goal FYTD Average Sep-23 Not Defined Oct-23 Not Defined Nov…" at bounding box center [149, 305] width 0 height 313
click at [413, 291] on td at bounding box center [351, 292] width 171 height 10
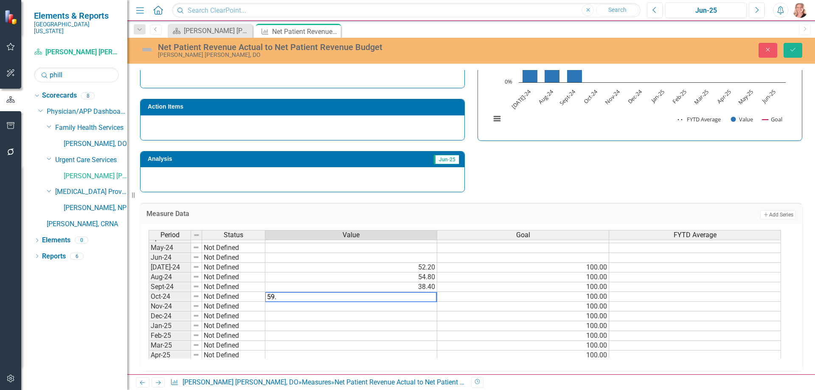
type textarea "59.9"
type textarea "22.3"
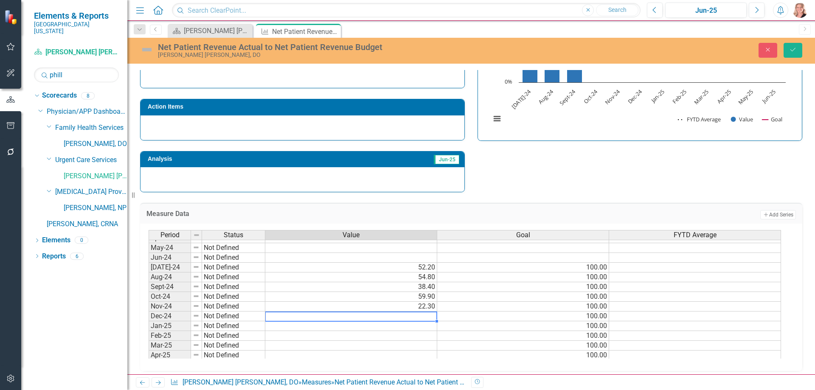
type textarea "100"
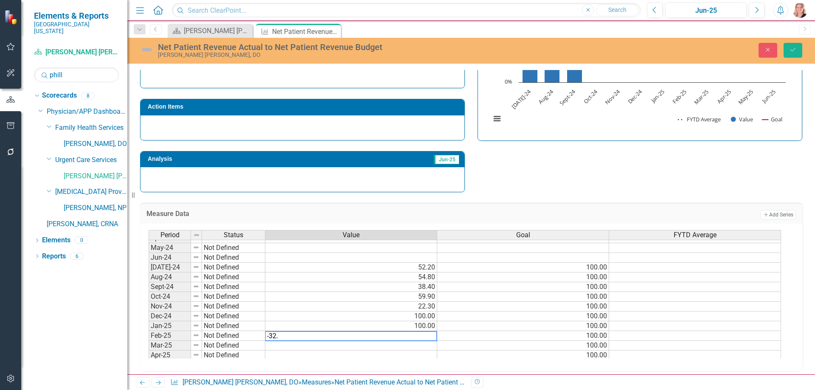
type textarea "-32.5"
type textarea "-42.2"
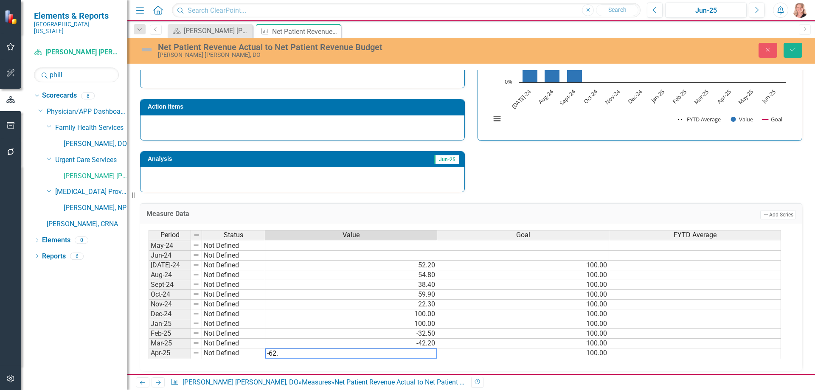
type textarea "-62.2"
type textarea "59.8"
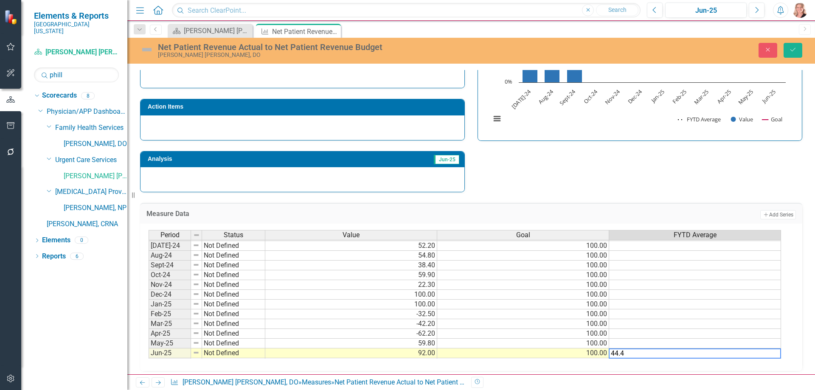
type textarea "44.4"
click at [796, 45] on button "Save" at bounding box center [792, 50] width 19 height 15
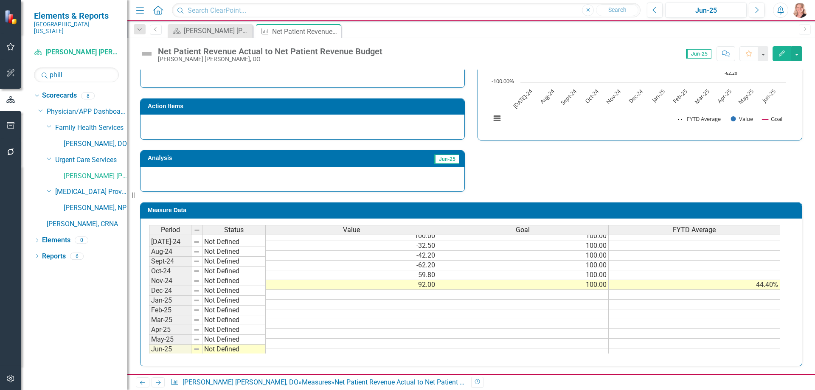
scroll to position [297, 0]
click at [721, 275] on tbody "Oct-23 Not Defined Nov-23 Not Defined Dec-23 Not Defined Jan-24 Not Defined Feb…" at bounding box center [464, 245] width 631 height 323
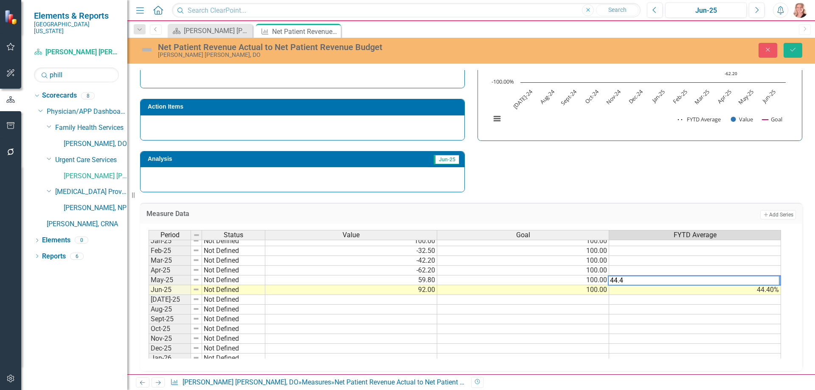
type textarea "44.4"
drag, startPoint x: 793, startPoint y: 51, endPoint x: 798, endPoint y: 53, distance: 6.1
click at [793, 51] on icon "Save" at bounding box center [793, 50] width 8 height 6
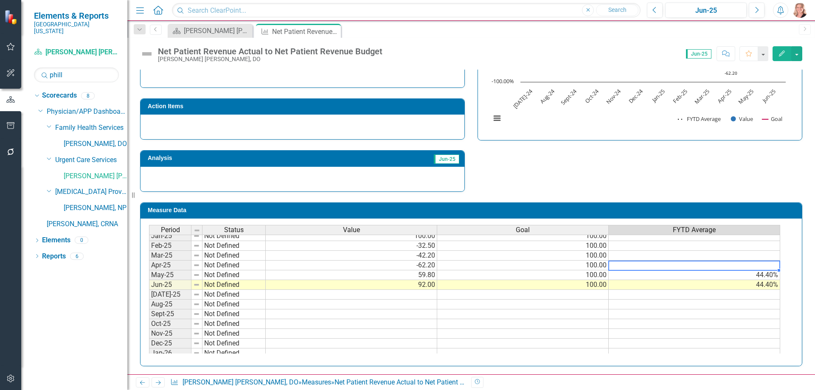
click at [745, 266] on tbody "Jan-24 Not Defined Feb-24 Not Defined Mar-24 Not Defined Apr-24 Not Defined May…" at bounding box center [464, 260] width 631 height 293
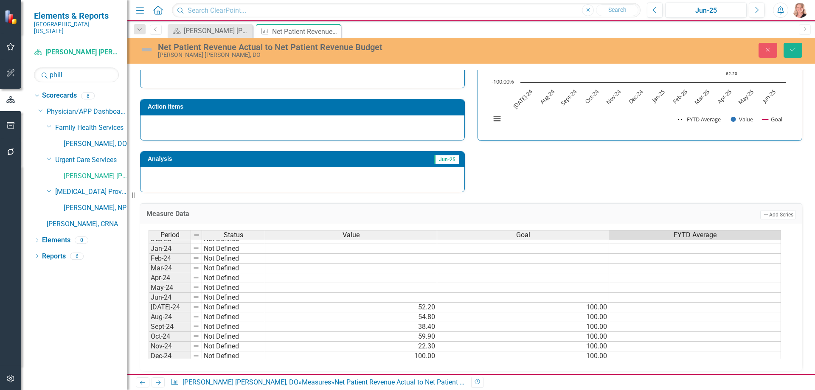
scroll to position [170, 0]
type textarea "38.2"
click at [692, 308] on tbody "May-23 Not Defined Jun-23 Not Defined Jul-23 Not Defined Aug-23 Not Defined Sep…" at bounding box center [465, 309] width 632 height 283
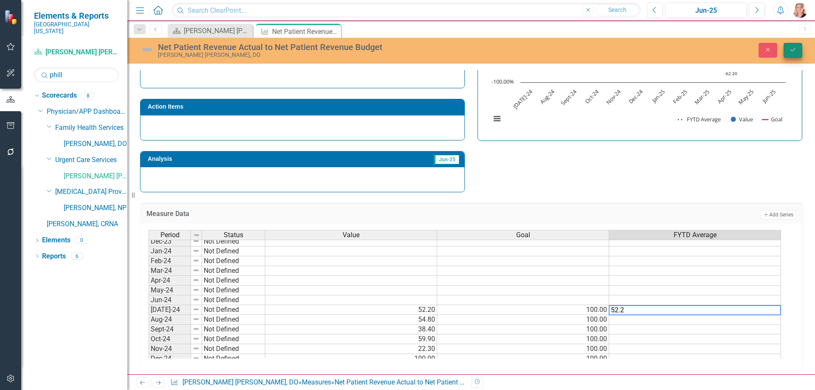
type textarea "52.2"
click at [792, 46] on button "Save" at bounding box center [792, 50] width 19 height 15
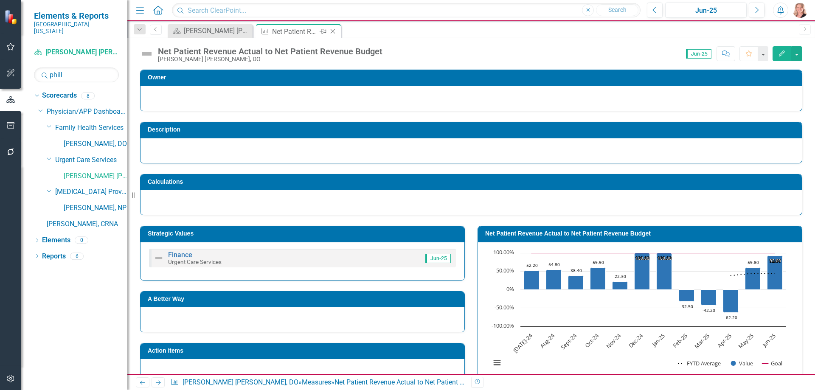
click at [333, 31] on icon "Close" at bounding box center [332, 31] width 8 height 7
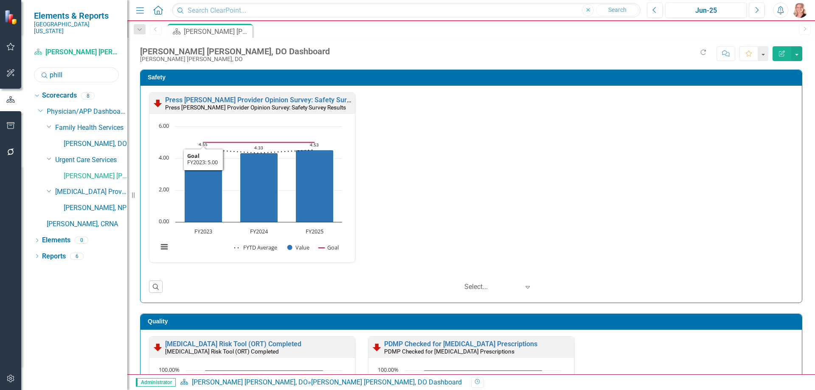
click at [78, 72] on input "phill" at bounding box center [76, 74] width 85 height 15
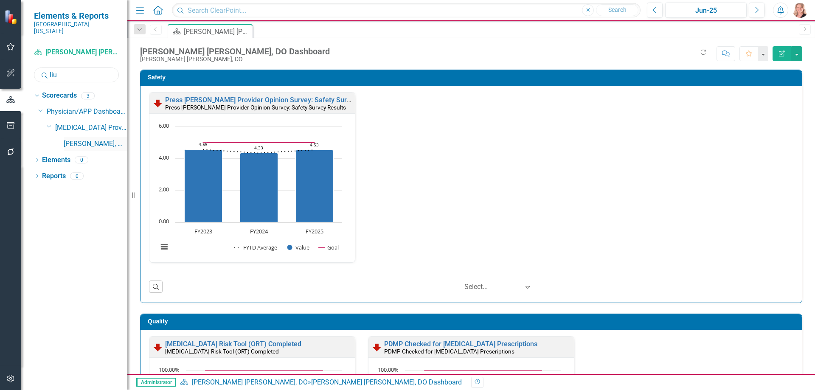
type input "liu"
click at [88, 139] on link "[PERSON_NAME], MD" at bounding box center [96, 144] width 64 height 10
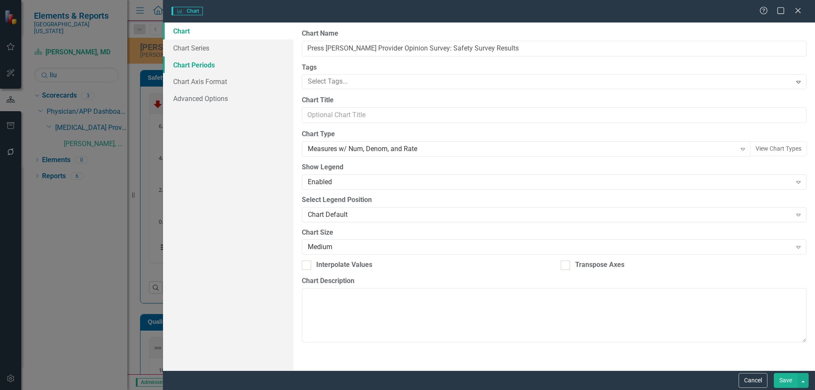
click at [196, 62] on link "Chart Periods" at bounding box center [228, 64] width 130 height 17
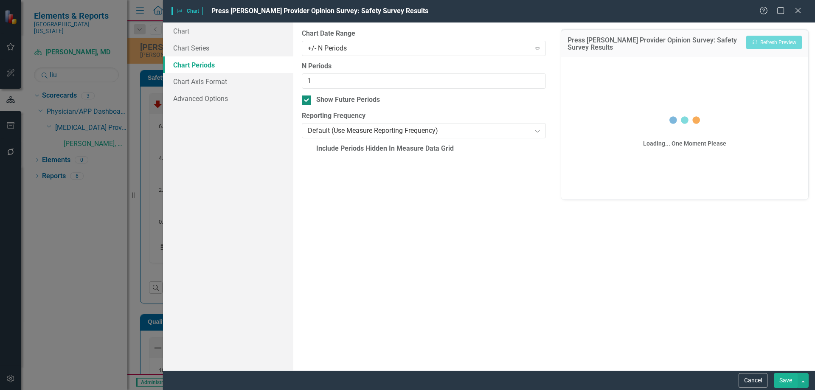
click at [307, 101] on div at bounding box center [306, 99] width 9 height 9
click at [307, 101] on input "Show Future Periods" at bounding box center [305, 98] width 6 height 6
checkbox input "false"
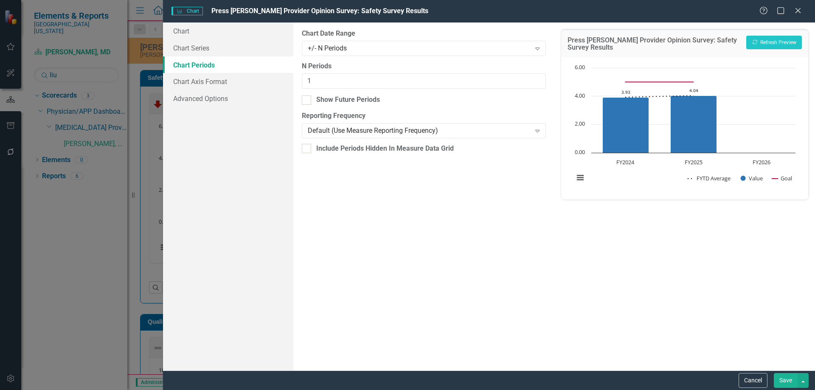
click at [788, 378] on button "Save" at bounding box center [786, 380] width 24 height 15
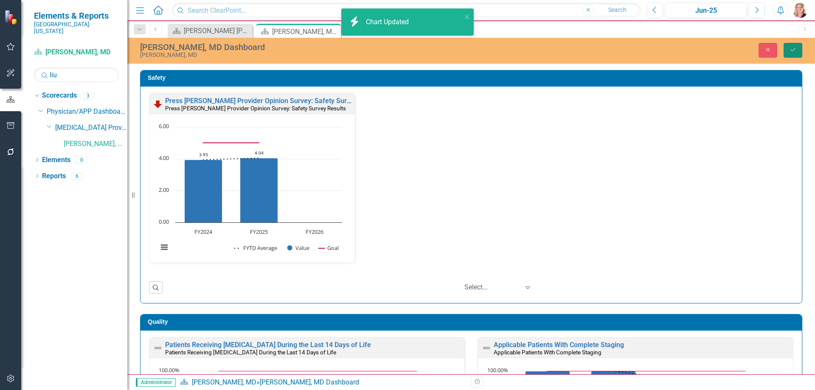
click at [789, 49] on icon "Save" at bounding box center [793, 50] width 8 height 6
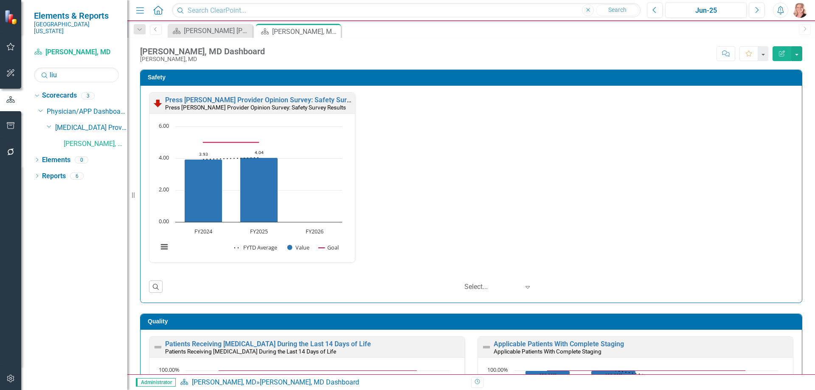
click at [795, 144] on div "Safety Press Ganey Provider Opinion Survey: Safety Survey Results Press Ganey P…" at bounding box center [471, 186] width 662 height 233
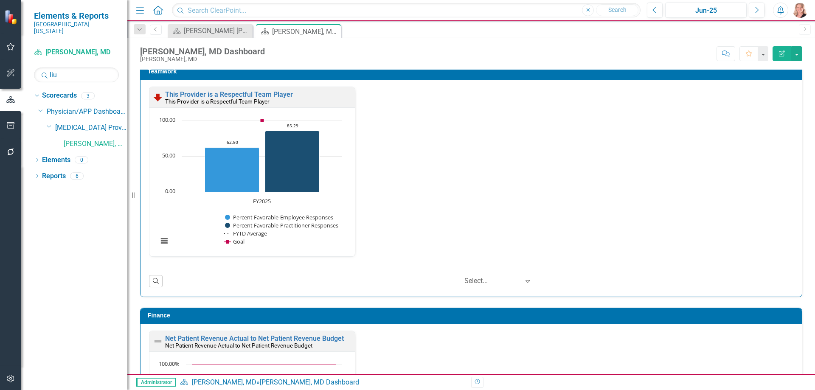
scroll to position [1103, 0]
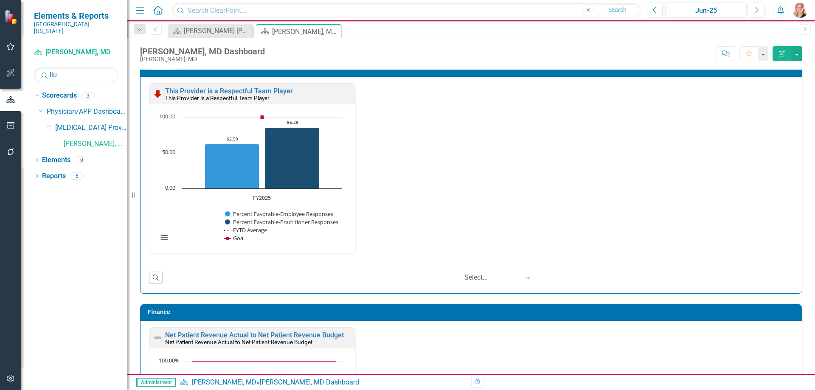
click at [306, 240] on rect "Interactive chart" at bounding box center [250, 182] width 193 height 138
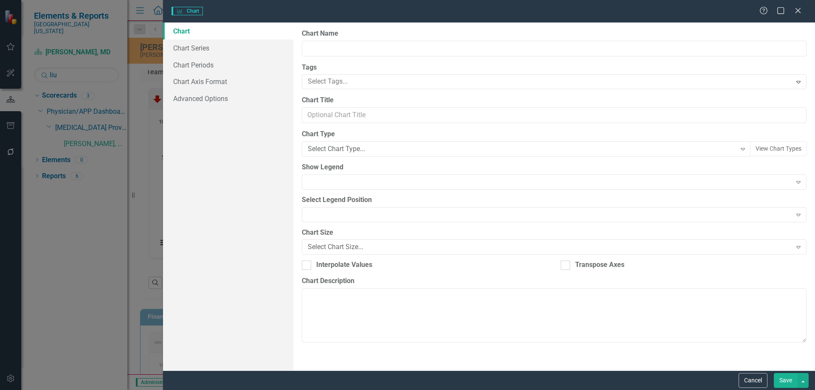
type input "This Provider is a Respectful Team Player"
click at [216, 64] on link "Chart Periods" at bounding box center [228, 64] width 130 height 17
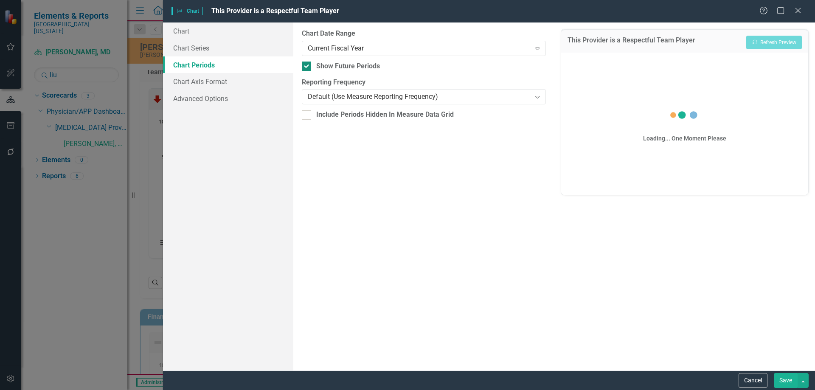
click at [305, 63] on input "Show Future Periods" at bounding box center [305, 65] width 6 height 6
checkbox input "false"
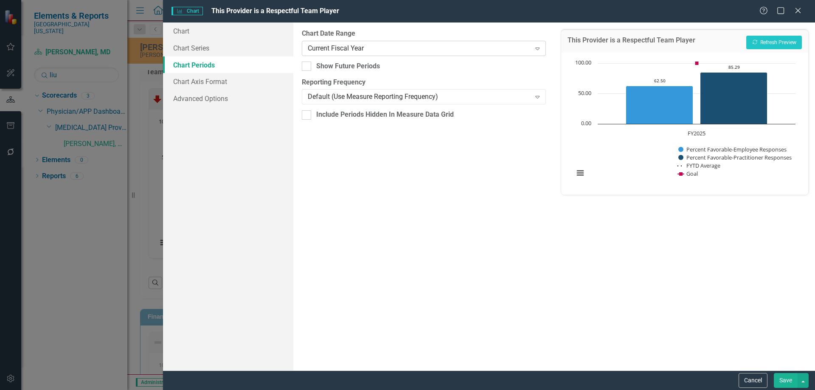
click at [344, 48] on div "Current Fiscal Year" at bounding box center [419, 48] width 223 height 10
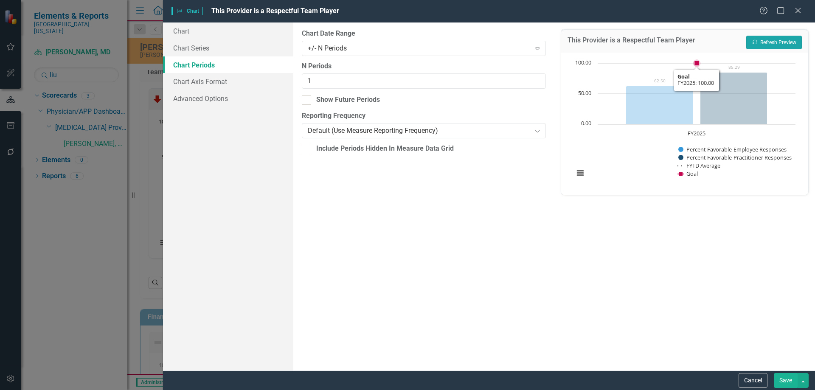
click at [770, 38] on button "Recalculate Refresh Preview" at bounding box center [774, 43] width 56 height 14
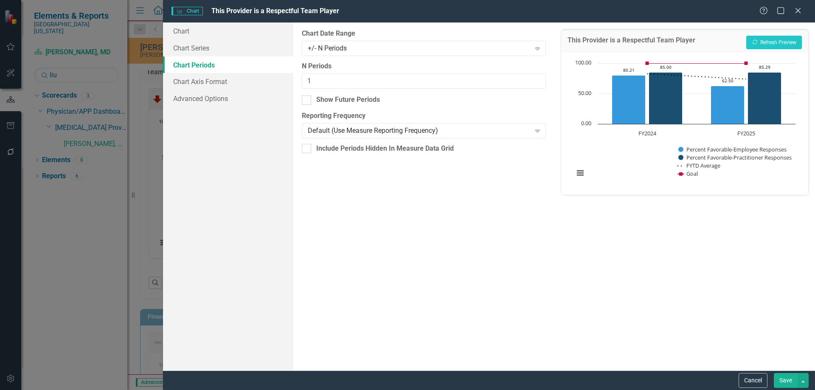
click at [786, 384] on button "Save" at bounding box center [786, 380] width 24 height 15
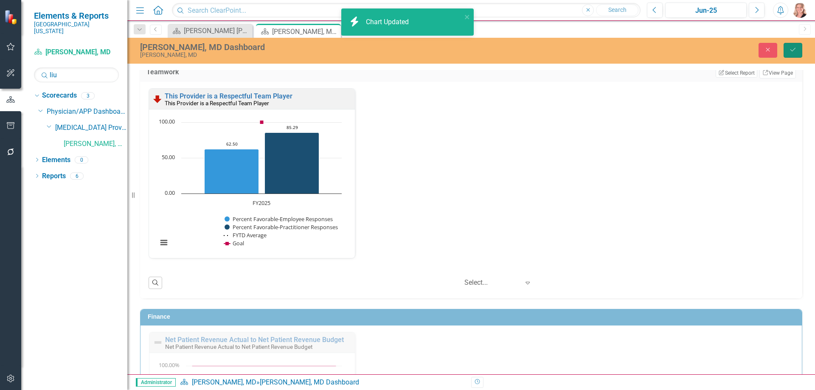
click at [790, 55] on button "Save" at bounding box center [792, 50] width 19 height 15
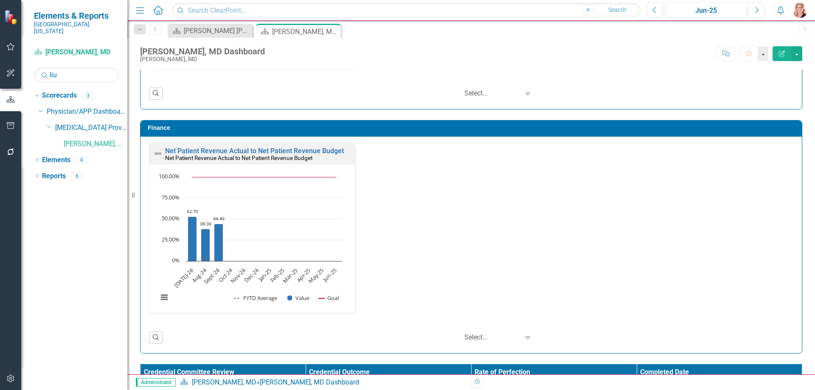
scroll to position [1316, 0]
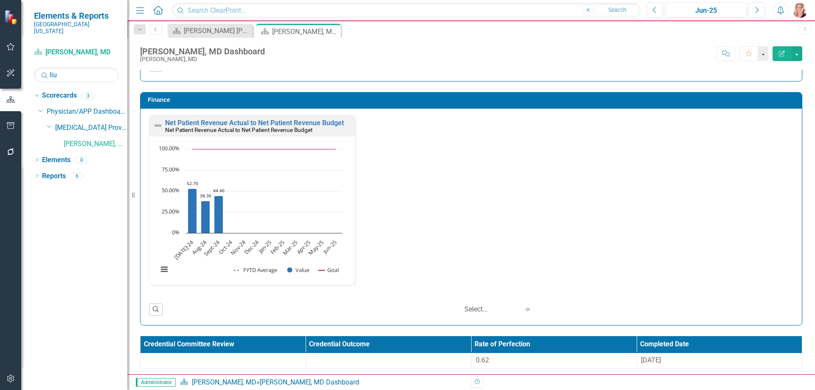
click at [283, 119] on div "Net Patient Revenue Actual to Net Patient Revenue Budget Net Patient Revenue Ac…" at bounding box center [251, 125] width 205 height 21
click at [311, 123] on link "Net Patient Revenue Actual to Net Patient Revenue Budget" at bounding box center [254, 123] width 179 height 8
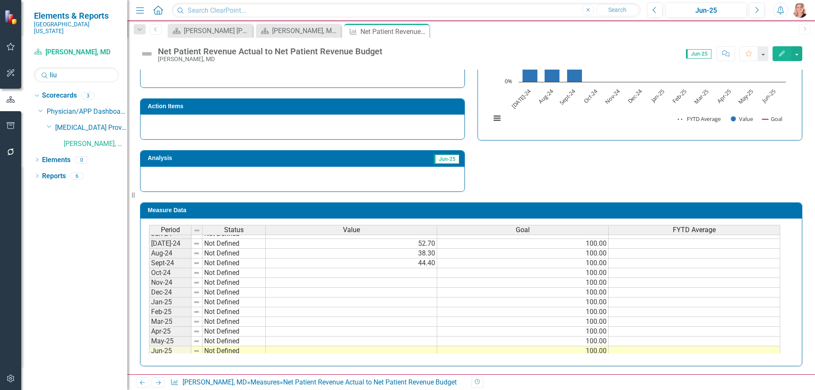
scroll to position [212, 0]
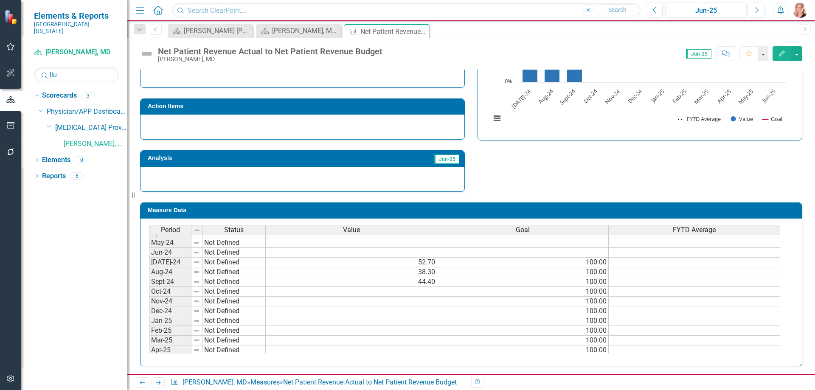
click at [149, 287] on div "Period Status Value Goal FYTD Average Sep-23 Not Defined Oct-23 Not Defined Nov…" at bounding box center [149, 305] width 0 height 313
type textarea "100"
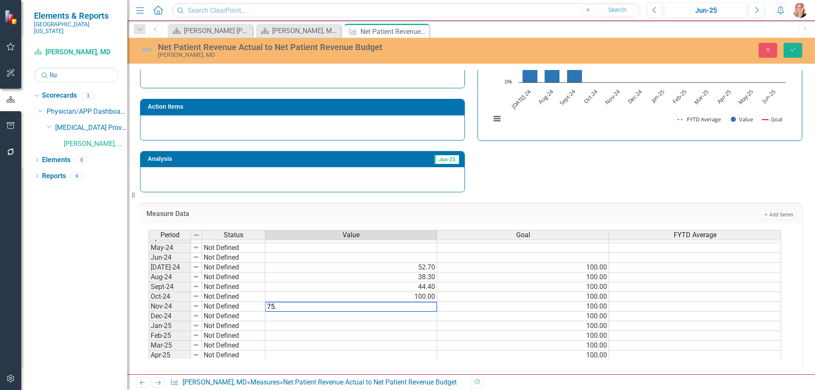
type textarea "75.3"
type textarea "100"
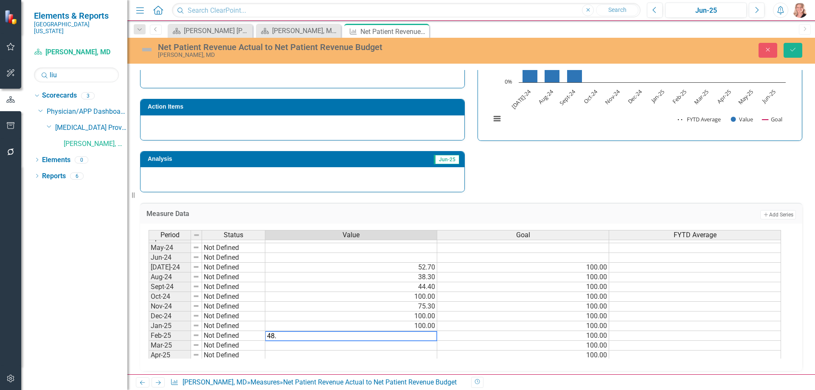
type textarea "48.4"
type textarea "100"
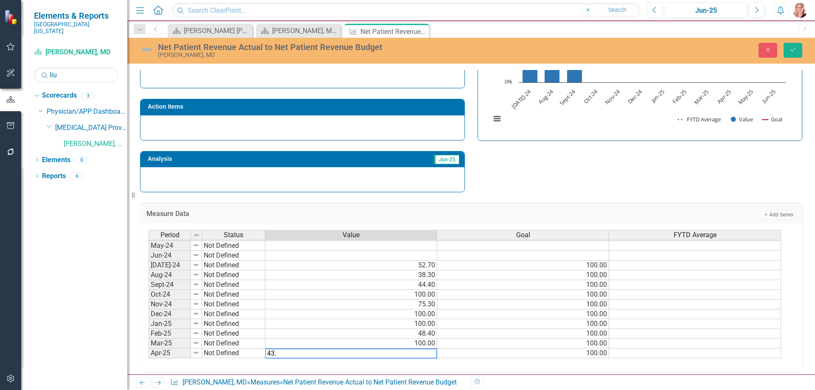
type textarea "43.8"
type textarea "90.4"
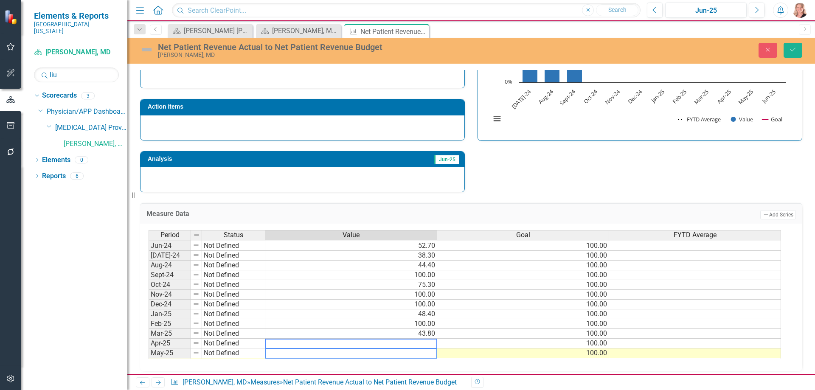
scroll to position [234, 0]
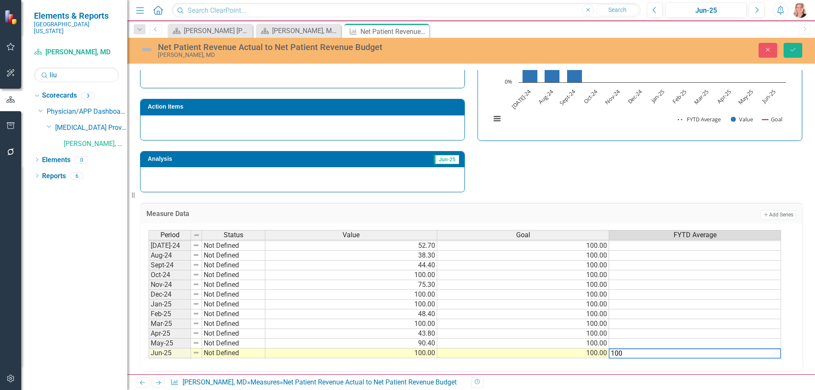
type textarea "100"
click at [676, 342] on td at bounding box center [695, 344] width 172 height 10
type textarea "100"
click at [634, 337] on td at bounding box center [695, 334] width 172 height 10
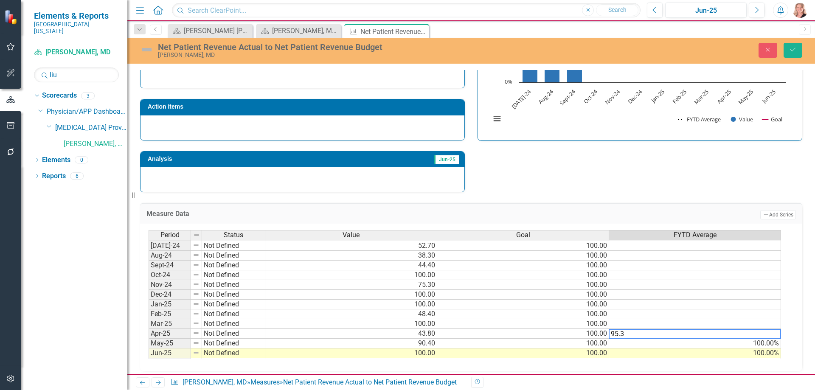
type textarea "95.3"
click at [645, 247] on td at bounding box center [695, 246] width 172 height 10
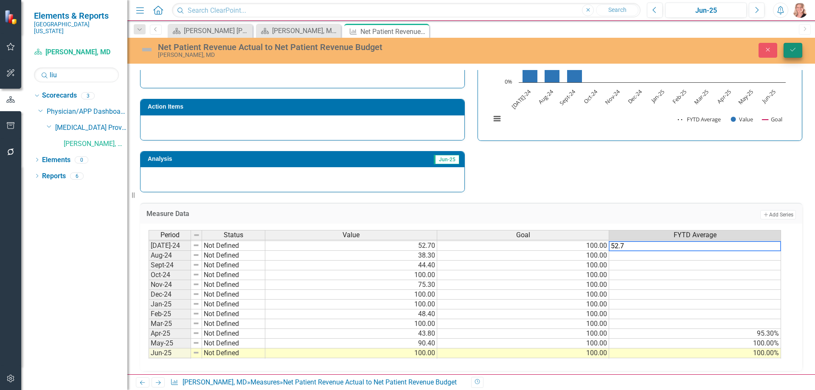
type textarea "52.7"
click at [797, 49] on button "Save" at bounding box center [792, 50] width 19 height 15
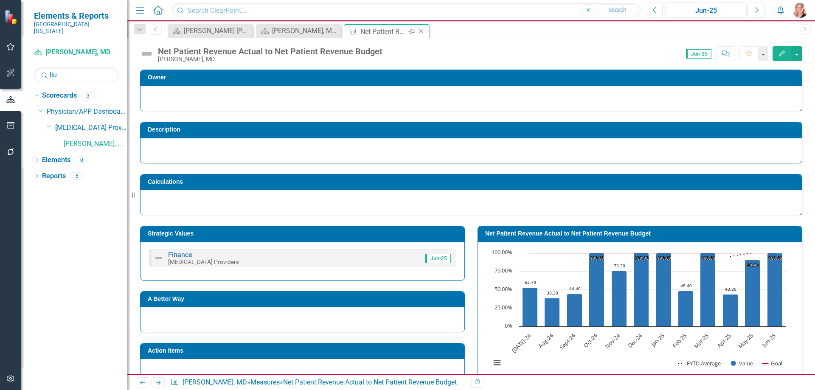
click at [421, 31] on icon at bounding box center [421, 31] width 5 height 5
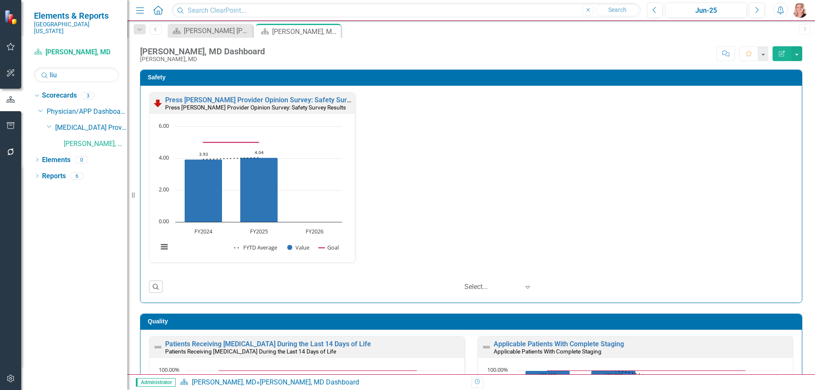
click at [789, 183] on div "Press Ganey Provider Opinion Survey: Safety Survey Results Press Ganey Provider…" at bounding box center [470, 194] width 661 height 217
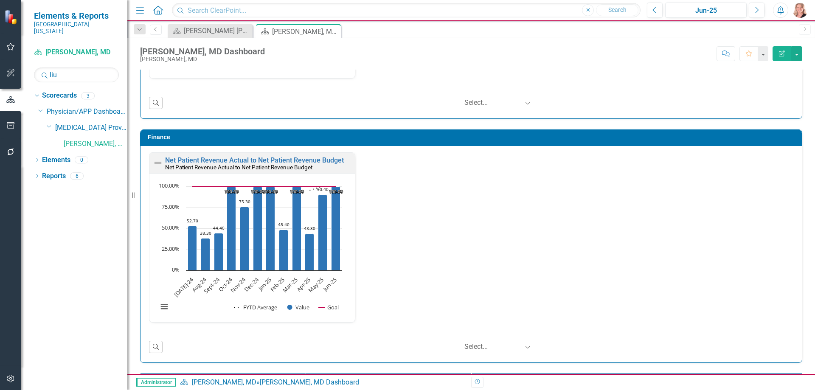
scroll to position [1339, 0]
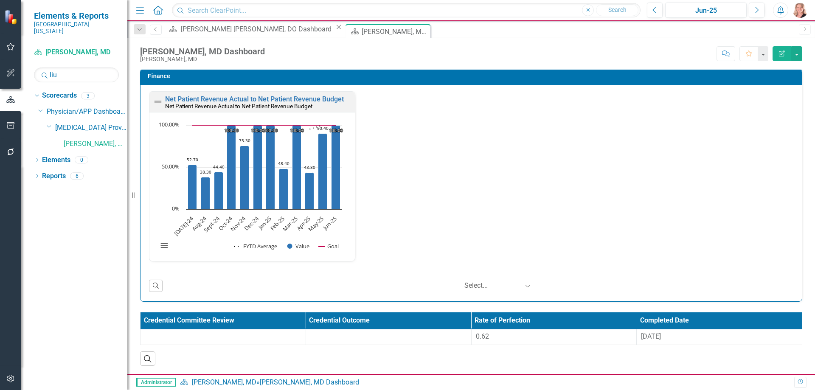
scroll to position [1339, 0]
click at [65, 67] on input "liu" at bounding box center [76, 74] width 85 height 15
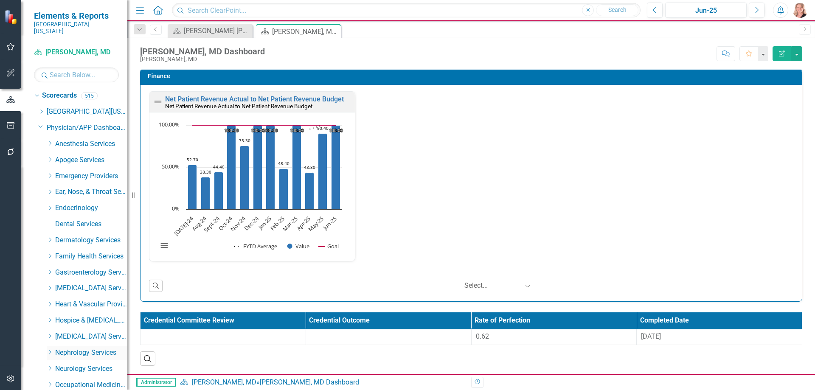
click at [49, 350] on icon "Dropdown" at bounding box center [50, 352] width 6 height 5
click at [66, 69] on input "text" at bounding box center [76, 74] width 85 height 15
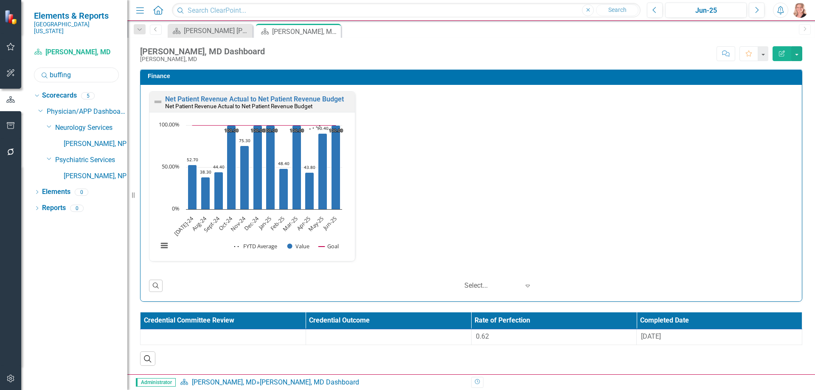
click at [77, 70] on input "buffing" at bounding box center [76, 74] width 85 height 15
click at [70, 69] on input "[PERSON_NAME]" at bounding box center [76, 74] width 85 height 15
type input "[PERSON_NAME]"
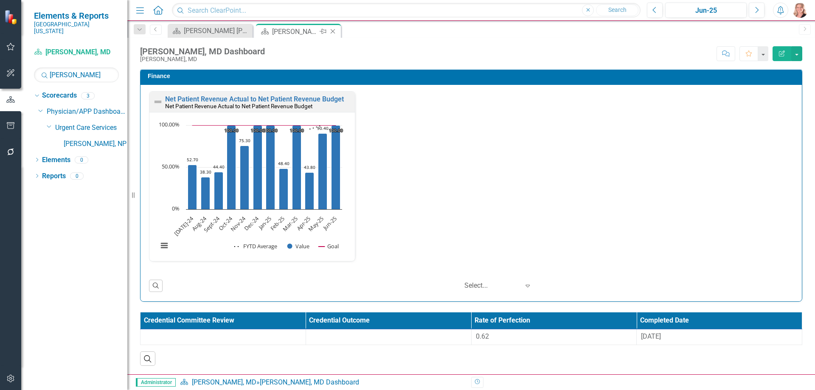
click at [335, 32] on icon "Close" at bounding box center [332, 31] width 8 height 7
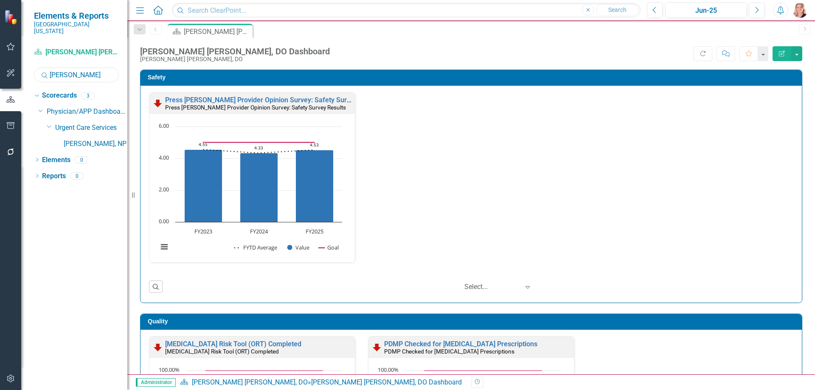
click at [78, 67] on input "[PERSON_NAME]" at bounding box center [76, 74] width 85 height 15
click at [79, 67] on input "[PERSON_NAME]" at bounding box center [76, 74] width 85 height 15
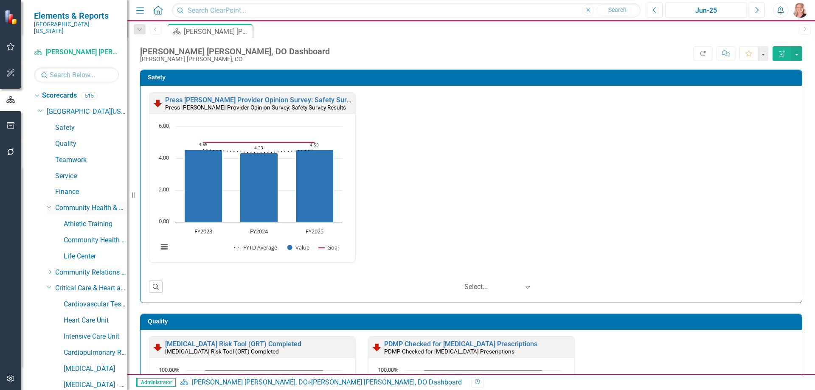
click at [48, 203] on icon "Dropdown" at bounding box center [49, 206] width 5 height 6
click at [51, 238] on icon at bounding box center [49, 239] width 4 height 2
click at [47, 284] on icon "Dropdown" at bounding box center [49, 287] width 5 height 6
click at [48, 300] on icon "Dropdown" at bounding box center [49, 303] width 5 height 6
click at [50, 316] on icon "Dropdown" at bounding box center [49, 319] width 5 height 6
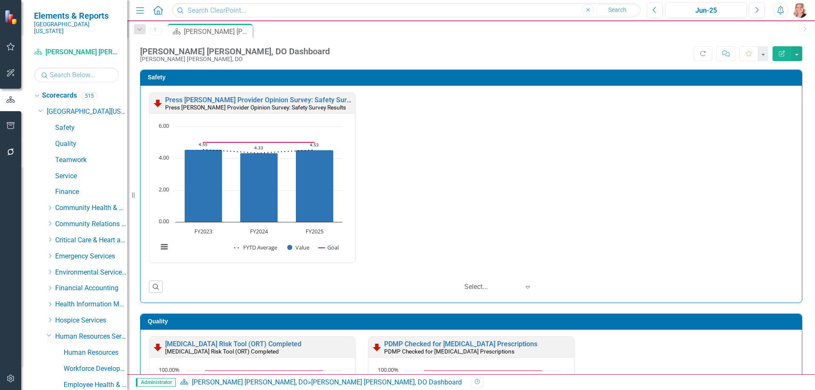
click at [50, 332] on icon "Dropdown" at bounding box center [49, 335] width 5 height 6
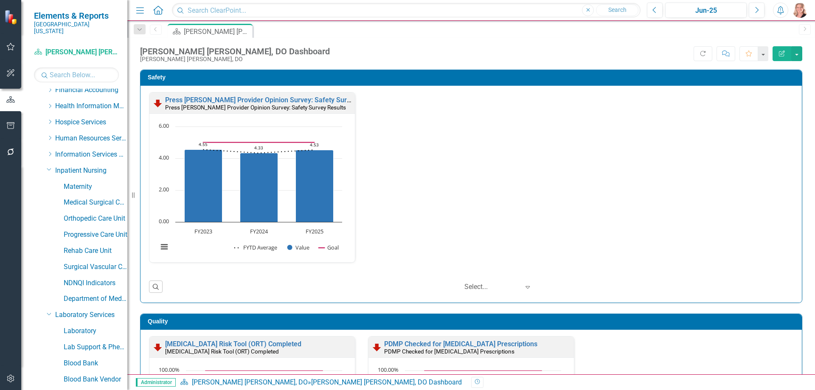
scroll to position [212, 0]
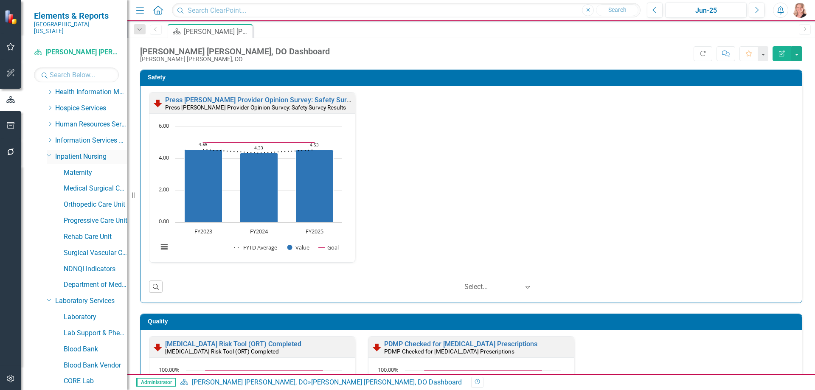
click at [49, 152] on icon "Dropdown" at bounding box center [49, 155] width 5 height 6
click at [50, 168] on icon "Dropdown" at bounding box center [49, 171] width 5 height 6
click at [50, 184] on icon "Dropdown" at bounding box center [49, 187] width 5 height 6
click at [50, 200] on icon "Dropdown" at bounding box center [49, 203] width 5 height 6
click at [50, 216] on div "Dropdown Medical Imaging Services" at bounding box center [87, 221] width 81 height 14
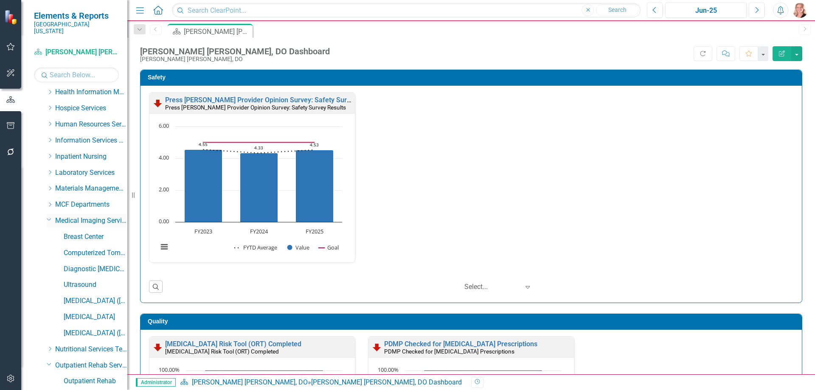
click at [48, 216] on icon "Dropdown" at bounding box center [49, 219] width 5 height 6
click at [48, 248] on icon "Dropdown" at bounding box center [49, 251] width 5 height 6
click at [48, 266] on icon "Dropdown" at bounding box center [50, 268] width 6 height 5
click at [50, 264] on icon "Dropdown" at bounding box center [49, 267] width 5 height 6
click at [47, 296] on icon "Dropdown" at bounding box center [49, 299] width 5 height 6
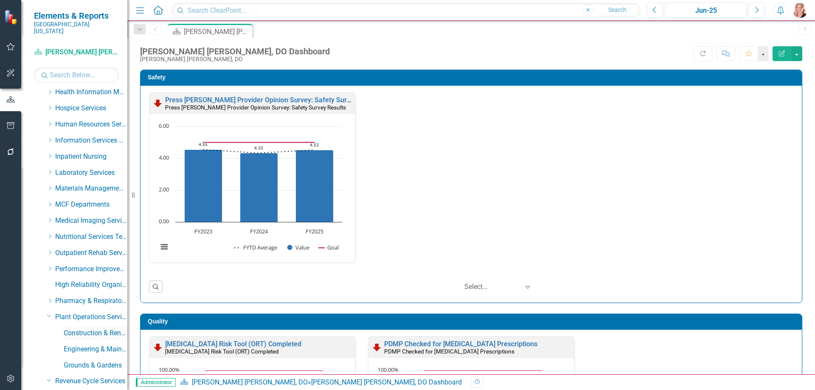
click at [81, 328] on link "Construction & Renovation" at bounding box center [96, 333] width 64 height 10
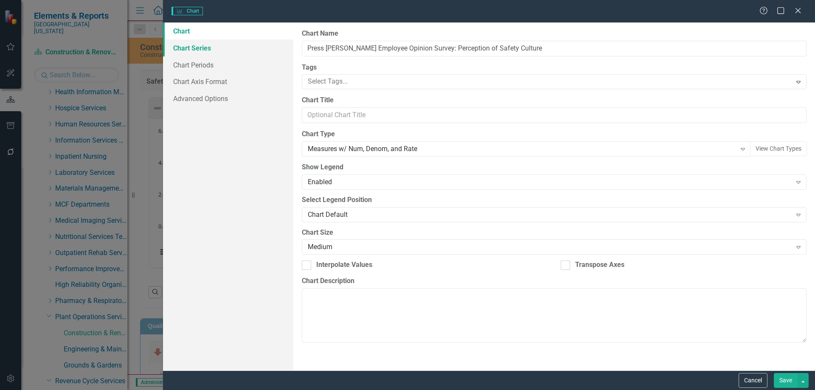
click at [192, 46] on link "Chart Series" at bounding box center [228, 47] width 130 height 17
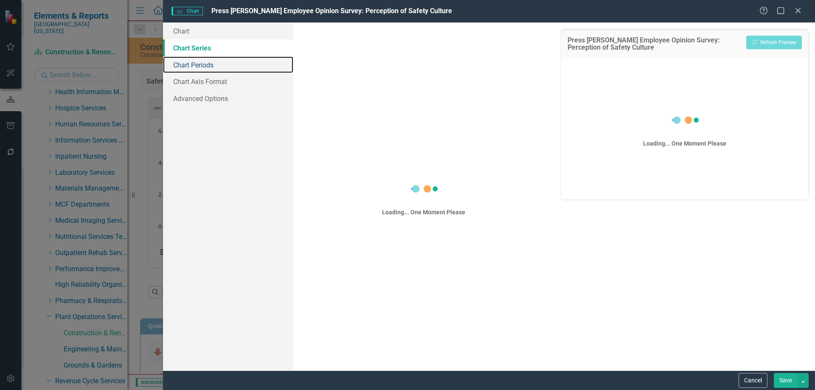
click at [200, 69] on link "Chart Periods" at bounding box center [228, 64] width 130 height 17
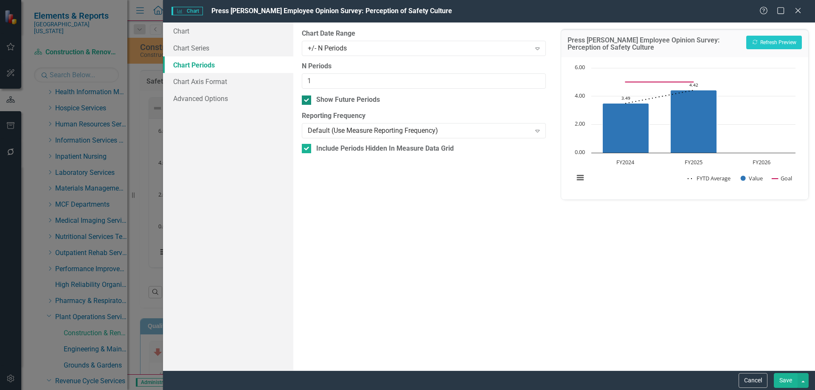
click at [304, 100] on input "Show Future Periods" at bounding box center [305, 98] width 6 height 6
checkbox input "false"
click at [789, 377] on button "Save" at bounding box center [786, 380] width 24 height 15
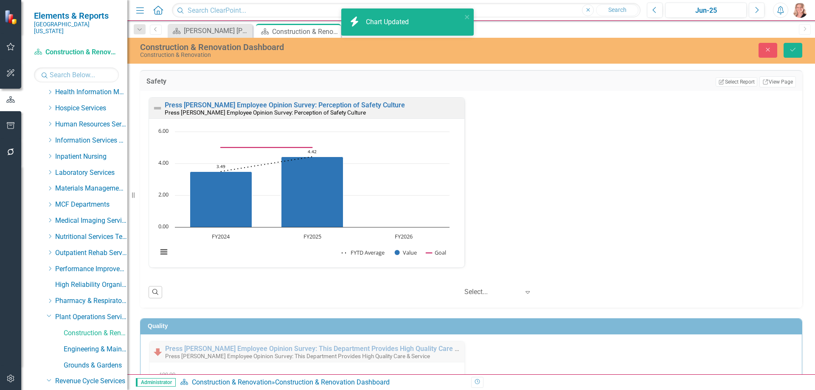
click at [783, 51] on div "Close Save" at bounding box center [672, 50] width 274 height 15
click at [788, 50] on button "Save" at bounding box center [792, 50] width 19 height 15
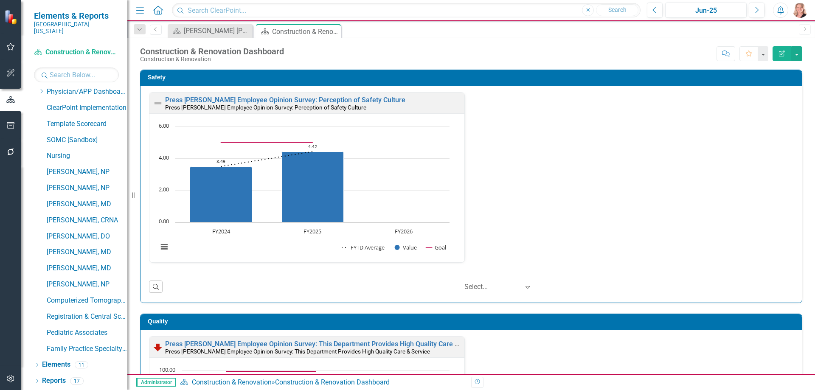
scroll to position [29, 0]
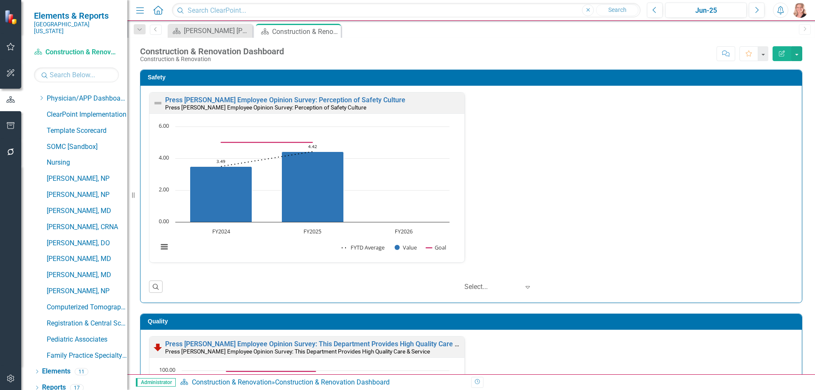
click at [797, 104] on div "Safety Press Ganey Employee Opinion Survey: Perception of Safety Culture Press …" at bounding box center [471, 181] width 675 height 244
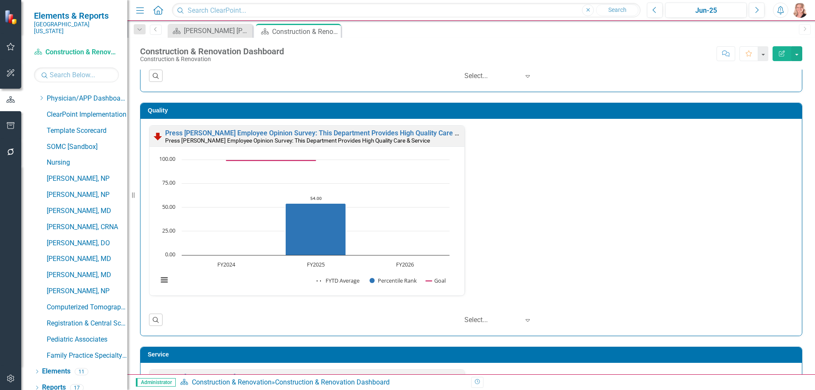
scroll to position [212, 0]
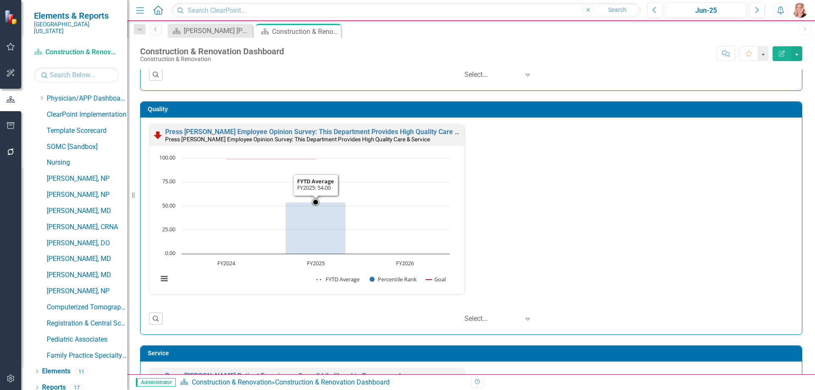
click at [424, 208] on rect "Interactive chart" at bounding box center [304, 223] width 300 height 138
click at [394, 199] on rect "Interactive chart" at bounding box center [304, 223] width 300 height 138
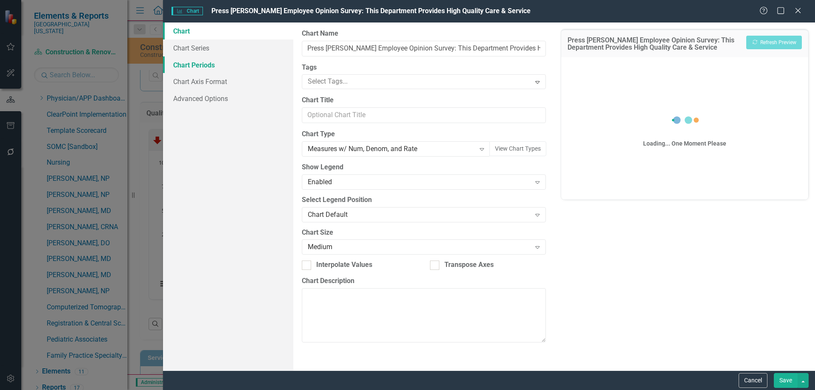
click at [205, 65] on link "Chart Periods" at bounding box center [228, 64] width 130 height 17
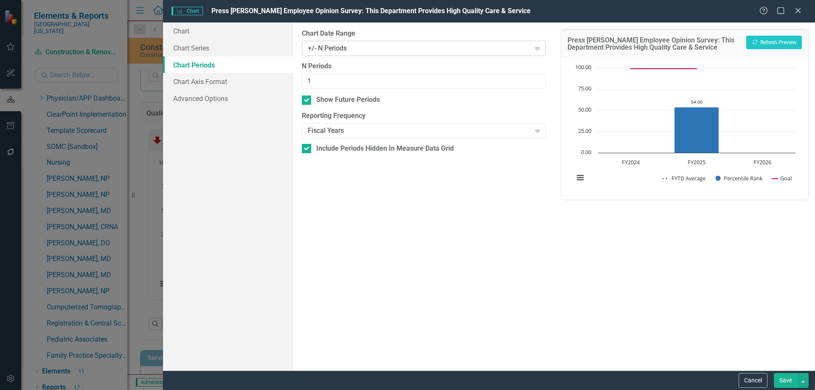
click at [331, 51] on div "+/- N Periods" at bounding box center [419, 48] width 223 height 10
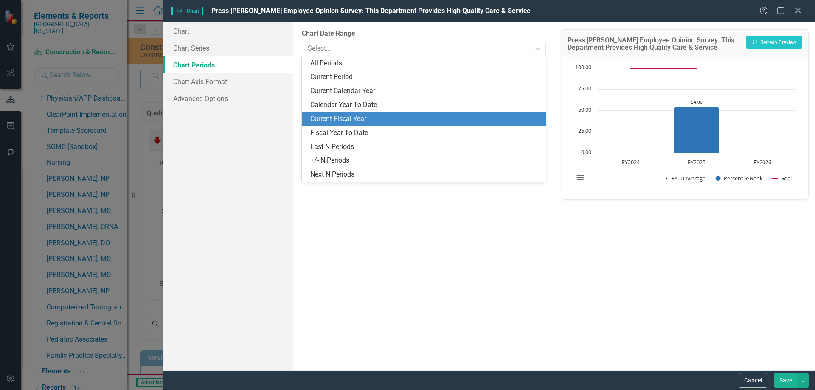
click at [339, 119] on div "Current Fiscal Year" at bounding box center [425, 119] width 230 height 10
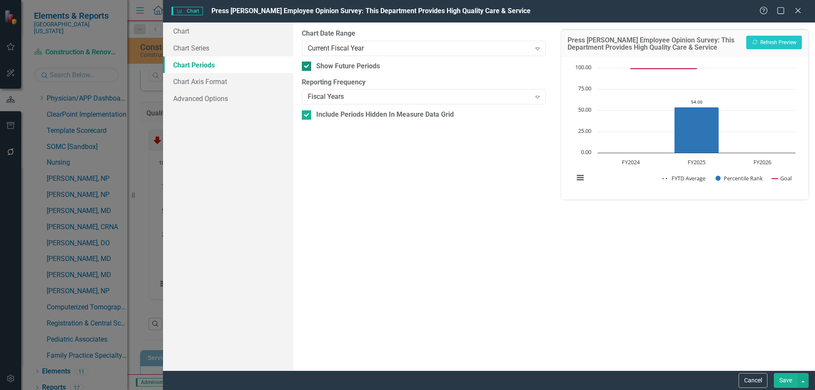
click at [305, 65] on input "Show Future Periods" at bounding box center [305, 65] width 6 height 6
checkbox input "false"
click at [784, 382] on button "Save" at bounding box center [786, 380] width 24 height 15
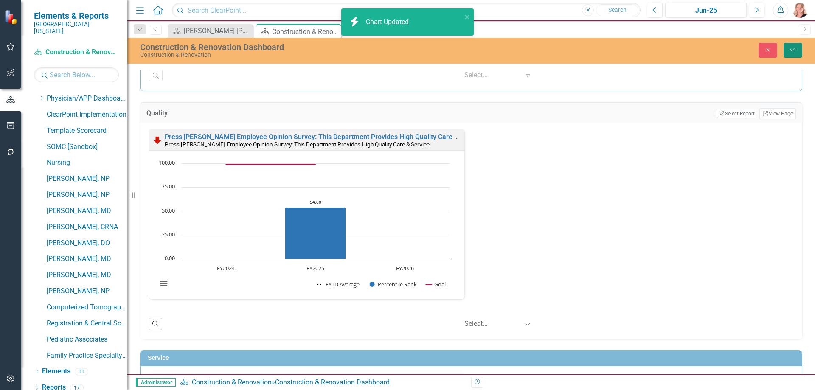
click at [794, 51] on icon "Save" at bounding box center [793, 50] width 8 height 6
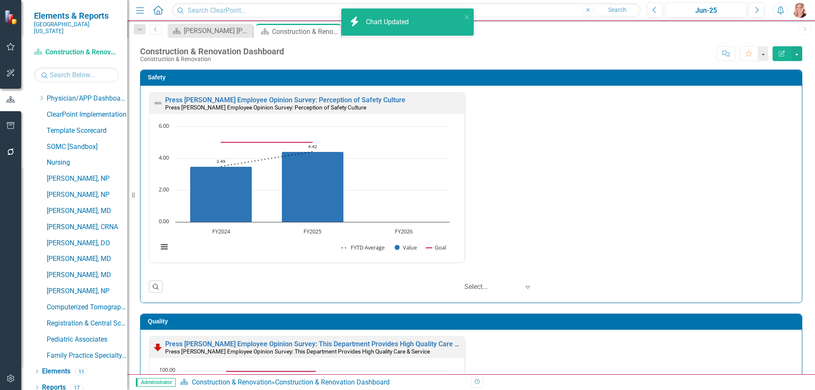
click at [798, 111] on div "Safety Press Ganey Employee Opinion Survey: Perception of Safety Culture Press …" at bounding box center [471, 181] width 675 height 244
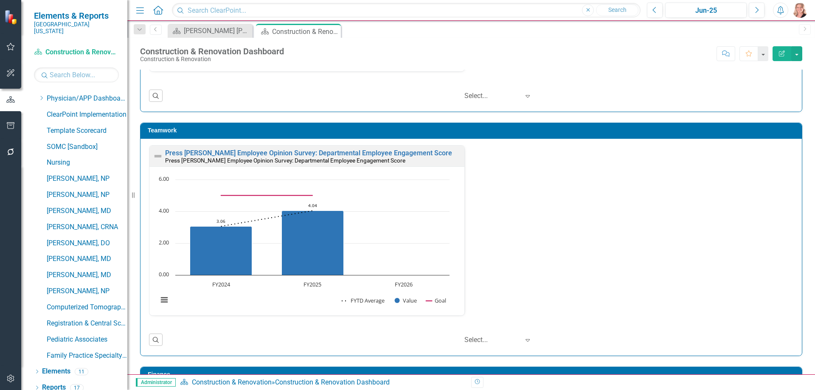
scroll to position [721, 0]
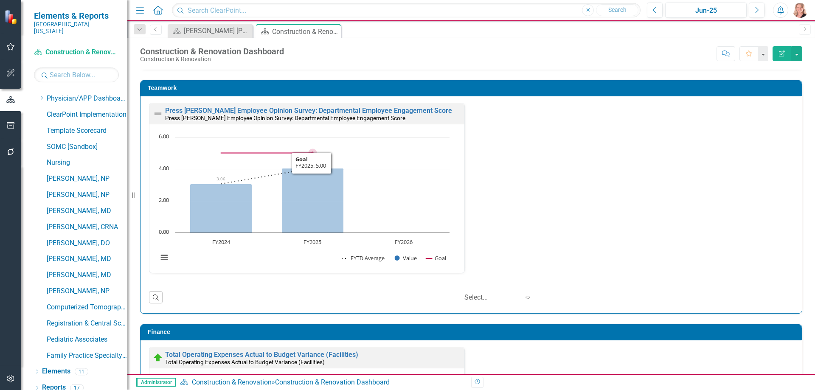
click at [423, 160] on rect "Interactive chart" at bounding box center [304, 202] width 300 height 138
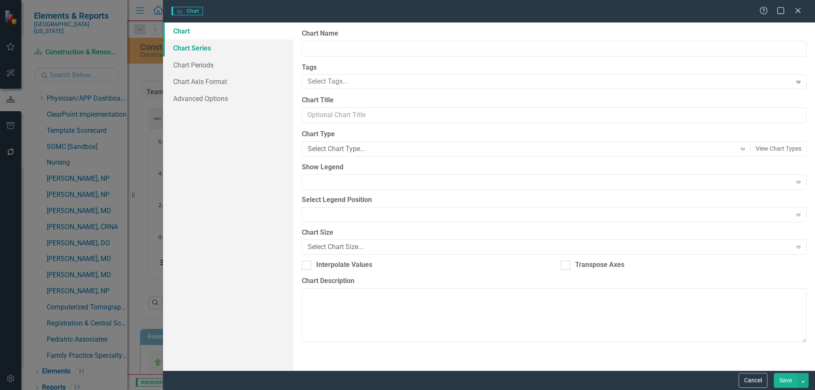
type input "Press [PERSON_NAME] Employee Opinion Survey: Departmental Employee Engagement S…"
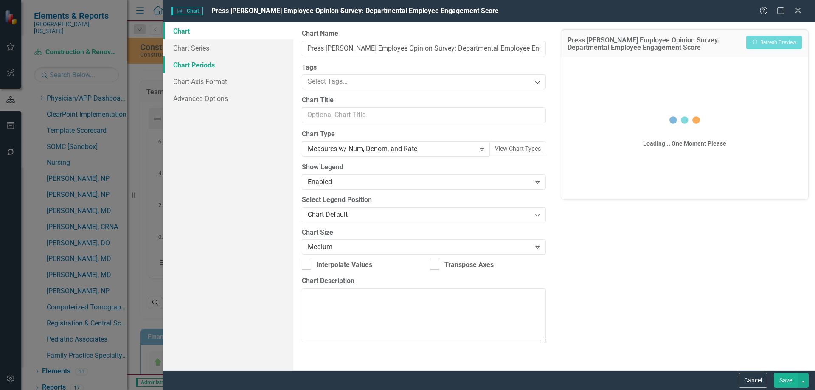
click at [200, 66] on link "Chart Periods" at bounding box center [228, 64] width 130 height 17
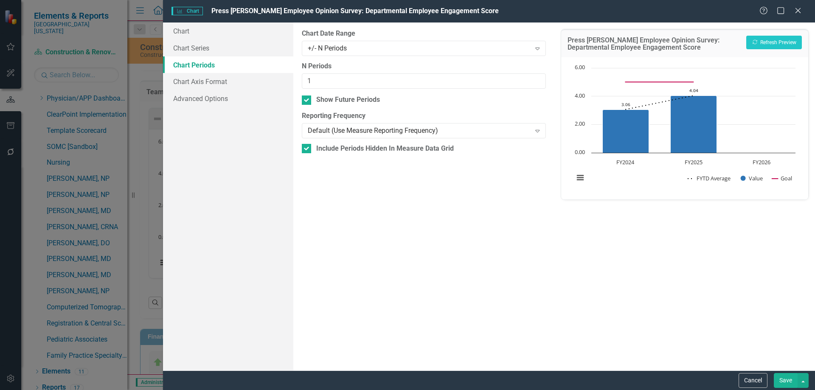
click at [304, 97] on input "Show Future Periods" at bounding box center [305, 98] width 6 height 6
checkbox input "false"
click at [781, 379] on button "Save" at bounding box center [786, 380] width 24 height 15
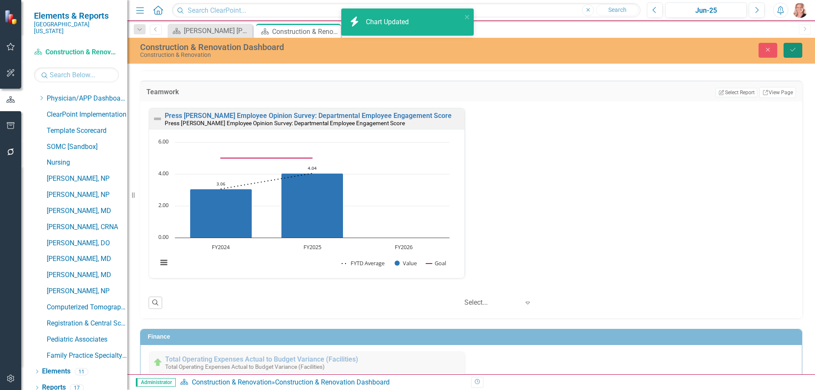
click at [801, 51] on button "Save" at bounding box center [792, 50] width 19 height 15
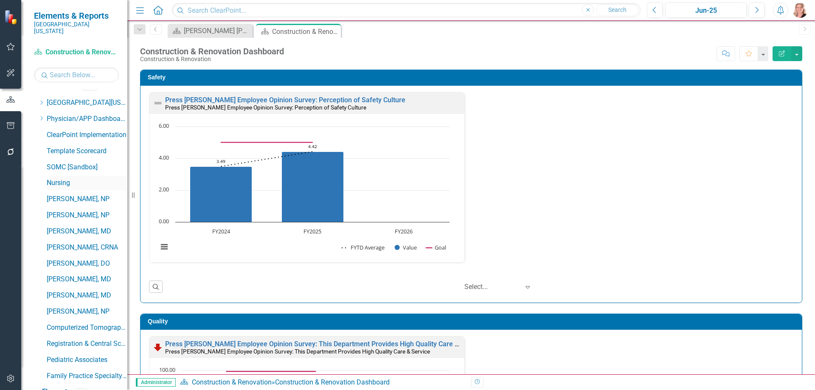
scroll to position [0, 0]
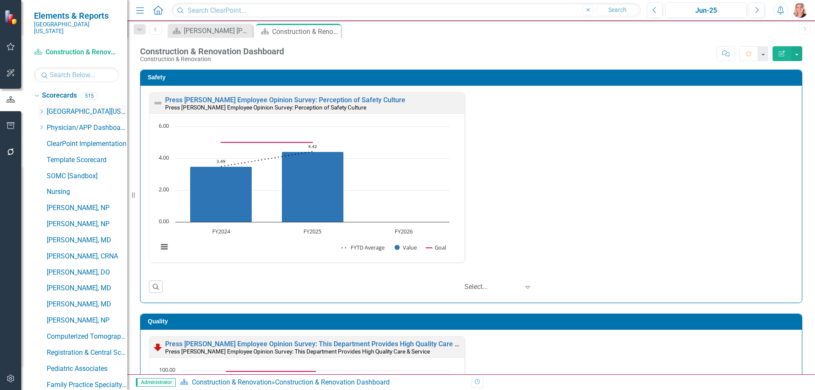
click at [40, 109] on icon "Dropdown" at bounding box center [41, 111] width 6 height 5
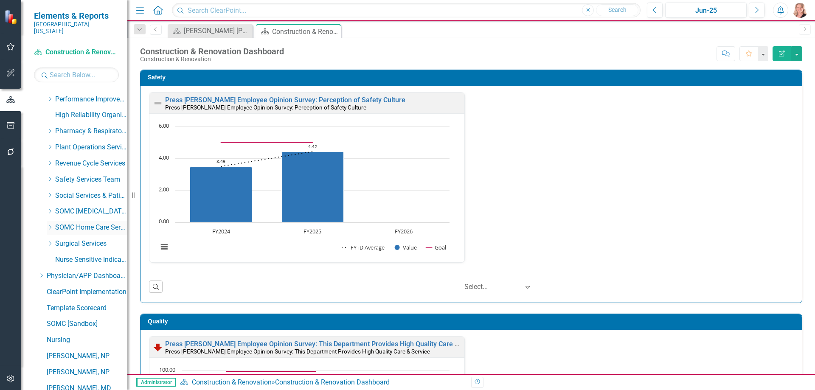
scroll to position [339, 0]
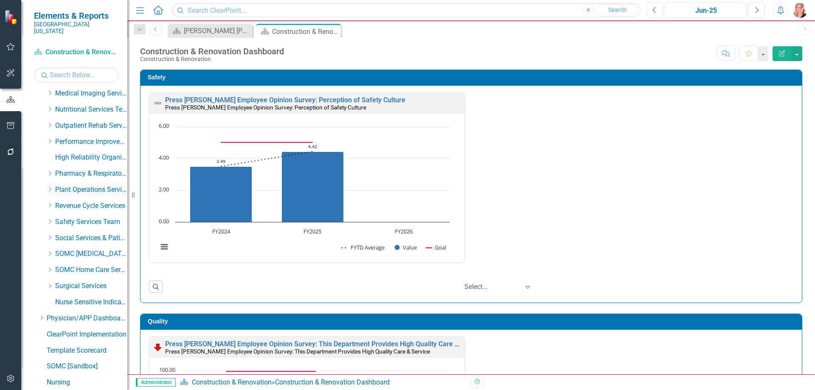
click at [51, 187] on icon "Dropdown" at bounding box center [50, 189] width 6 height 5
click at [70, 217] on link "Engineering & Maintenance" at bounding box center [96, 222] width 64 height 10
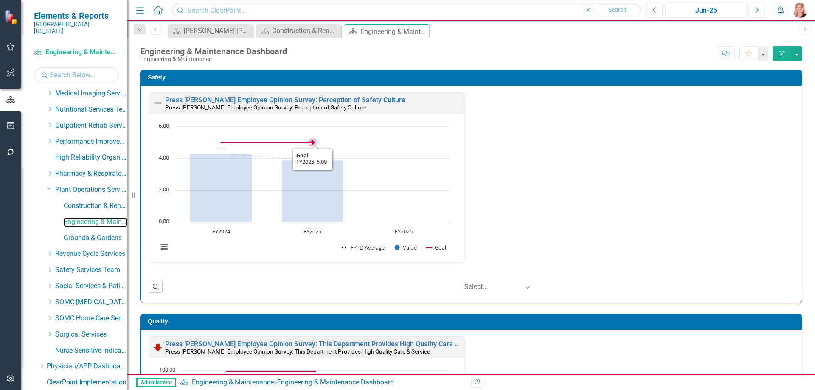
click at [418, 135] on rect "Interactive chart" at bounding box center [304, 191] width 300 height 138
click at [419, 135] on rect "Interactive chart" at bounding box center [304, 191] width 300 height 138
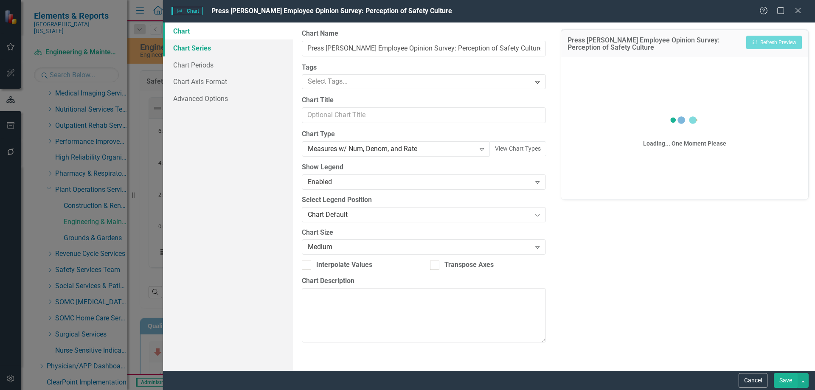
click at [198, 48] on link "Chart Series" at bounding box center [228, 47] width 130 height 17
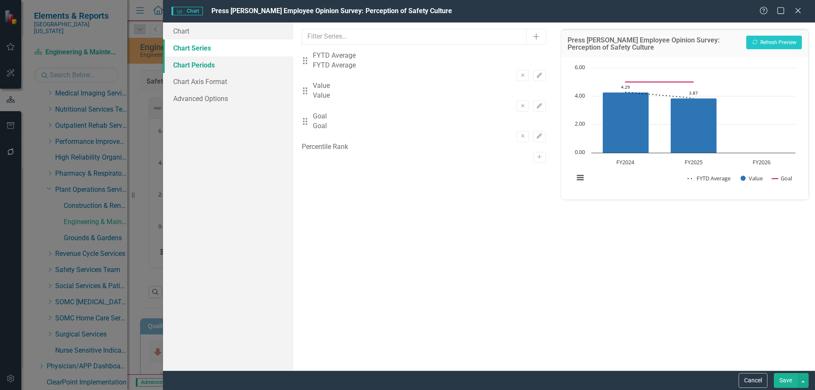
click at [201, 71] on link "Chart Periods" at bounding box center [228, 64] width 130 height 17
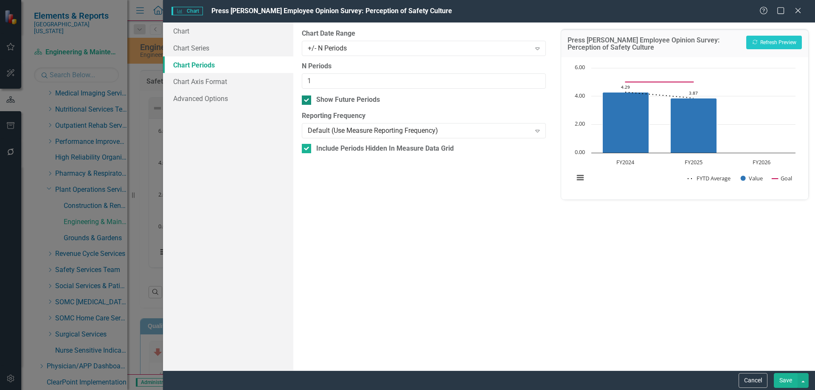
click at [307, 99] on input "Show Future Periods" at bounding box center [305, 98] width 6 height 6
checkbox input "false"
click at [774, 377] on button "Save" at bounding box center [786, 380] width 24 height 15
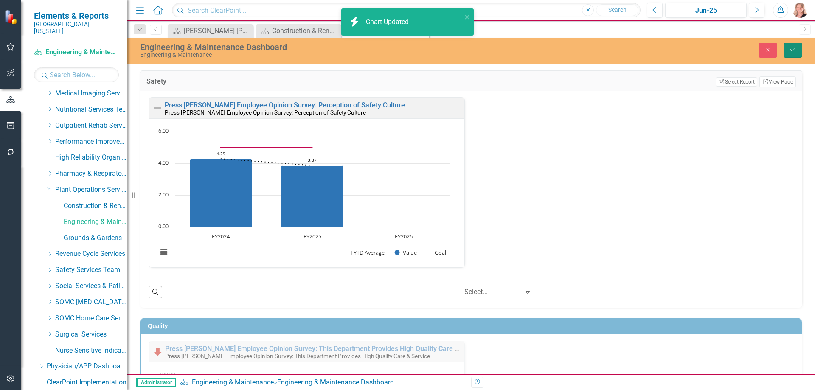
click at [795, 52] on icon "Save" at bounding box center [793, 50] width 8 height 6
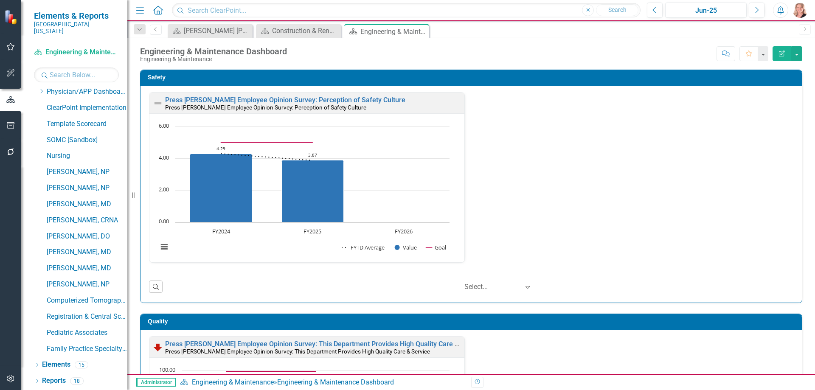
scroll to position [29, 0]
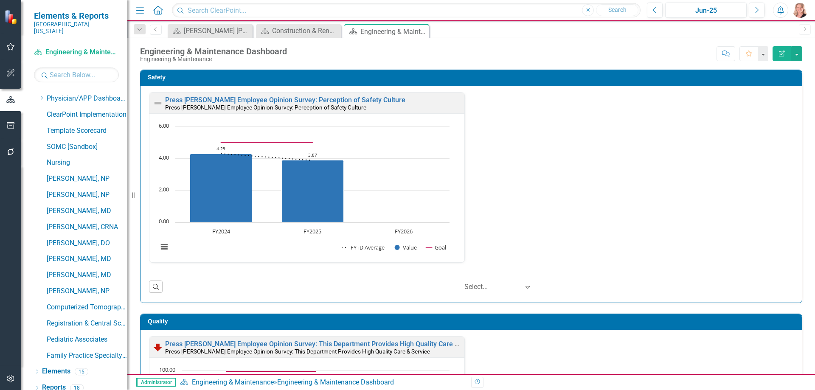
click at [797, 168] on div "Safety Press Ganey Employee Opinion Survey: Perception of Safety Culture Press …" at bounding box center [471, 181] width 675 height 244
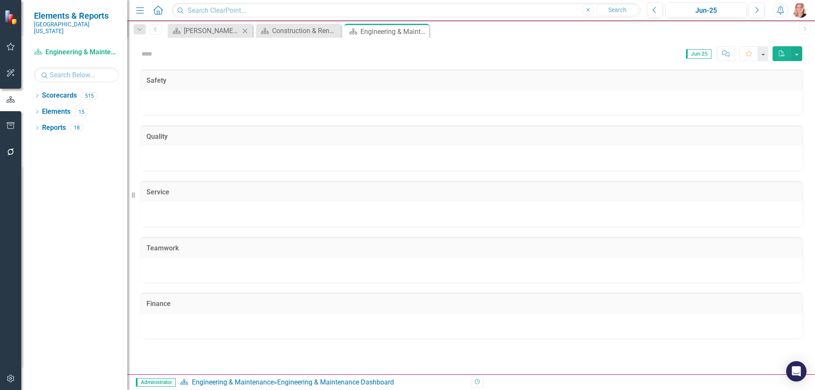
click at [244, 31] on icon "Close" at bounding box center [245, 31] width 8 height 7
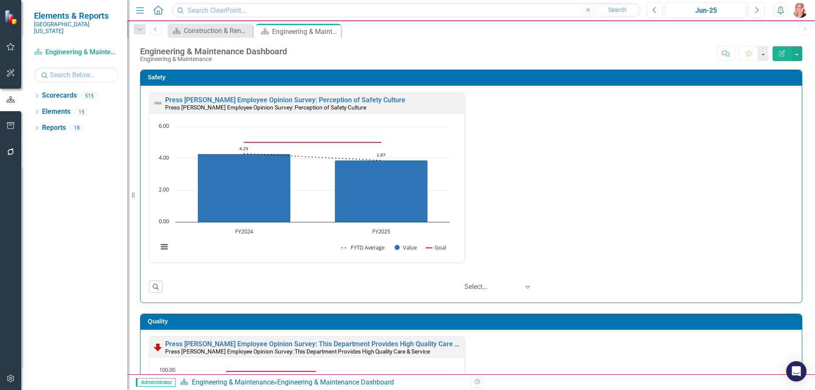
click at [794, 115] on div "Press [PERSON_NAME] Employee Opinion Survey: Perception of Safety Culture Press…" at bounding box center [470, 194] width 661 height 217
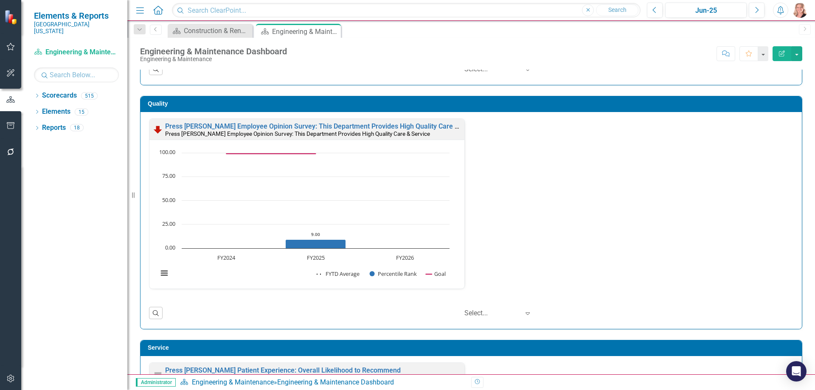
scroll to position [212, 0]
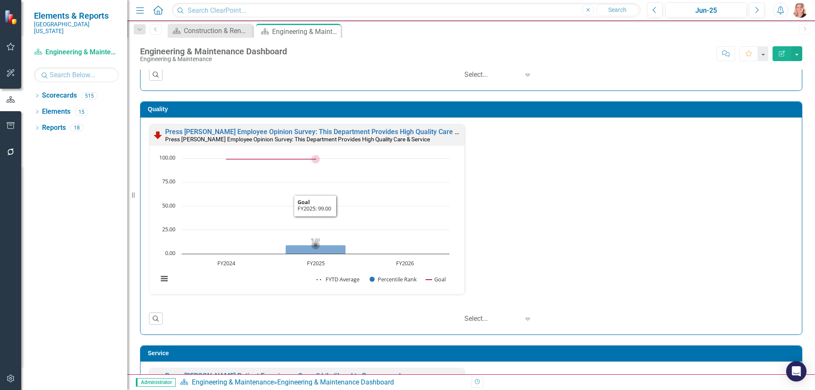
click at [410, 196] on rect "Interactive chart" at bounding box center [304, 223] width 300 height 138
click at [411, 197] on rect "Interactive chart" at bounding box center [304, 223] width 300 height 138
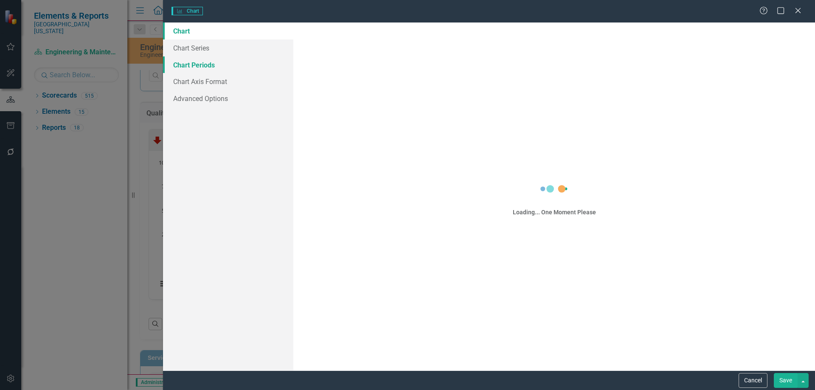
click at [197, 63] on link "Chart Periods" at bounding box center [228, 64] width 130 height 17
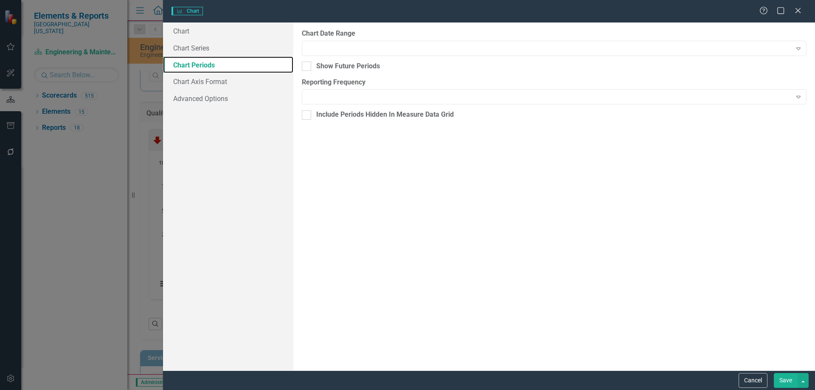
checkbox input "true"
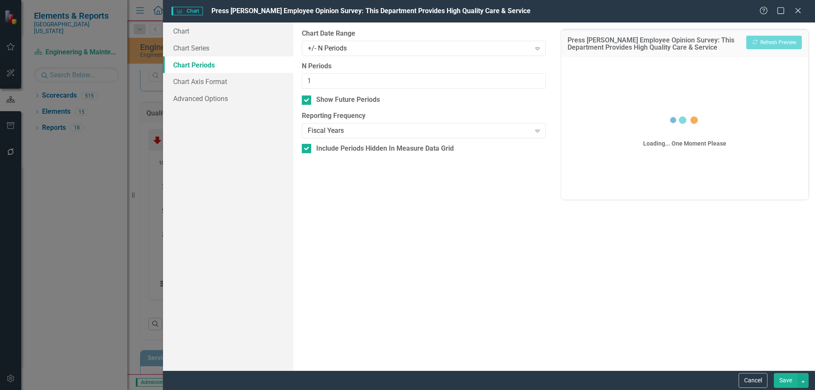
click at [305, 101] on div at bounding box center [306, 99] width 9 height 9
click at [305, 101] on input "Show Future Periods" at bounding box center [305, 98] width 6 height 6
checkbox input "false"
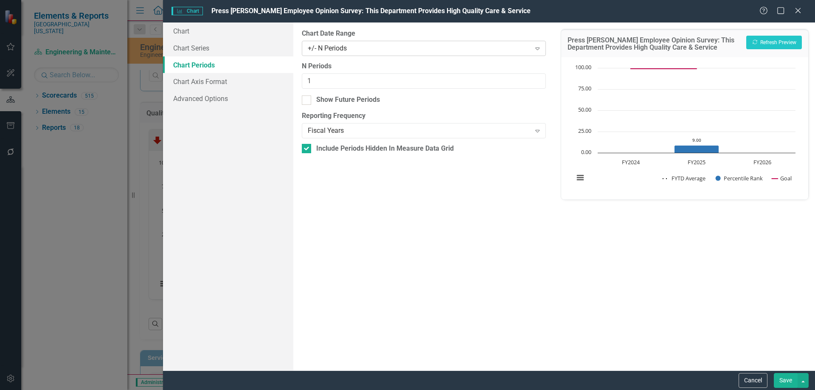
click at [362, 50] on div "+/- N Periods" at bounding box center [419, 48] width 223 height 10
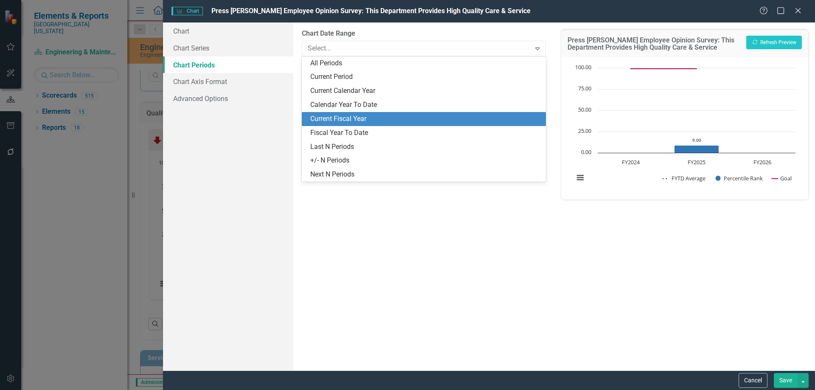
click at [361, 115] on div "Current Fiscal Year" at bounding box center [425, 119] width 230 height 10
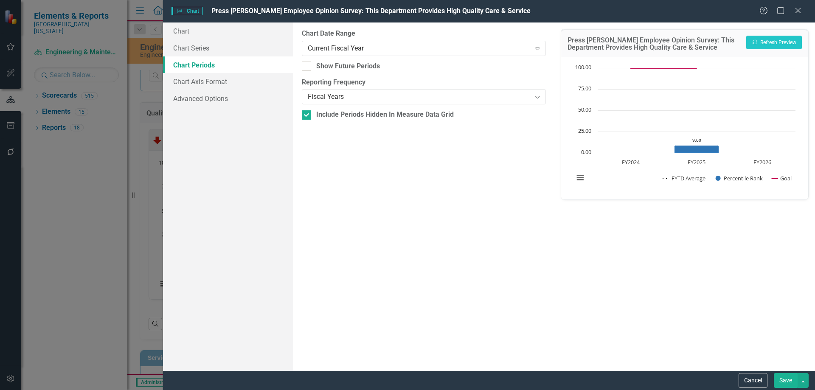
click at [778, 384] on button "Save" at bounding box center [786, 380] width 24 height 15
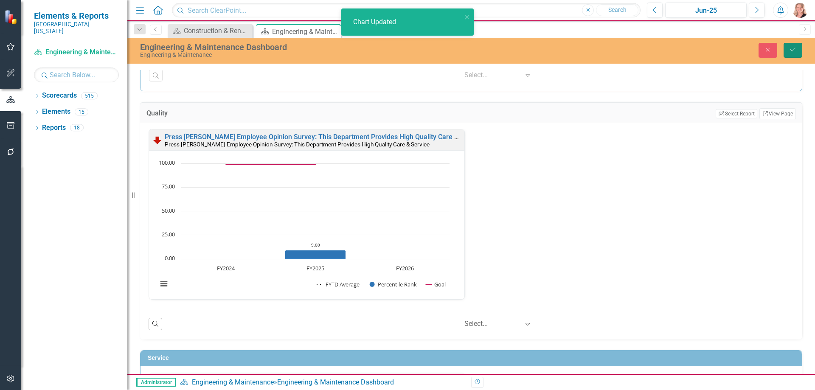
click at [791, 50] on icon "submit" at bounding box center [792, 49] width 5 height 3
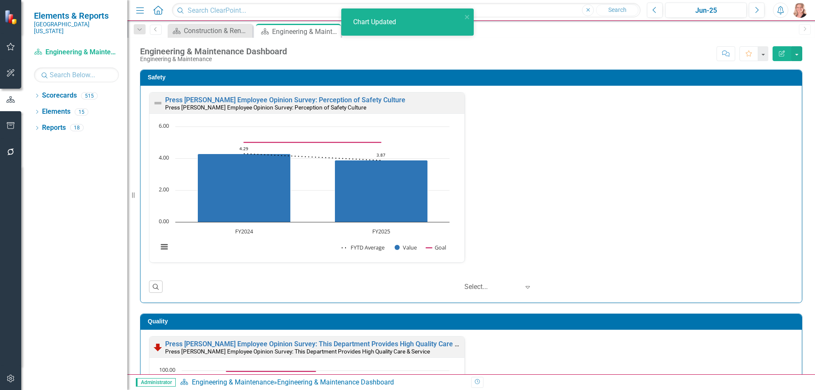
drag, startPoint x: 798, startPoint y: 126, endPoint x: 805, endPoint y: 137, distance: 13.1
click at [799, 126] on div "Safety Press [PERSON_NAME] Employee Opinion Survey: Perception of Safety Cultur…" at bounding box center [471, 181] width 675 height 244
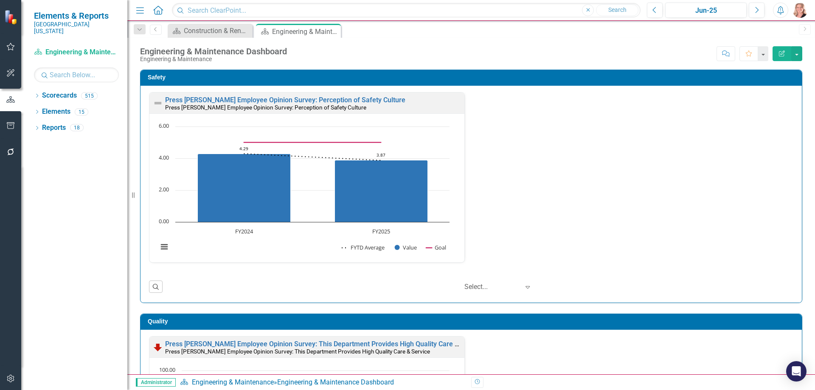
click at [802, 128] on div "Safety Press [PERSON_NAME] Employee Opinion Survey: Perception of Safety Cultur…" at bounding box center [471, 181] width 675 height 244
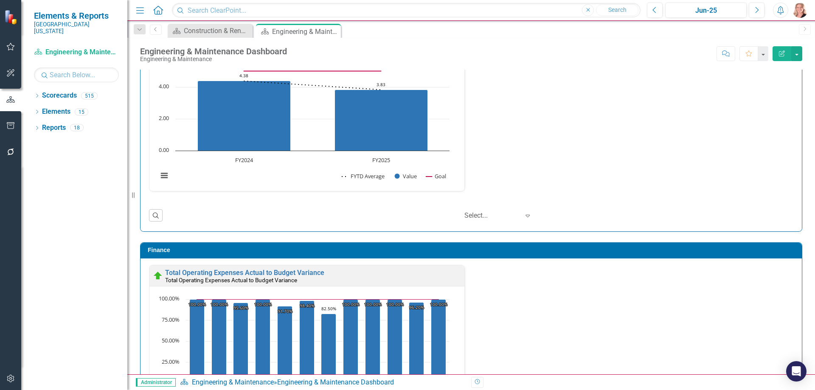
scroll to position [913, 0]
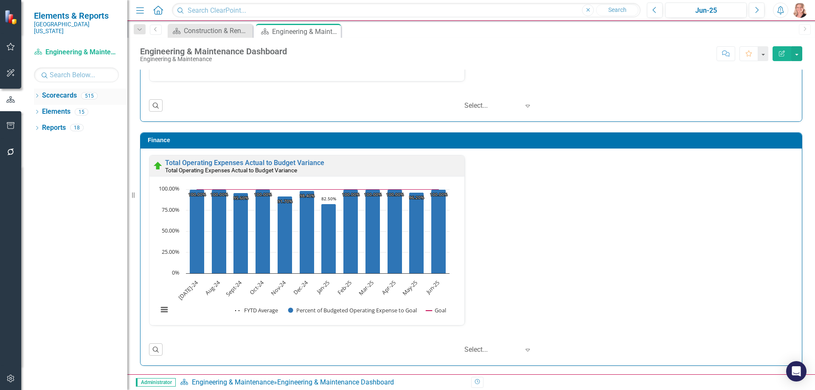
click at [36, 94] on icon "Dropdown" at bounding box center [37, 96] width 6 height 5
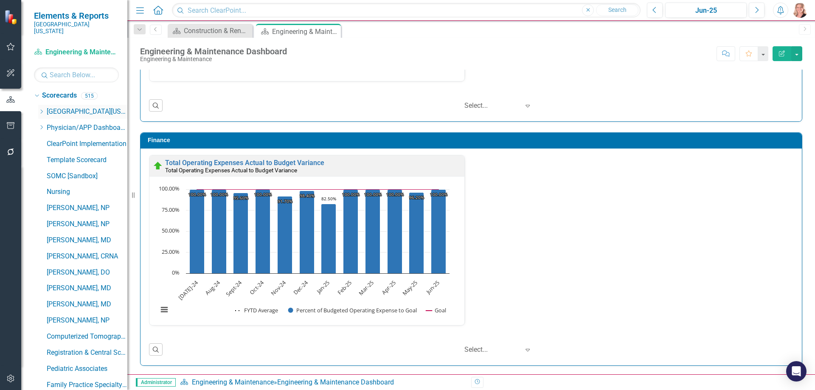
click at [43, 109] on icon "Dropdown" at bounding box center [41, 111] width 6 height 5
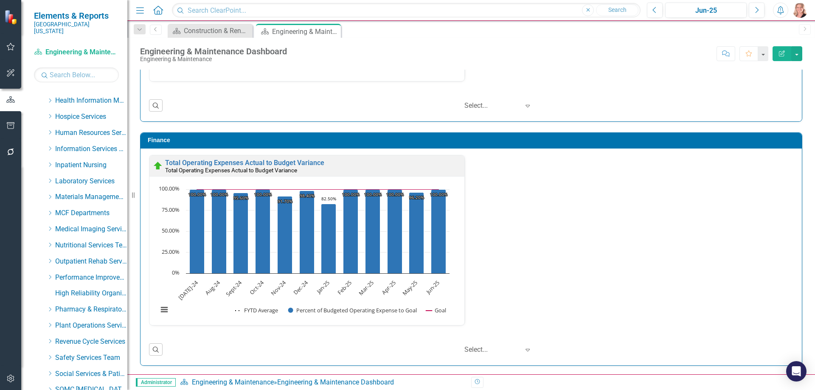
scroll to position [212, 0]
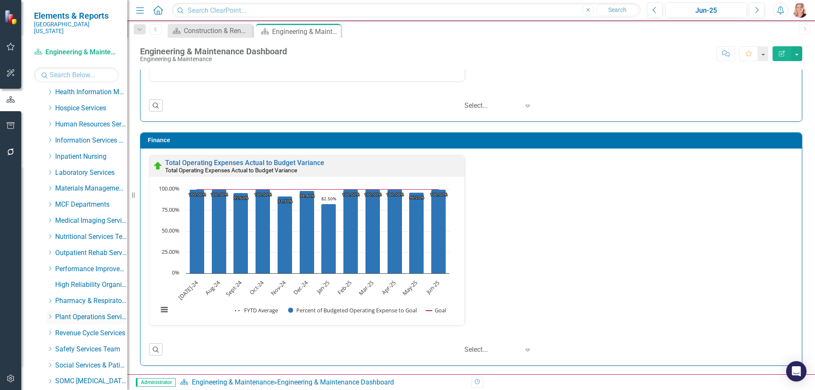
click at [51, 315] on icon at bounding box center [50, 317] width 2 height 4
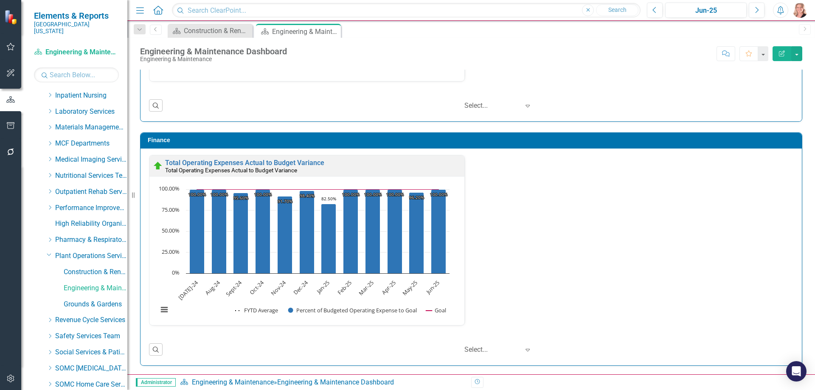
scroll to position [297, 0]
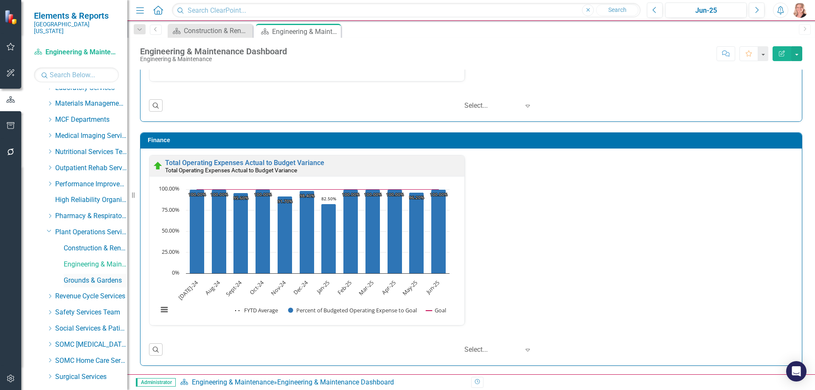
click at [82, 276] on link "Grounds & Gardens" at bounding box center [96, 281] width 64 height 10
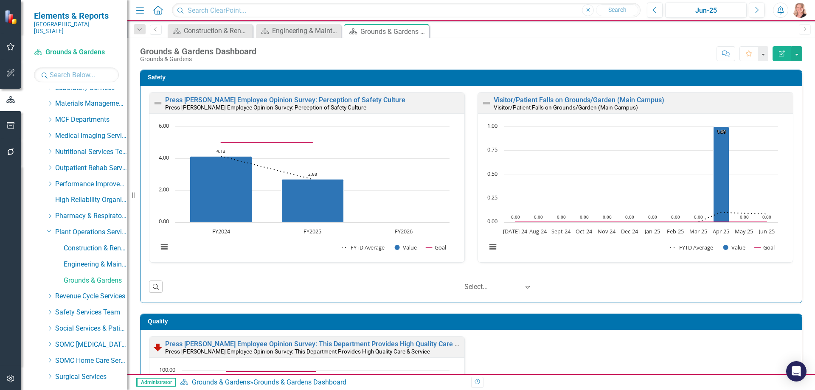
click at [797, 214] on div "Safety Press [PERSON_NAME] Employee Opinion Survey: Perception of Safety Cultur…" at bounding box center [471, 181] width 675 height 244
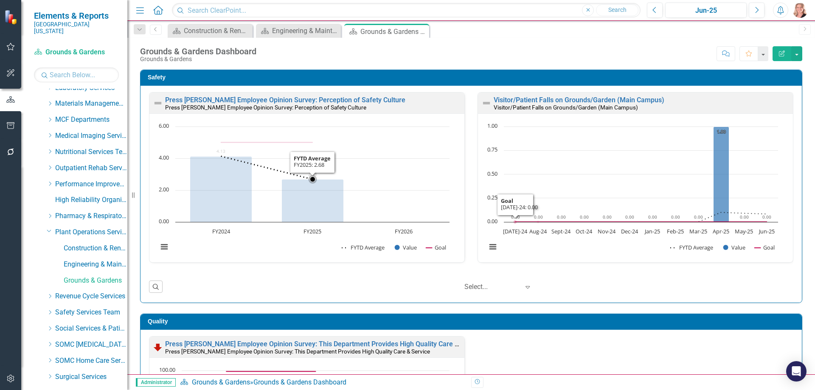
click at [410, 174] on rect "Interactive chart" at bounding box center [304, 191] width 300 height 138
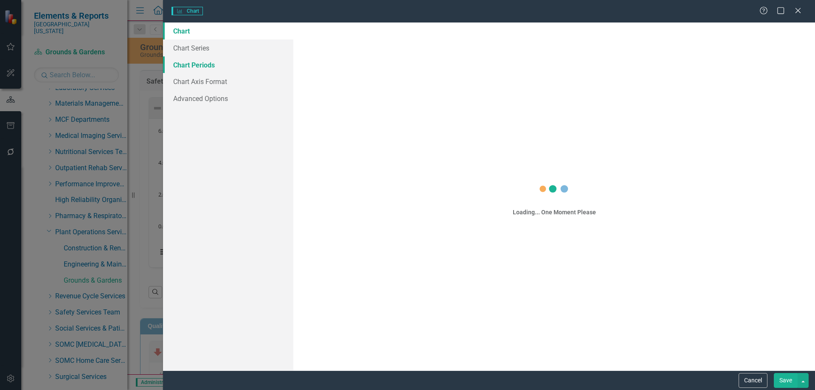
click at [211, 65] on link "Chart Periods" at bounding box center [228, 64] width 130 height 17
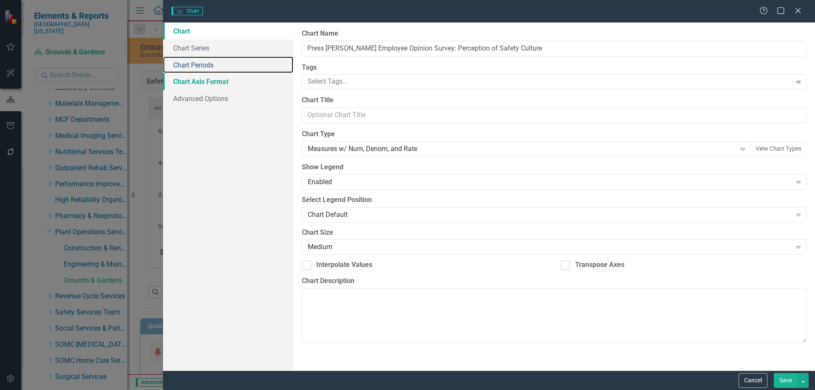
click at [216, 62] on link "Chart Periods" at bounding box center [228, 64] width 130 height 17
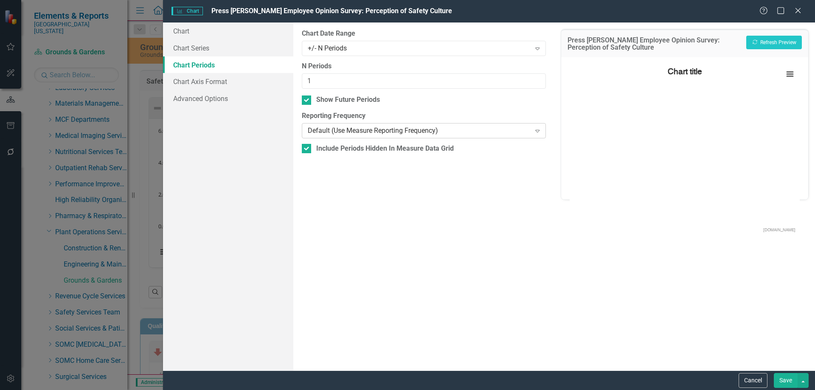
click at [302, 101] on div at bounding box center [306, 99] width 9 height 9
click at [302, 101] on input "Show Future Periods" at bounding box center [305, 98] width 6 height 6
checkbox input "false"
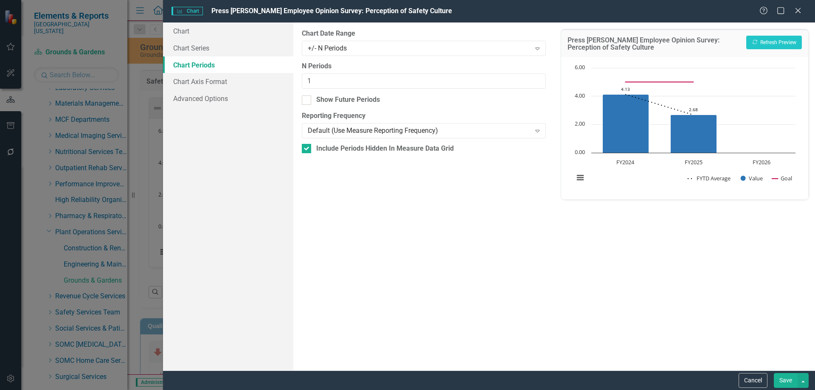
click at [780, 381] on button "Save" at bounding box center [786, 380] width 24 height 15
click at [796, 51] on icon "Save" at bounding box center [793, 50] width 8 height 6
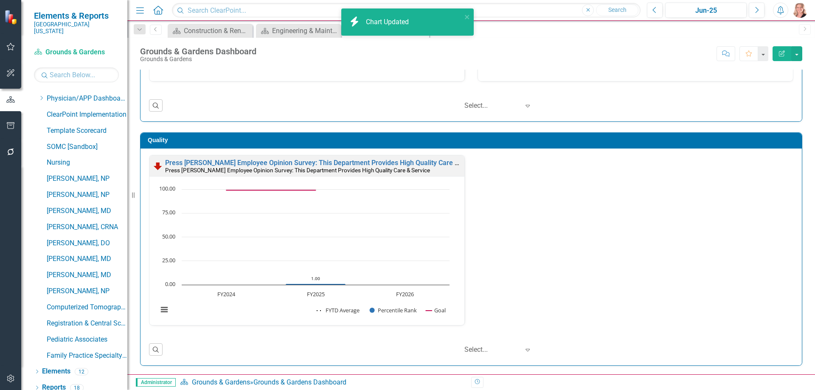
scroll to position [65, 0]
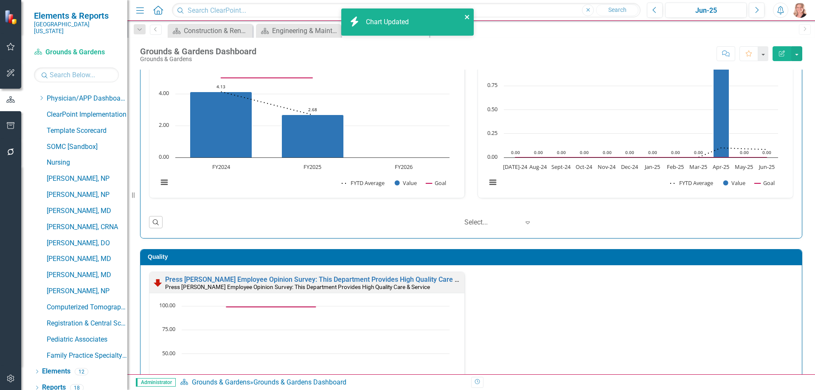
drag, startPoint x: 469, startPoint y: 15, endPoint x: 221, endPoint y: 88, distance: 258.2
click at [469, 15] on icon "close" at bounding box center [467, 17] width 4 height 4
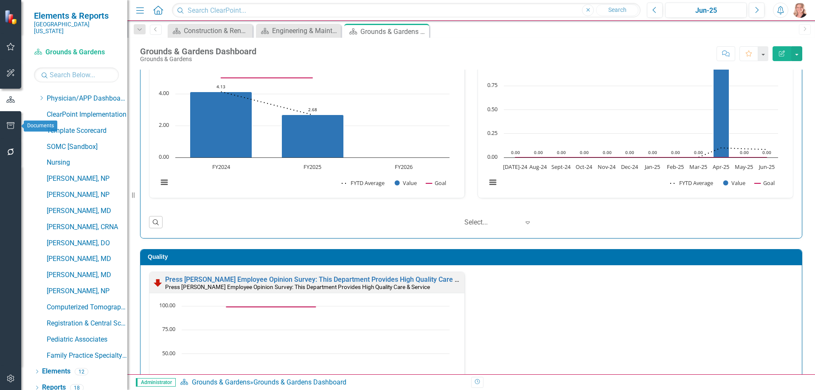
click at [8, 126] on icon "button" at bounding box center [10, 125] width 9 height 7
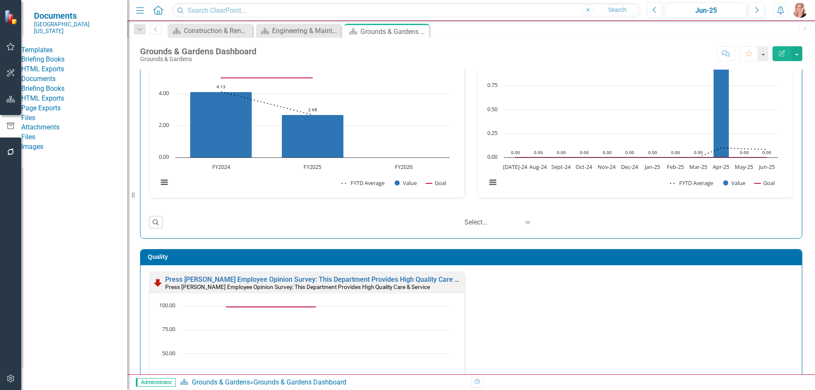
click at [51, 74] on link "HTML Exports" at bounding box center [74, 70] width 106 height 10
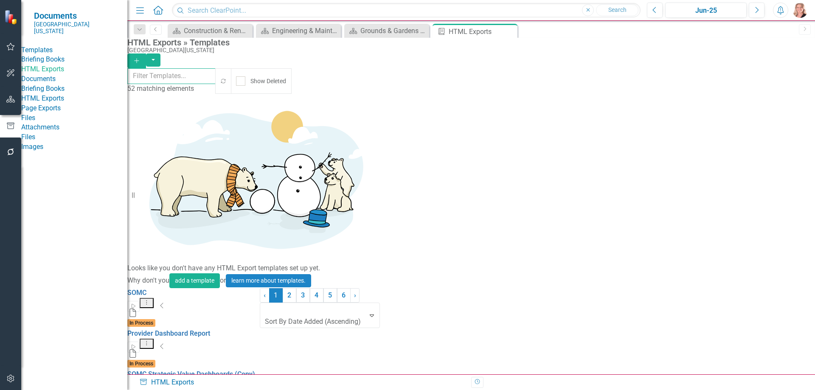
click at [216, 78] on input "text" at bounding box center [171, 76] width 89 height 16
type input "p"
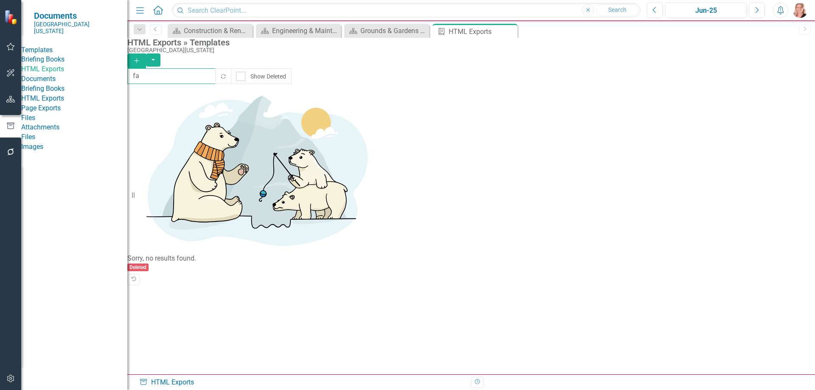
type input "f"
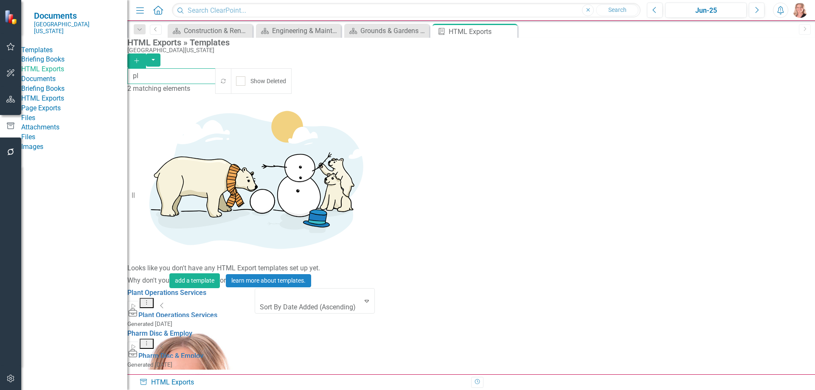
type input "pl"
click at [150, 300] on icon "Dropdown Menu" at bounding box center [146, 303] width 7 height 6
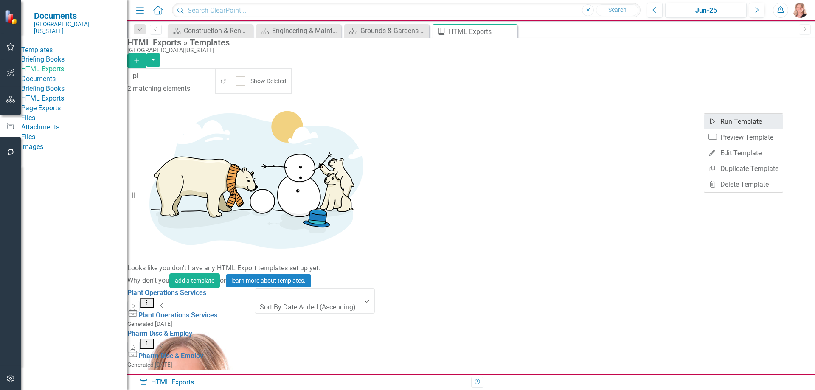
click at [763, 120] on link "Start Run Template" at bounding box center [743, 122] width 79 height 16
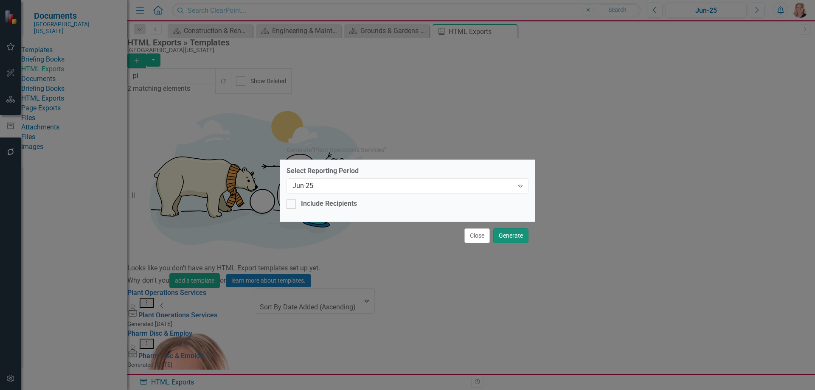
click at [504, 235] on button "Generate" at bounding box center [510, 235] width 35 height 15
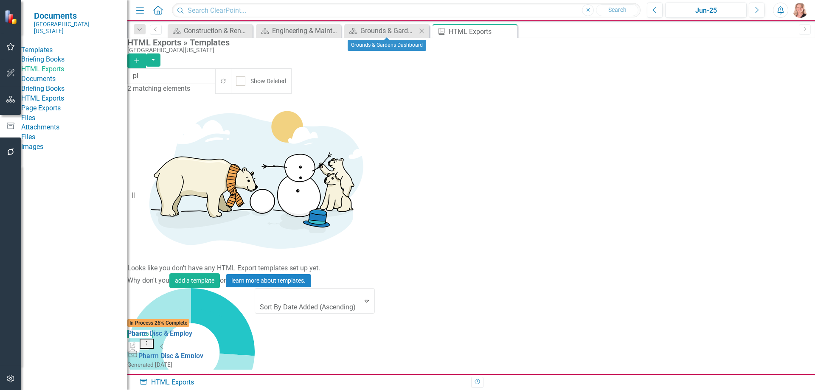
click at [421, 32] on icon "Close" at bounding box center [421, 31] width 8 height 7
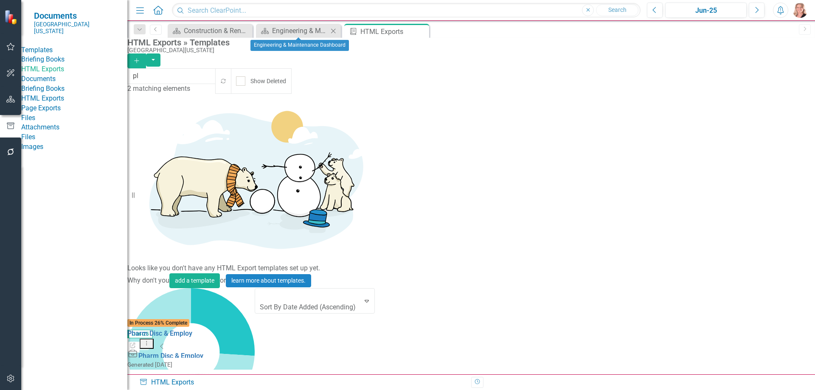
click at [334, 32] on icon "Close" at bounding box center [333, 31] width 8 height 7
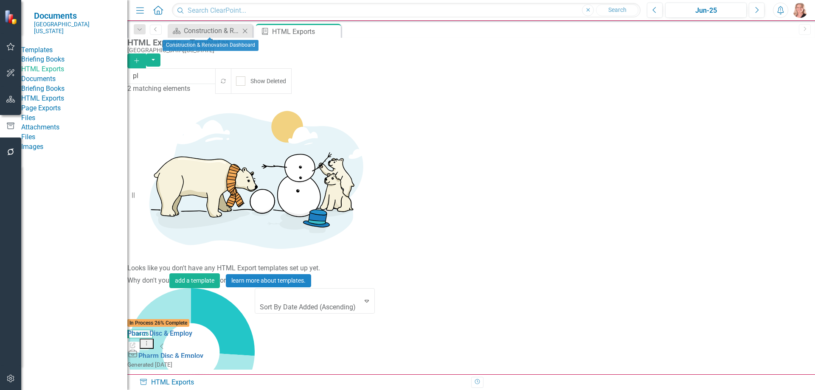
click at [244, 32] on icon "Close" at bounding box center [245, 31] width 8 height 7
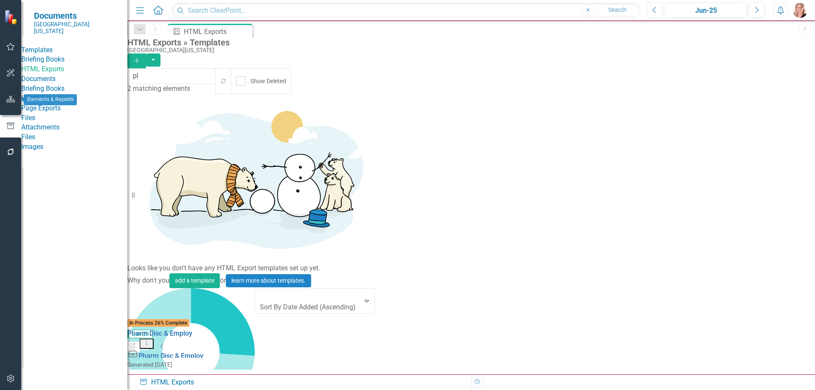
click at [12, 99] on icon "button" at bounding box center [10, 99] width 9 height 7
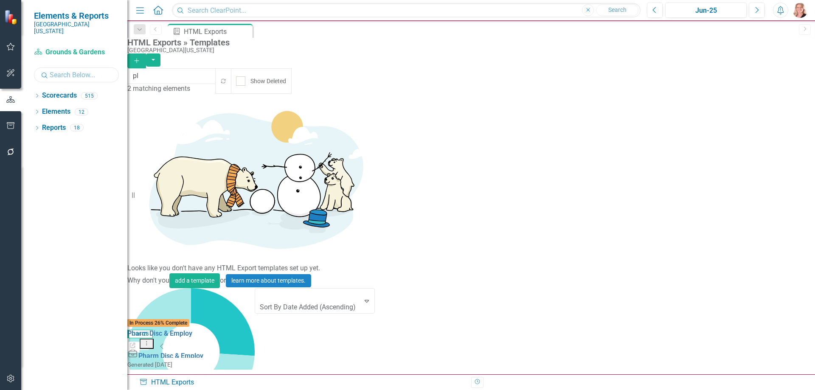
click at [67, 67] on input "text" at bounding box center [76, 74] width 85 height 15
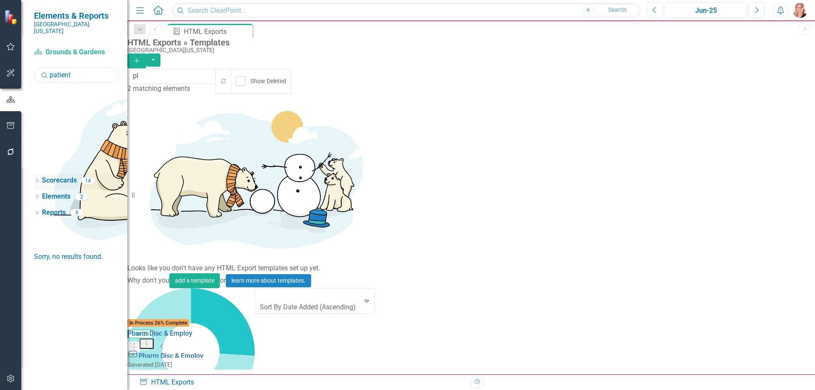
type input "patient"
click at [37, 179] on icon "Dropdown" at bounding box center [37, 181] width 6 height 5
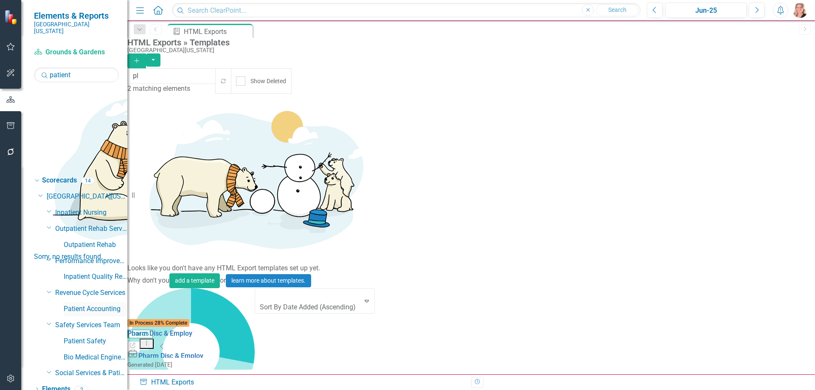
click at [87, 304] on link "Patient Accounting" at bounding box center [96, 309] width 64 height 10
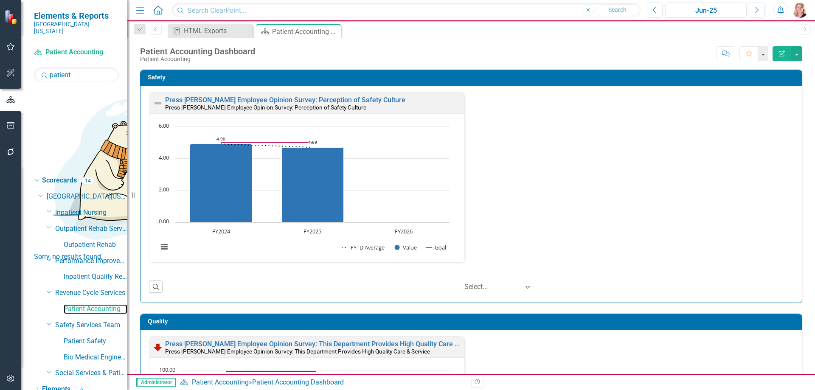
click at [418, 187] on rect "Interactive chart" at bounding box center [304, 191] width 300 height 138
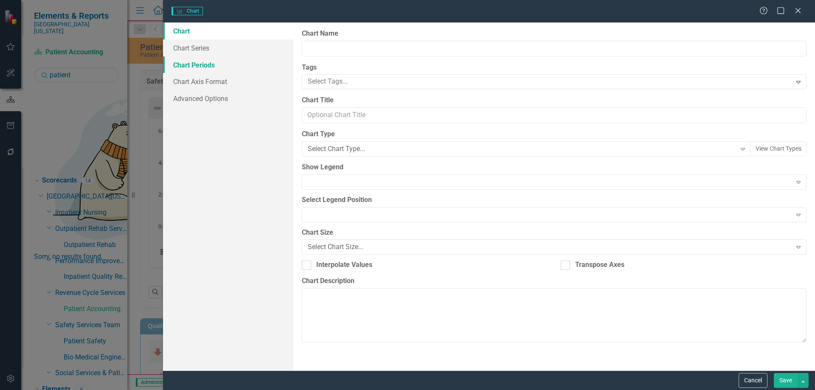
click at [180, 65] on div "Charts Chart Help Maximize Close Chart Chart Series Chart Periods Chart Axis Fo…" at bounding box center [407, 195] width 815 height 390
type input "Press [PERSON_NAME] Employee Opinion Survey: Perception of Safety Culture"
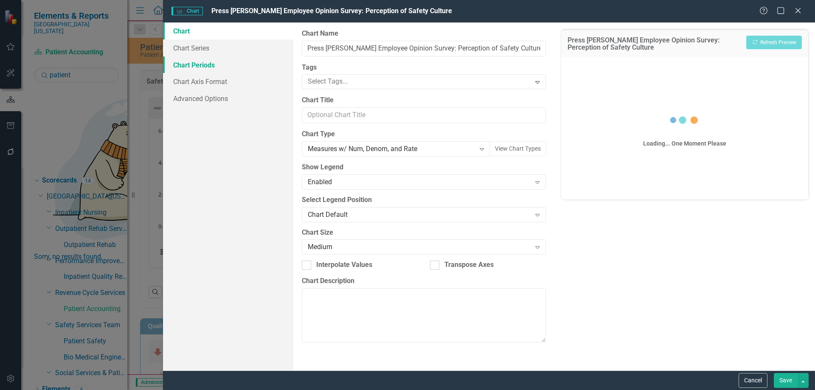
click at [188, 66] on link "Chart Periods" at bounding box center [228, 64] width 130 height 17
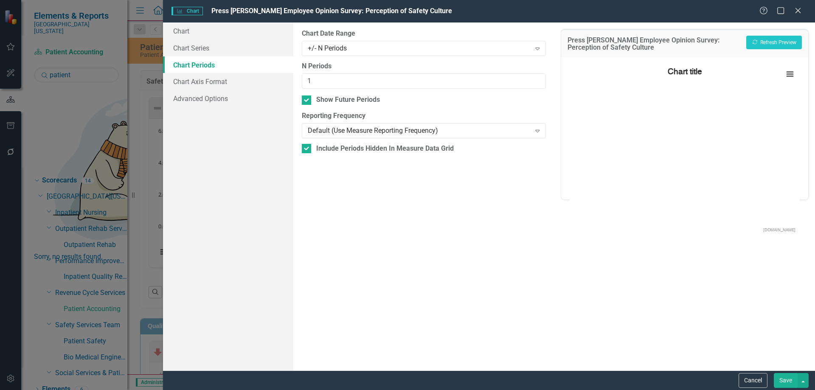
click at [306, 103] on div at bounding box center [306, 99] width 9 height 9
click at [306, 101] on input "Show Future Periods" at bounding box center [305, 98] width 6 height 6
checkbox input "false"
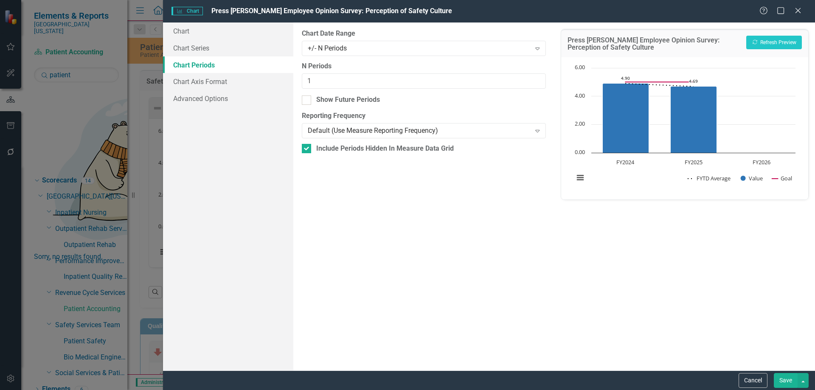
click at [786, 380] on button "Save" at bounding box center [786, 380] width 24 height 15
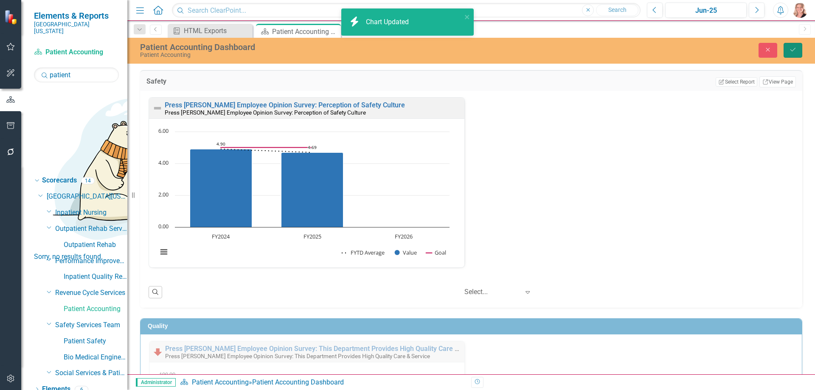
click at [786, 48] on button "Save" at bounding box center [792, 50] width 19 height 15
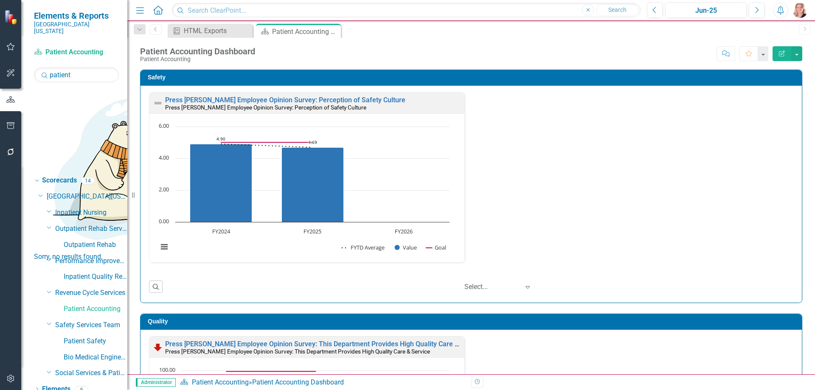
click at [795, 146] on div "Safety Press Ganey Employee Opinion Survey: Perception of Safety Culture Press …" at bounding box center [471, 186] width 662 height 233
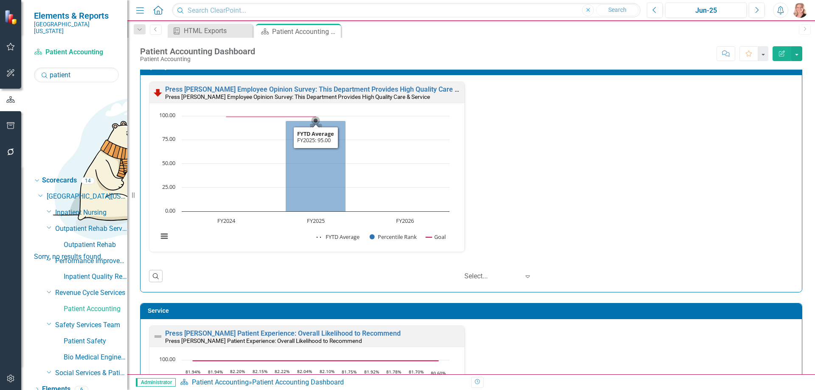
click at [419, 169] on rect "Interactive chart" at bounding box center [304, 181] width 300 height 138
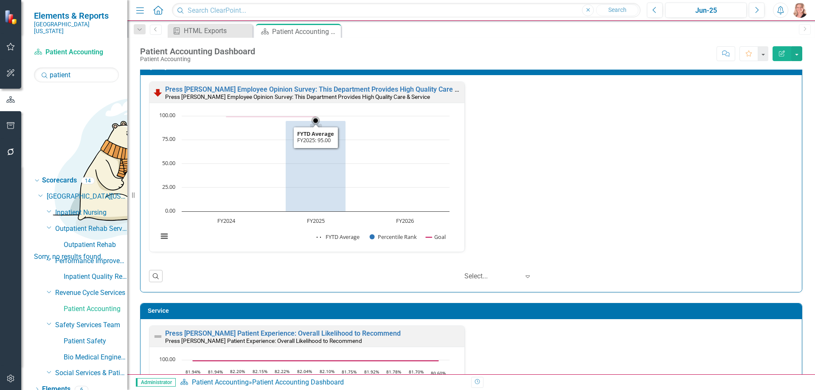
click at [419, 169] on rect "Interactive chart" at bounding box center [304, 181] width 300 height 138
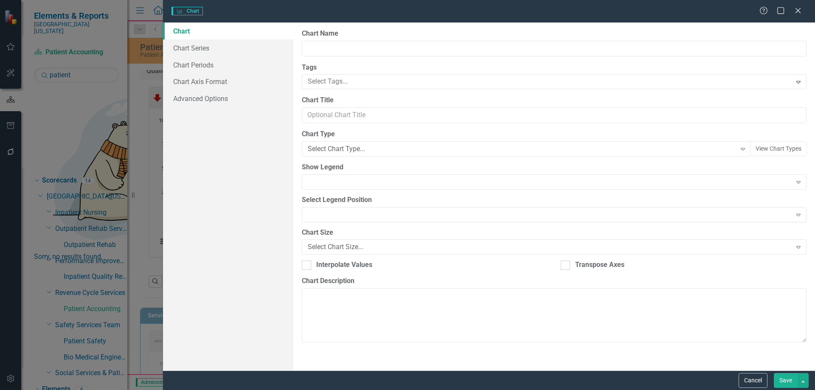
type input "Press [PERSON_NAME] Employee Opinion Survey: This Department Provides High Qual…"
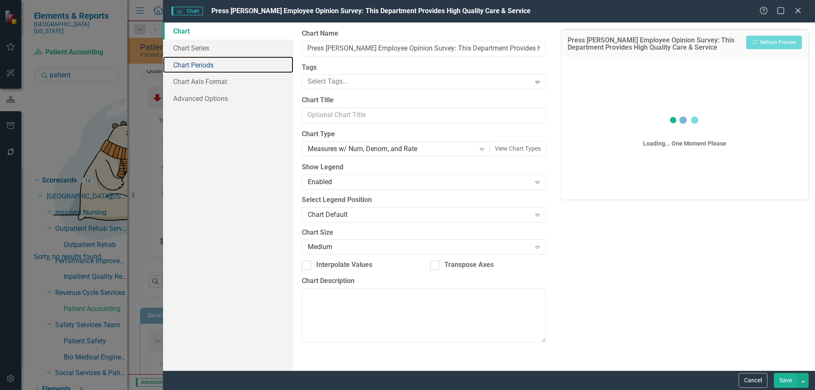
click at [198, 64] on link "Chart Periods" at bounding box center [228, 64] width 130 height 17
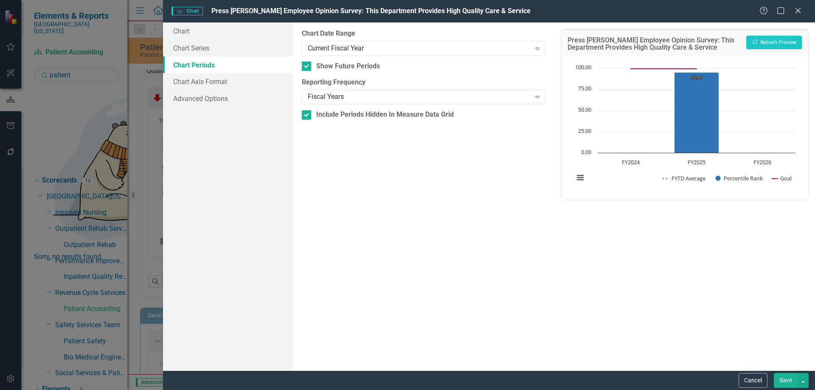
click at [786, 381] on button "Save" at bounding box center [786, 380] width 24 height 15
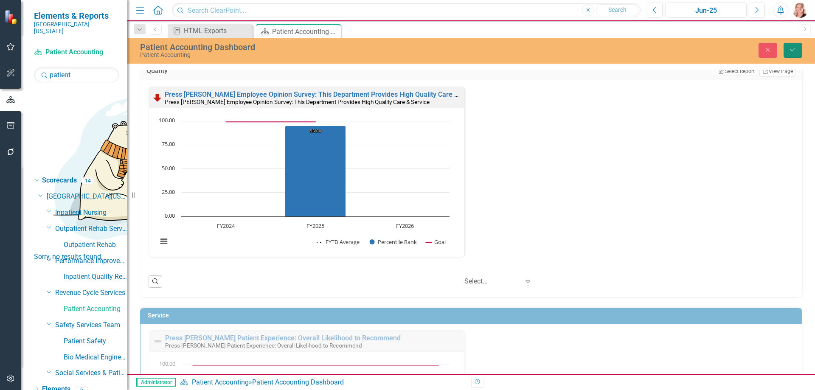
click at [788, 55] on button "Save" at bounding box center [792, 50] width 19 height 15
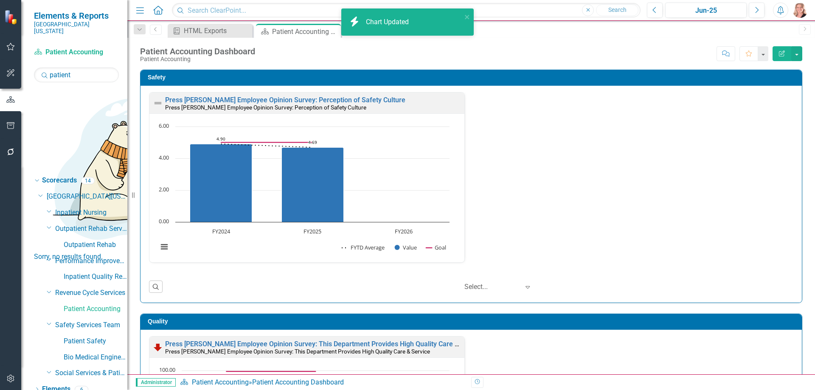
click at [799, 103] on div "Safety Press Ganey Employee Opinion Survey: Perception of Safety Culture Press …" at bounding box center [471, 181] width 675 height 244
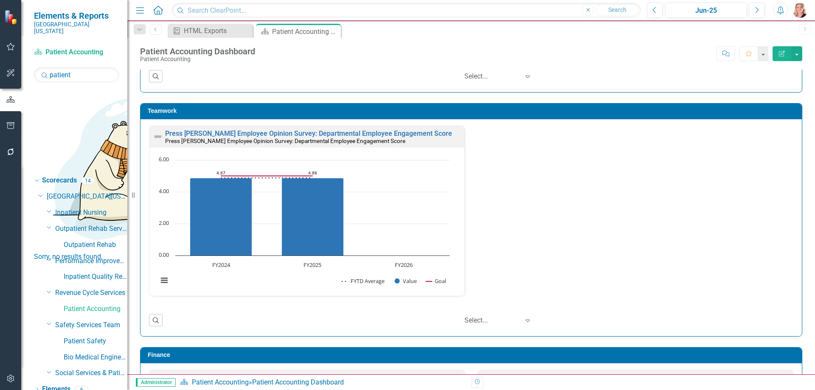
scroll to position [721, 0]
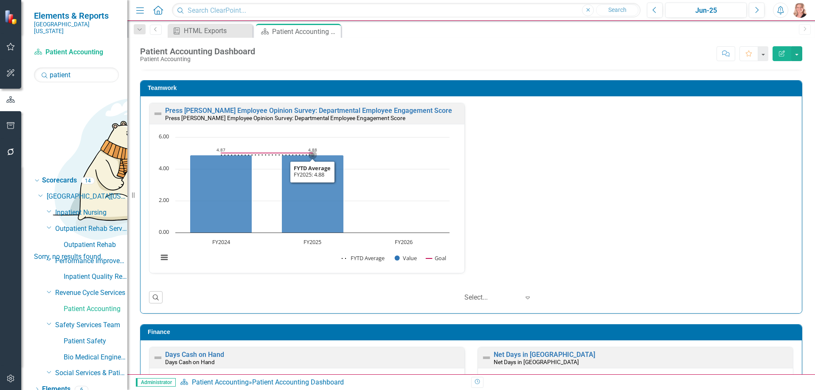
click at [429, 198] on rect "Interactive chart" at bounding box center [304, 202] width 300 height 138
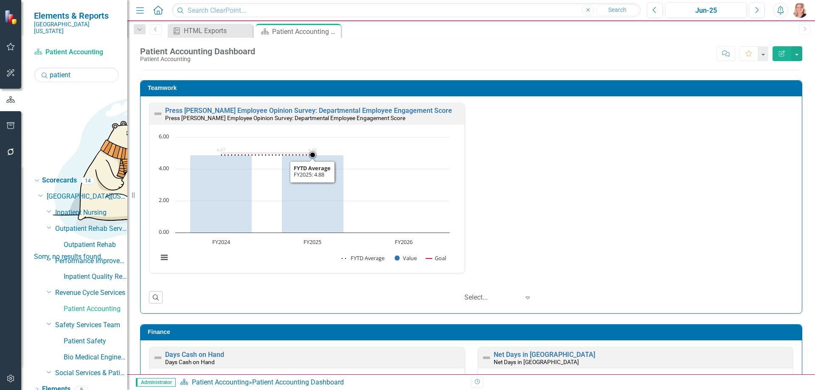
click at [431, 198] on rect "Interactive chart" at bounding box center [304, 202] width 300 height 138
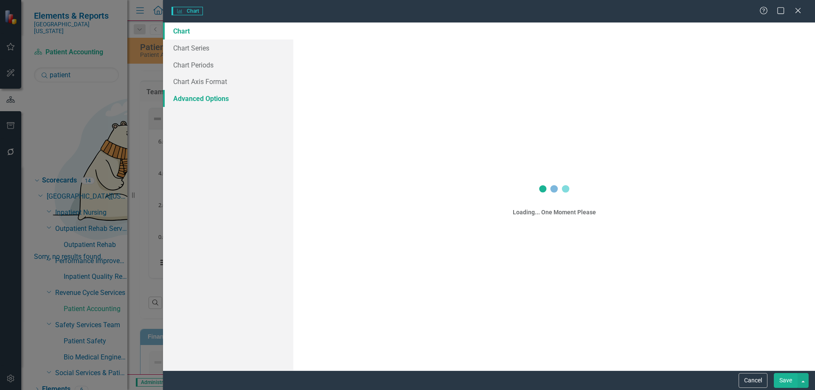
click at [204, 65] on div "Charts Chart Help Maximize Close Chart Chart Series Chart Periods Chart Axis Fo…" at bounding box center [407, 195] width 815 height 390
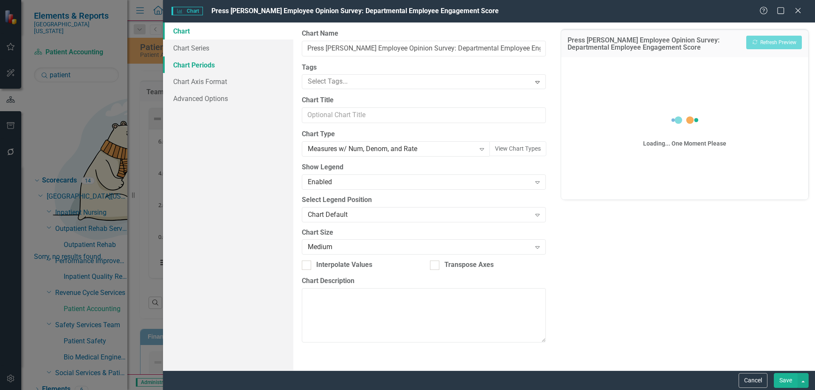
click at [199, 67] on link "Chart Periods" at bounding box center [228, 64] width 130 height 17
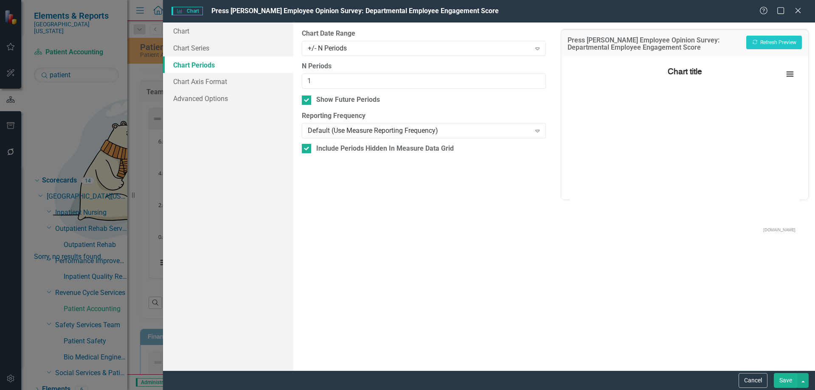
click at [304, 102] on div at bounding box center [306, 99] width 9 height 9
click at [304, 101] on input "Show Future Periods" at bounding box center [305, 98] width 6 height 6
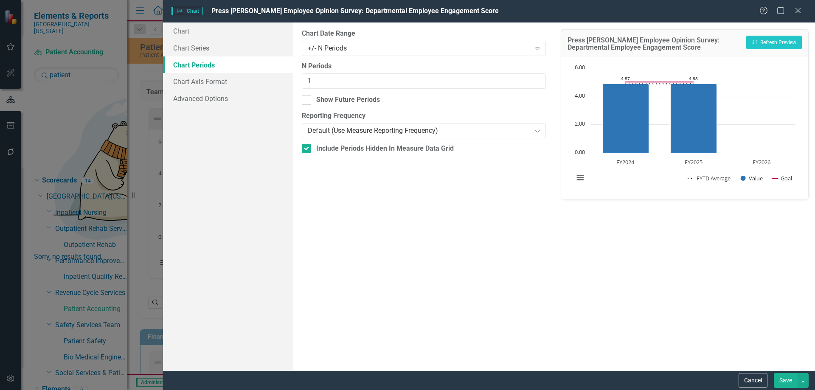
click at [784, 382] on button "Save" at bounding box center [786, 380] width 24 height 15
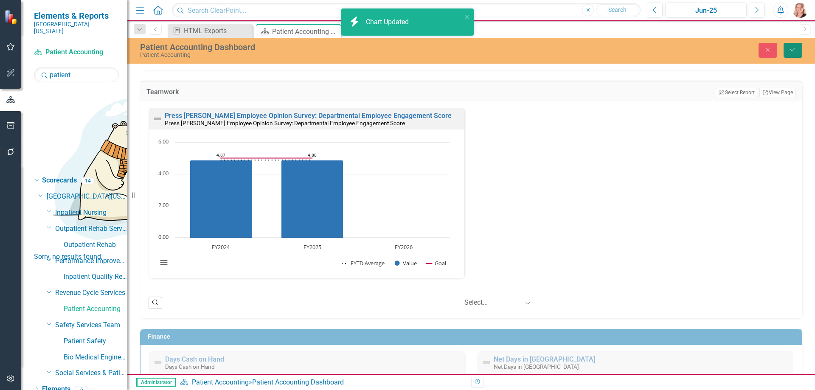
click at [789, 52] on icon "Save" at bounding box center [793, 50] width 8 height 6
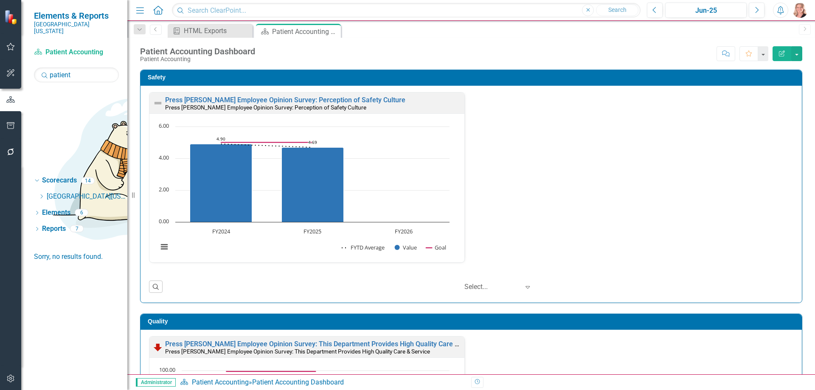
click at [801, 122] on div "Safety Press Ganey Employee Opinion Survey: Perception of Safety Culture Press …" at bounding box center [471, 181] width 675 height 244
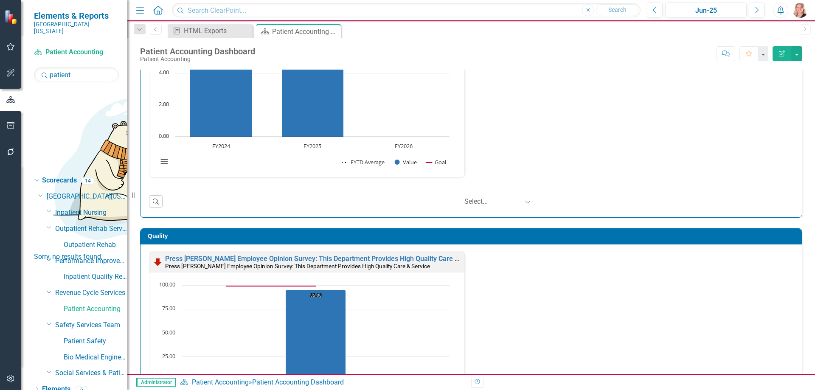
scroll to position [0, 0]
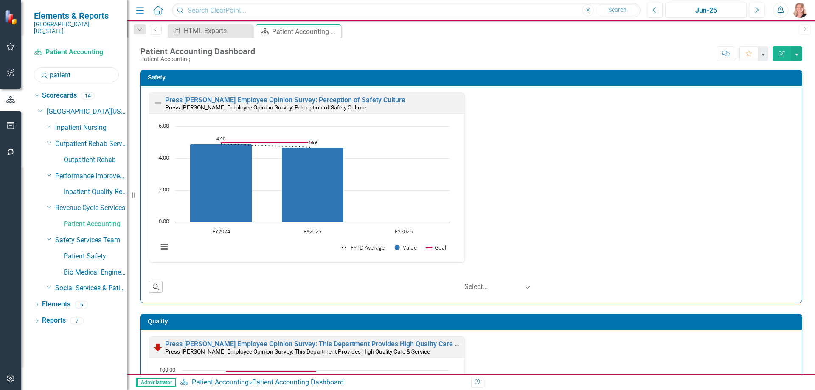
click at [81, 67] on input "patient" at bounding box center [76, 74] width 85 height 15
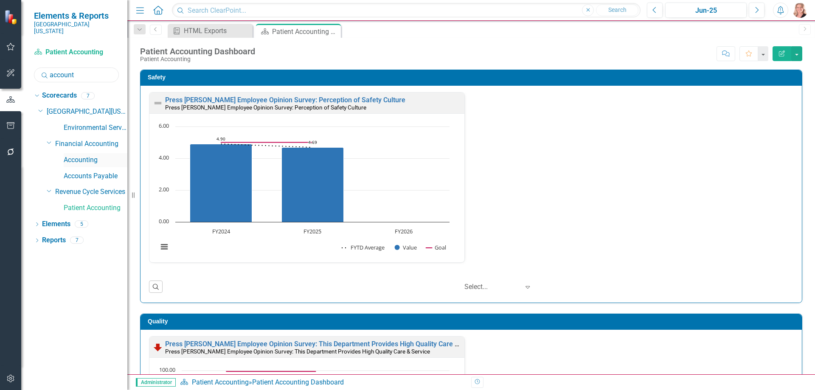
type input "account"
click at [86, 155] on link "Accounting" at bounding box center [96, 160] width 64 height 10
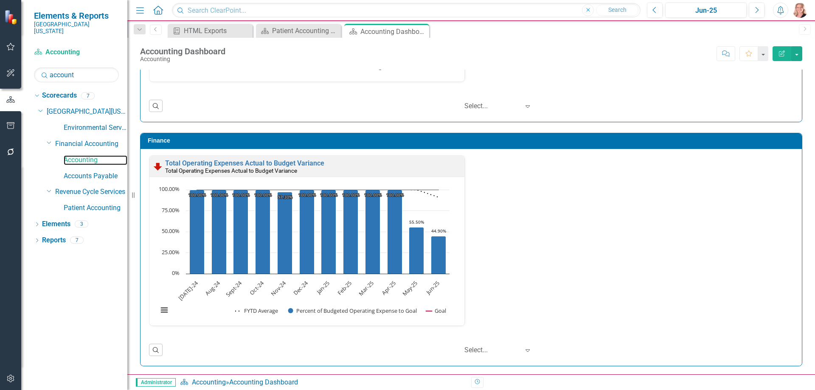
scroll to position [913, 0]
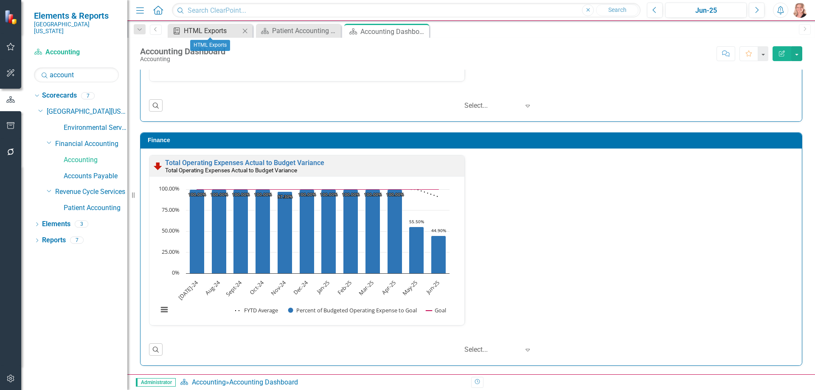
click at [202, 31] on div "HTML Exports" at bounding box center [212, 30] width 56 height 11
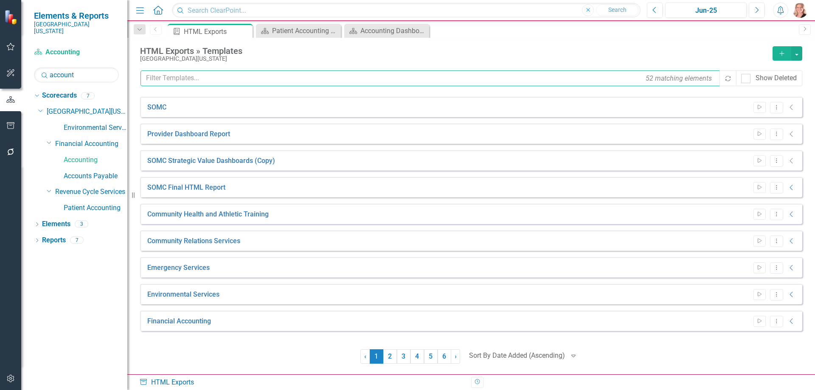
click at [196, 79] on input "text" at bounding box center [430, 78] width 580 height 16
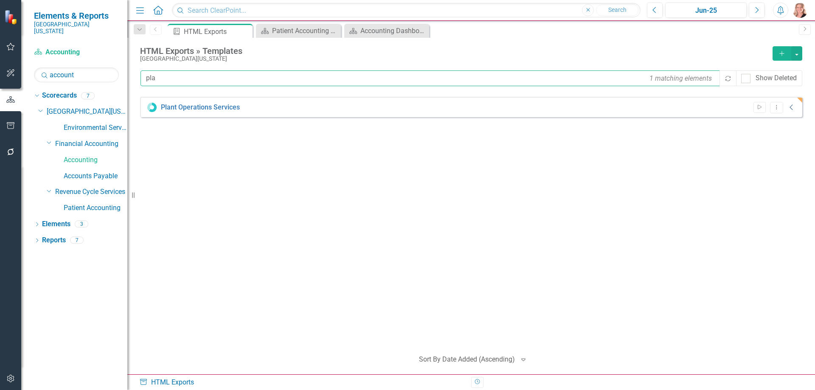
type input "pla"
click at [792, 109] on icon "Collapse" at bounding box center [791, 107] width 8 height 7
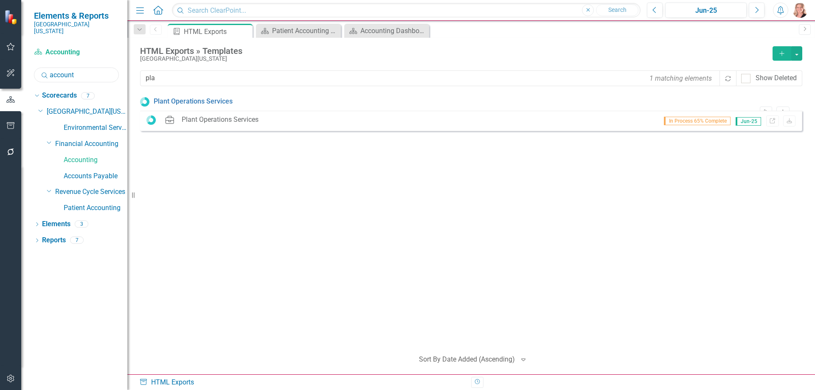
click at [87, 73] on input "account" at bounding box center [76, 74] width 85 height 15
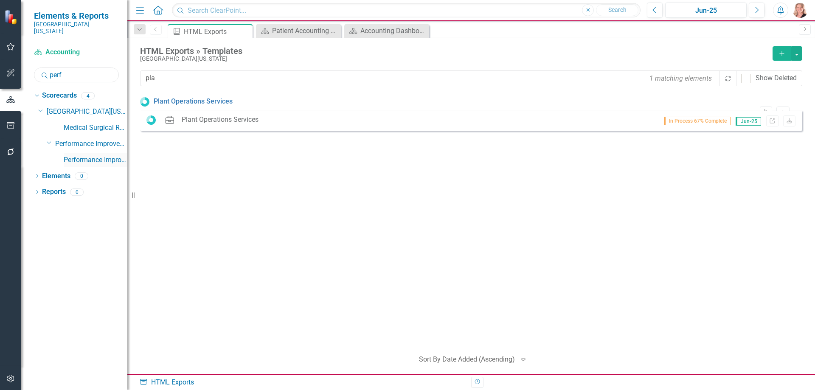
type input "perf"
click at [79, 155] on link "Performance Improvement" at bounding box center [96, 160] width 64 height 10
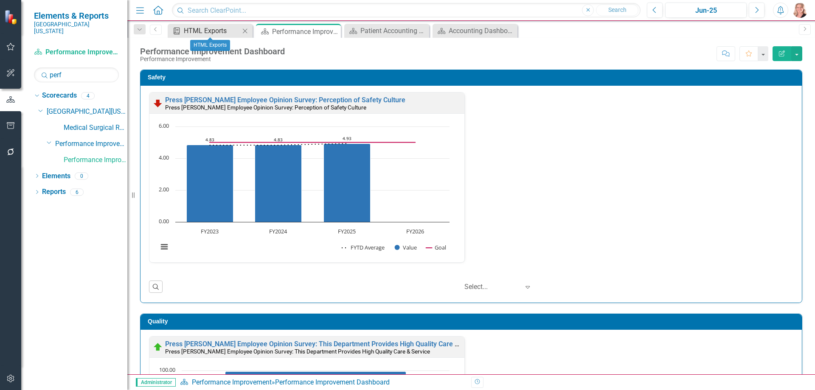
click at [208, 32] on div "HTML Exports" at bounding box center [212, 30] width 56 height 11
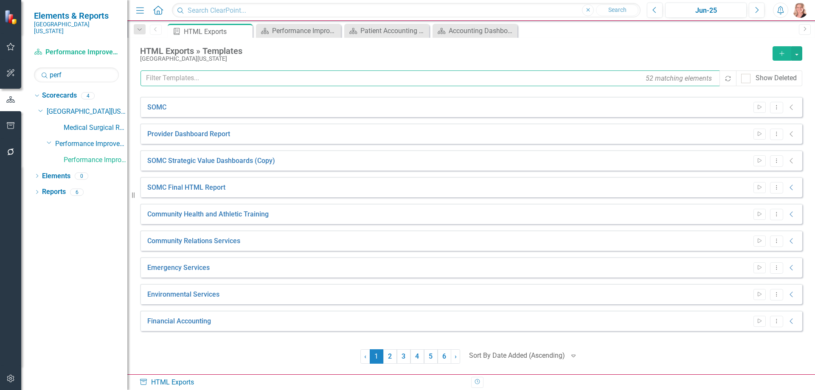
click at [485, 78] on input "text" at bounding box center [430, 78] width 580 height 16
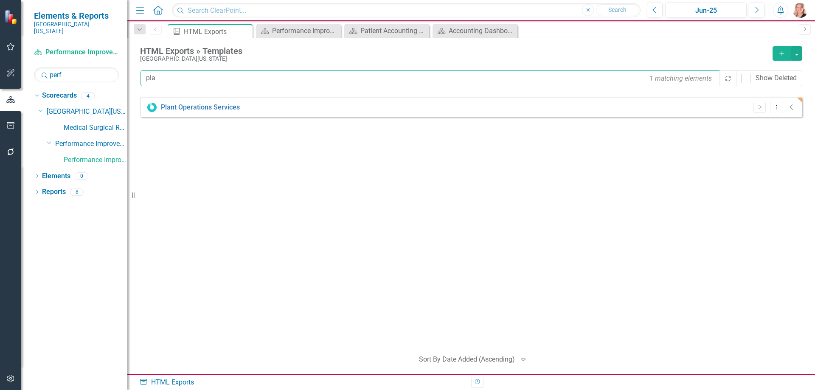
type input "pla"
click at [793, 108] on icon "Collapse" at bounding box center [791, 107] width 8 height 7
